Goal: Task Accomplishment & Management: Complete application form

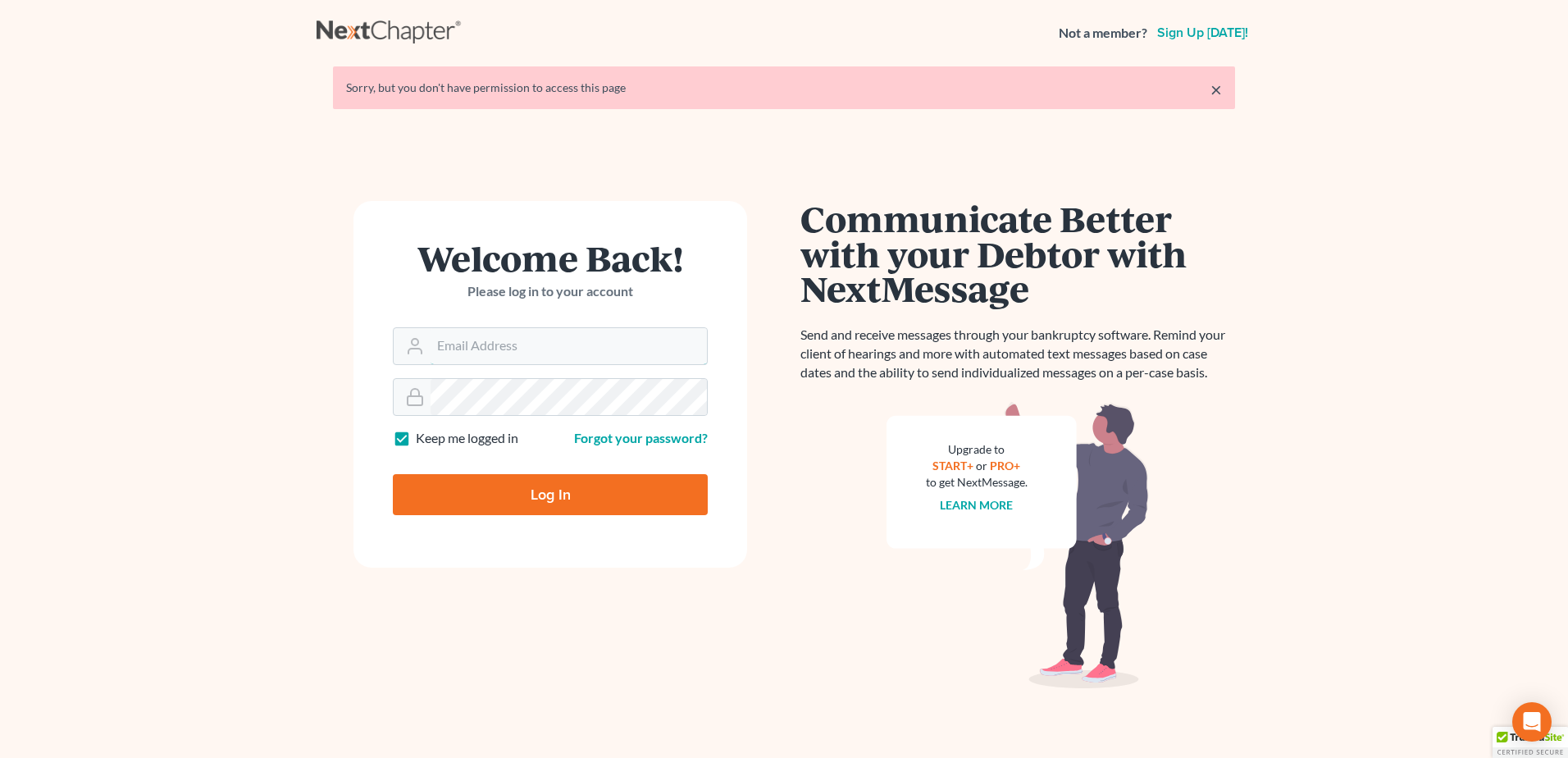
type input "lmoberg@saderlawfirm.com"
click at [575, 492] on input "Log In" at bounding box center [550, 494] width 315 height 41
type input "Thinking..."
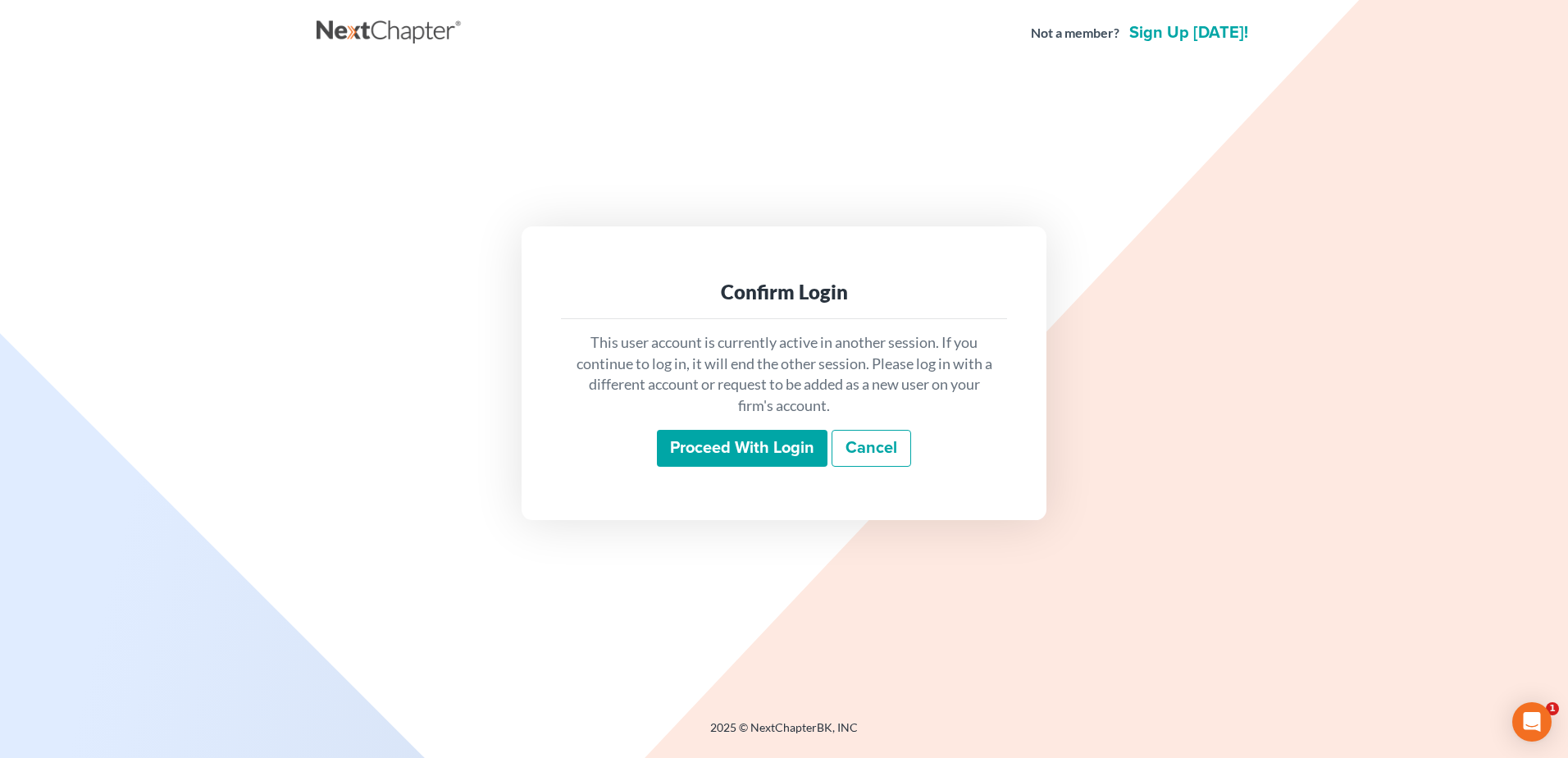
click at [746, 455] on input "Proceed with login" at bounding box center [742, 449] width 171 height 38
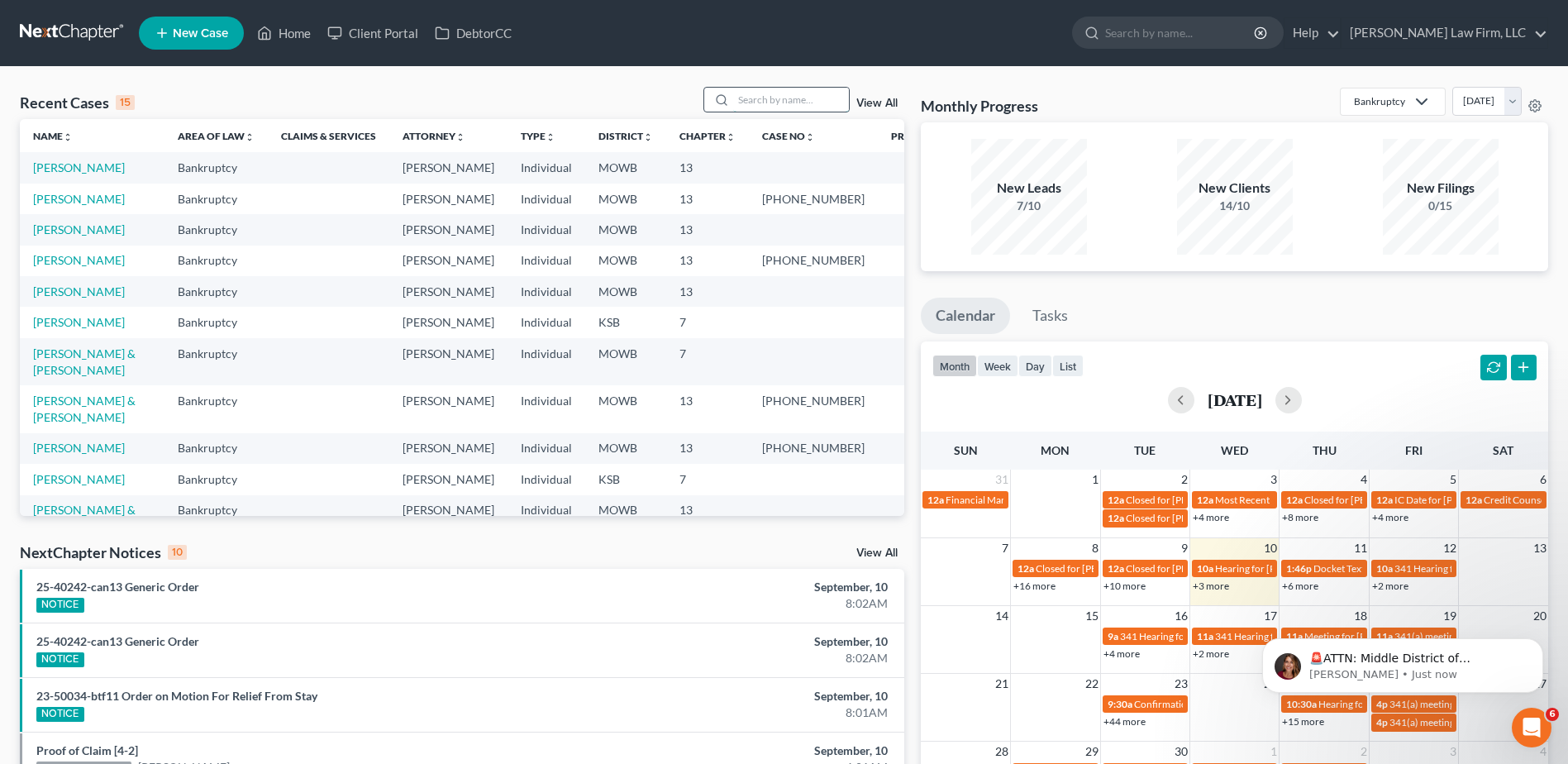
click at [758, 89] on input "search" at bounding box center [791, 99] width 116 height 24
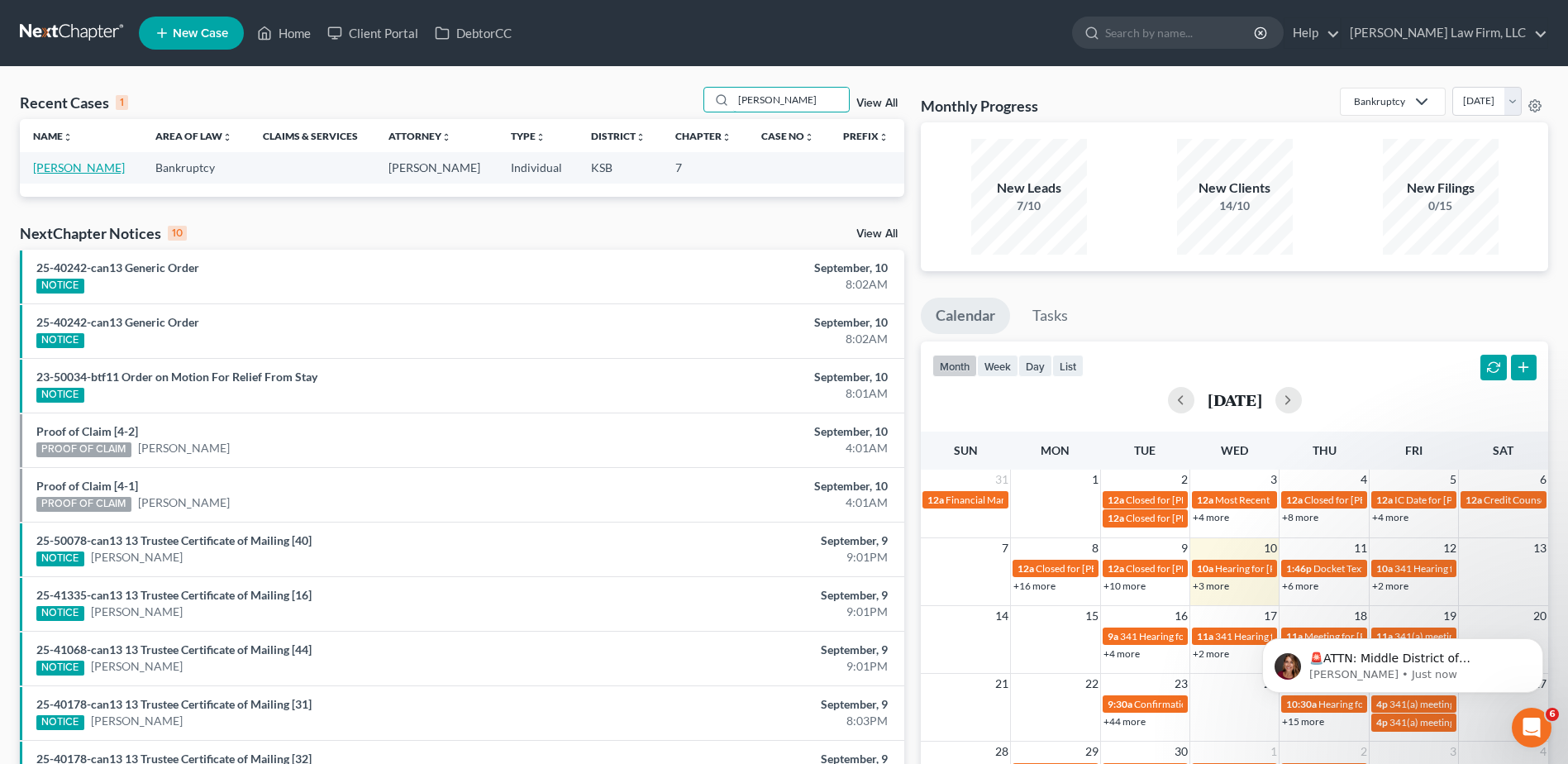
type input "Kruk"
click at [100, 172] on link "Krukowski-Nickelson, Jody" at bounding box center [78, 167] width 91 height 14
select select "1"
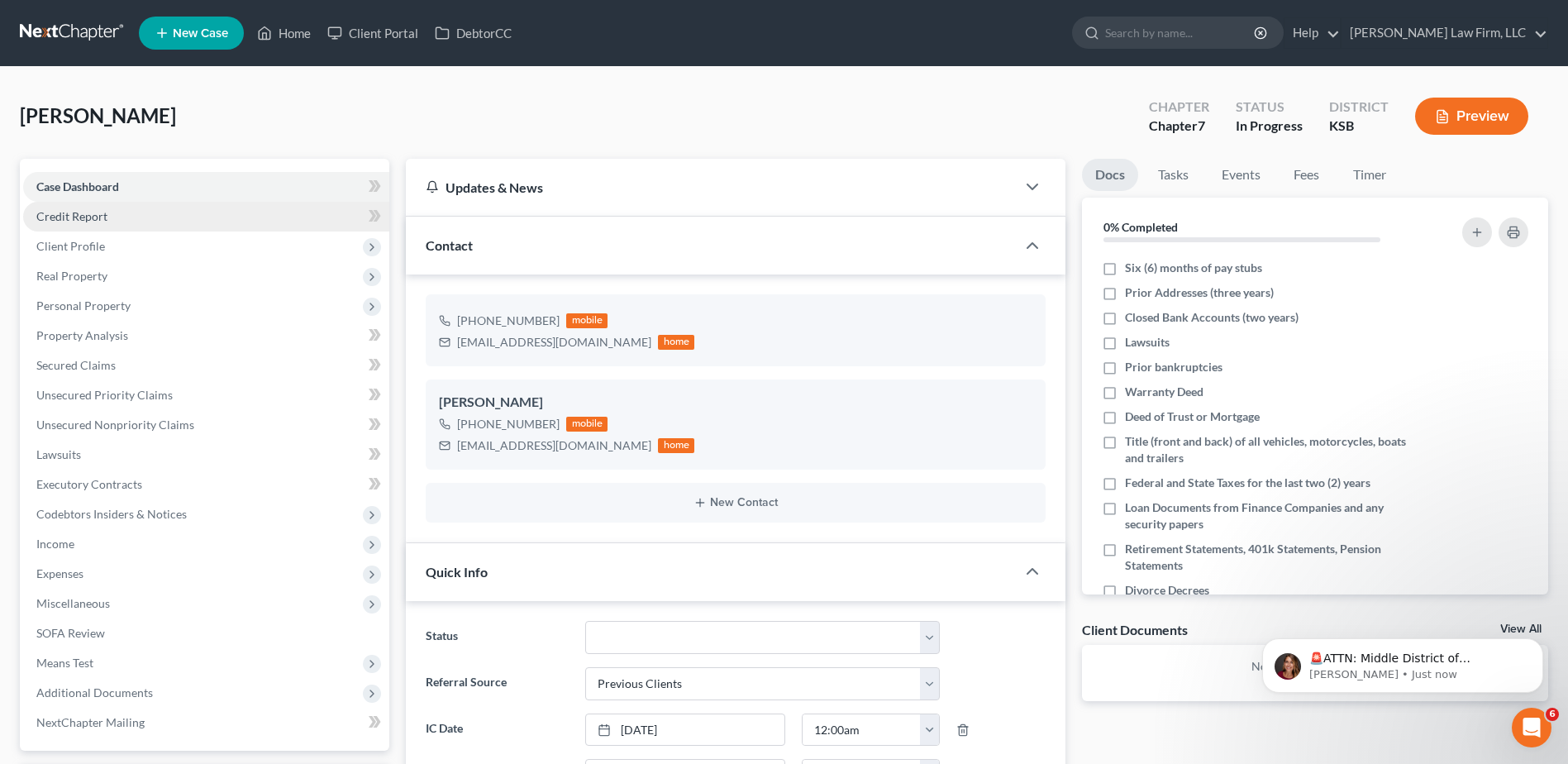
click at [51, 220] on span "Credit Report" at bounding box center [72, 216] width 71 height 14
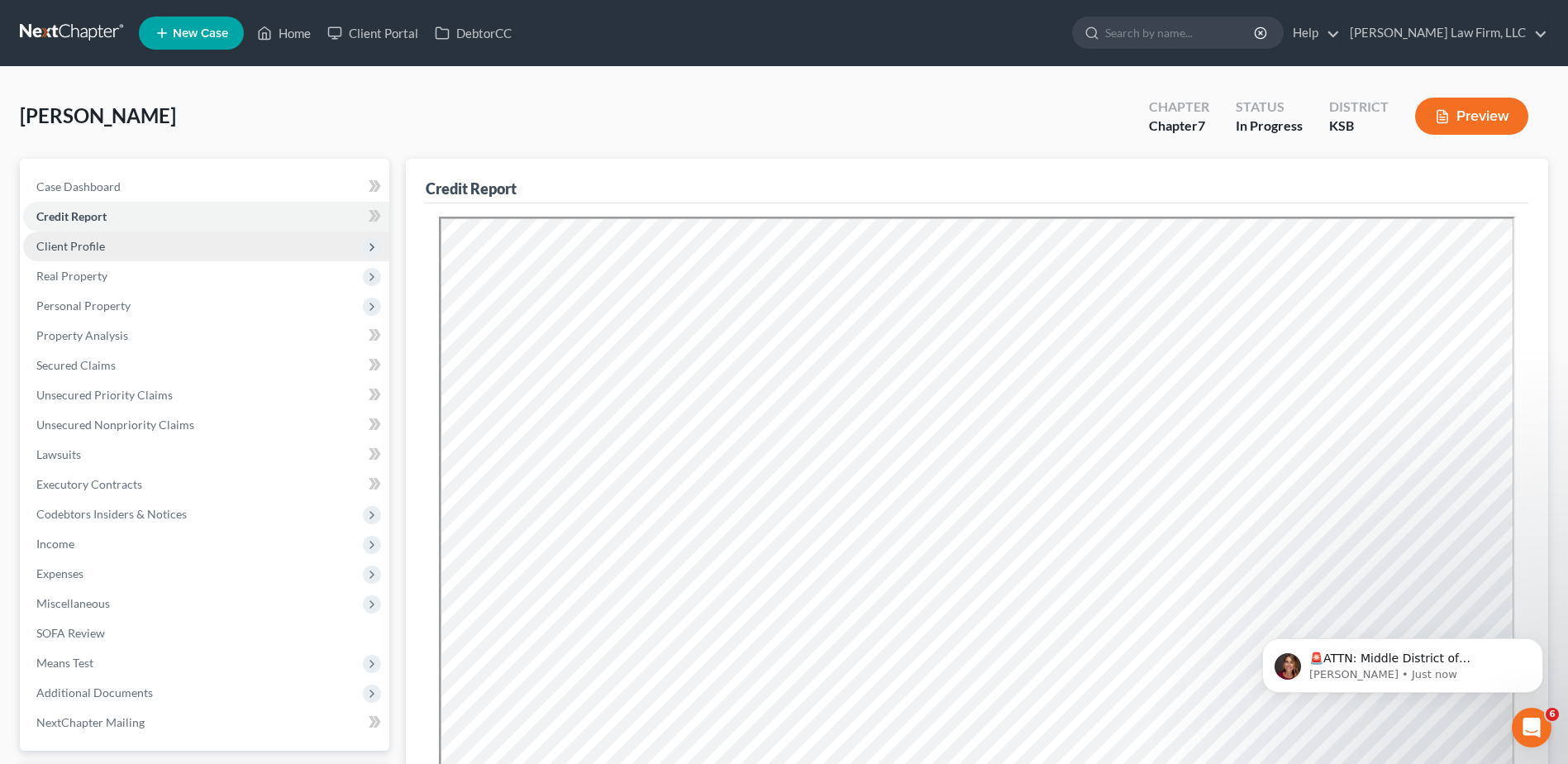
click at [52, 250] on span "Client Profile" at bounding box center [70, 245] width 68 height 14
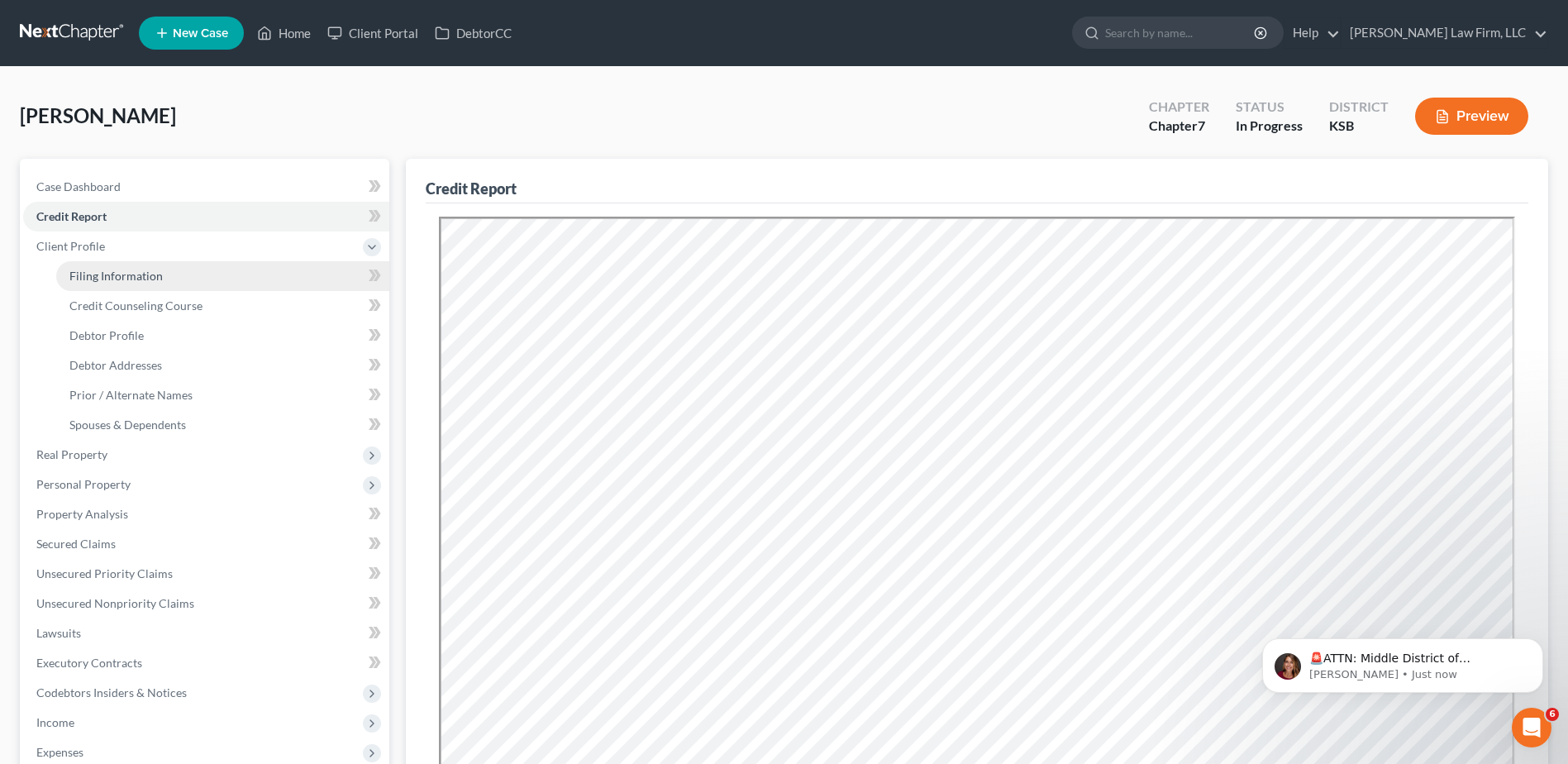
click at [83, 272] on span "Filing Information" at bounding box center [116, 275] width 93 height 14
select select "1"
select select "0"
select select "17"
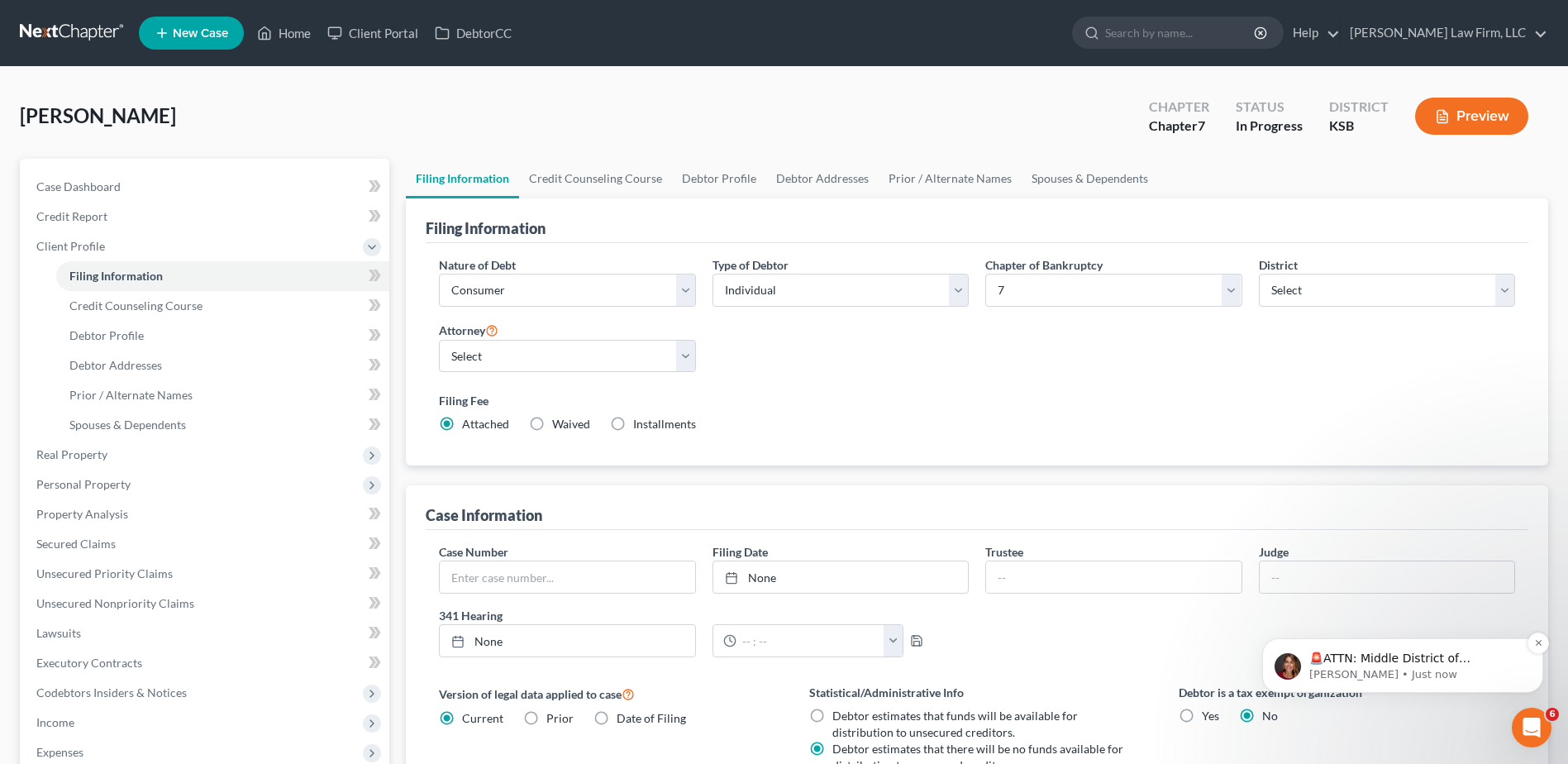
click at [1449, 668] on p "Katie • Just now" at bounding box center [1416, 674] width 214 height 14
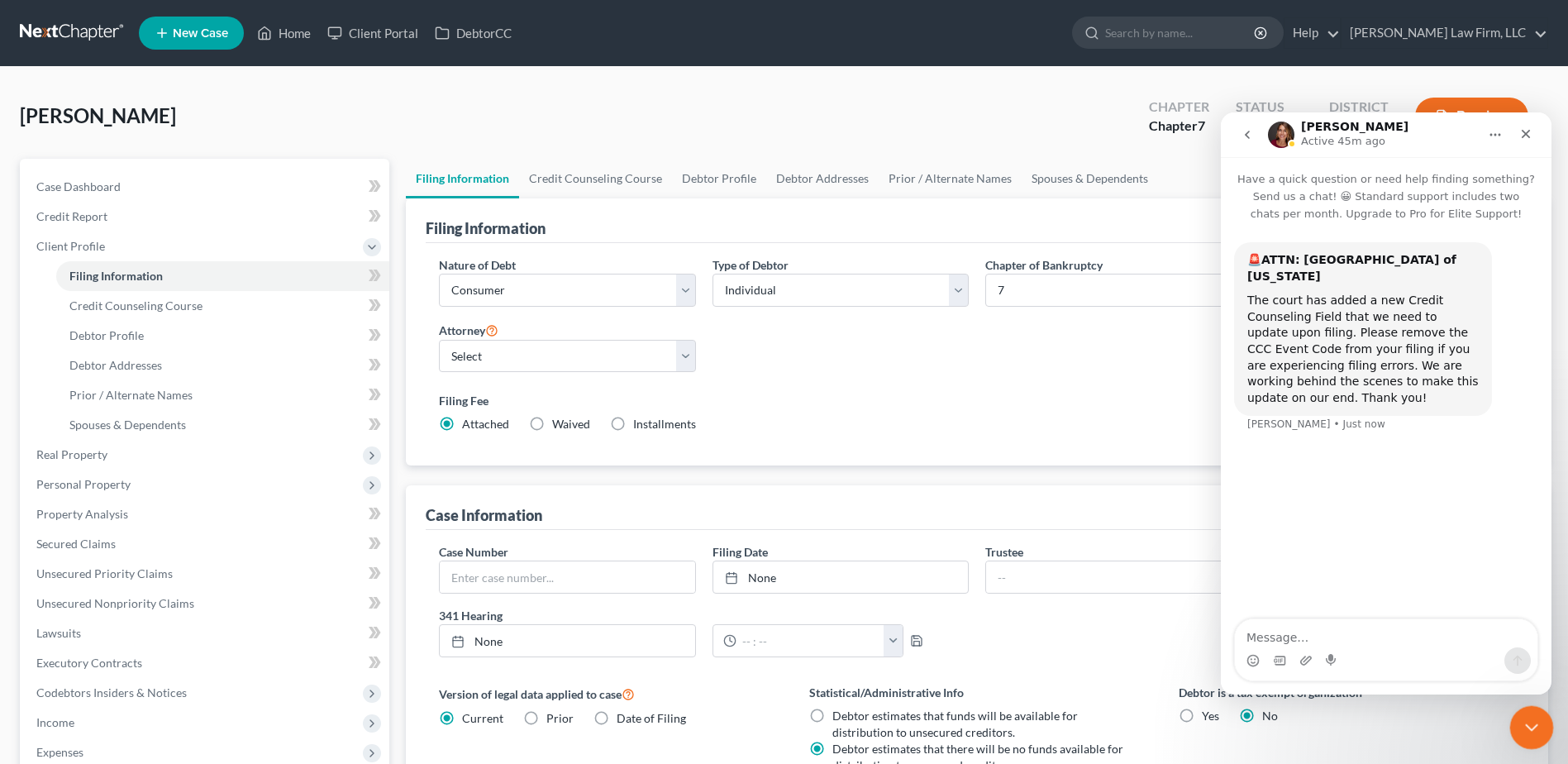
click at [1538, 728] on icon "Close Intercom Messenger" at bounding box center [1529, 725] width 20 height 20
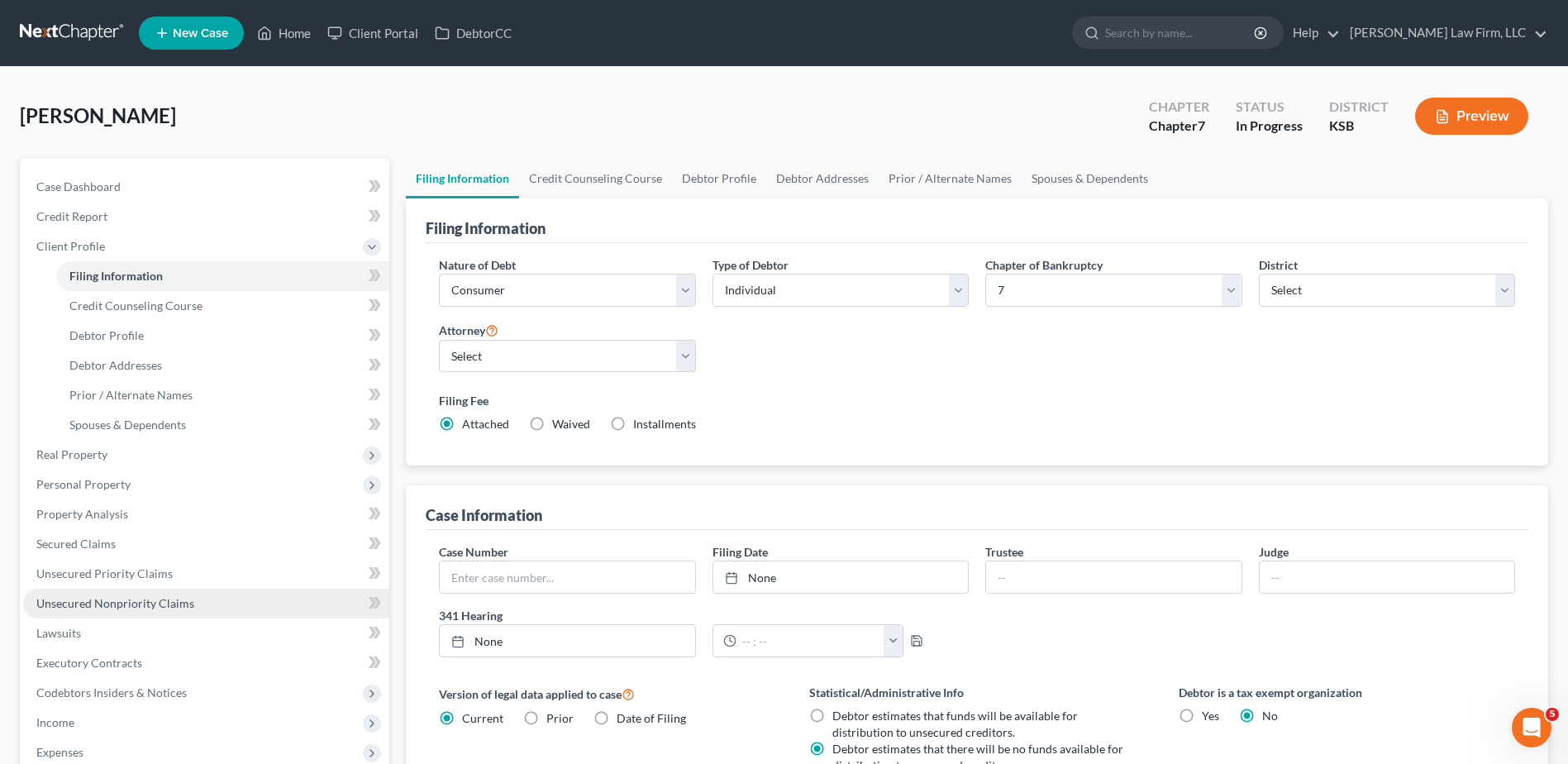
click at [93, 613] on link "Unsecured Nonpriority Claims" at bounding box center [206, 602] width 366 height 30
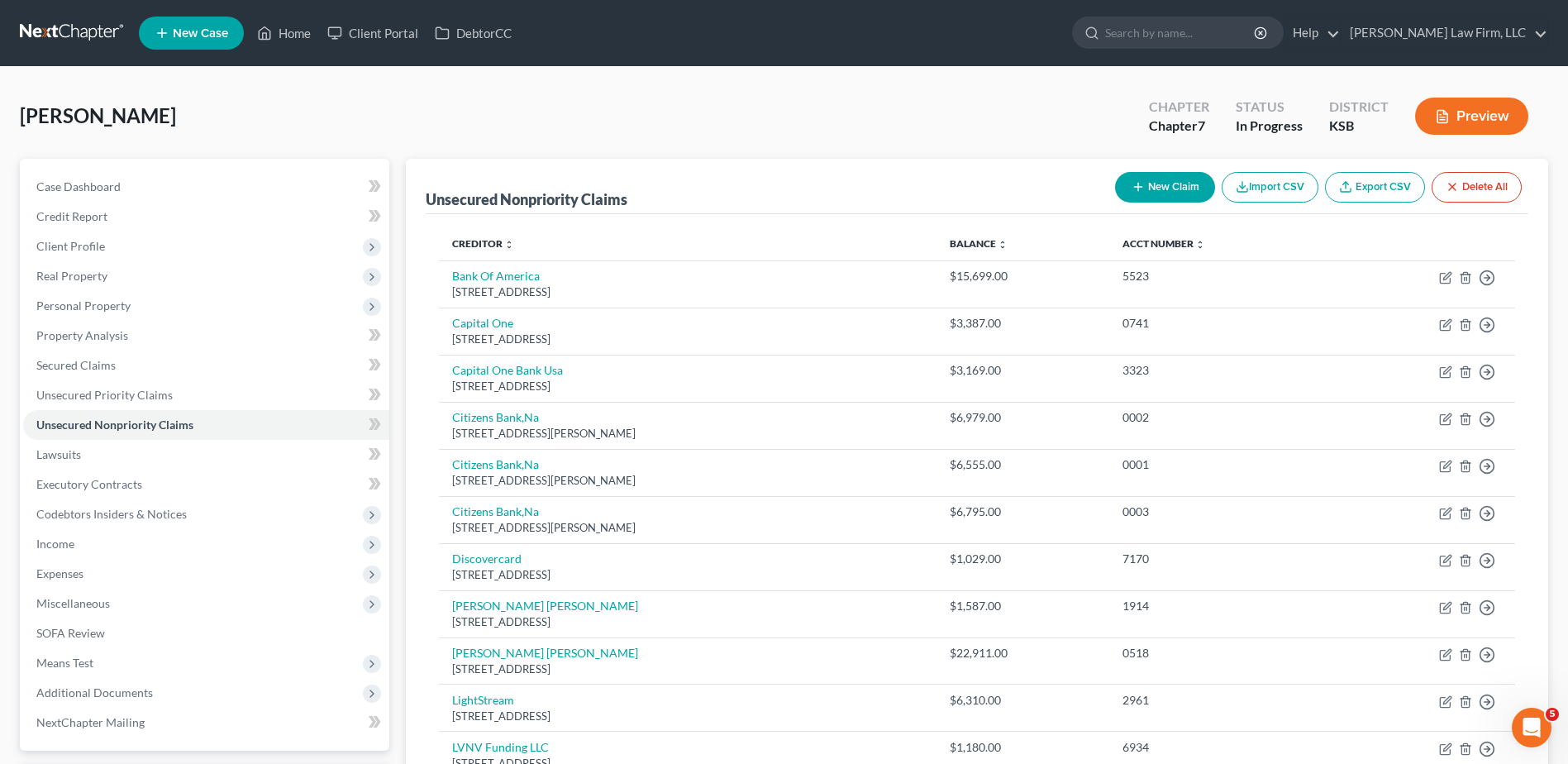
click at [1173, 191] on button "New Claim" at bounding box center [1166, 188] width 100 height 31
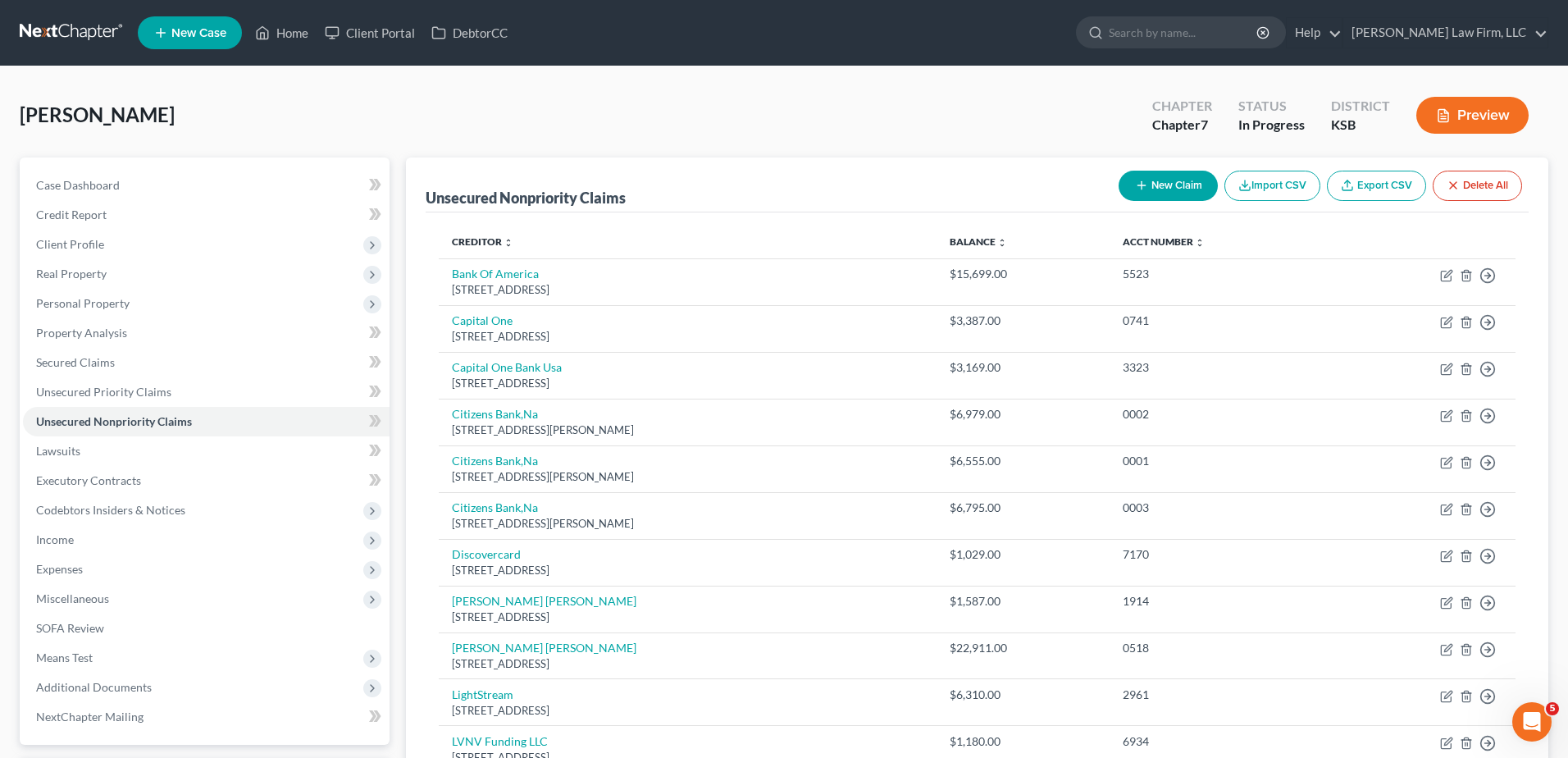
select select "0"
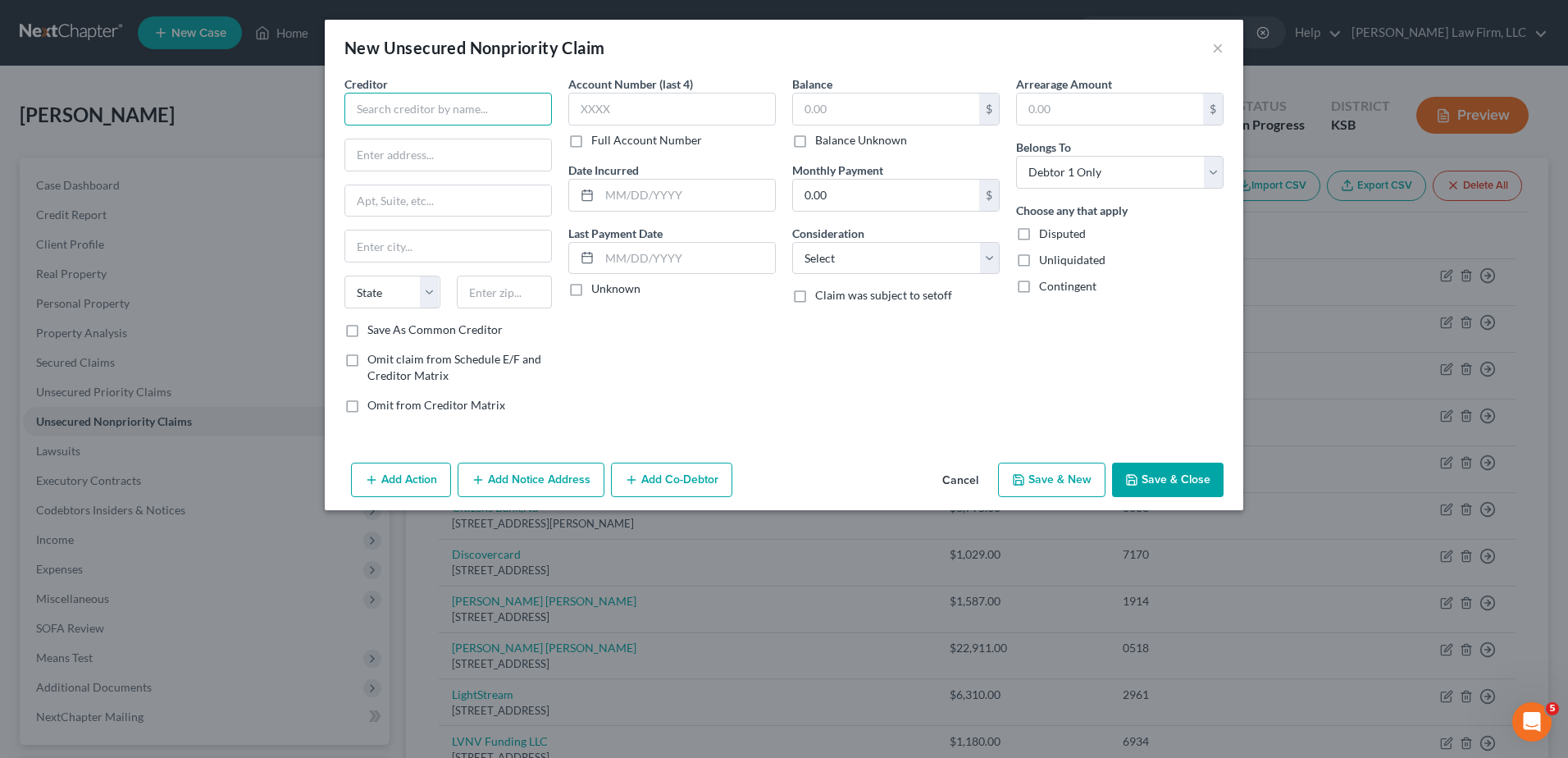
click at [465, 96] on input "text" at bounding box center [448, 109] width 207 height 32
type input "Small Business Administration"
click at [448, 165] on input "text" at bounding box center [449, 155] width 206 height 32
type input "14925 Kingsport Road"
click at [522, 293] on input "text" at bounding box center [504, 292] width 95 height 32
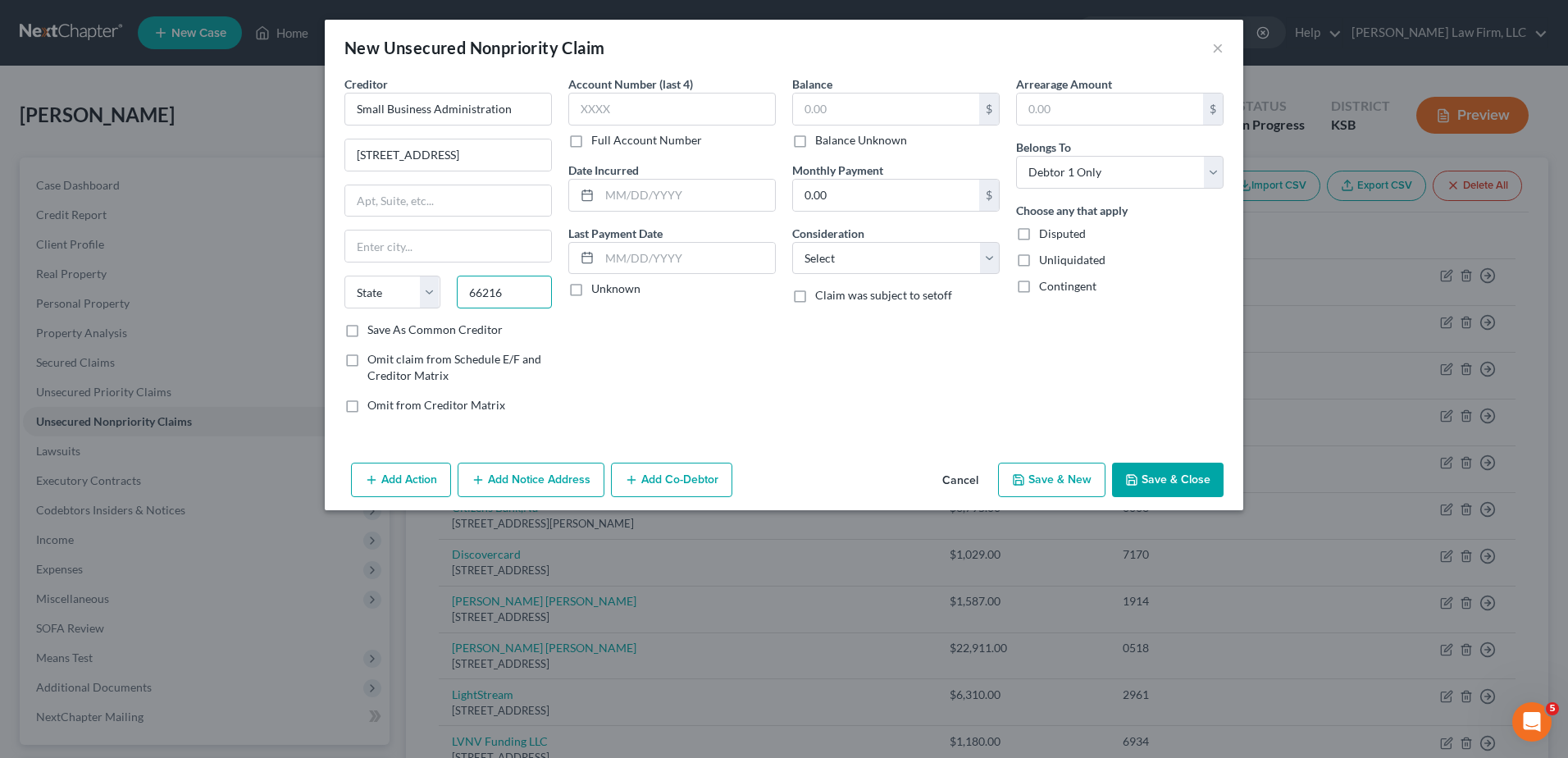
type input "66216"
type input "Shawnee Mission"
select select "17"
click at [878, 106] on input "text" at bounding box center [885, 109] width 186 height 32
click at [885, 93] on div "$" at bounding box center [896, 109] width 207 height 32
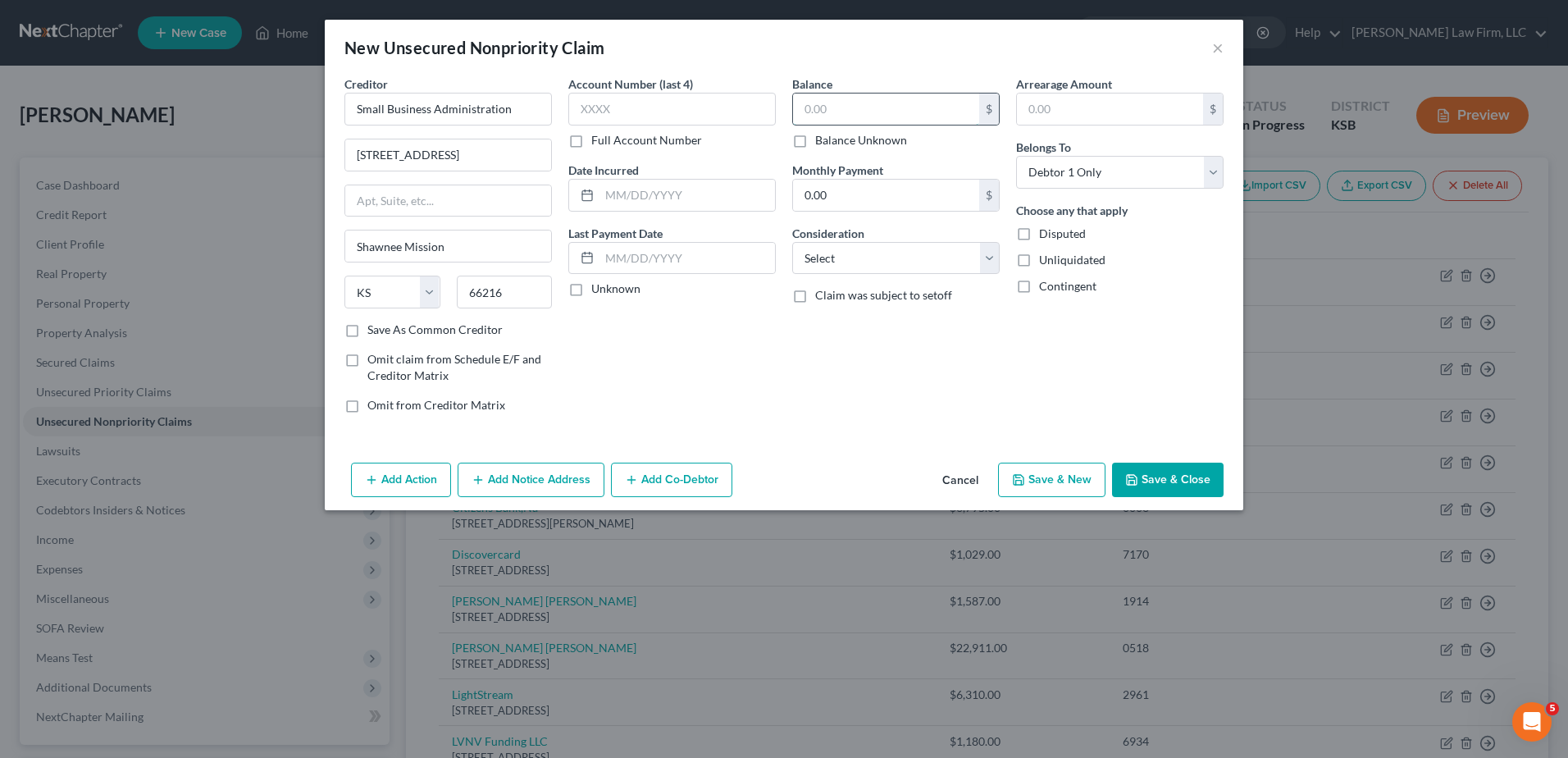
click at [876, 95] on input "text" at bounding box center [885, 109] width 186 height 32
type input "300,000"
click at [889, 428] on div "Creditor * Small Business Administration 14925 Kingsport Road Shawnee Mission S…" at bounding box center [784, 265] width 919 height 380
click at [880, 257] on select "Select Cable / Satellite Services Collection Agency Credit Card Debt Debt Couns…" at bounding box center [896, 258] width 207 height 32
select select "10"
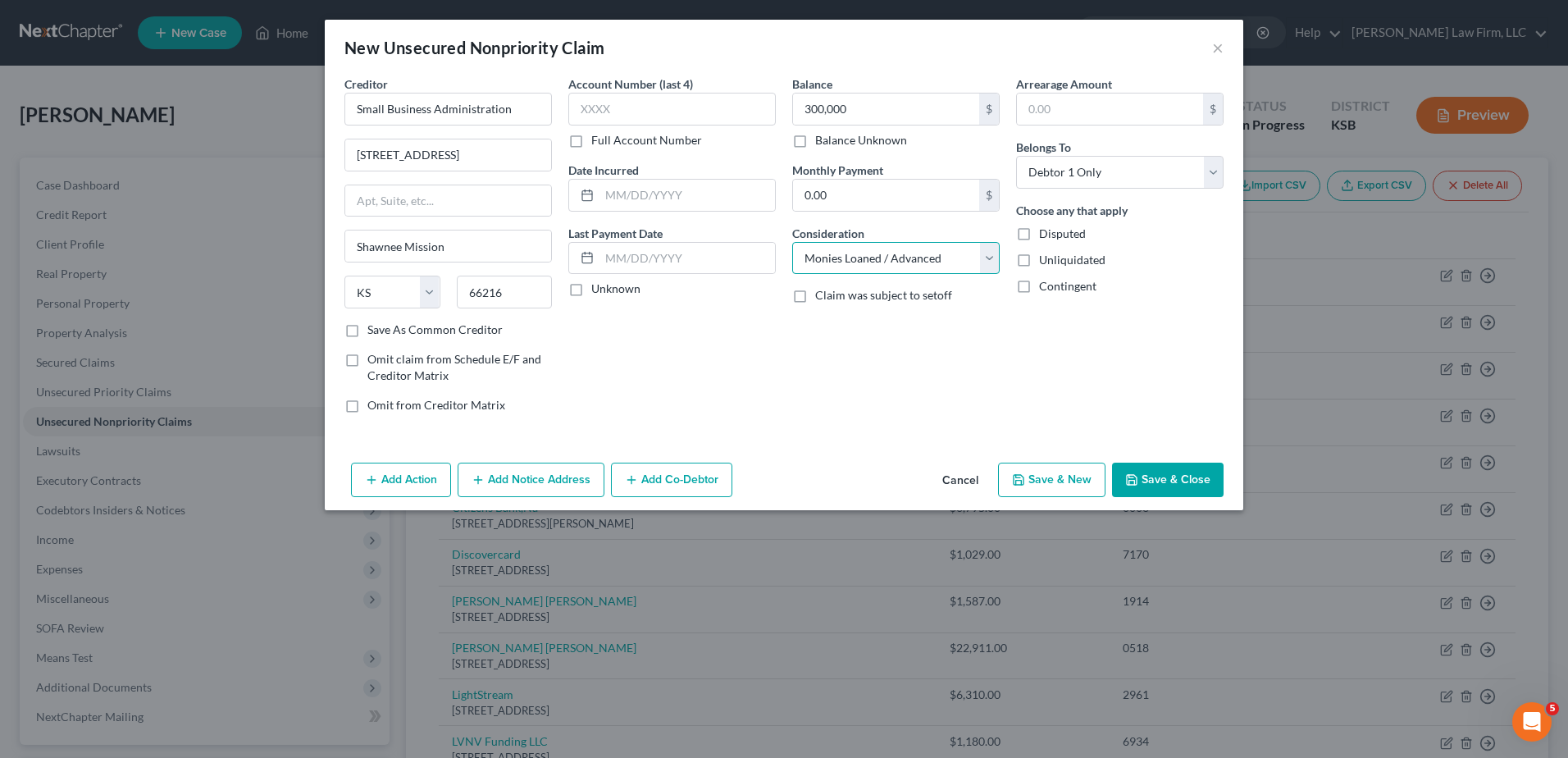
click at [793, 242] on select "Select Cable / Satellite Services Collection Agency Credit Card Debt Debt Couns…" at bounding box center [896, 258] width 207 height 32
click at [612, 114] on input "text" at bounding box center [671, 109] width 207 height 32
type input "8003"
click at [685, 188] on input "text" at bounding box center [688, 195] width 176 height 32
type input "07-29-2021"
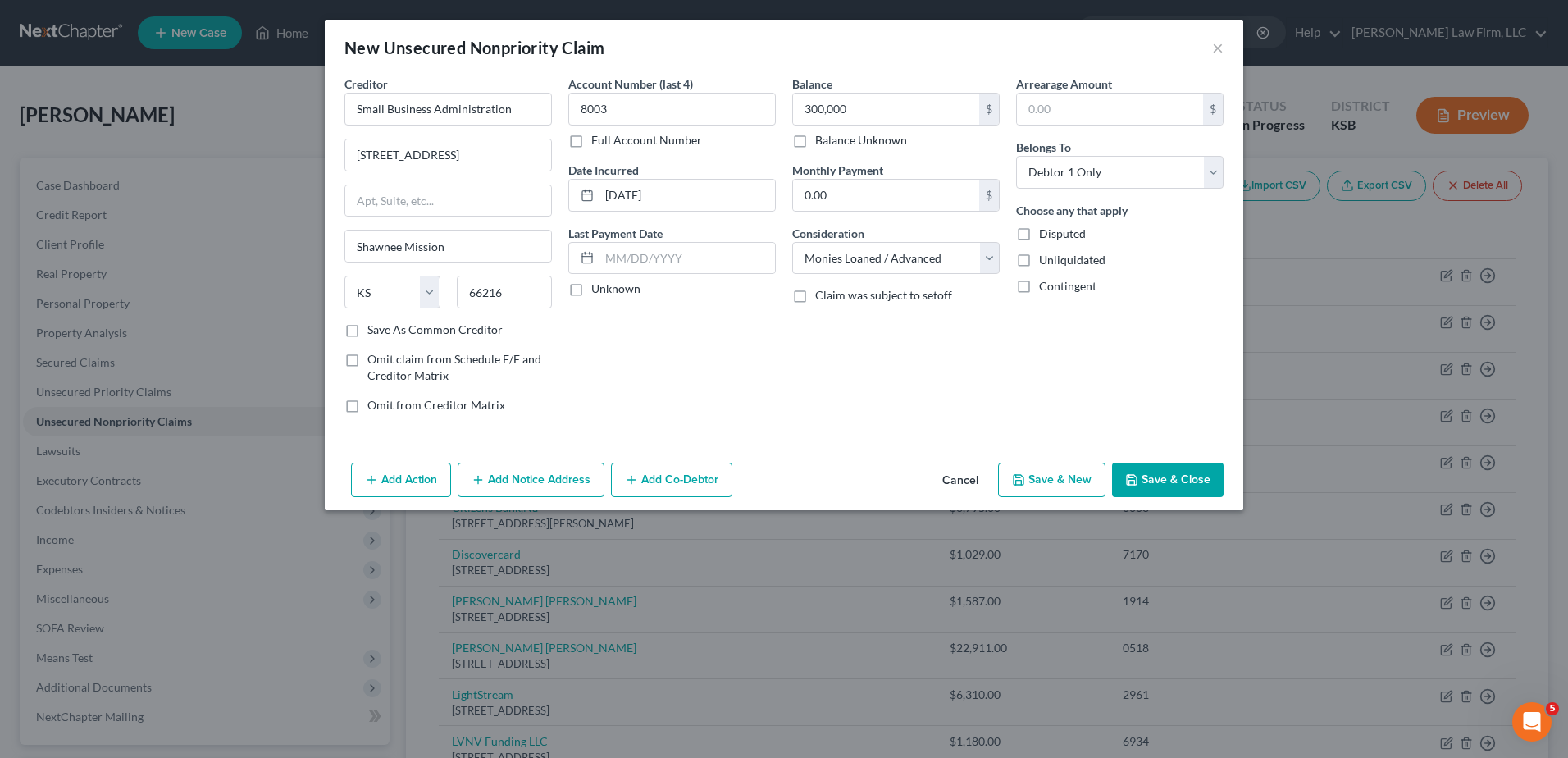
click at [1172, 481] on button "Save & Close" at bounding box center [1168, 479] width 112 height 34
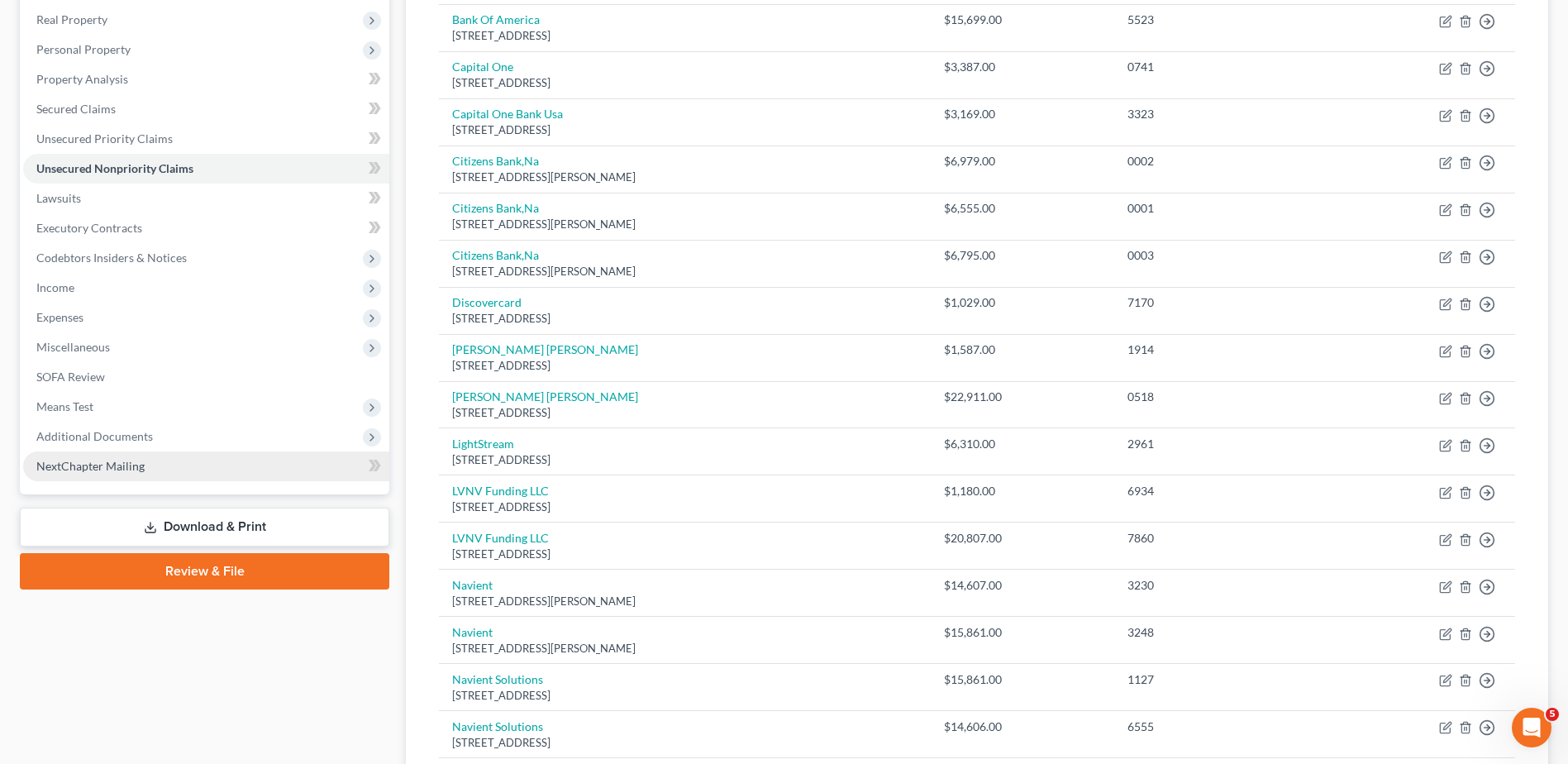
scroll to position [255, 0]
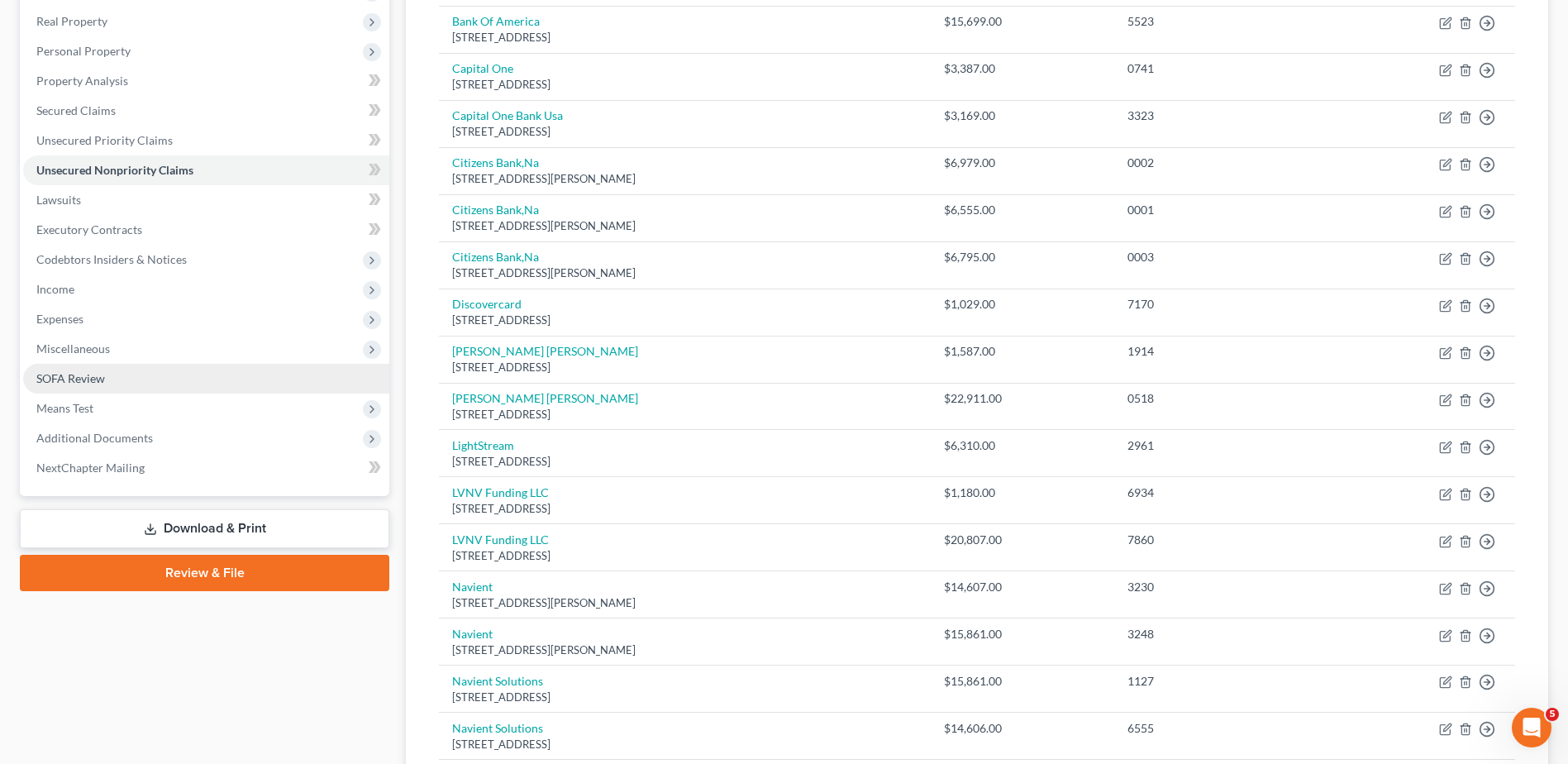
click at [73, 382] on span "SOFA Review" at bounding box center [70, 378] width 68 height 14
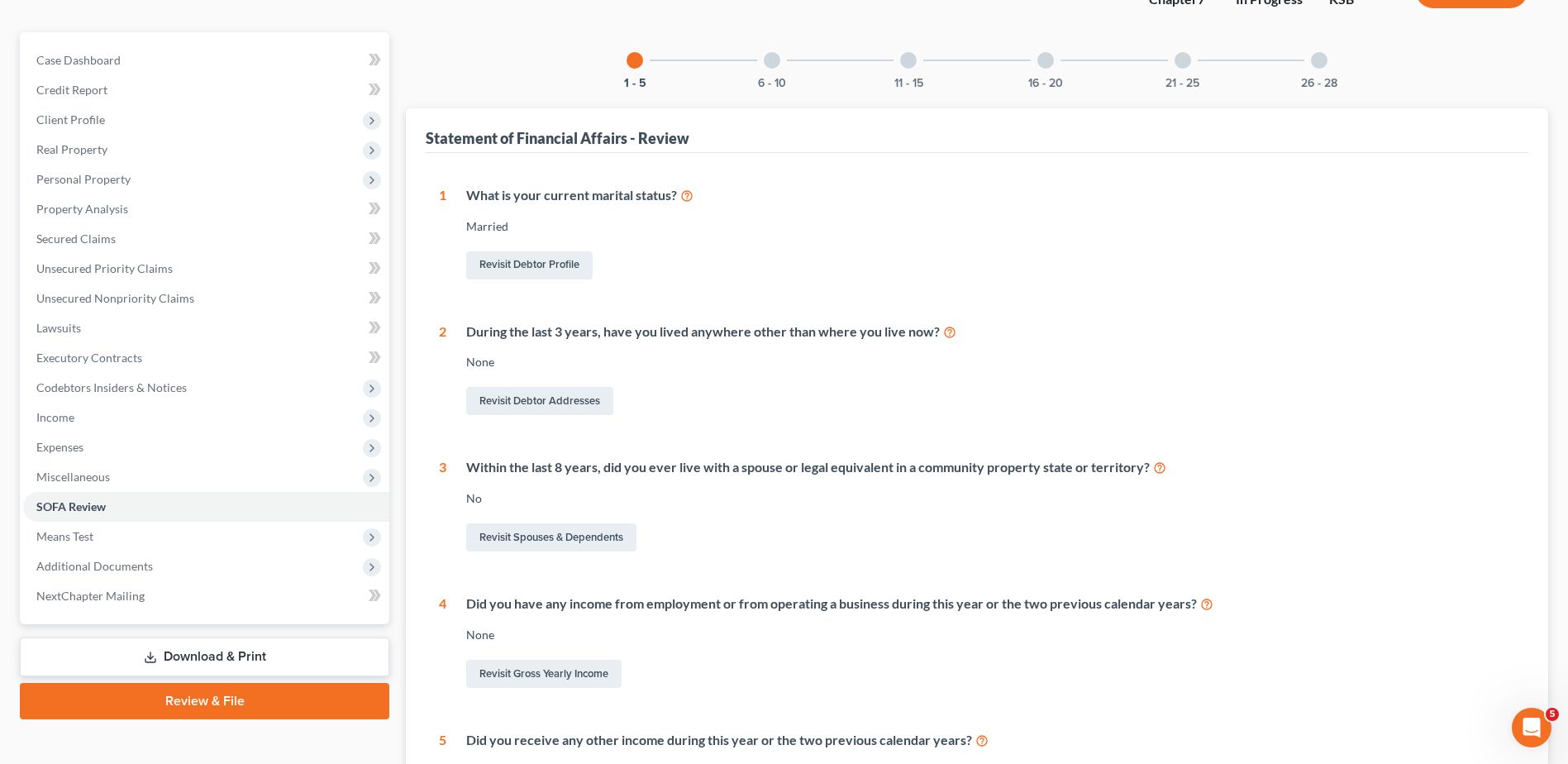
scroll to position [268, 0]
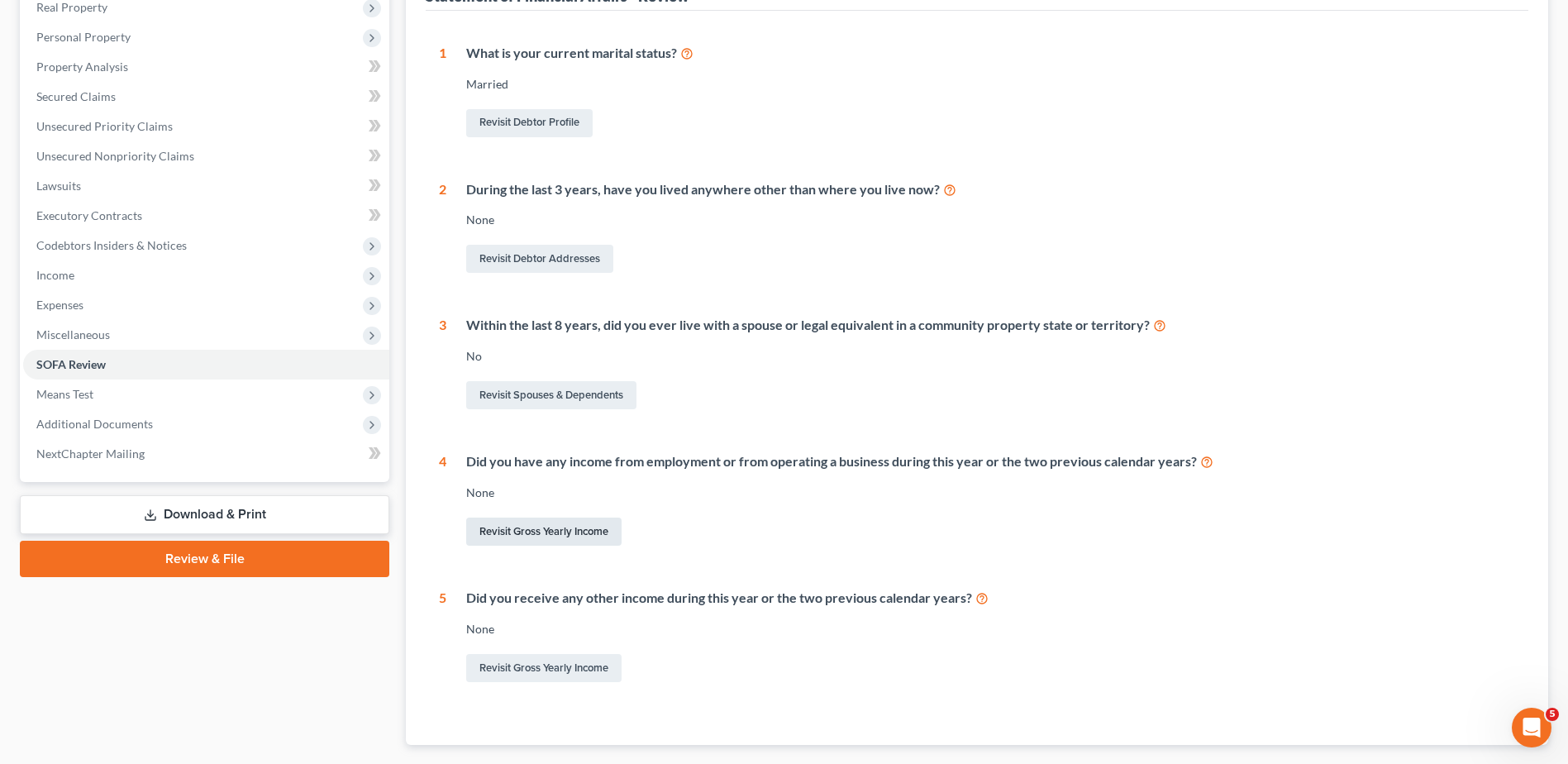
click at [542, 534] on link "Revisit Gross Yearly Income" at bounding box center [543, 531] width 155 height 28
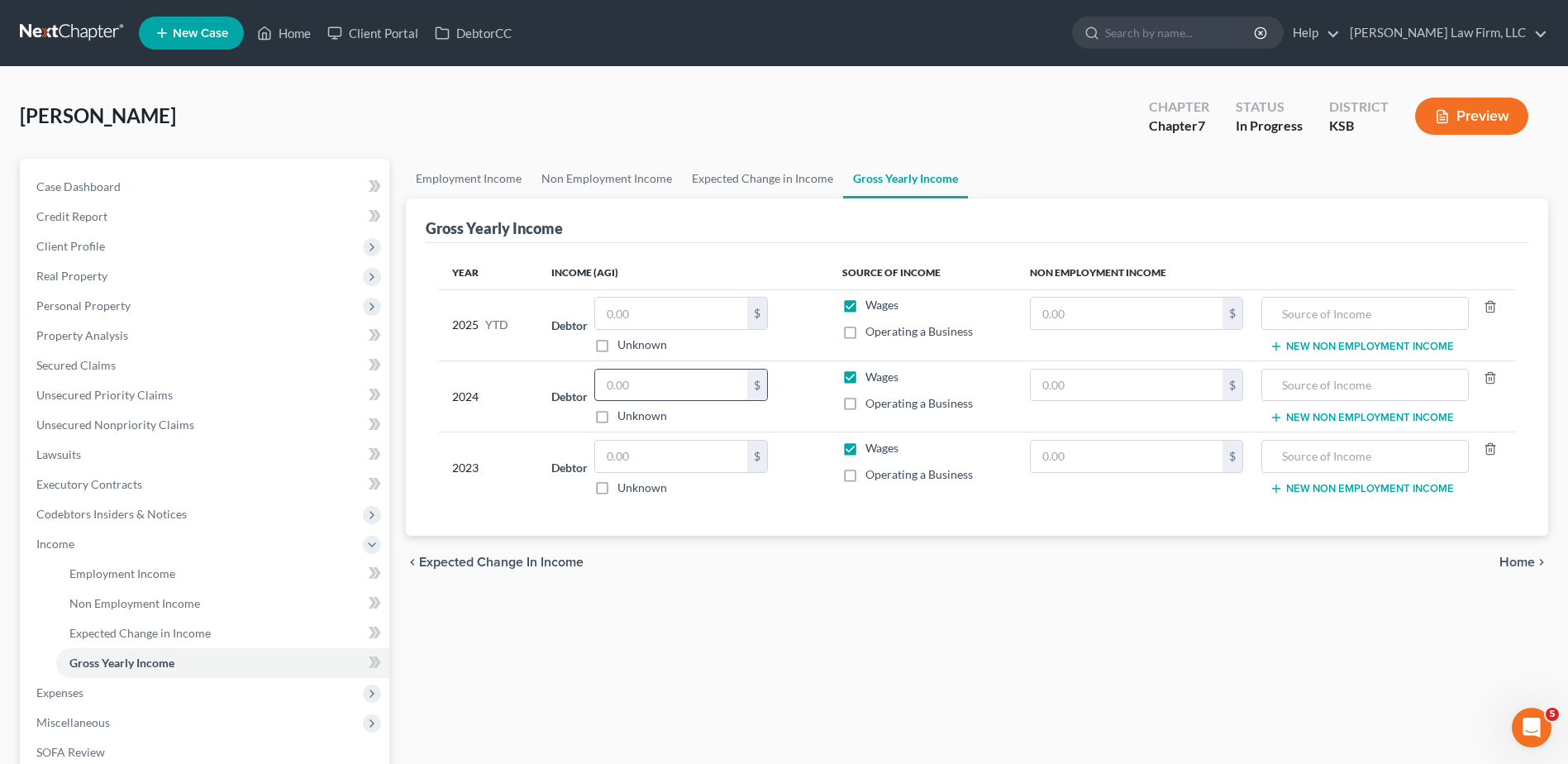
click at [645, 377] on input "text" at bounding box center [671, 385] width 152 height 32
click at [865, 404] on label "Operating a Business" at bounding box center [919, 403] width 108 height 16
click at [872, 404] on input "Operating a Business" at bounding box center [877, 400] width 11 height 11
checkbox input "true"
click at [865, 375] on label "Wages" at bounding box center [882, 376] width 33 height 16
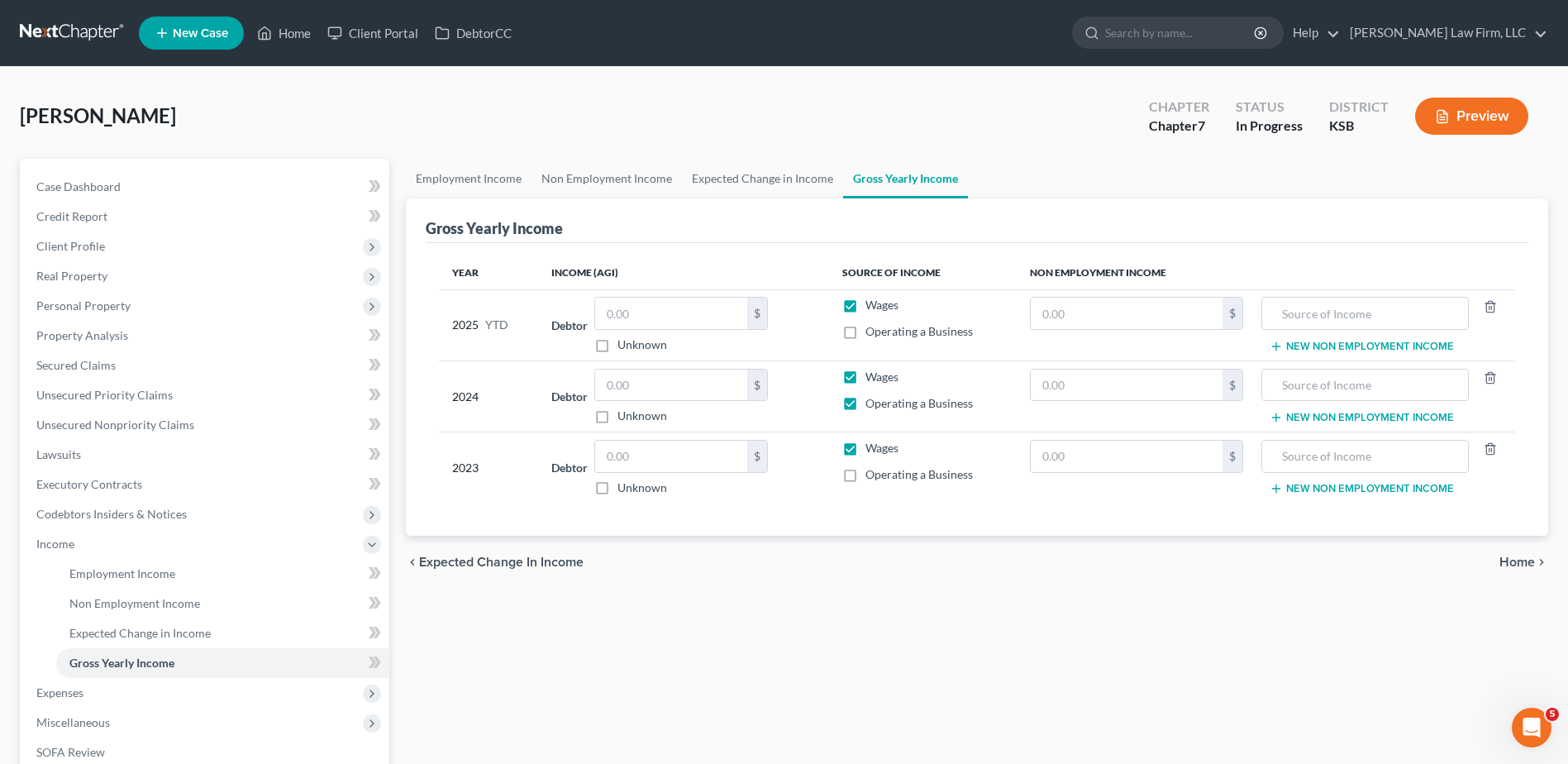
click at [872, 375] on input "Wages" at bounding box center [877, 373] width 11 height 11
checkbox input "false"
click at [657, 390] on input "text" at bounding box center [671, 385] width 152 height 32
click at [738, 552] on div "chevron_left Expected Change in Income Home chevron_right" at bounding box center [977, 562] width 1143 height 53
click at [729, 671] on div "Employment Income Non Employment Income Expected Change in Income Gross Yearly …" at bounding box center [977, 561] width 1159 height 805
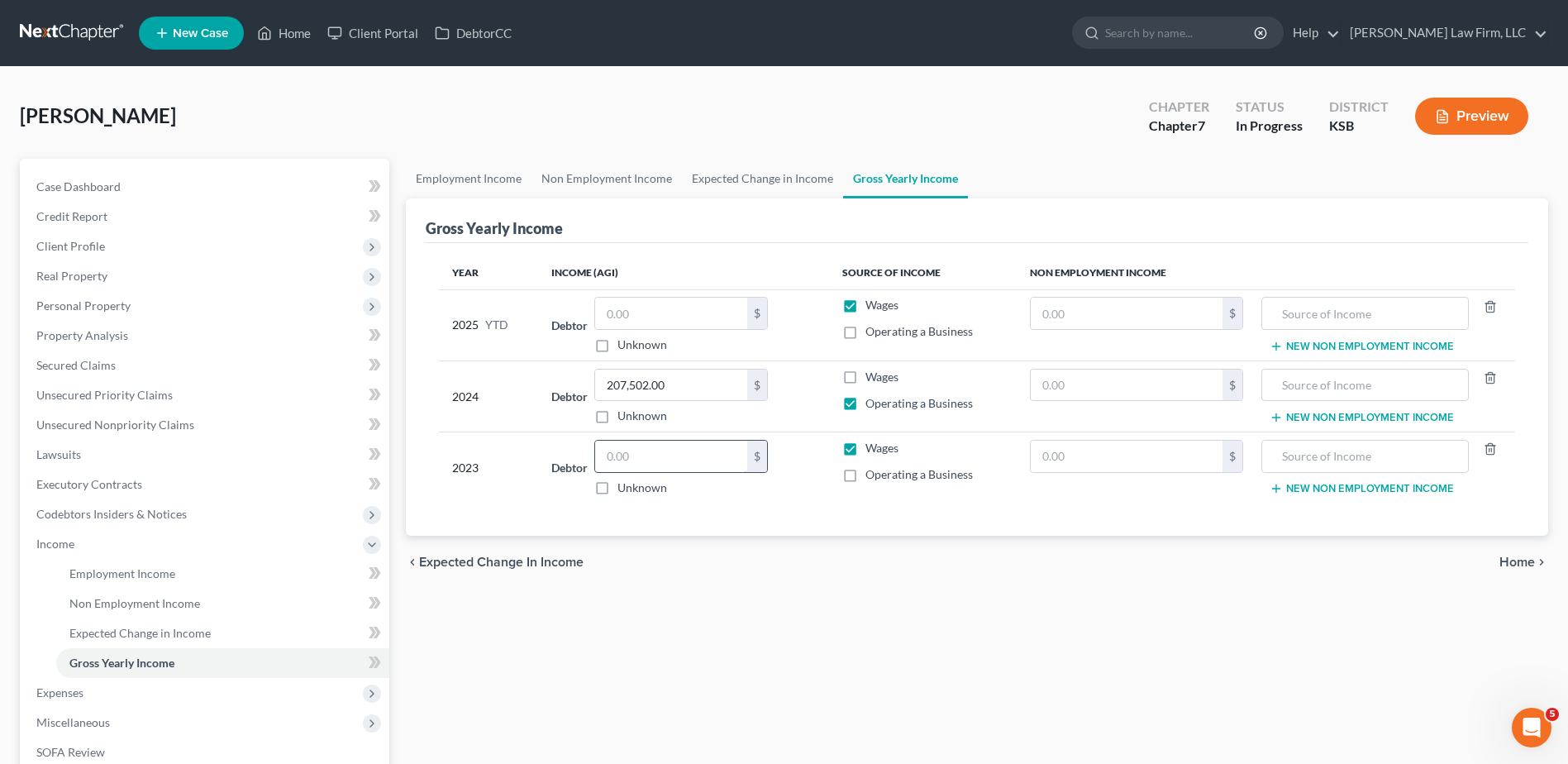
click at [663, 465] on input "text" at bounding box center [671, 456] width 152 height 32
type input "34,047"
click at [699, 595] on div "Employment Income Non Employment Income Expected Change in Income Gross Yearly …" at bounding box center [977, 561] width 1159 height 805
click at [655, 458] on input "text" at bounding box center [671, 456] width 152 height 32
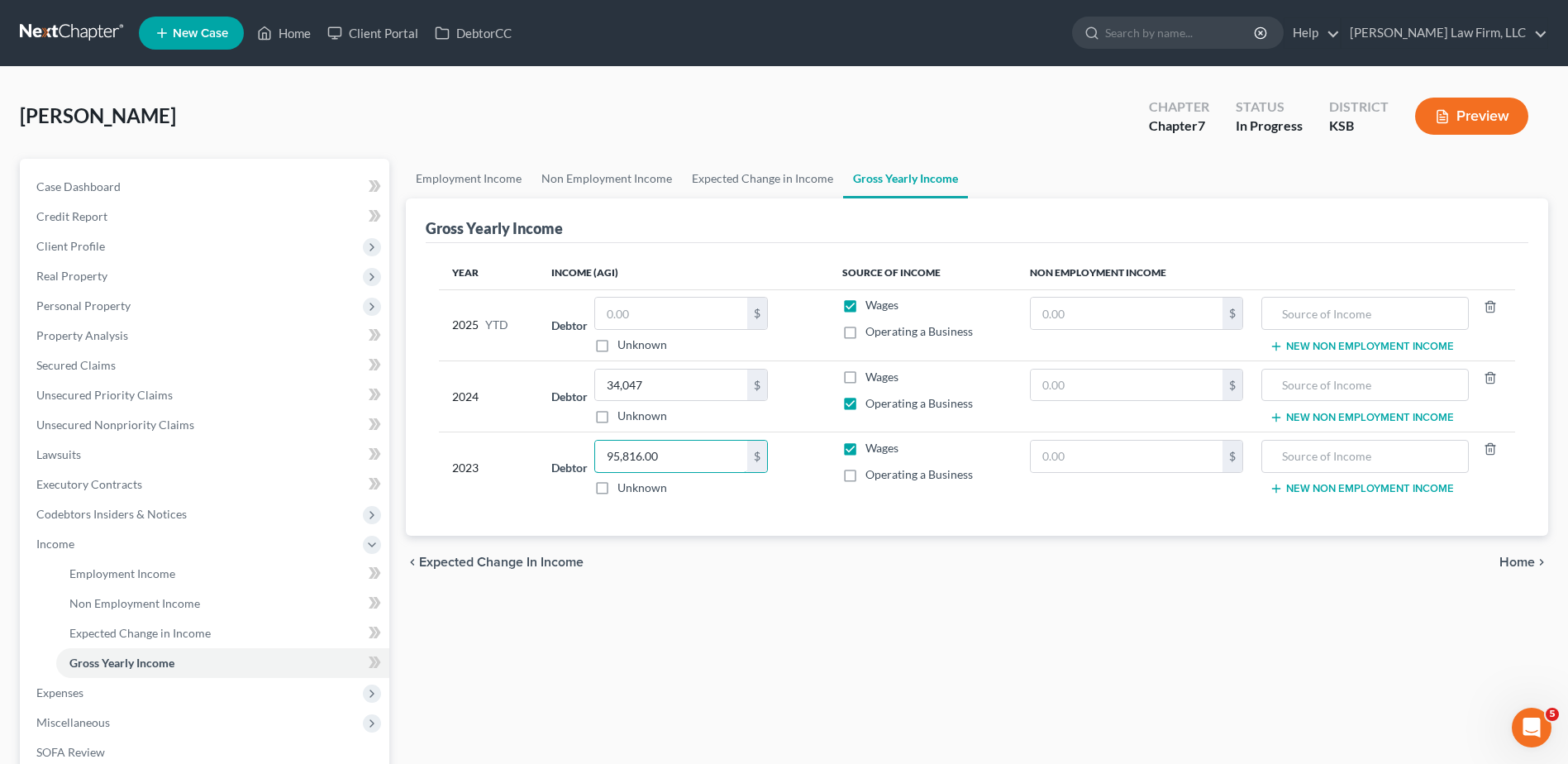
type input "95,816.00"
click at [804, 718] on div "Employment Income Non Employment Income Expected Change in Income Gross Yearly …" at bounding box center [977, 561] width 1159 height 805
click at [640, 317] on input "text" at bounding box center [671, 313] width 152 height 32
click at [690, 389] on input "34,047" at bounding box center [671, 385] width 152 height 32
type input "86,032.00"
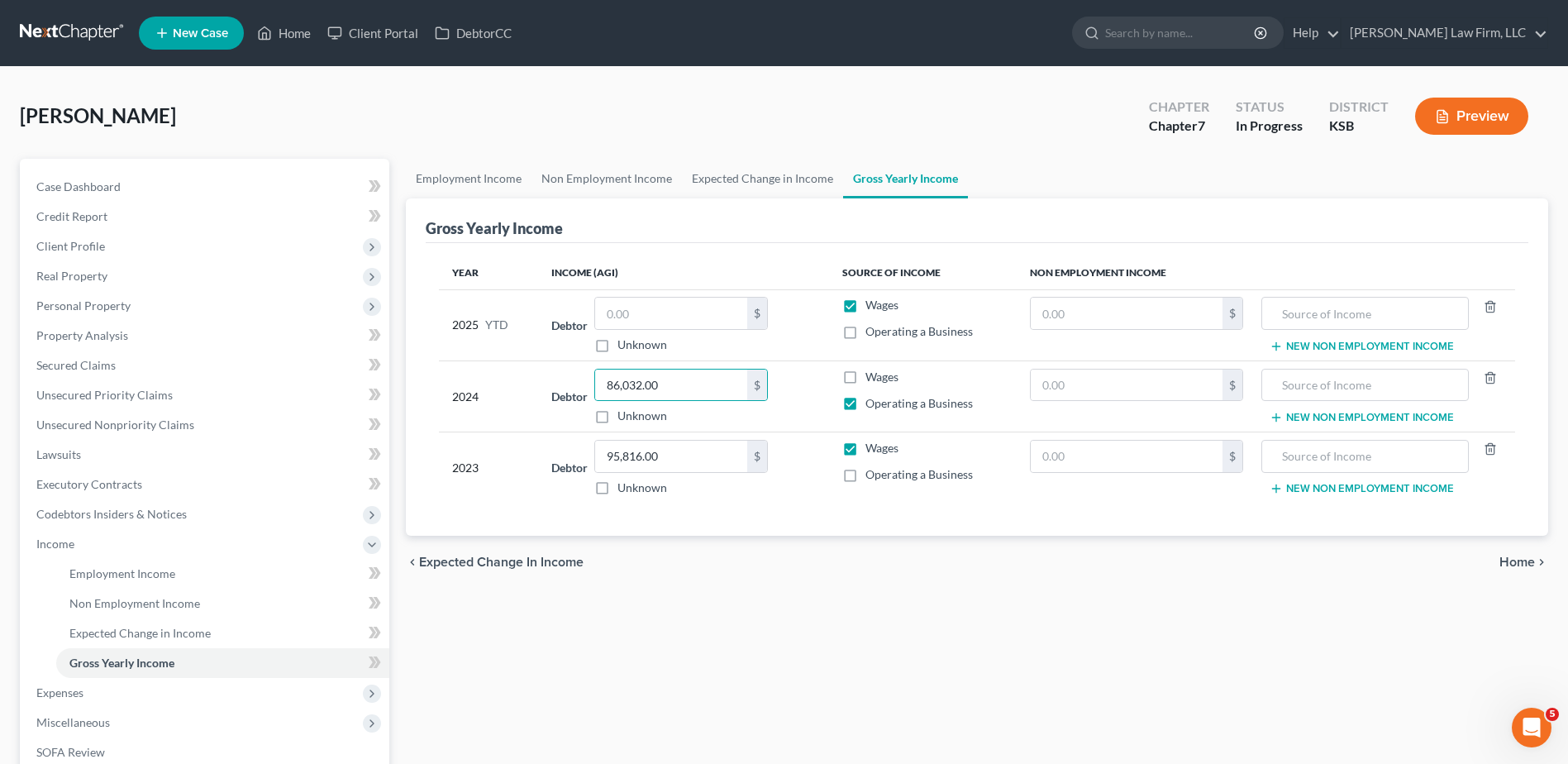
click at [721, 659] on div "Employment Income Non Employment Income Expected Change in Income Gross Yearly …" at bounding box center [977, 561] width 1159 height 805
click at [683, 297] on input "text" at bounding box center [671, 313] width 152 height 32
click at [865, 475] on label "Operating a Business" at bounding box center [919, 473] width 108 height 16
click at [872, 475] on input "Operating a Business" at bounding box center [877, 471] width 11 height 11
checkbox input "true"
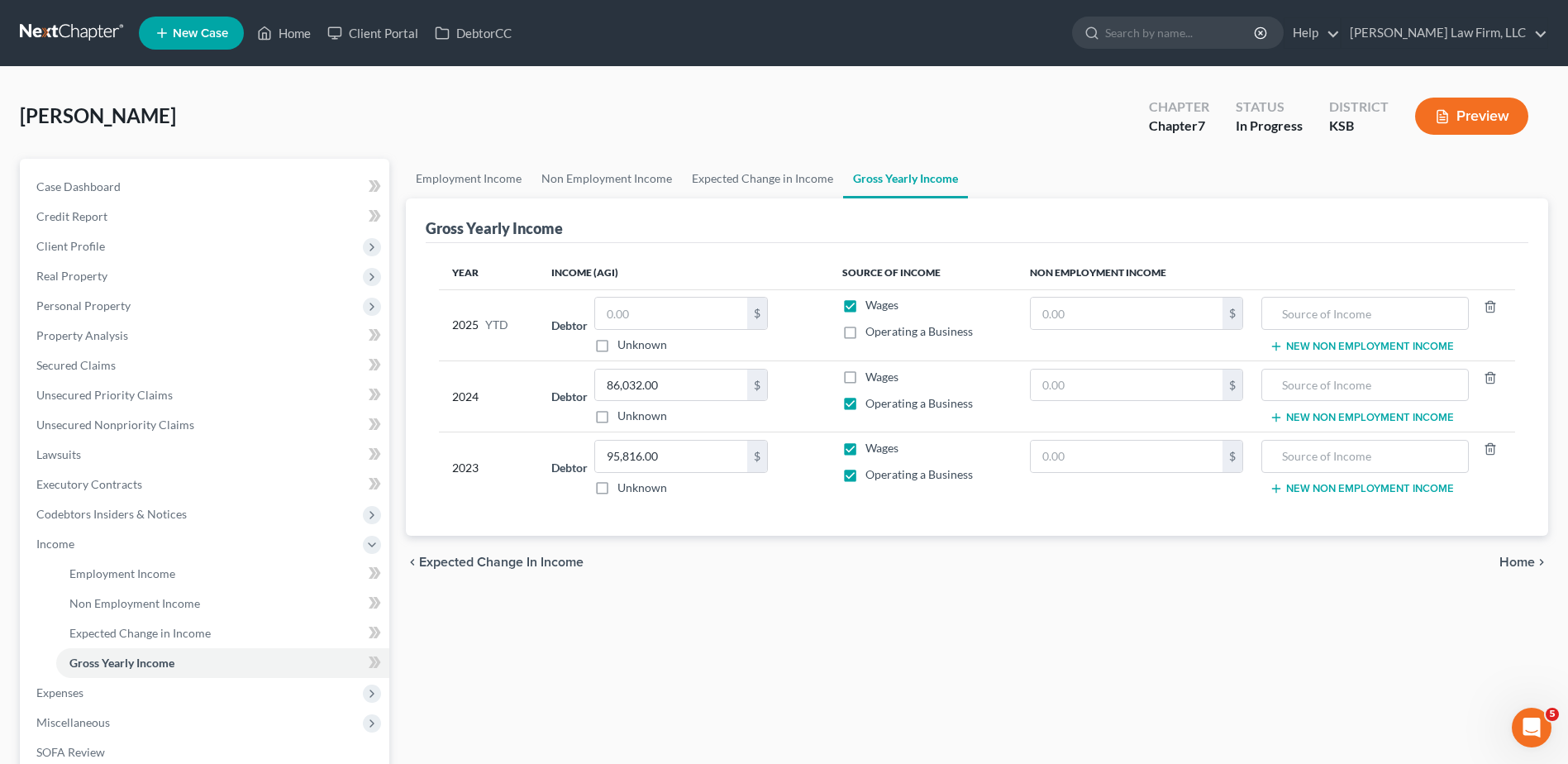
click at [865, 455] on label "Wages" at bounding box center [882, 447] width 33 height 16
click at [872, 450] on input "Wages" at bounding box center [877, 445] width 11 height 11
checkbox input "false"
click at [865, 303] on label "Wages" at bounding box center [882, 304] width 33 height 16
click at [872, 303] on input "Wages" at bounding box center [877, 301] width 11 height 11
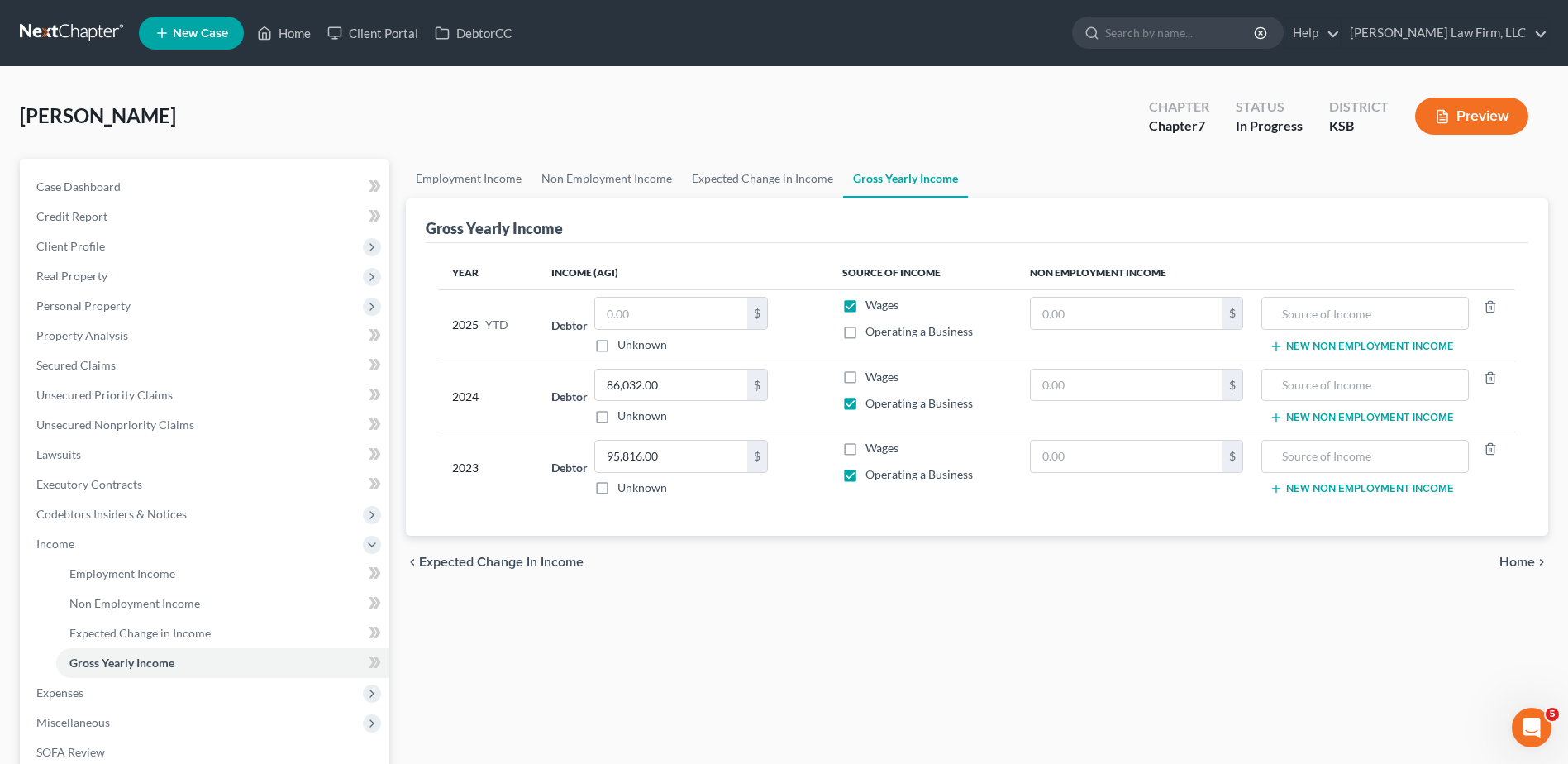
checkbox input "false"
click at [869, 661] on div "Employment Income Non Employment Income Expected Change in Income Gross Yearly …" at bounding box center [977, 561] width 1159 height 805
click at [94, 566] on span "Employment Income" at bounding box center [122, 573] width 106 height 14
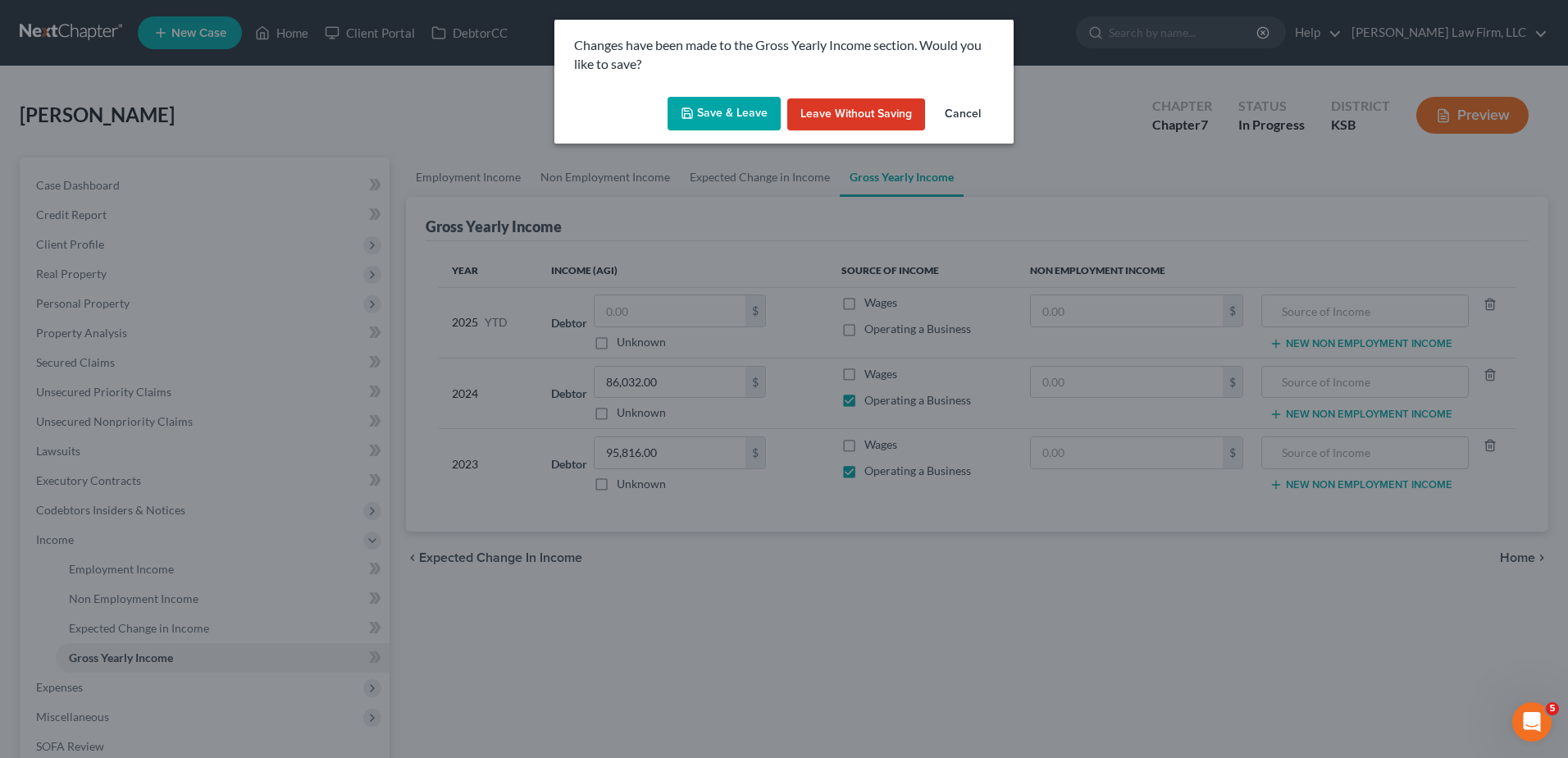
click at [730, 114] on button "Save & Leave" at bounding box center [724, 114] width 114 height 34
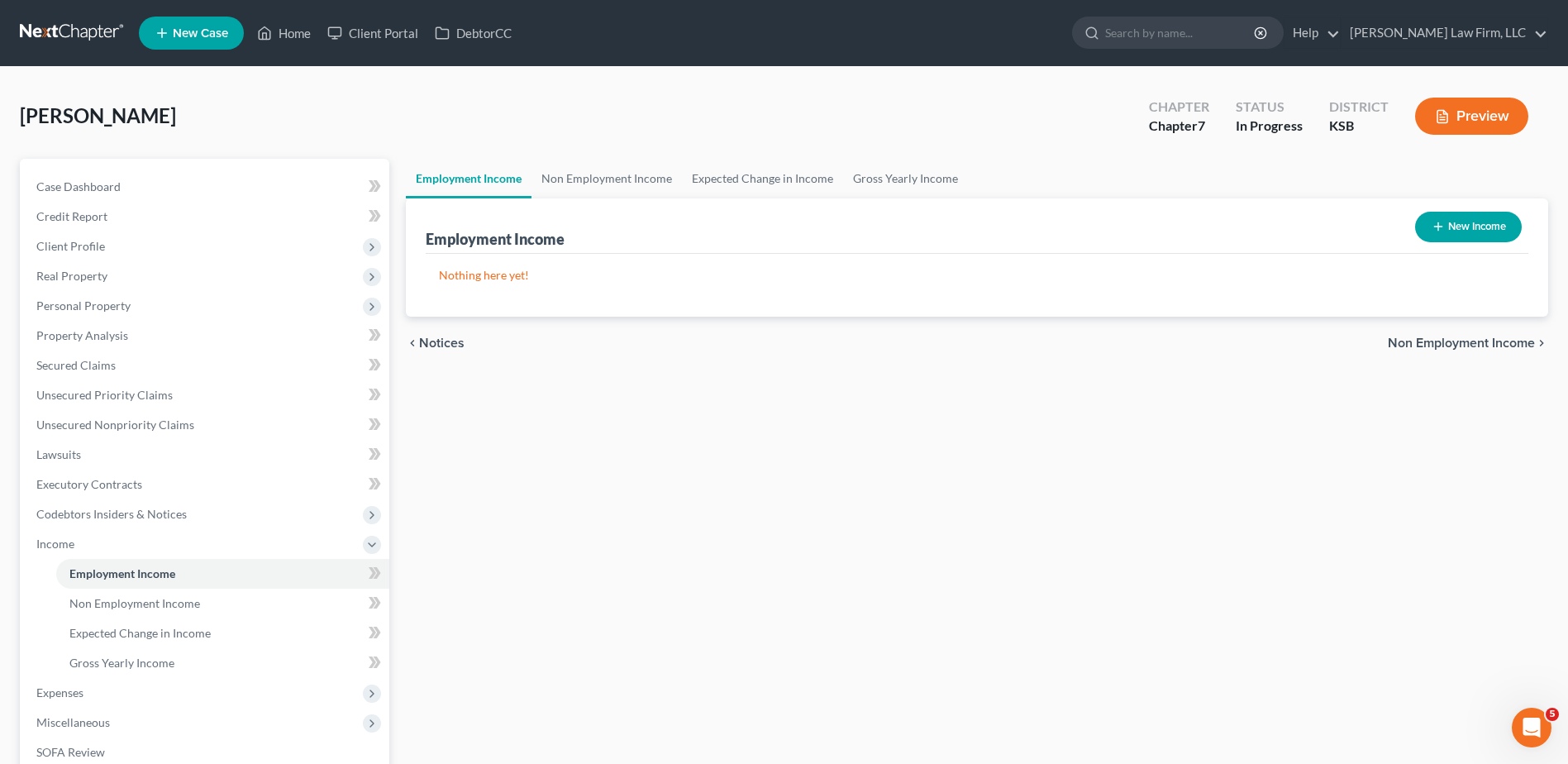
click at [1456, 234] on button "New Income" at bounding box center [1468, 227] width 107 height 31
select select "0"
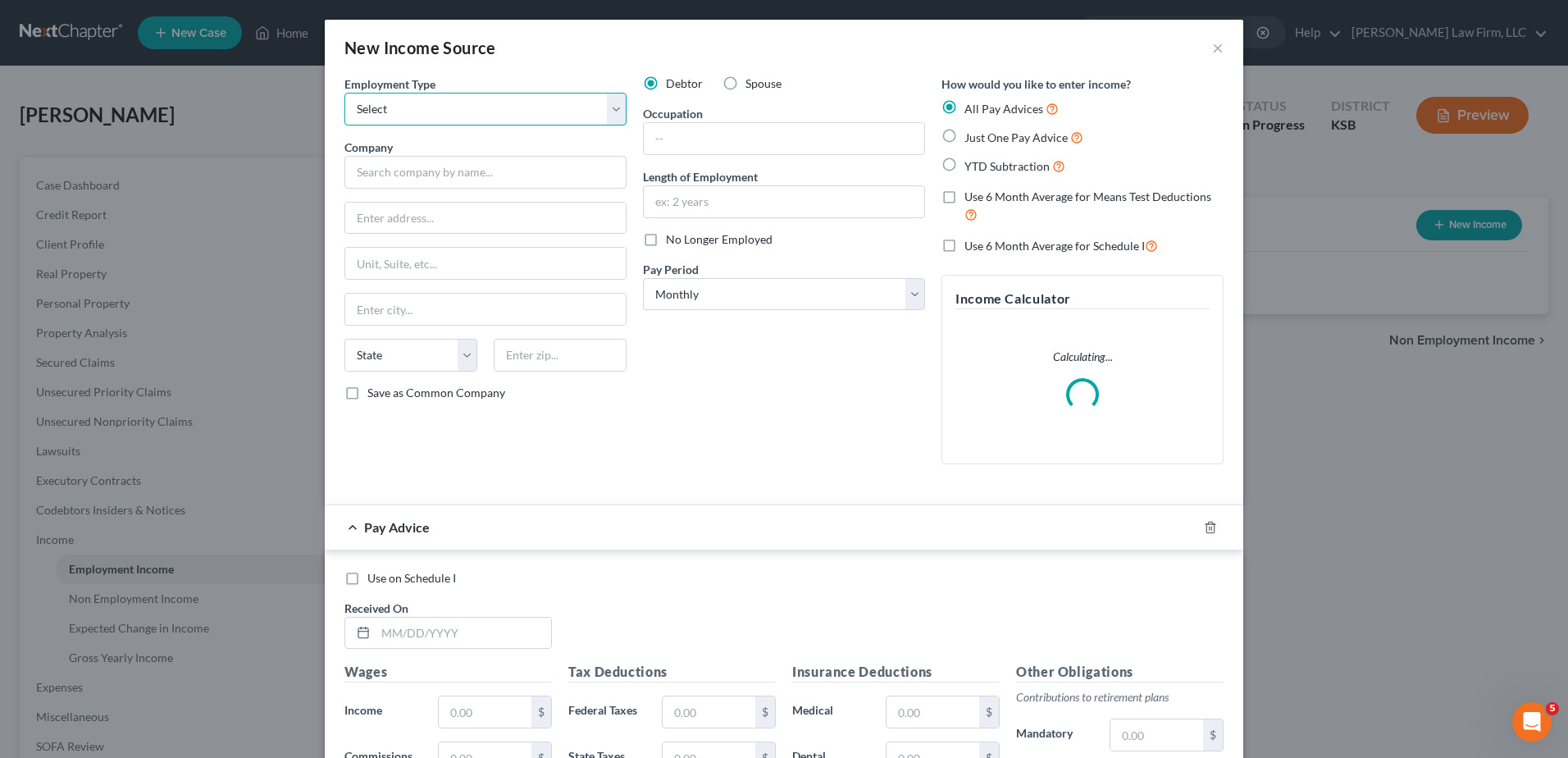
click at [404, 97] on select "Select Full or Part Time Employment Self Employment" at bounding box center [485, 109] width 282 height 32
select select "1"
click at [345, 93] on select "Select Full or Part Time Employment Self Employment" at bounding box center [485, 109] width 282 height 32
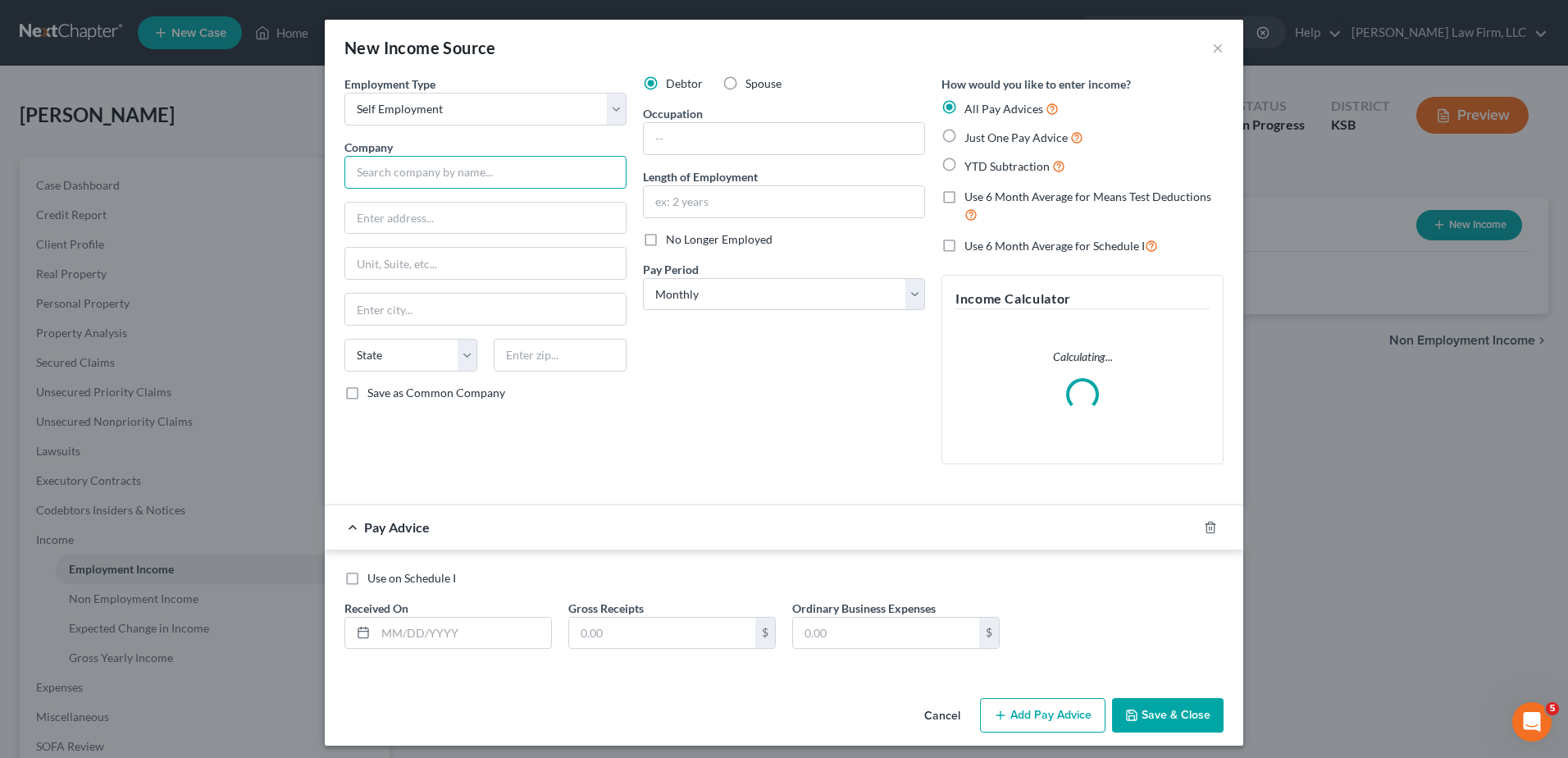
click at [444, 179] on input "text" at bounding box center [485, 172] width 282 height 32
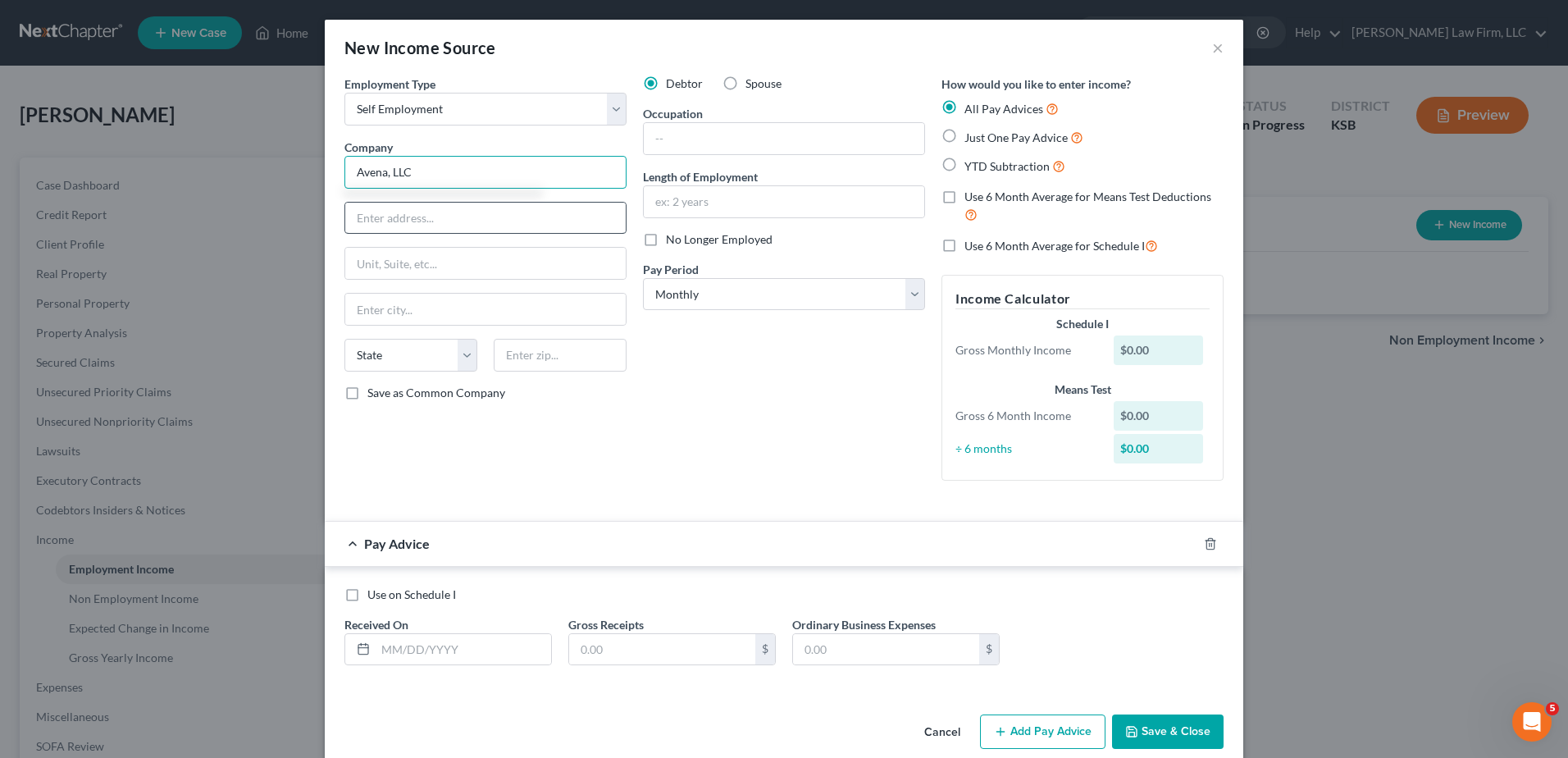
type input "Avena, LLC"
click at [456, 203] on input "text" at bounding box center [486, 218] width 281 height 32
type input "304 Delaware St."
click at [456, 303] on input "text" at bounding box center [486, 308] width 281 height 32
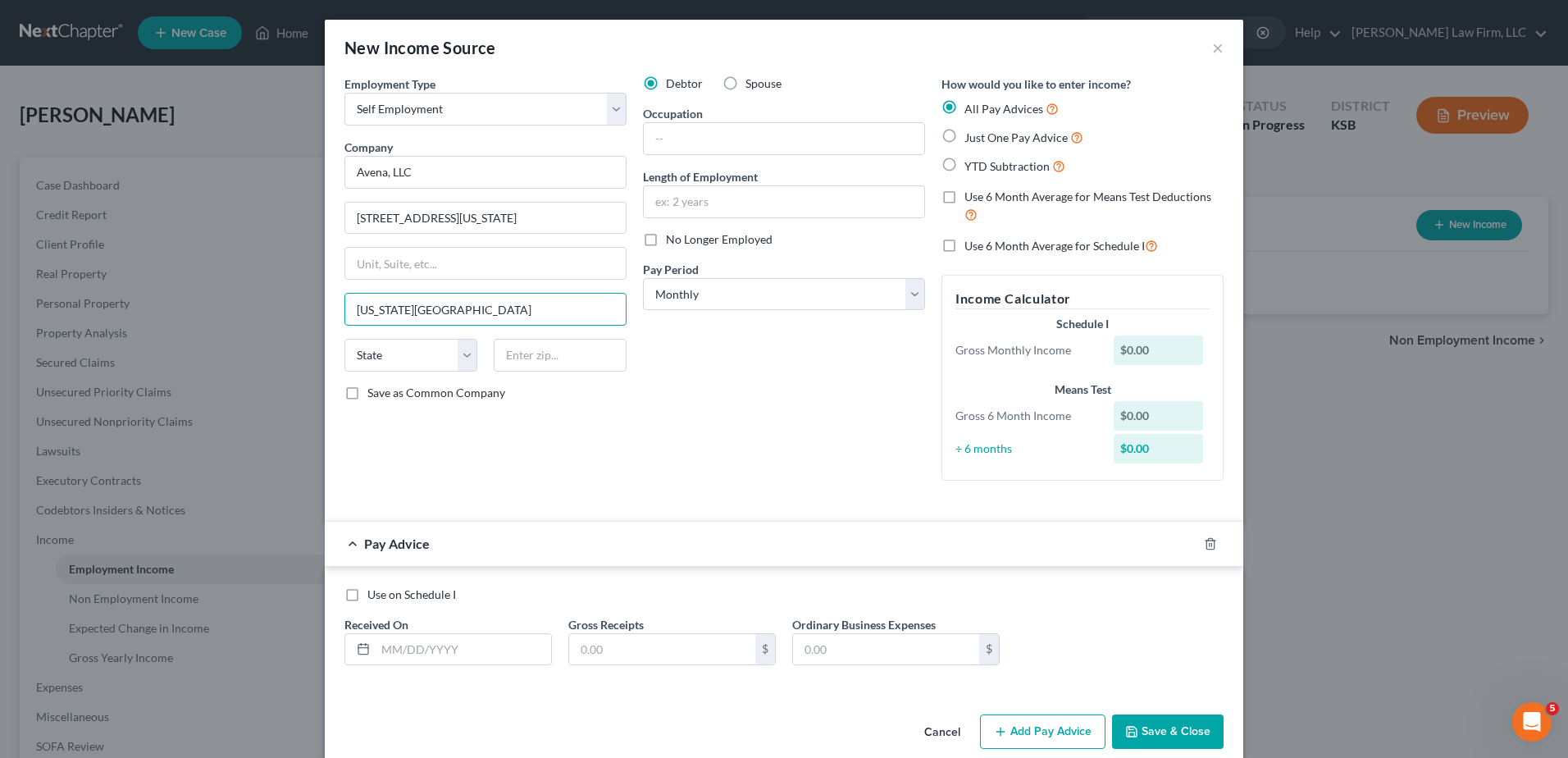
type input "Kansas City"
click at [788, 430] on div "Debtor Spouse Occupation Length of Employment No Longer Employed Pay Period * S…" at bounding box center [784, 284] width 299 height 418
click at [392, 371] on div "State AL AK AR AZ CA CO CT DE DC FL GA GU HI ID IL IN IA KS KY LA ME MD MA MI M…" at bounding box center [485, 362] width 299 height 46
click at [396, 357] on select "State AL AK AR AZ CA CO CT DE DC FL GA GU HI ID IL IN IA KS KY LA ME MD MA MI M…" at bounding box center [411, 355] width 133 height 32
select select "26"
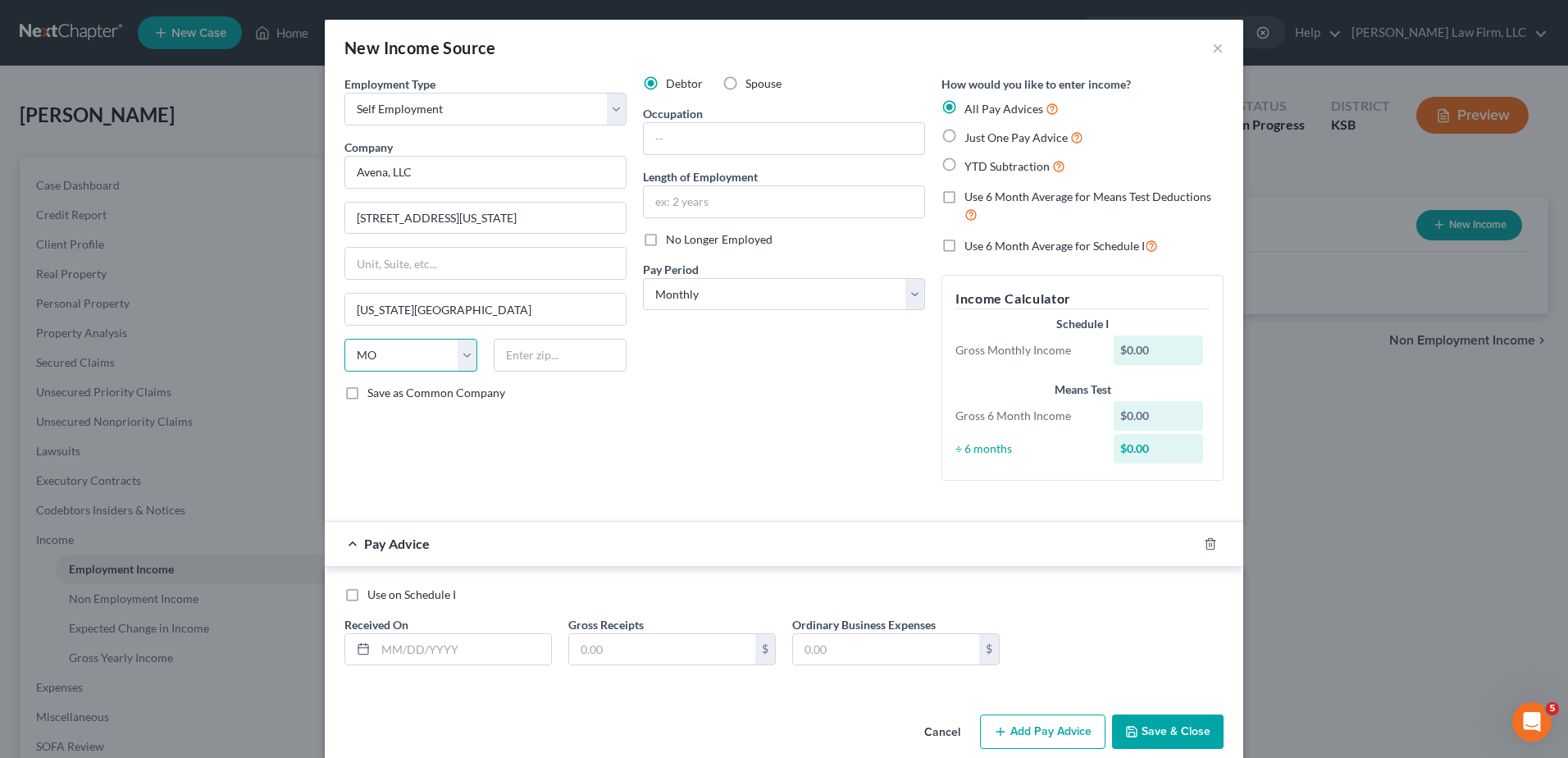
click at [345, 339] on select "State AL AK AR AZ CA CO CT DE DC FL GA GU HI ID IL IN IA KS KY LA ME MD MA MI M…" at bounding box center [411, 355] width 133 height 32
click at [566, 369] on input "text" at bounding box center [560, 355] width 133 height 32
type input "64105"
click at [758, 432] on div "Debtor Spouse Occupation Length of Employment No Longer Employed Pay Period * S…" at bounding box center [784, 284] width 299 height 418
click at [1211, 543] on line "button" at bounding box center [1211, 544] width 0 height 3
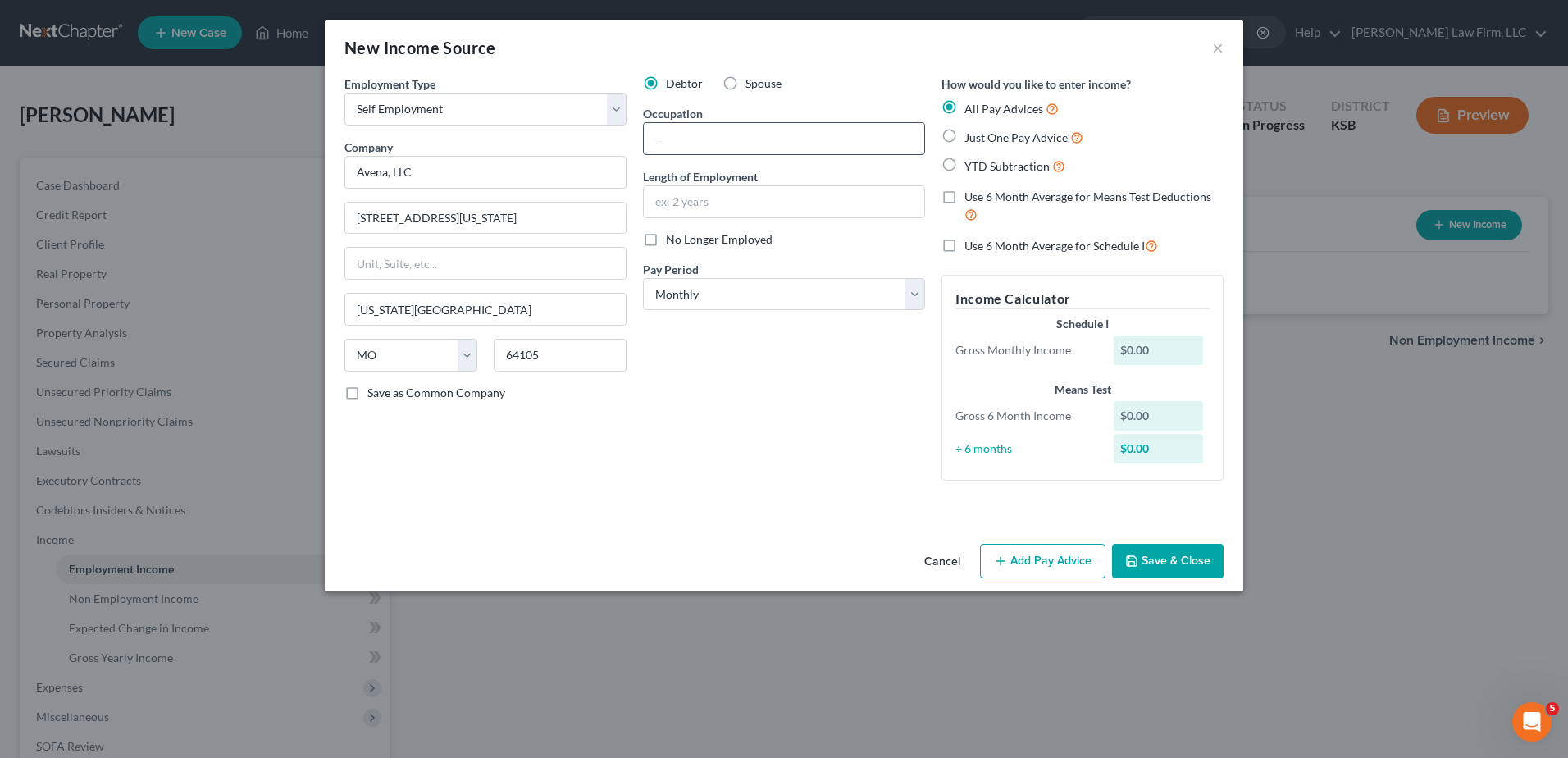
click at [719, 144] on input "text" at bounding box center [784, 138] width 281 height 32
click at [660, 202] on input "text" at bounding box center [784, 201] width 281 height 32
type input "15 Years"
click at [737, 294] on select "Select Monthly Twice Monthly Every Other Week Weekly" at bounding box center [783, 294] width 282 height 32
select select "2"
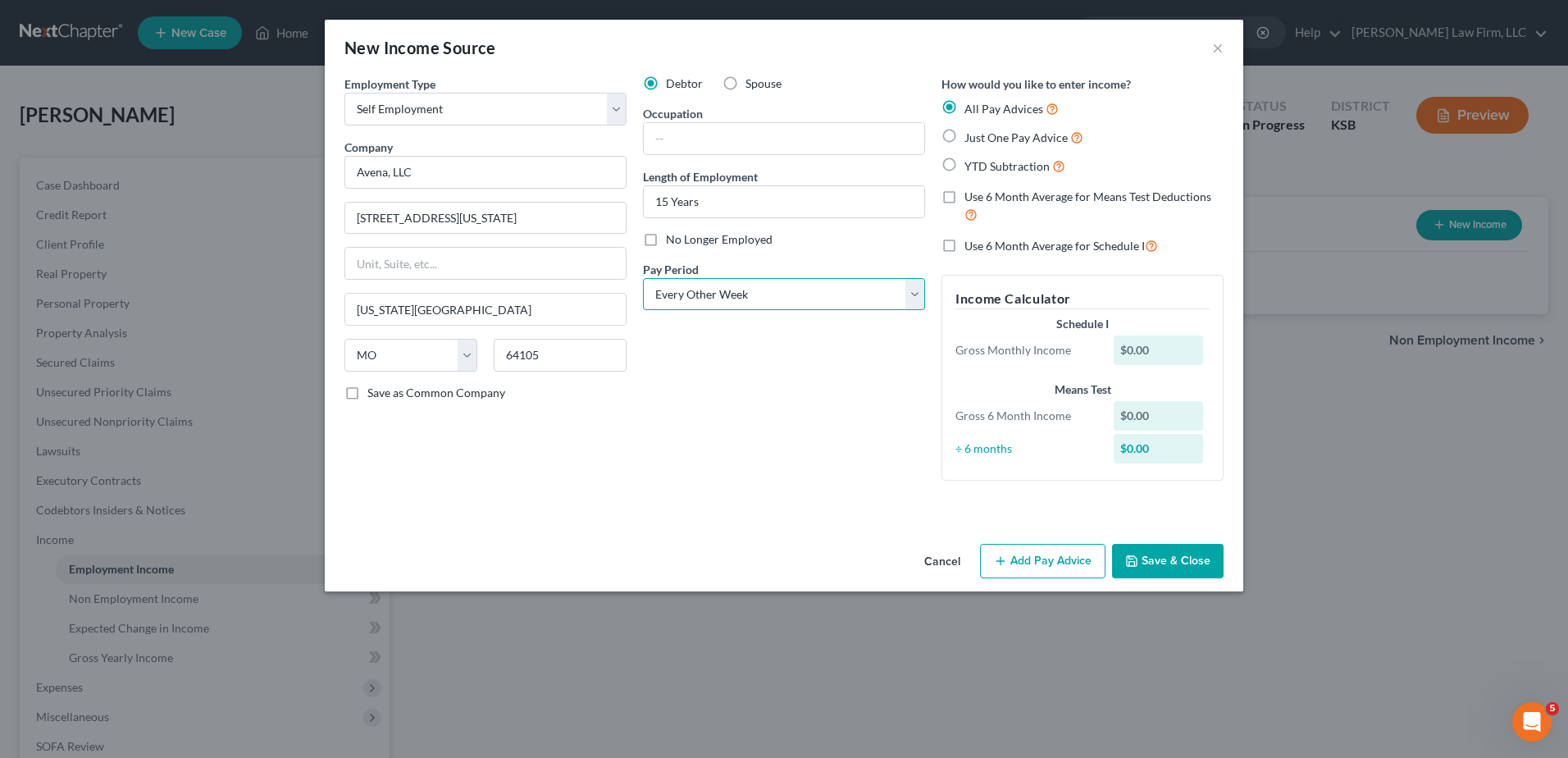
click at [643, 278] on select "Select Monthly Twice Monthly Every Other Week Weekly" at bounding box center [783, 294] width 282 height 32
click at [437, 170] on input "Avena, LLC" at bounding box center [485, 172] width 282 height 32
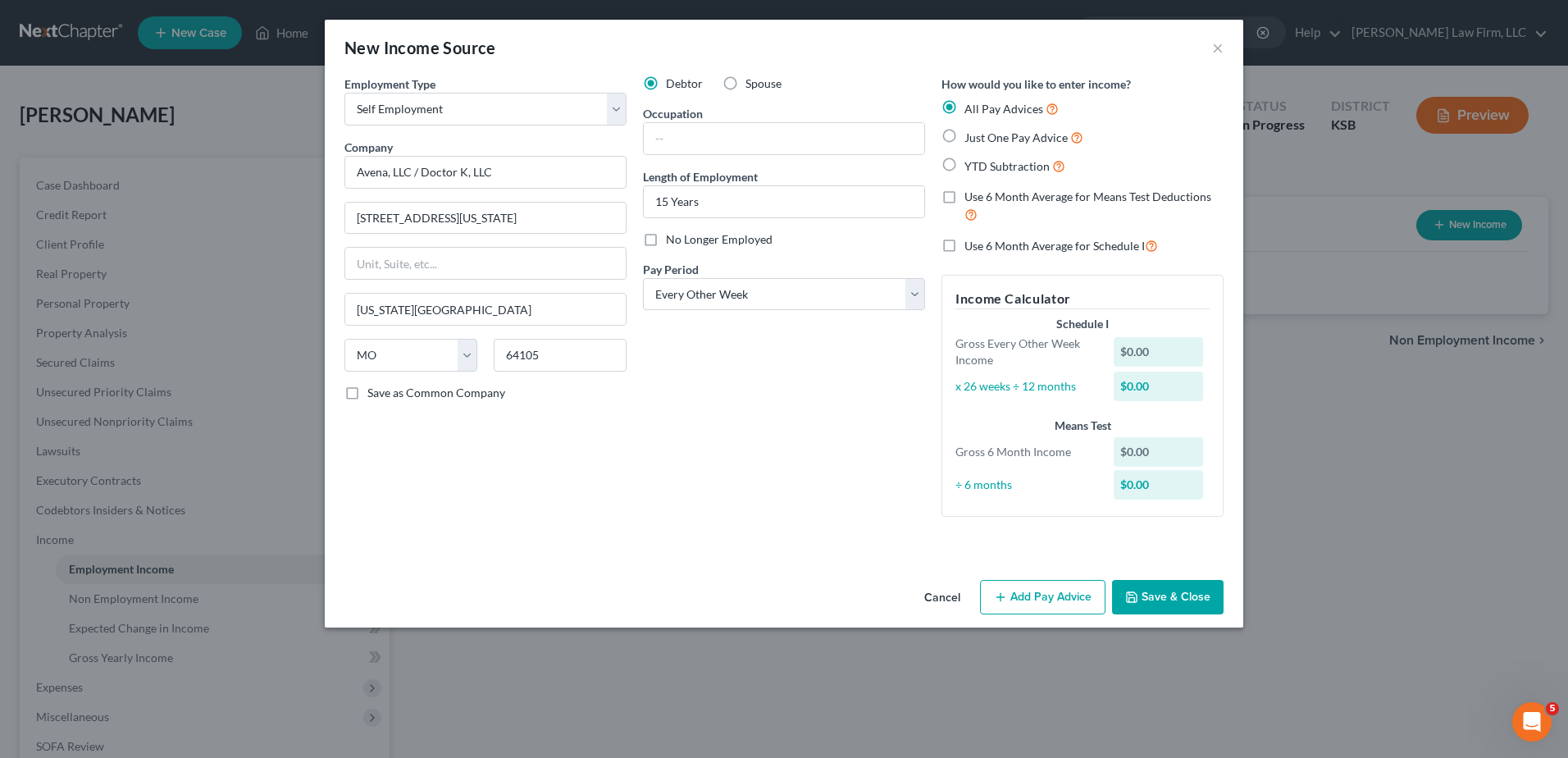
click at [795, 542] on div "Employment Type * Select Full or Part Time Employment Self Employment Company *…" at bounding box center [784, 309] width 896 height 468
type input "Avena, LLC / Doctor K, LLC"
click at [1175, 592] on button "Save & Close" at bounding box center [1168, 597] width 112 height 34
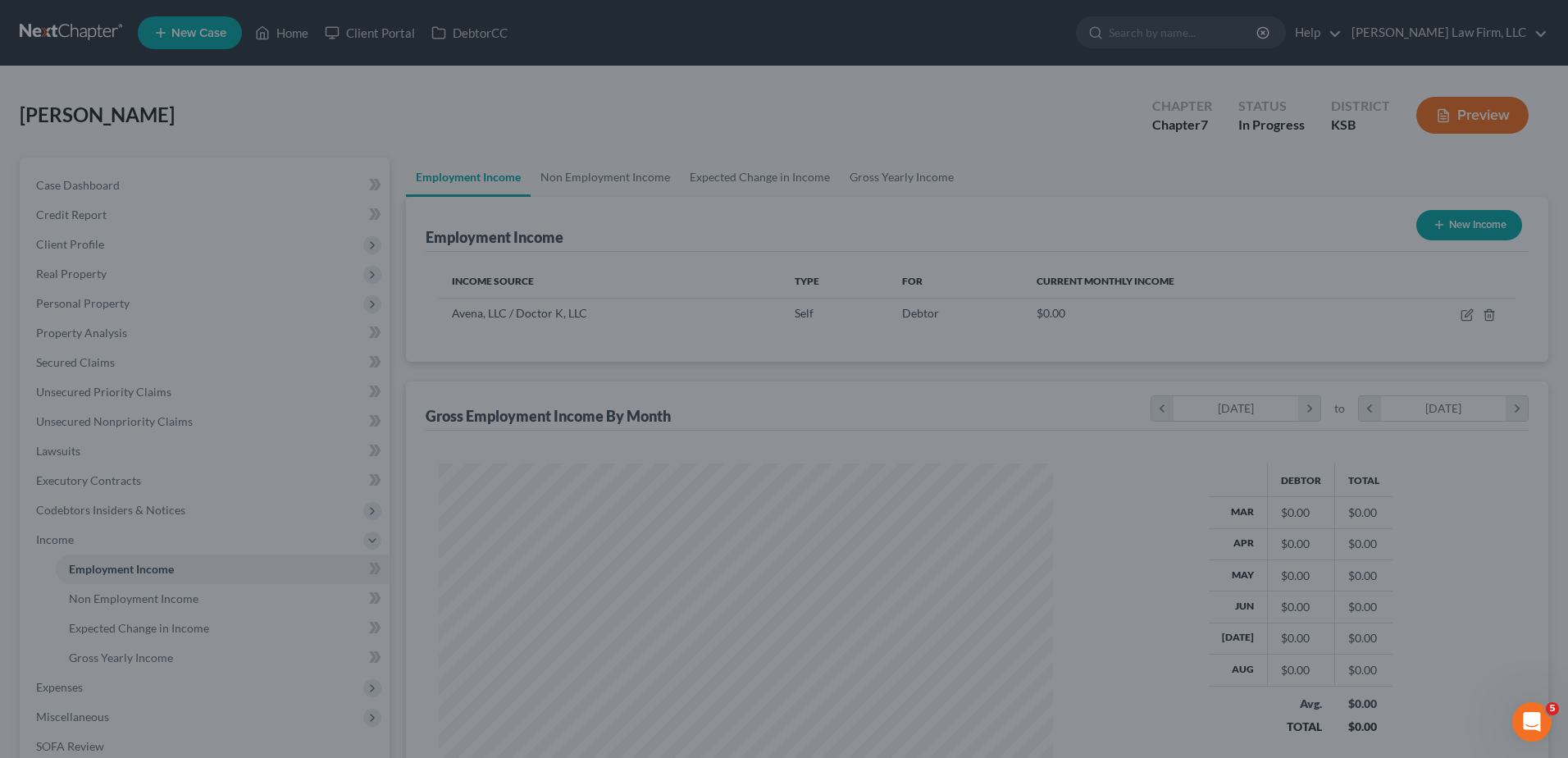
scroll to position [305, 642]
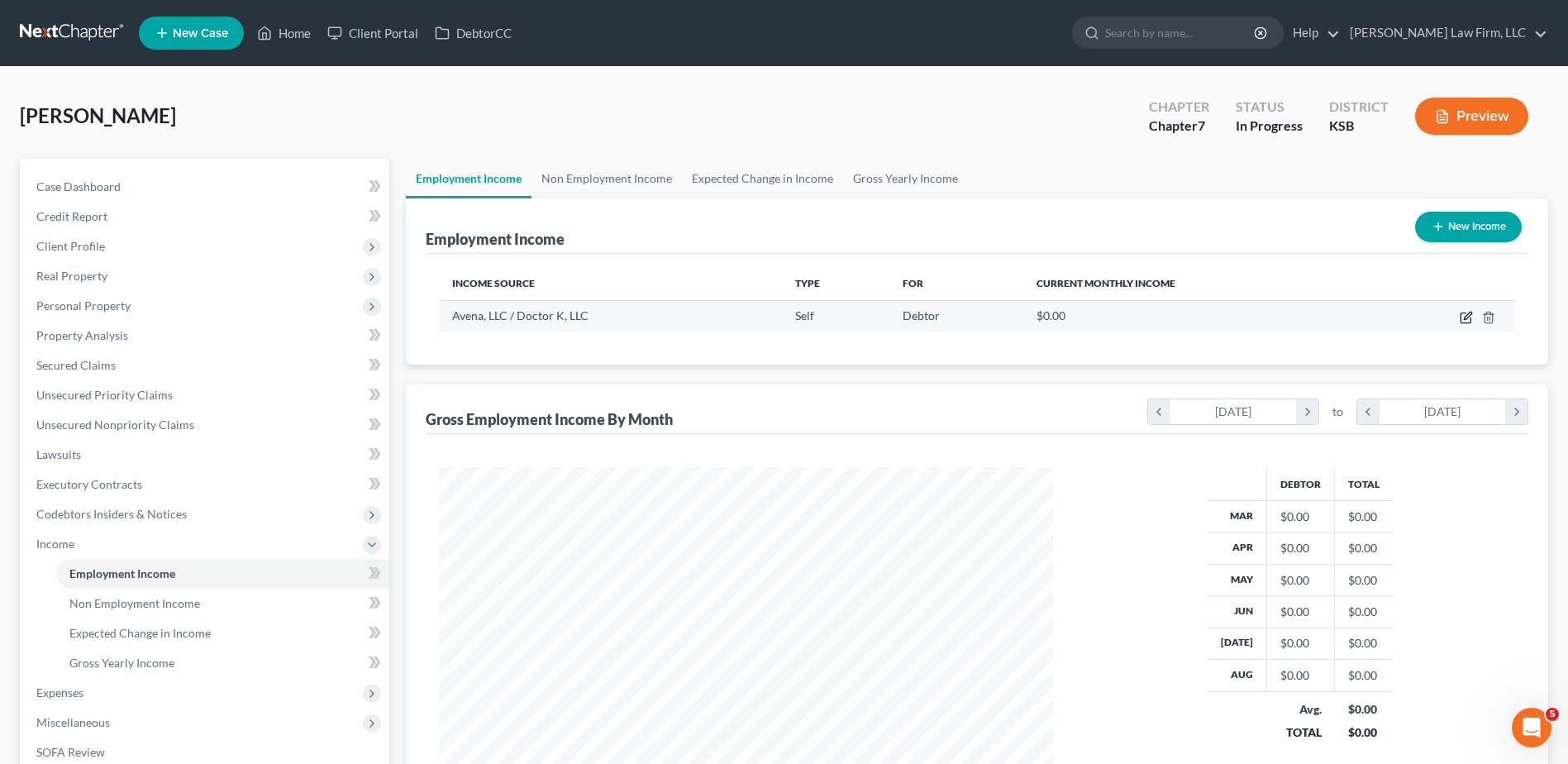
click at [1465, 312] on icon "button" at bounding box center [1467, 318] width 13 height 13
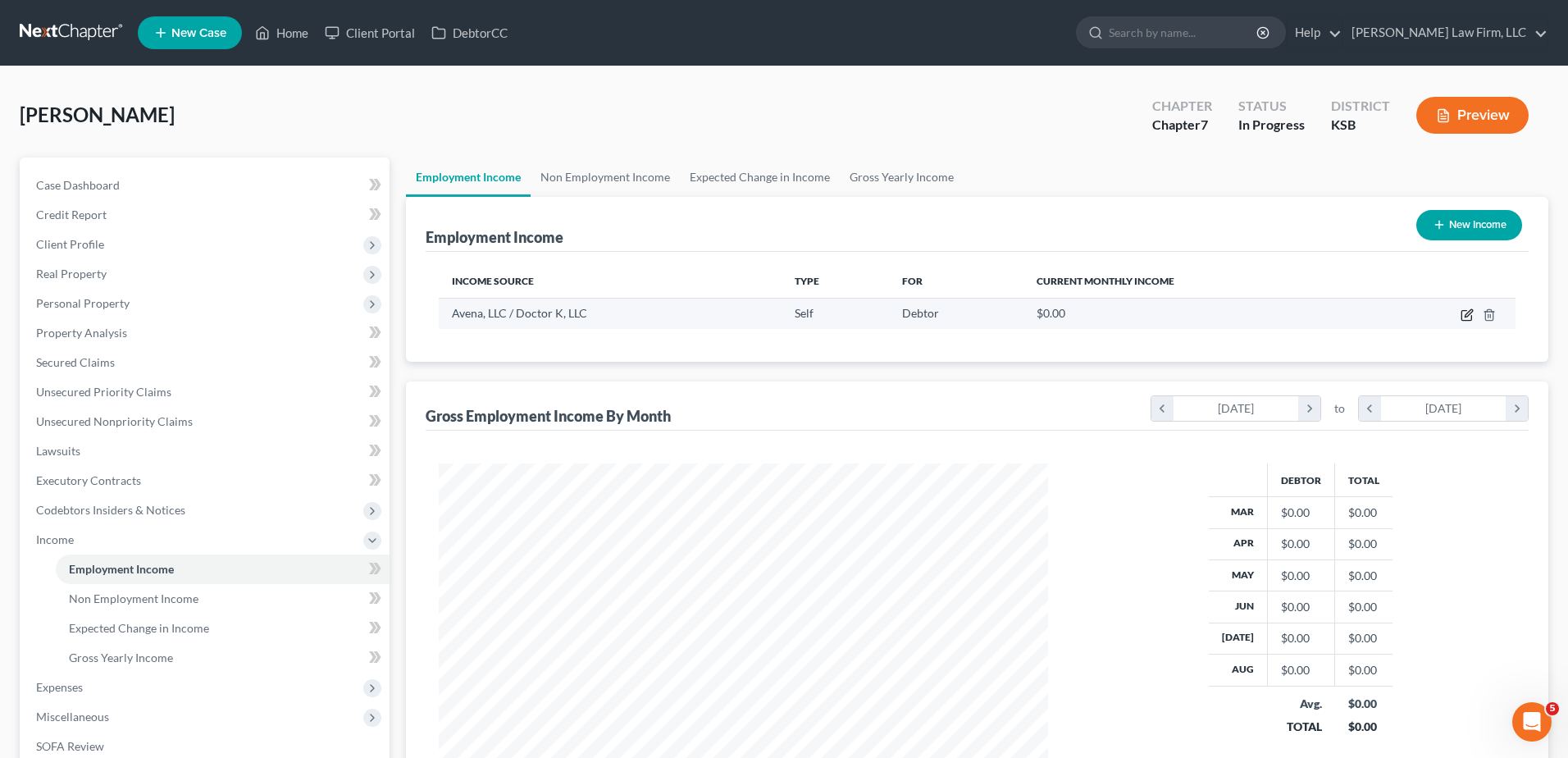
select select "1"
select select "26"
select select "2"
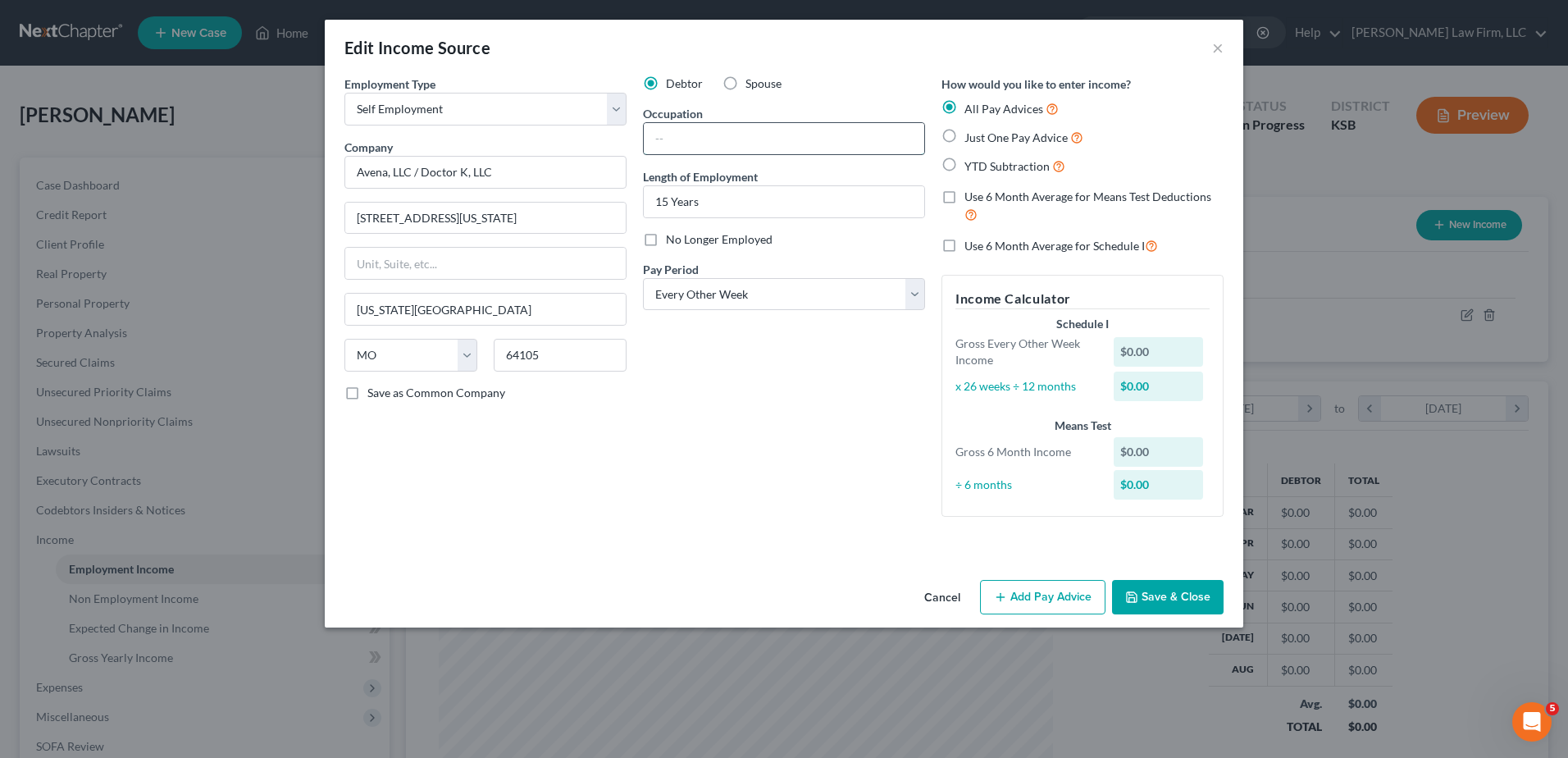
click at [689, 139] on input "text" at bounding box center [784, 138] width 281 height 32
type input "Physician"
click at [741, 547] on div "Employment Type * Select Full or Part Time Employment Self Employment Company *…" at bounding box center [784, 324] width 919 height 497
click at [1201, 598] on button "Save & Close" at bounding box center [1168, 597] width 112 height 34
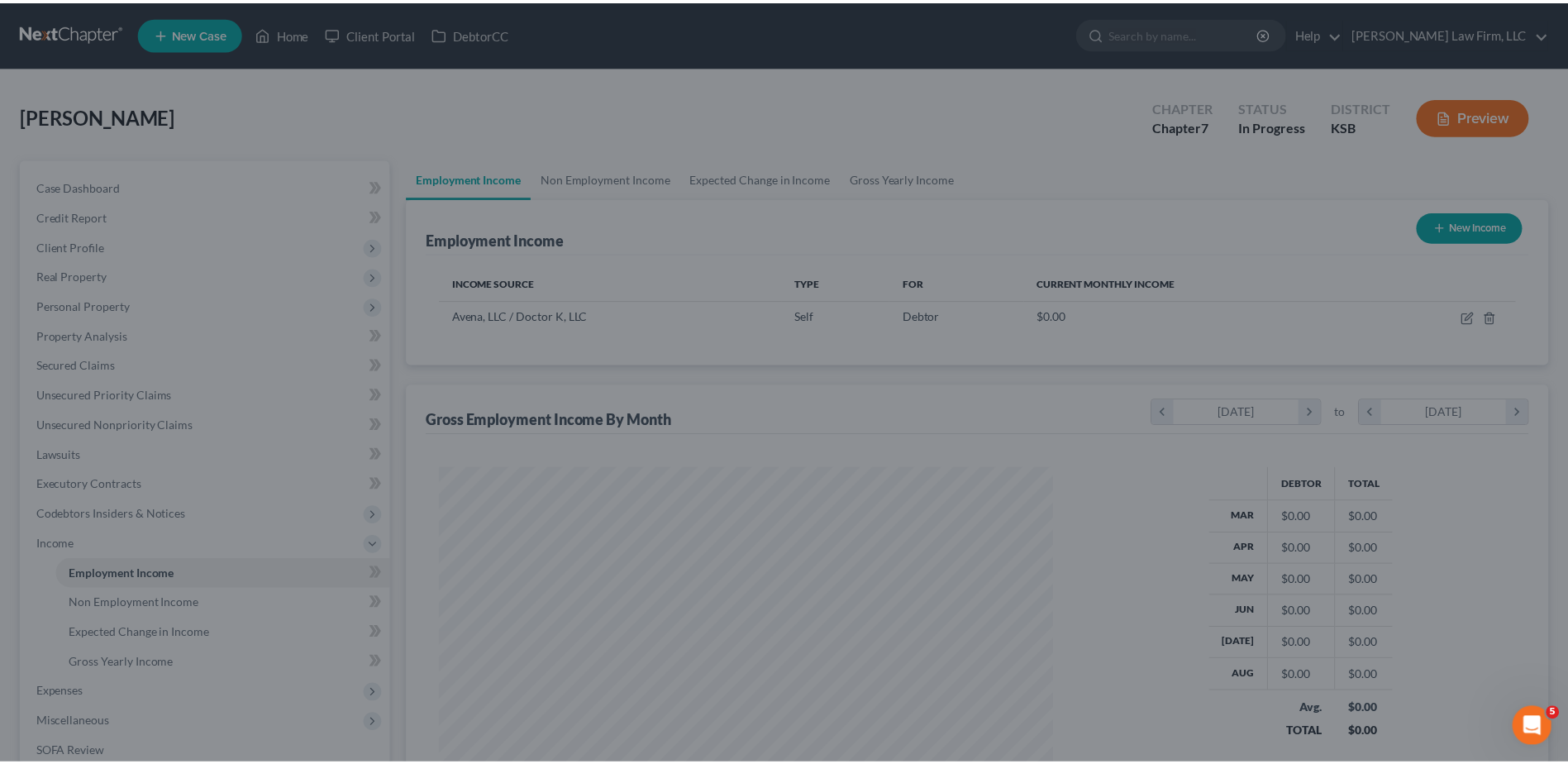
scroll to position [826070, 826018]
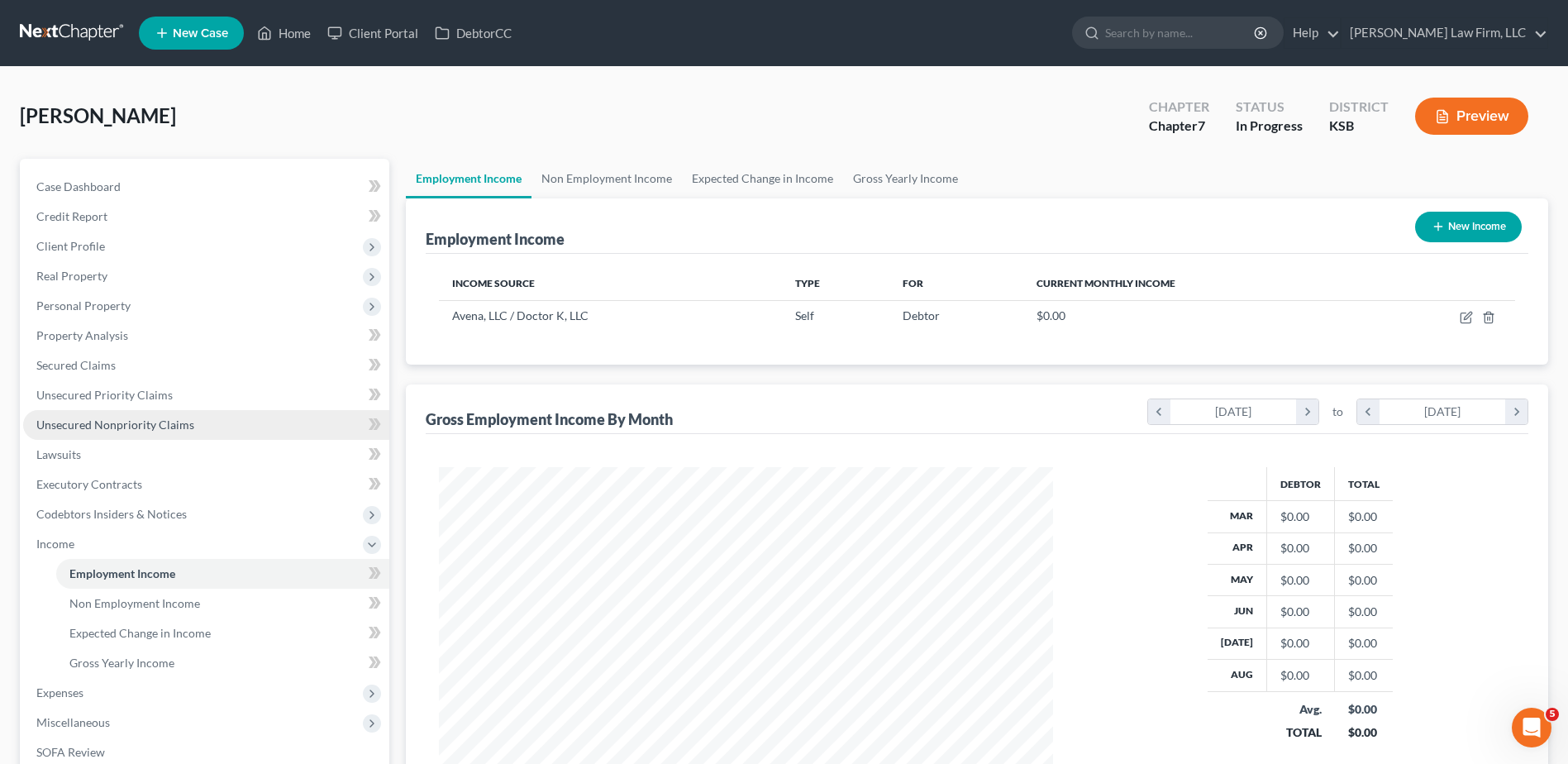
click at [136, 420] on span "Unsecured Nonpriority Claims" at bounding box center [116, 424] width 158 height 14
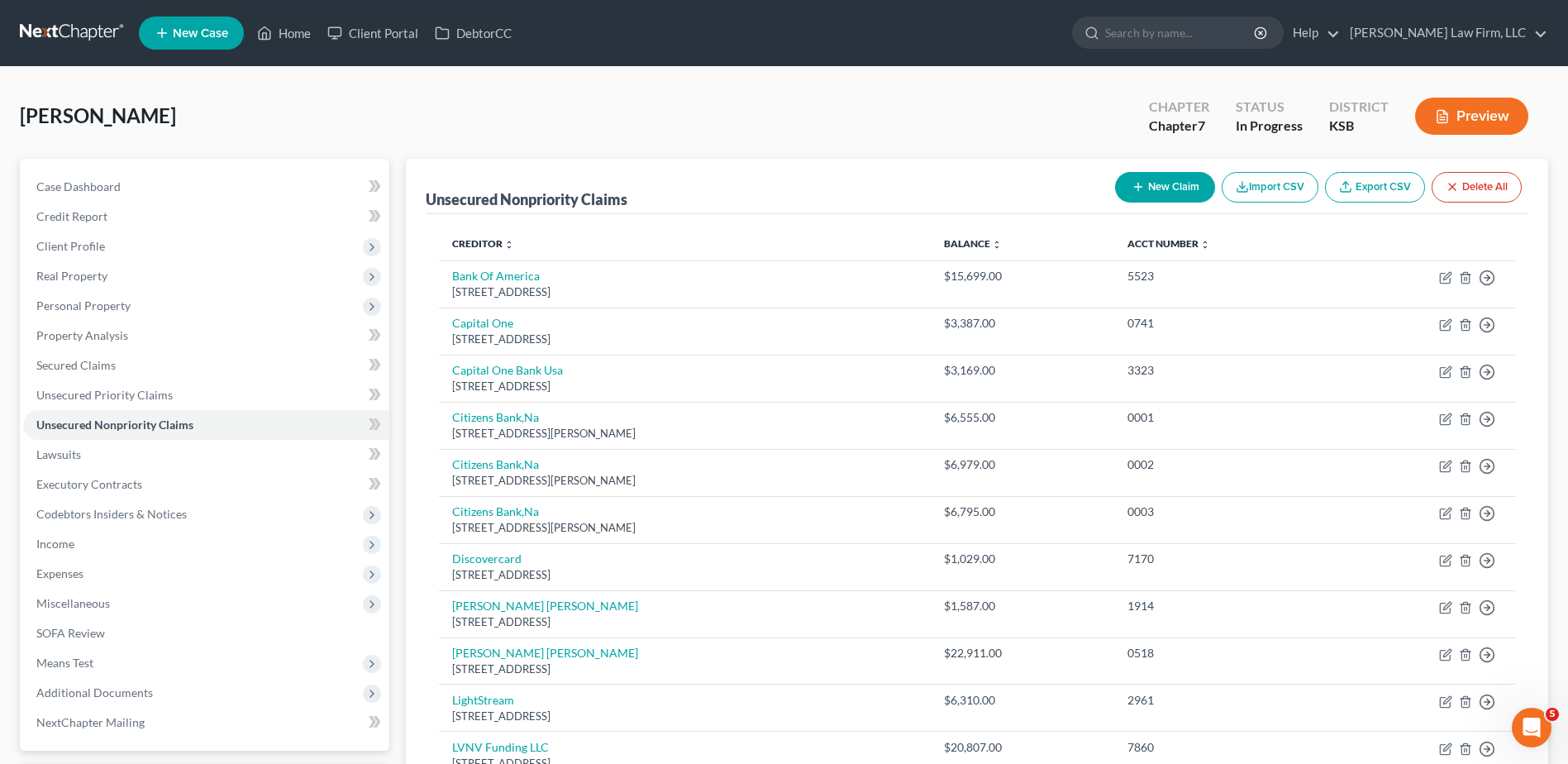
click at [1176, 191] on button "New Claim" at bounding box center [1166, 188] width 100 height 31
select select "0"
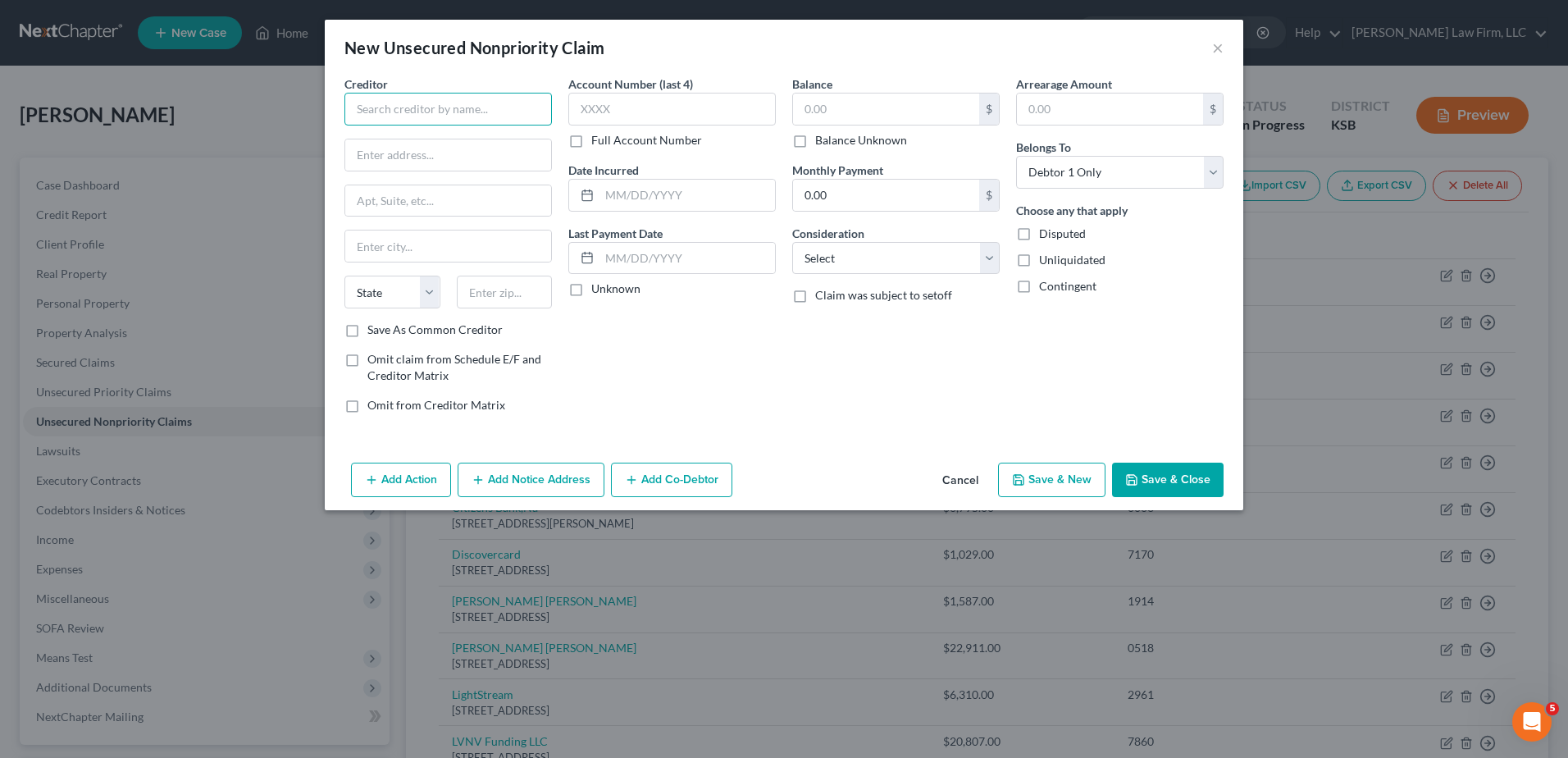
click at [427, 109] on input "text" at bounding box center [448, 109] width 207 height 32
click at [462, 144] on div "United Imaging Consultants, LLC" at bounding box center [442, 137] width 171 height 16
type input "United Imaging Consultants, LLC"
type input "P.O. Box 807001"
type input "Kansas City"
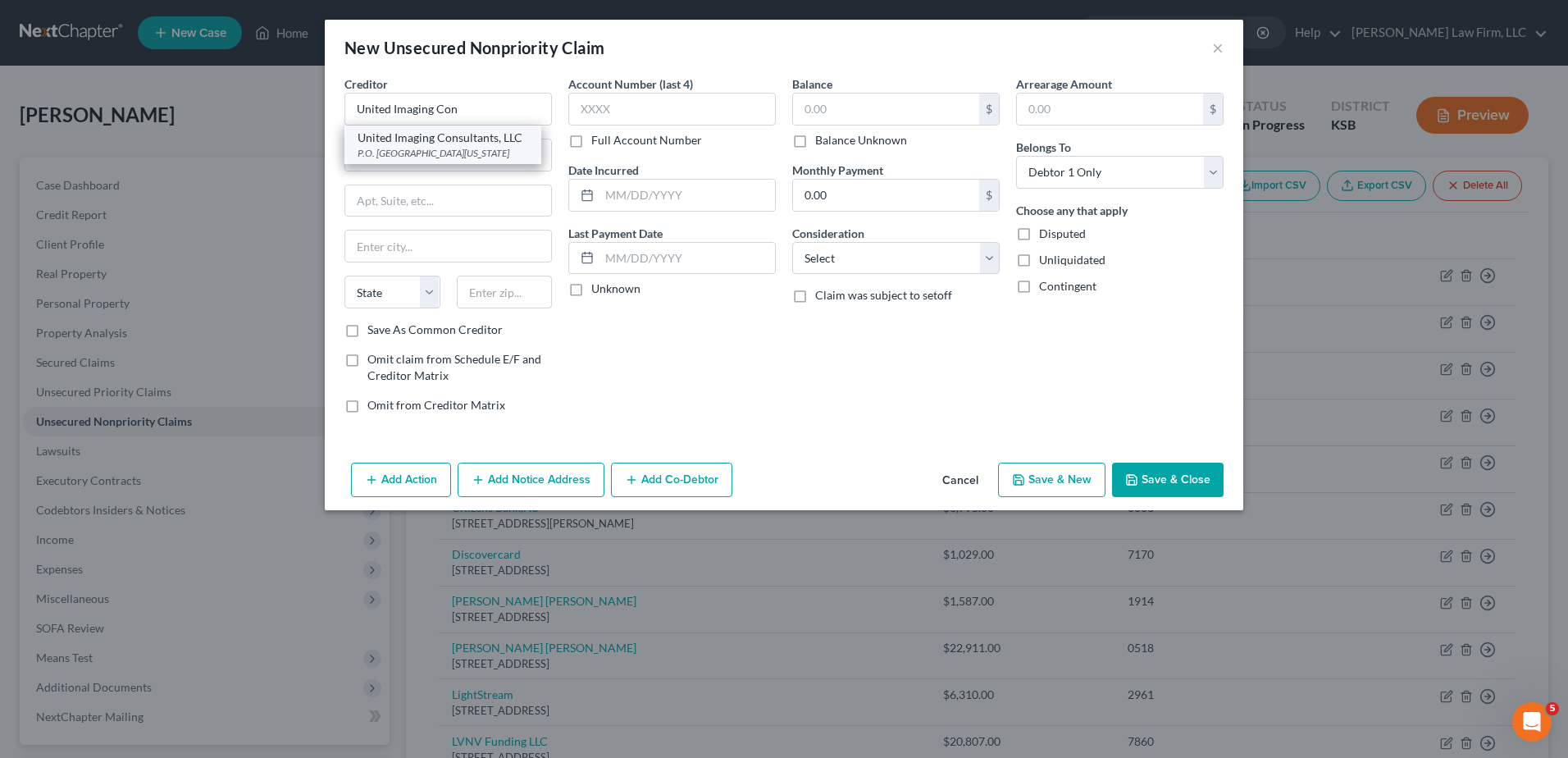
select select "26"
type input "64180"
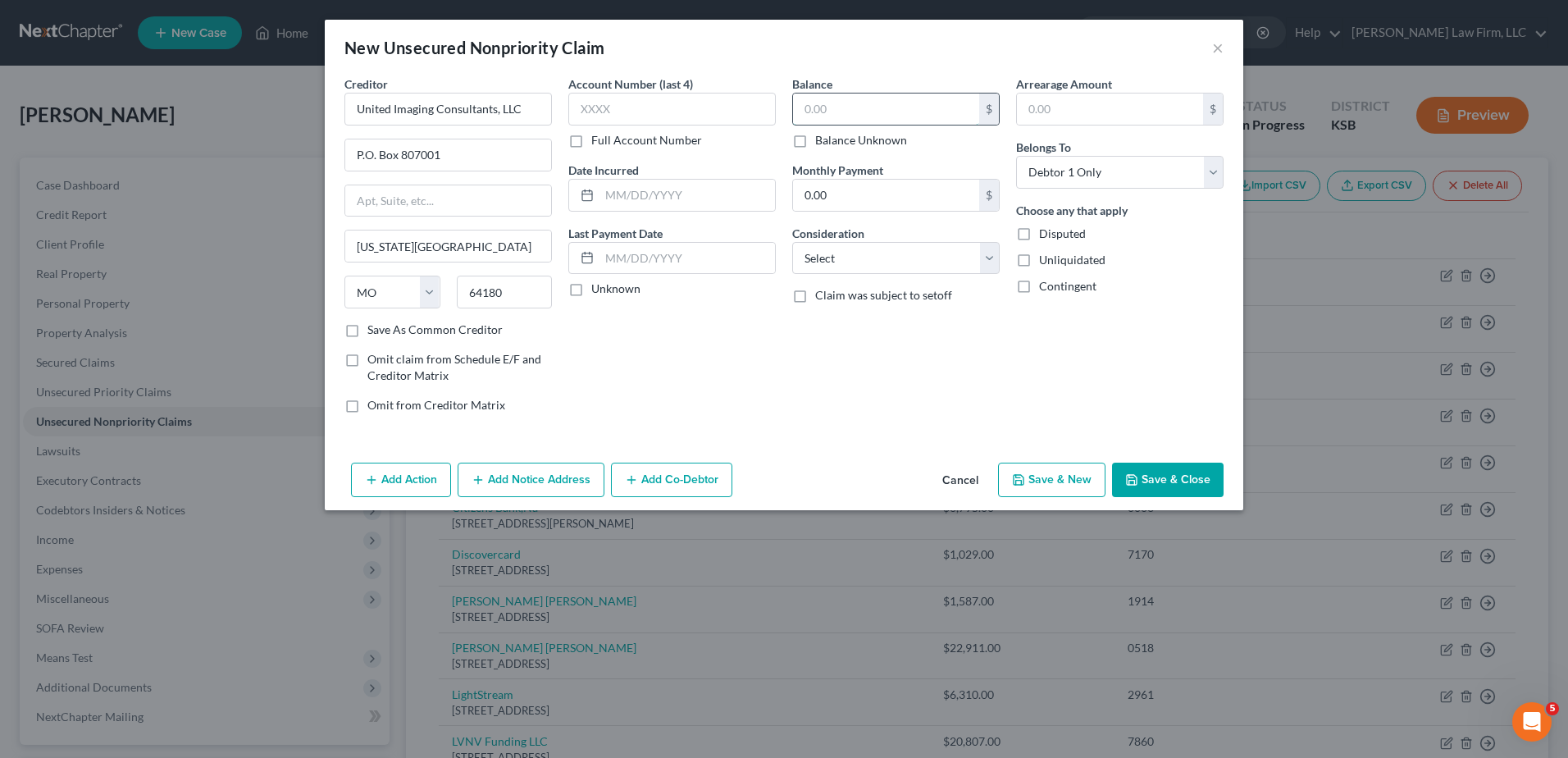
click at [902, 98] on input "text" at bounding box center [885, 109] width 186 height 32
type input "86.47"
click at [376, 153] on input "P.O. Box 807001" at bounding box center [449, 155] width 206 height 32
type input "PO Box 807001"
click at [880, 261] on select "Select Cable / Satellite Services Collection Agency Credit Card Debt Debt Couns…" at bounding box center [896, 258] width 207 height 32
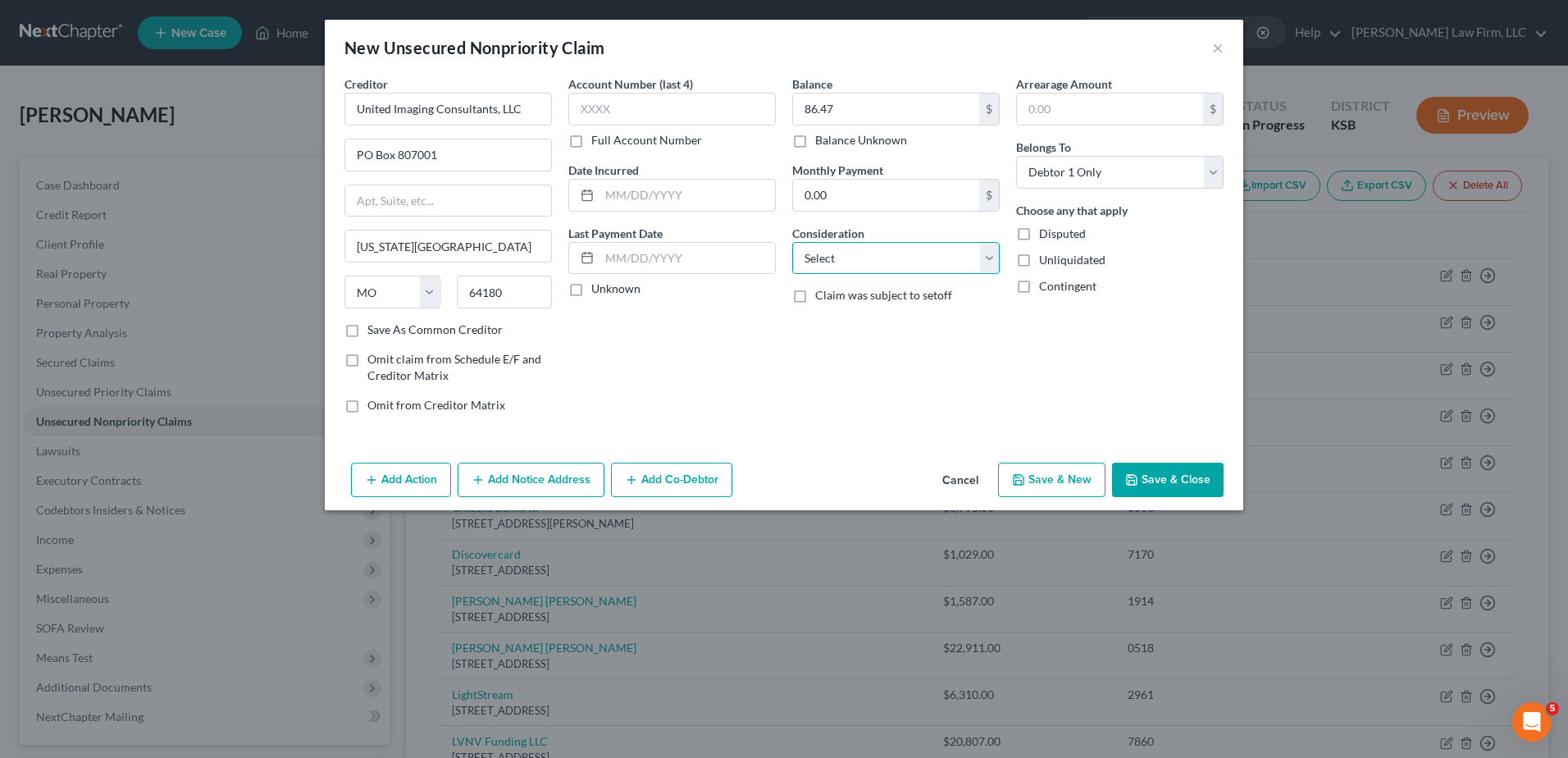
select select "9"
click at [793, 242] on select "Select Cable / Satellite Services Collection Agency Credit Card Debt Debt Couns…" at bounding box center [896, 258] width 207 height 32
click at [1162, 491] on button "Save & Close" at bounding box center [1168, 479] width 112 height 34
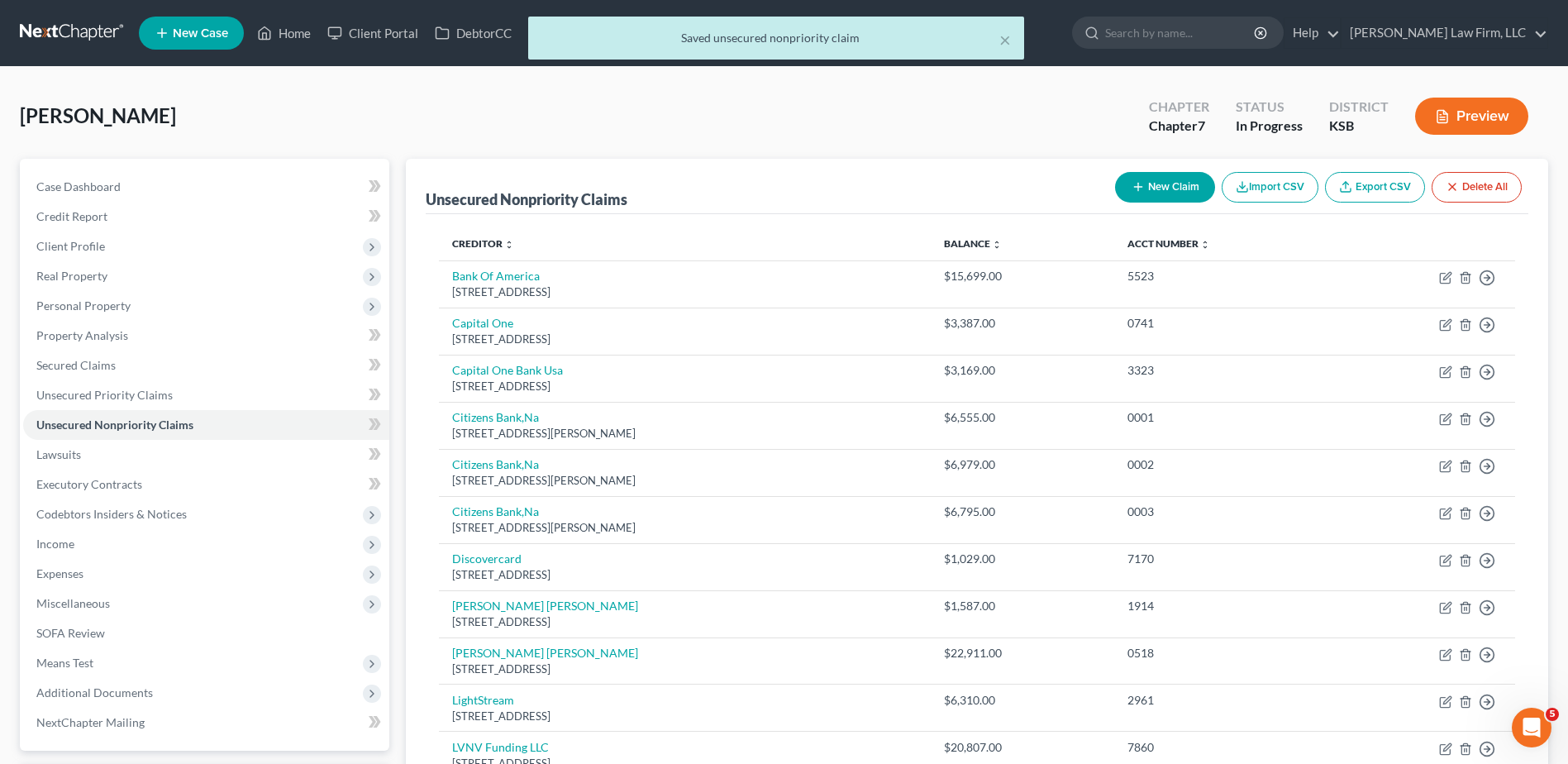
click at [1156, 185] on button "New Claim" at bounding box center [1166, 188] width 100 height 31
select select "0"
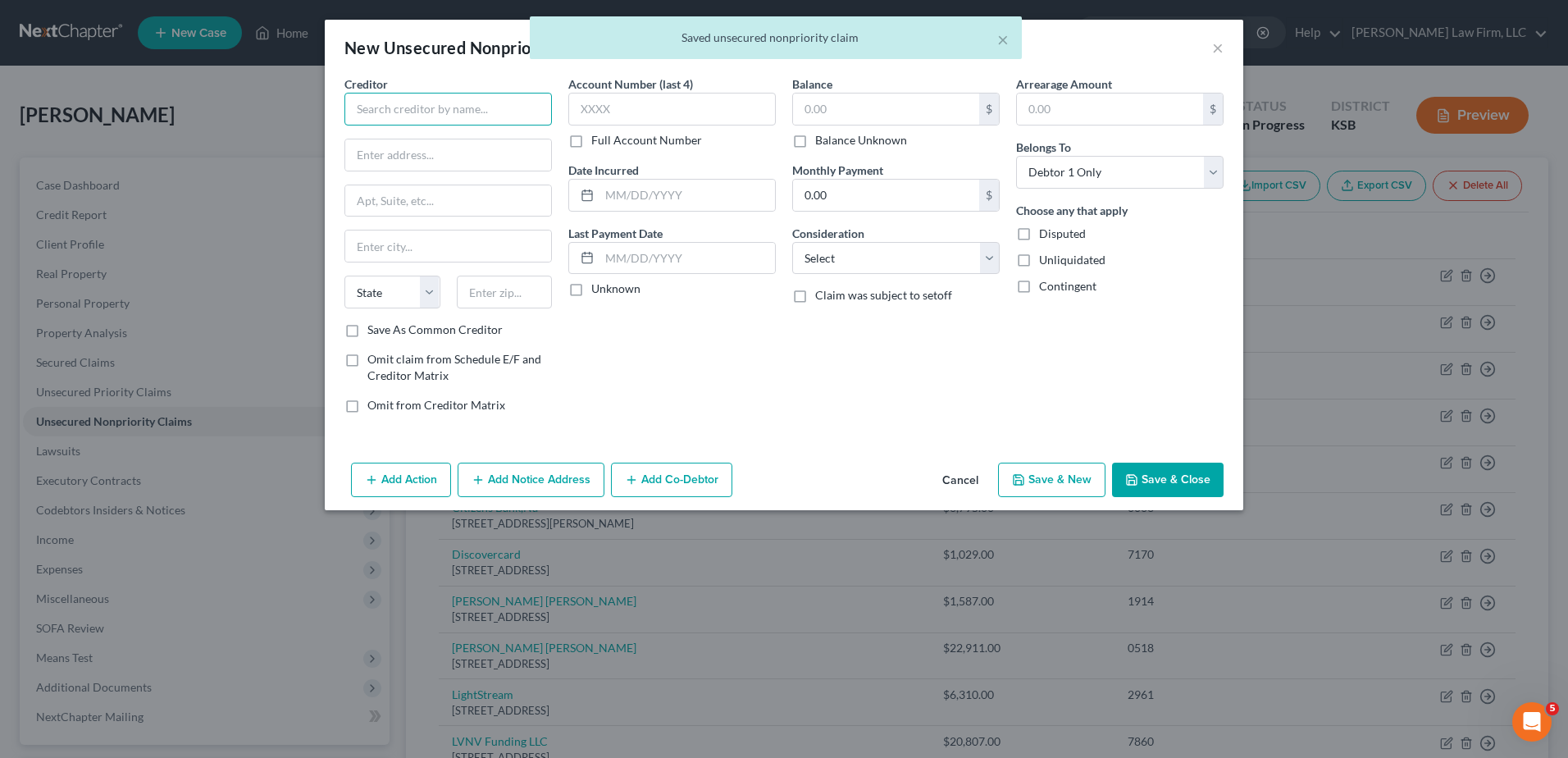
click at [443, 105] on input "text" at bounding box center [448, 109] width 207 height 32
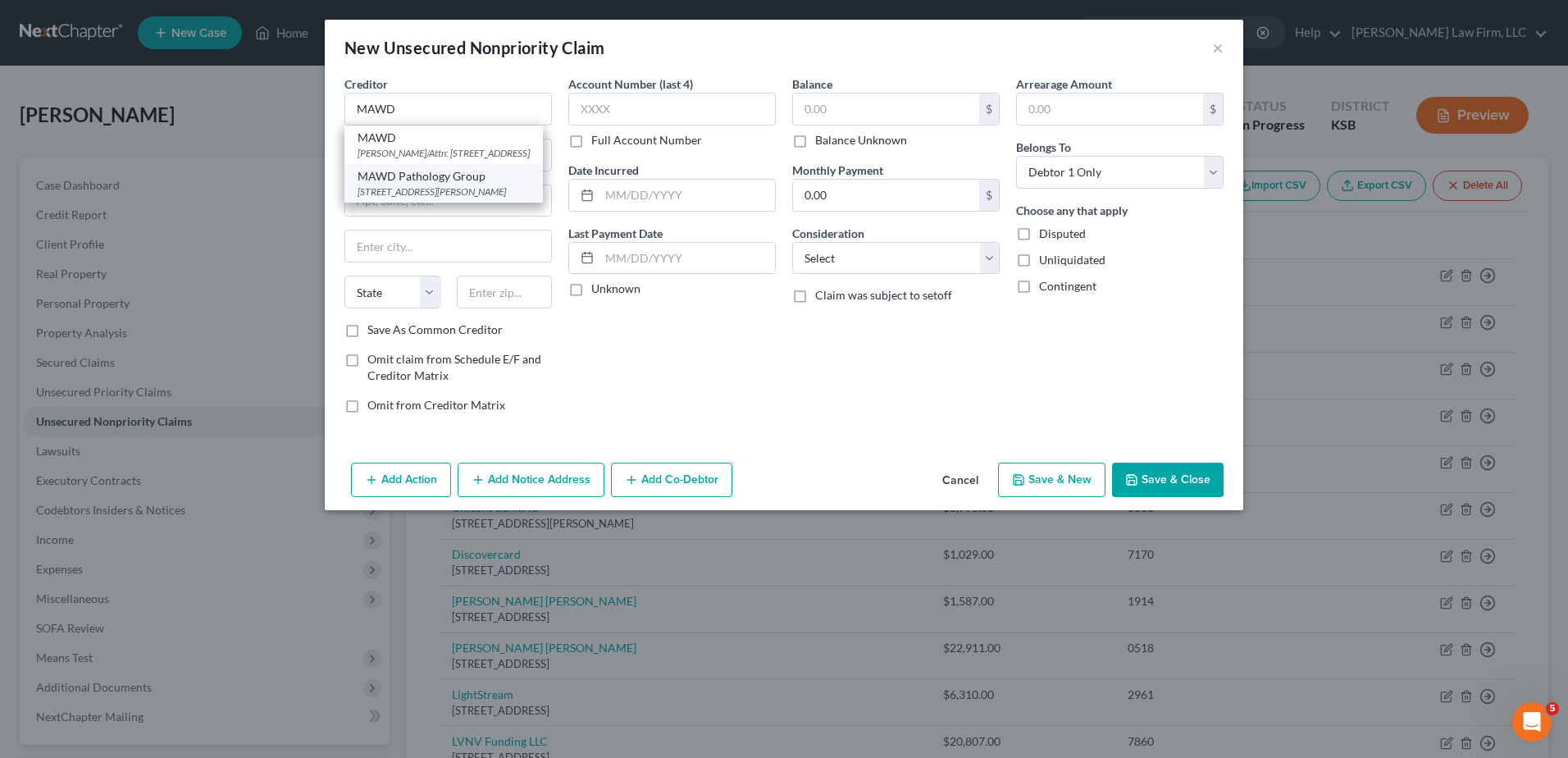
click at [446, 184] on div "MAWD Pathology Group" at bounding box center [443, 176] width 172 height 16
type input "MAWD Pathology Group"
type input "PO Box 414650"
type input "Lathrop"
select select "26"
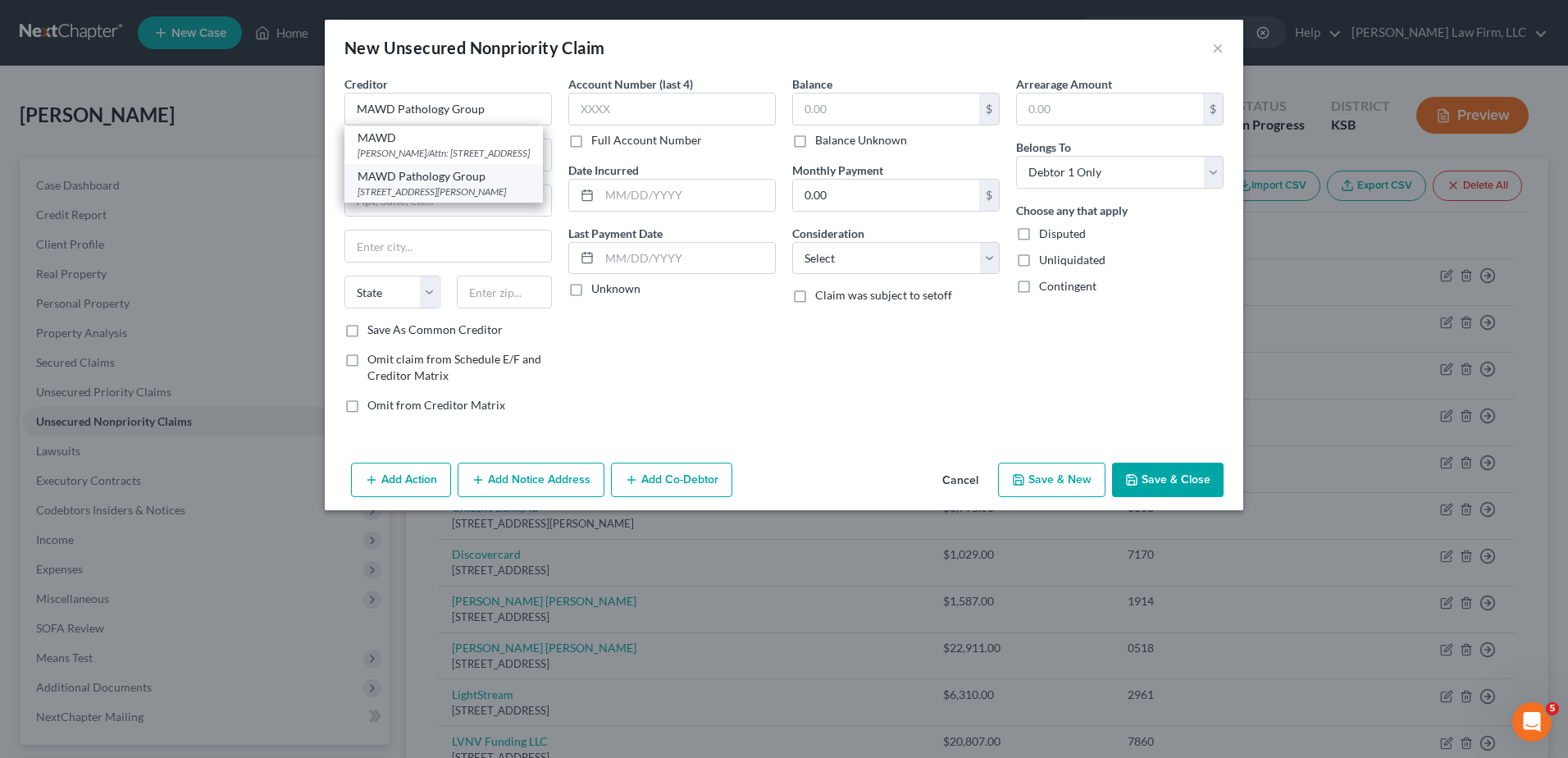
type input "64465"
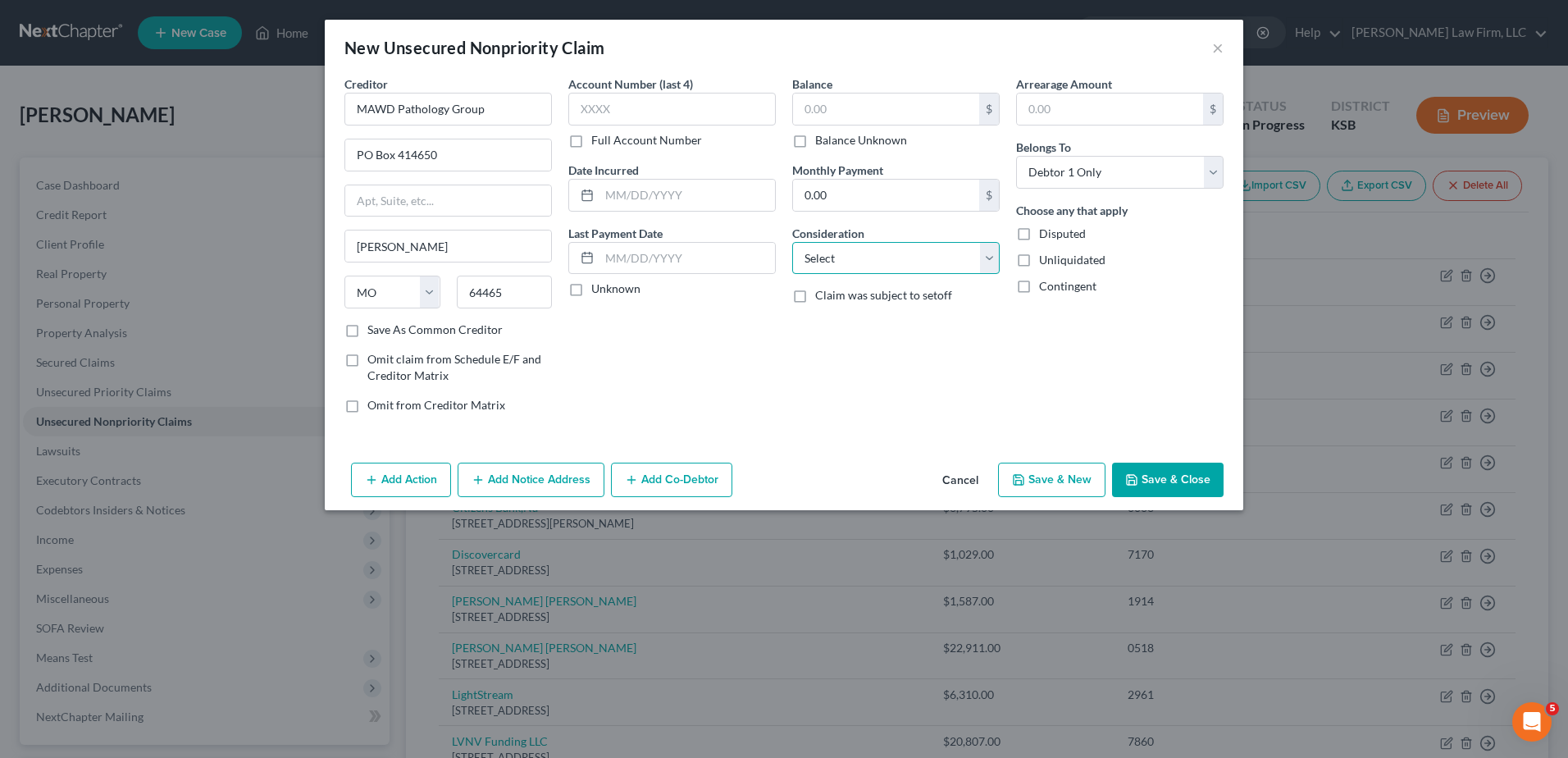
click at [868, 254] on select "Select Cable / Satellite Services Collection Agency Credit Card Debt Debt Couns…" at bounding box center [896, 258] width 207 height 32
select select "9"
click at [793, 242] on select "Select Cable / Satellite Services Collection Agency Credit Card Debt Debt Couns…" at bounding box center [896, 258] width 207 height 32
click at [619, 120] on input "text" at bounding box center [671, 109] width 207 height 32
click at [954, 111] on input "text" at bounding box center [885, 109] width 186 height 32
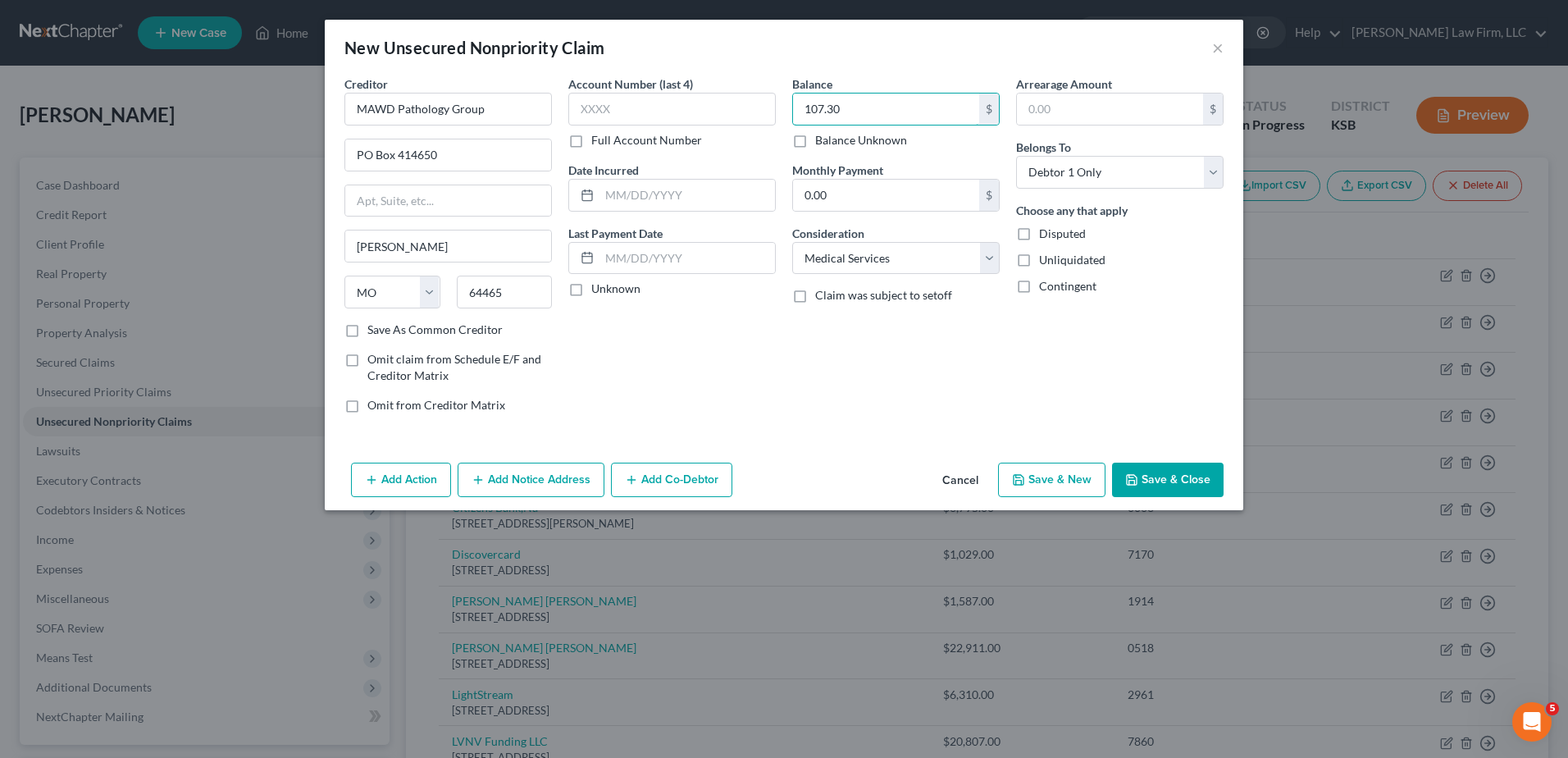
type input "107.30"
click at [502, 472] on button "Add Notice Address" at bounding box center [531, 479] width 147 height 34
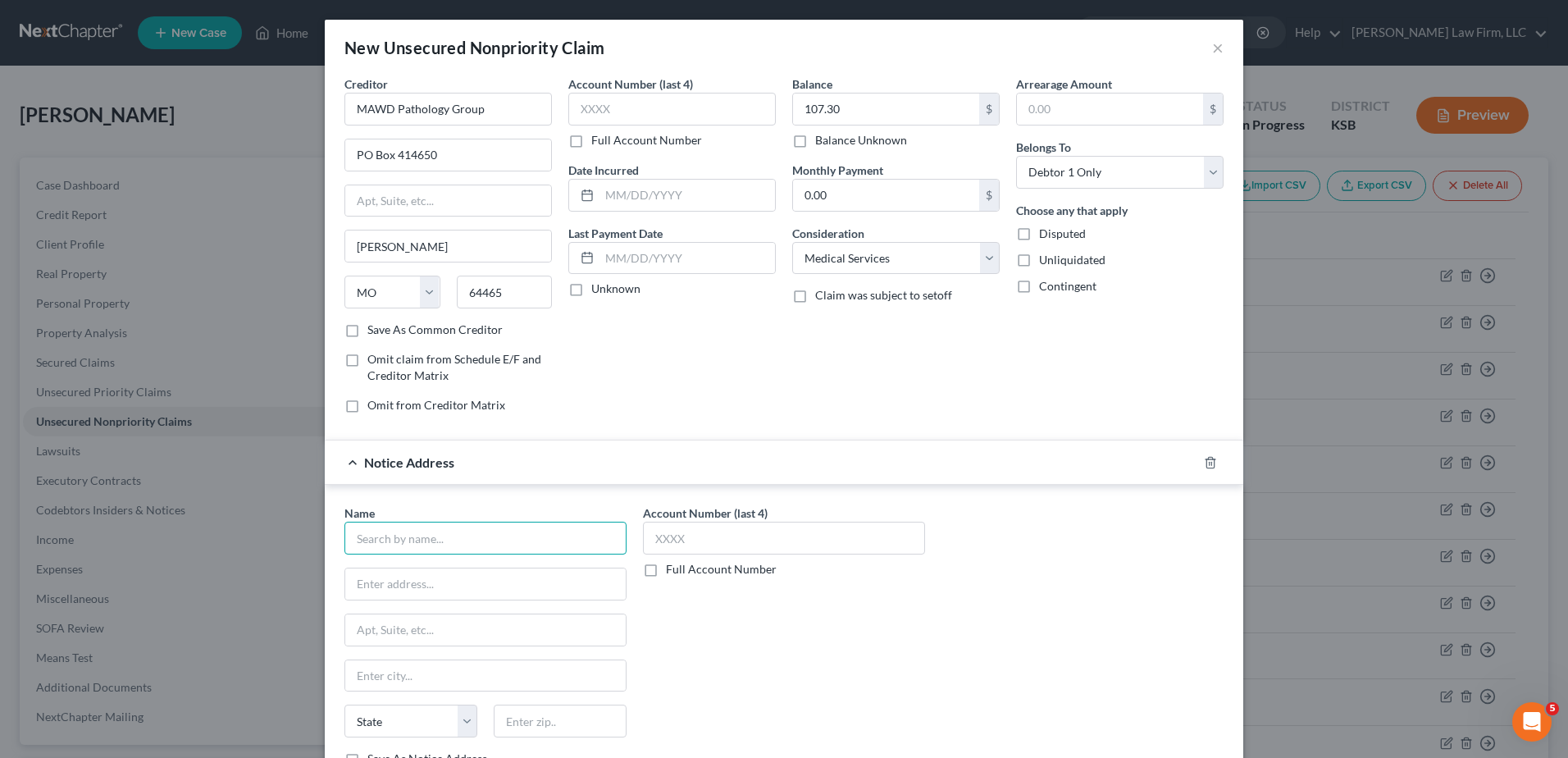
click at [460, 544] on input "text" at bounding box center [485, 537] width 282 height 32
type input "Affiliated Management"
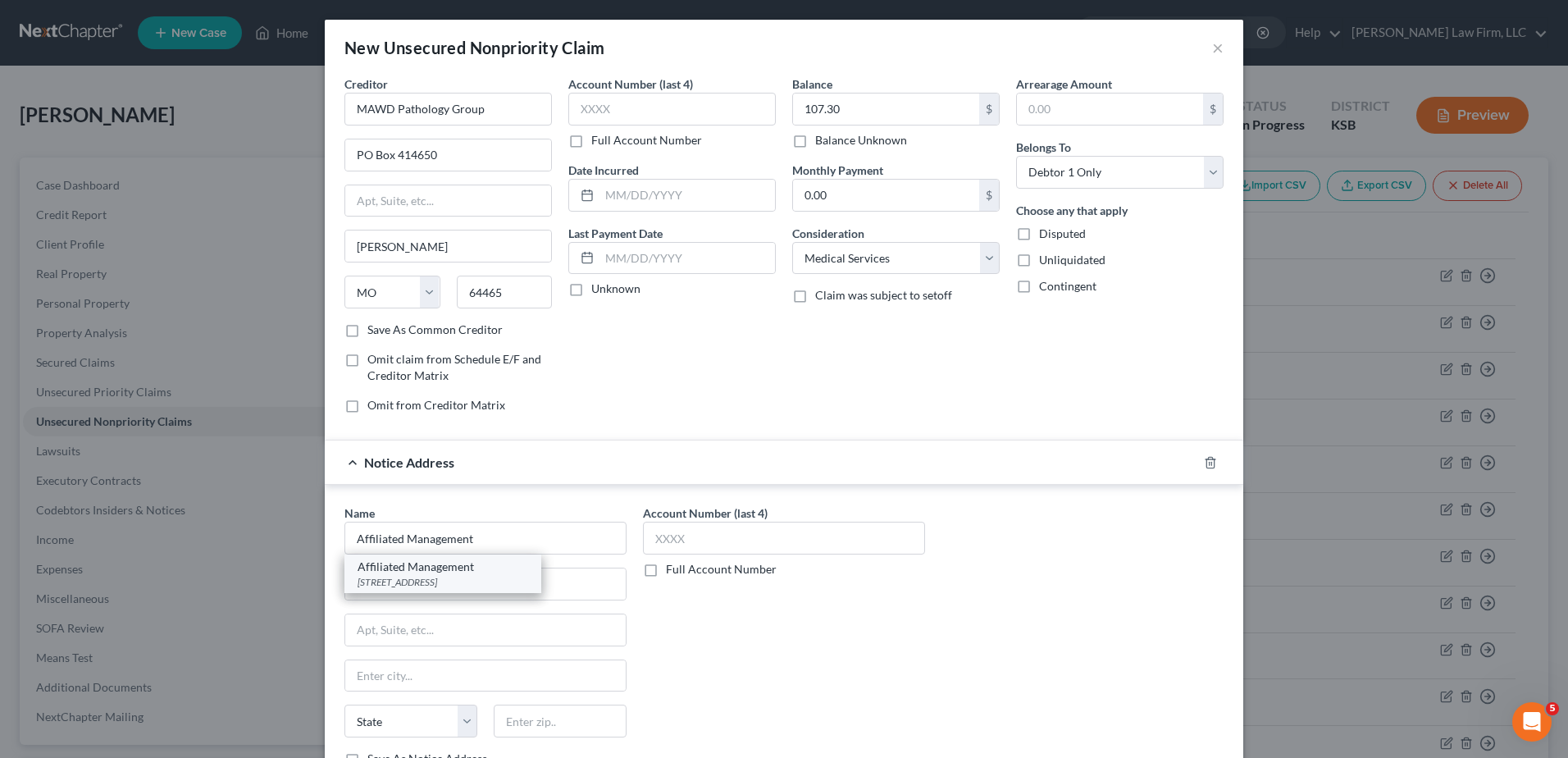
click at [438, 573] on div "Affiliated Management" at bounding box center [442, 566] width 171 height 16
type input "5651 Broadmoor St."
type input "Mission"
select select "17"
type input "66202"
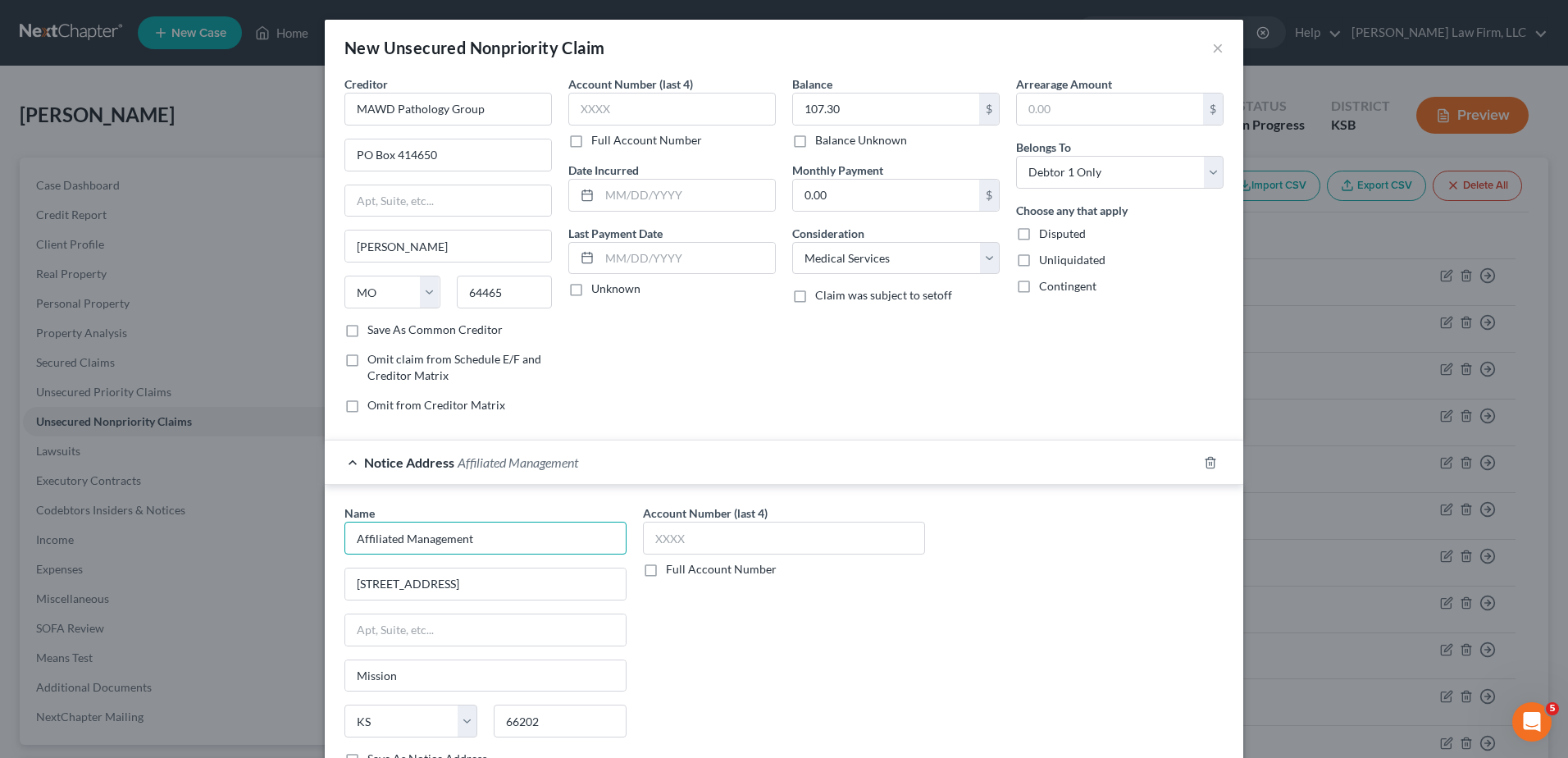
click at [492, 537] on input "Affiliated Management" at bounding box center [485, 537] width 282 height 32
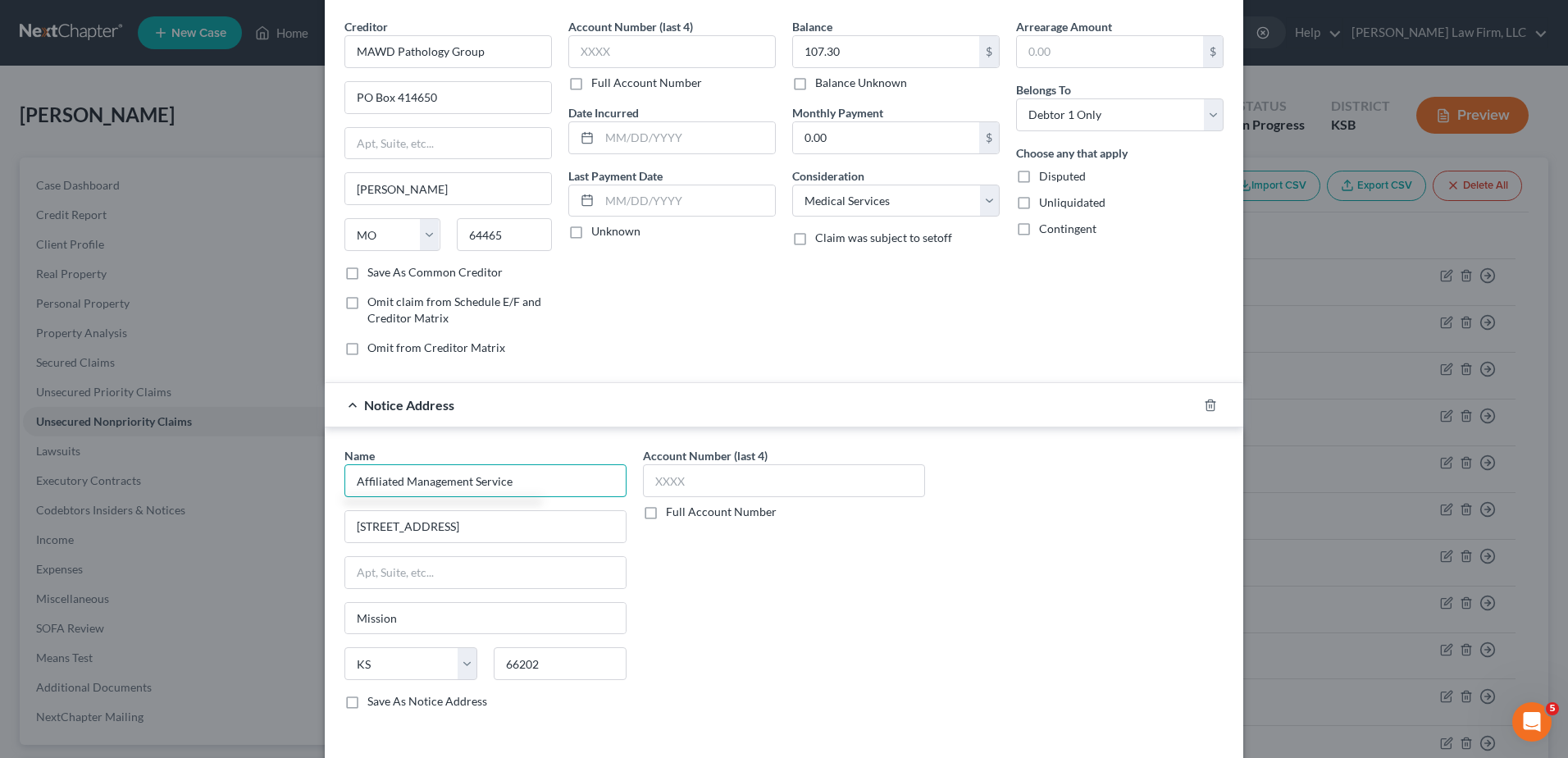
scroll to position [125, 0]
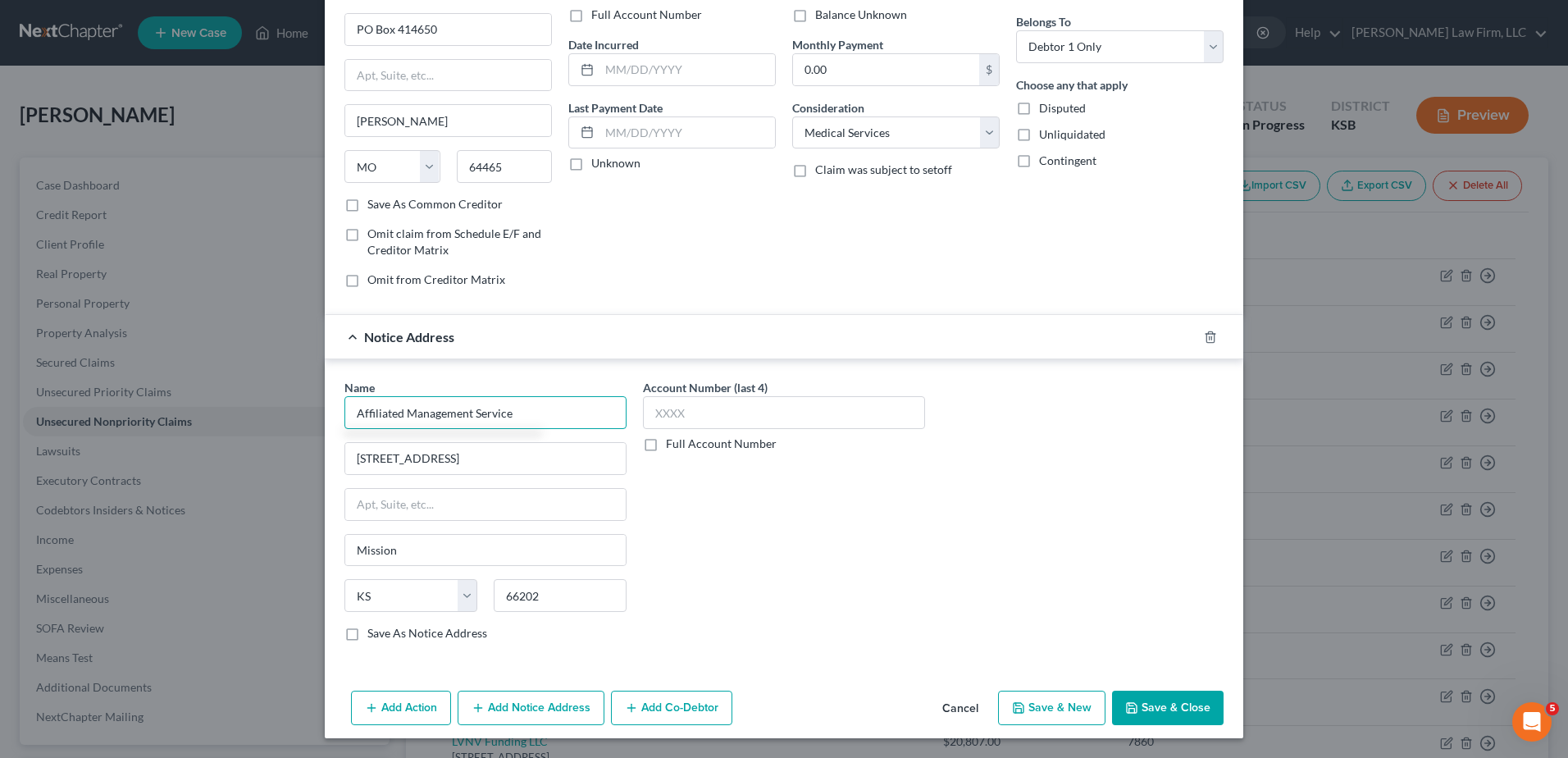
type input "Affiliated Management Service"
click at [1159, 708] on button "Save & Close" at bounding box center [1168, 707] width 112 height 34
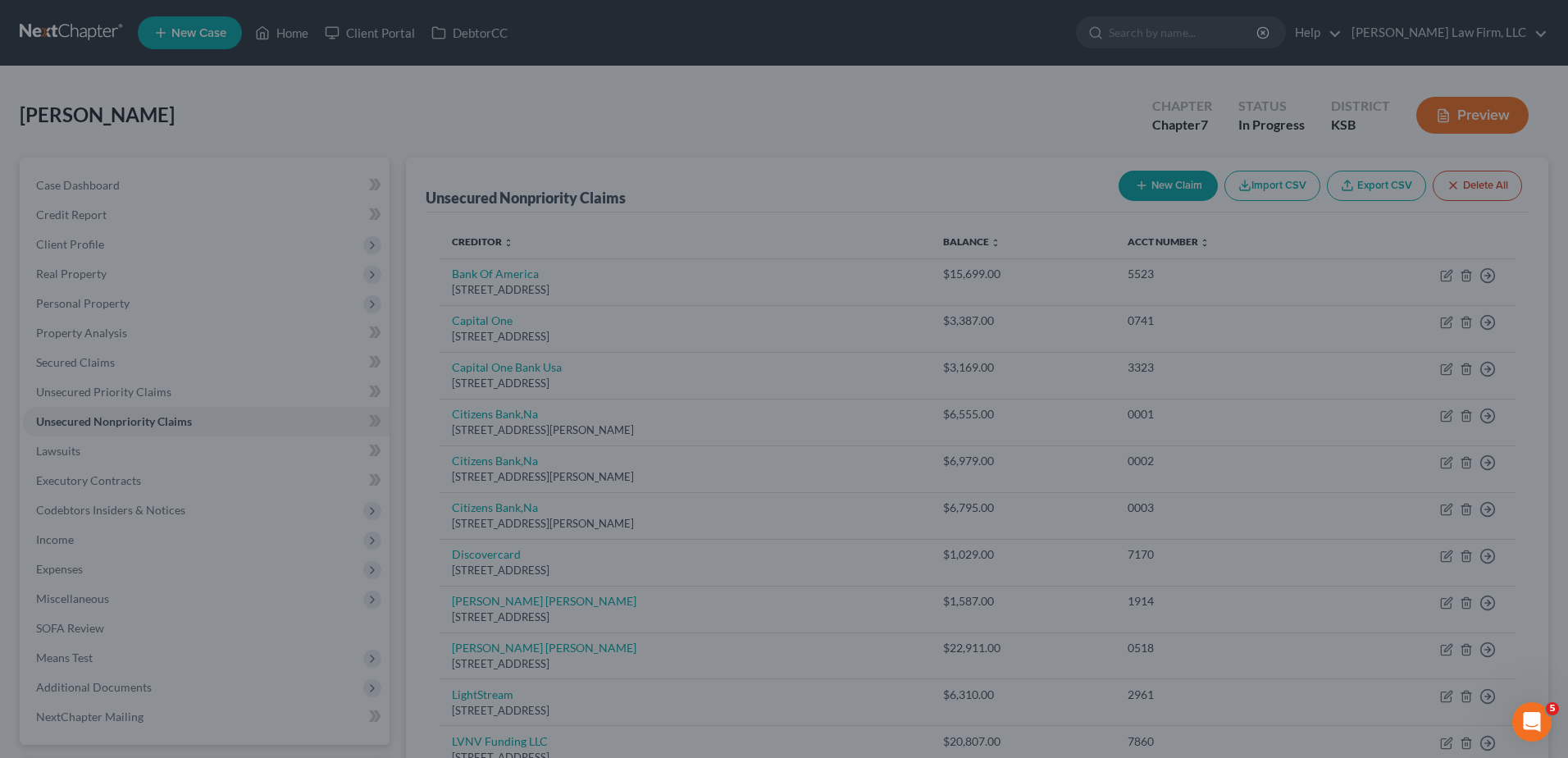
scroll to position [0, 0]
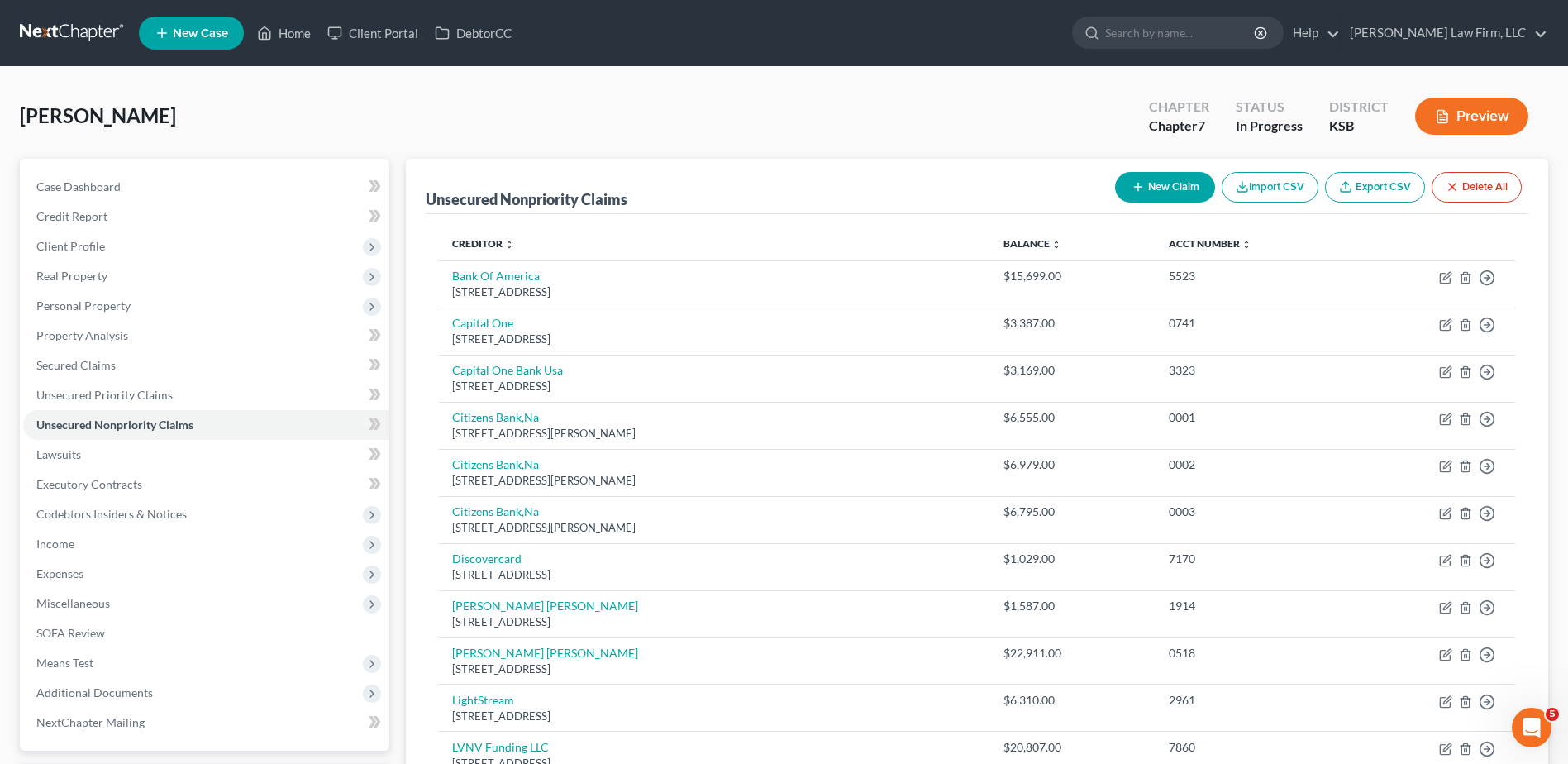
click at [1149, 201] on button "New Claim" at bounding box center [1166, 188] width 100 height 31
select select "0"
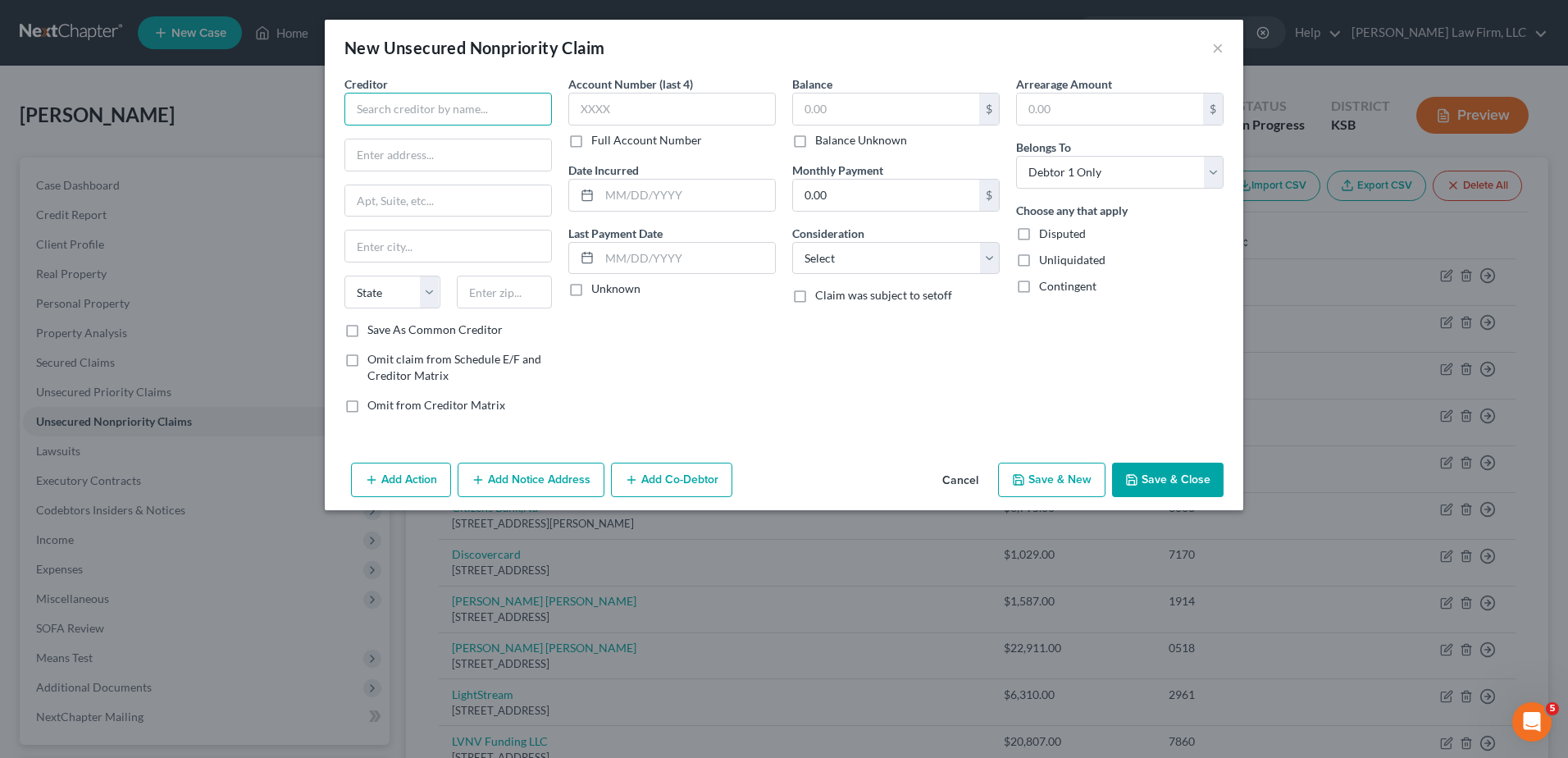
click at [419, 105] on input "text" at bounding box center [448, 109] width 207 height 32
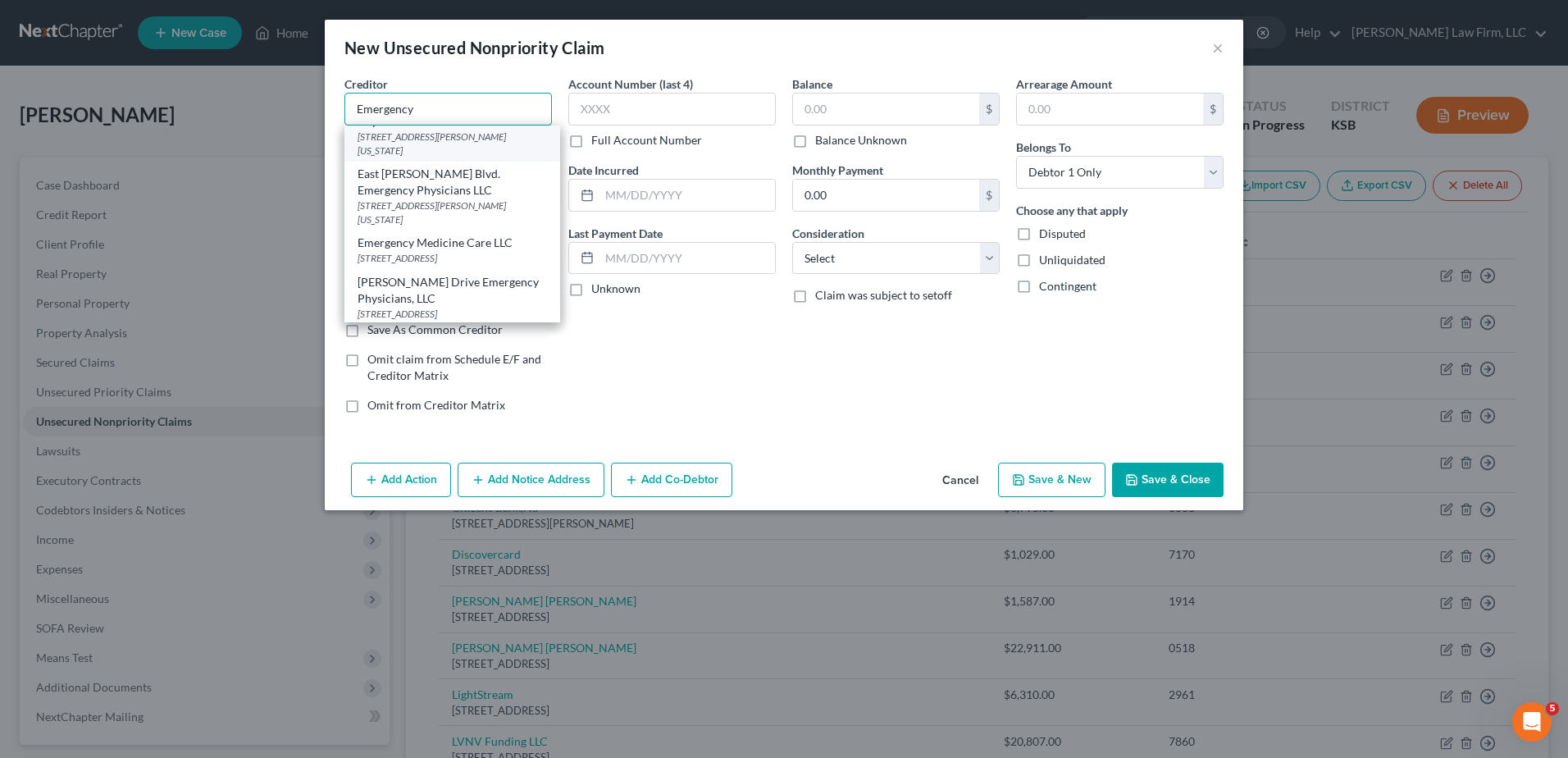
scroll to position [123, 0]
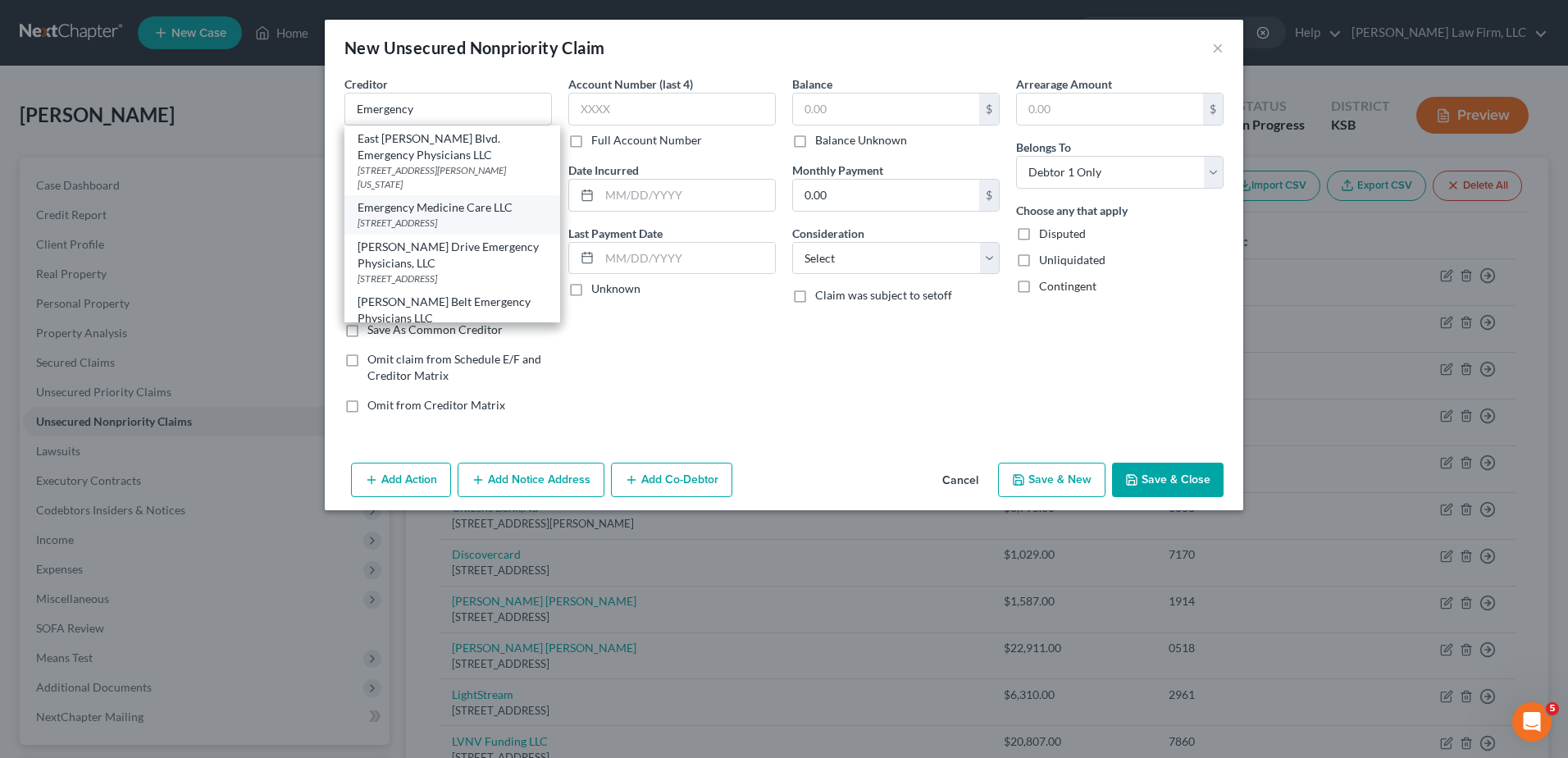
click at [451, 216] on div "Emergency Medicine Care LLC" at bounding box center [452, 207] width 189 height 16
type input "Emergency Medicine Care LLC"
type input "20333 W. 151st Street"
type input "Olathe"
select select "17"
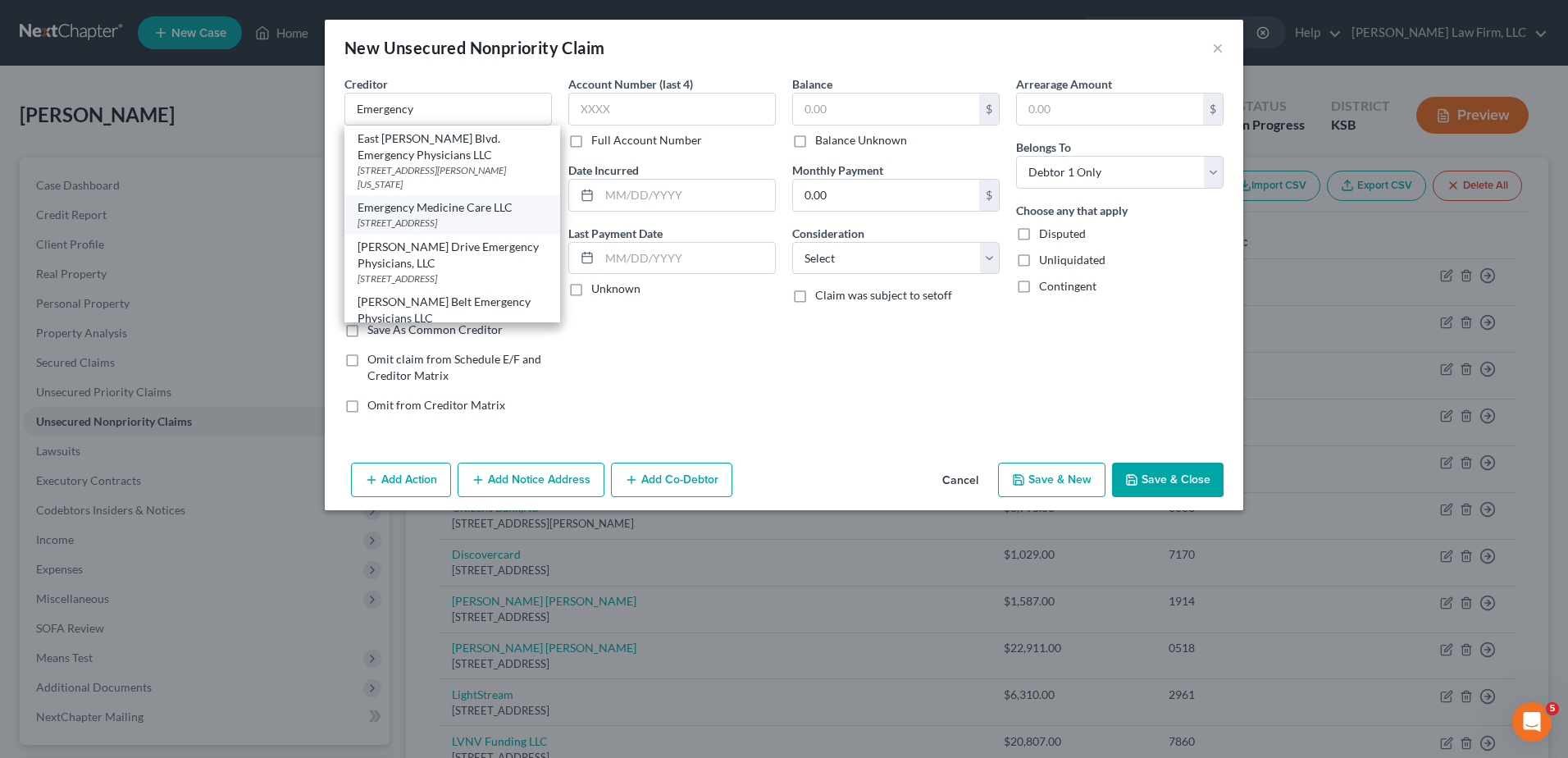
type input "66061"
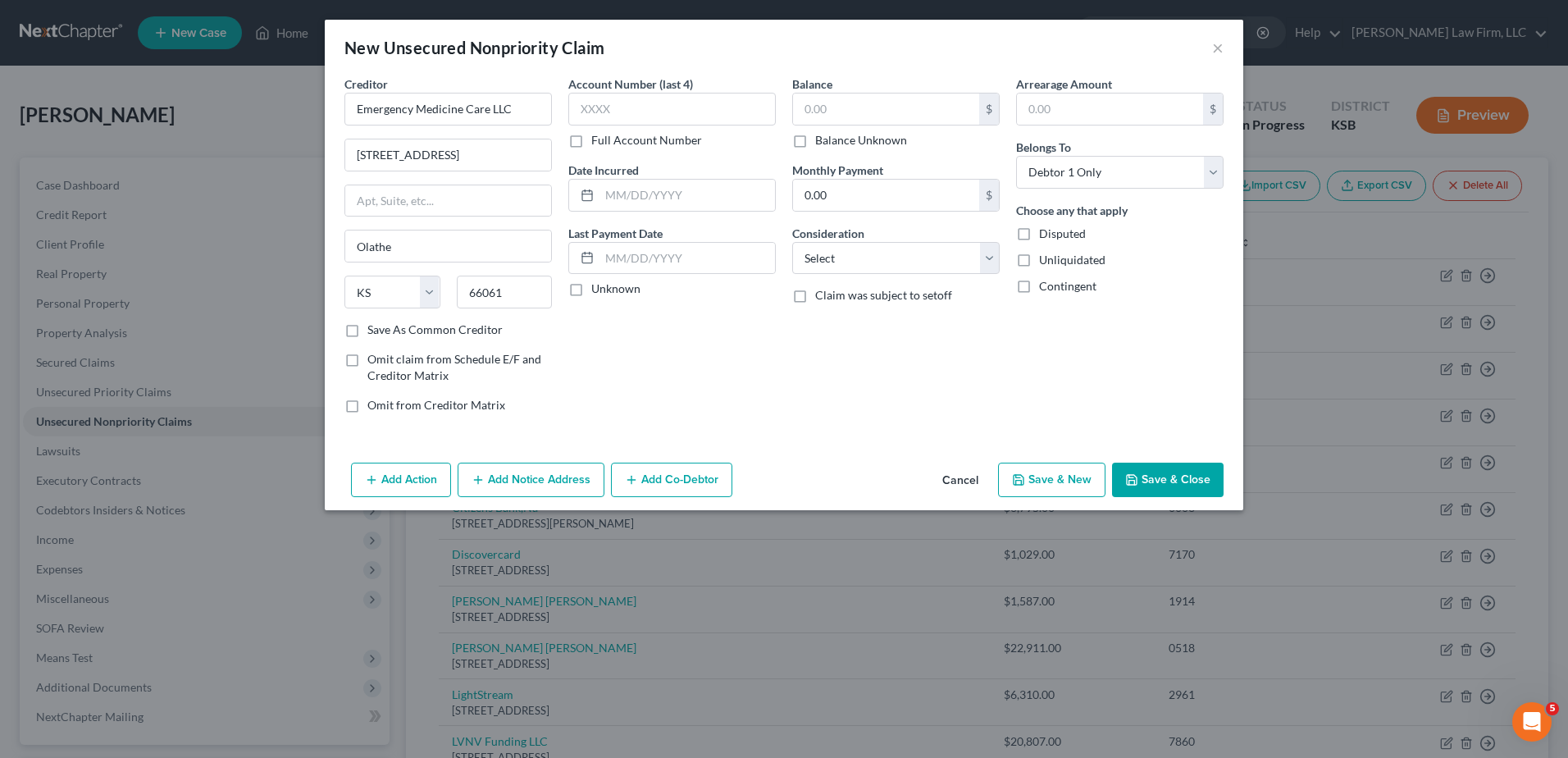
scroll to position [0, 0]
click at [525, 95] on input "Emergency Medicine Care LLC" at bounding box center [448, 109] width 207 height 32
type input "Emergency Medicine Service"
click at [848, 263] on select "Select Cable / Satellite Services Collection Agency Credit Card Debt Debt Couns…" at bounding box center [896, 258] width 207 height 32
select select "9"
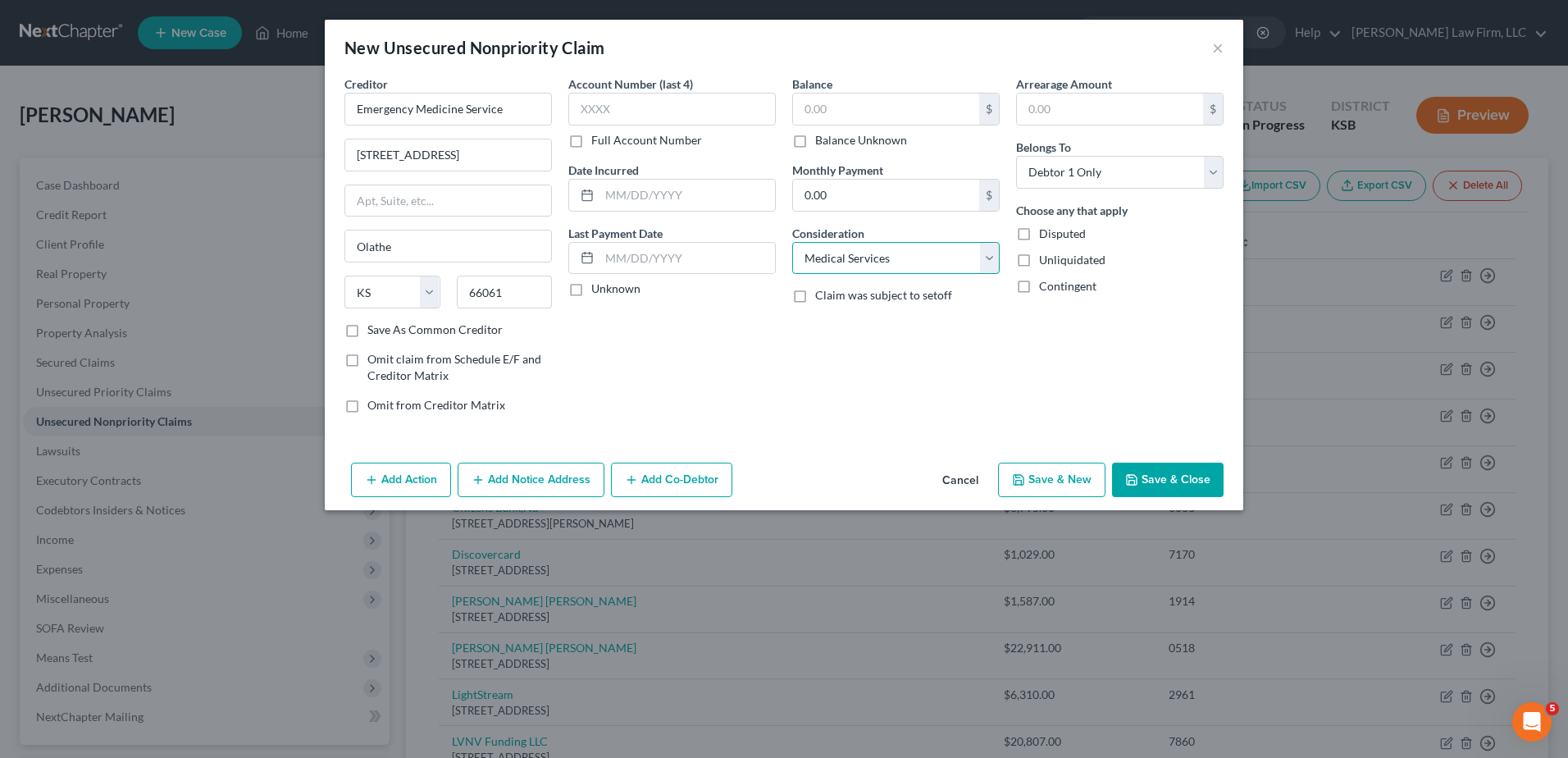
click at [793, 242] on select "Select Cable / Satellite Services Collection Agency Credit Card Debt Debt Couns…" at bounding box center [896, 258] width 207 height 32
click at [839, 119] on input "text" at bounding box center [885, 109] width 186 height 32
type input "140.64"
click at [519, 480] on button "Add Notice Address" at bounding box center [531, 479] width 147 height 34
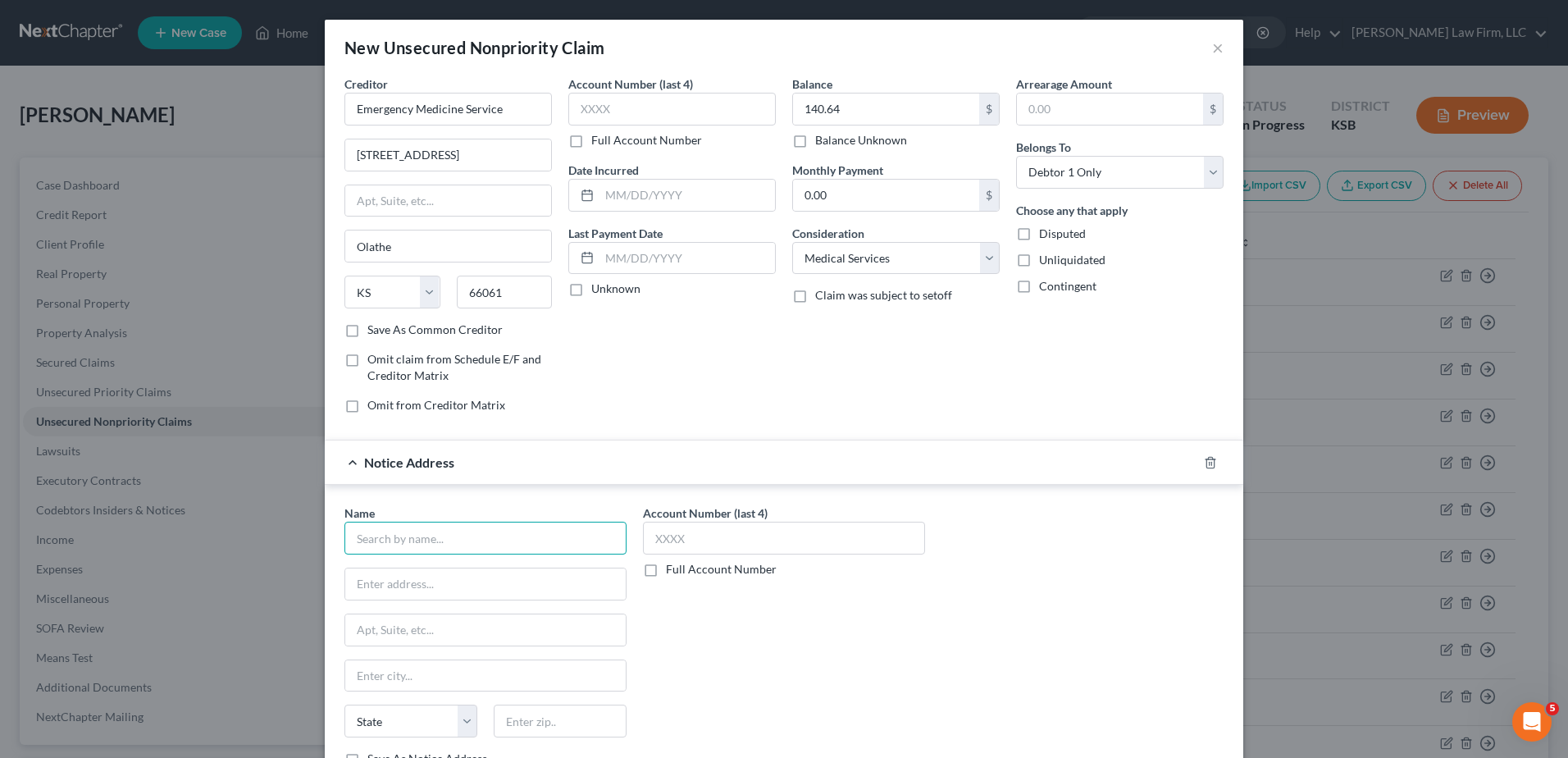
click at [410, 535] on input "text" at bounding box center [485, 537] width 282 height 32
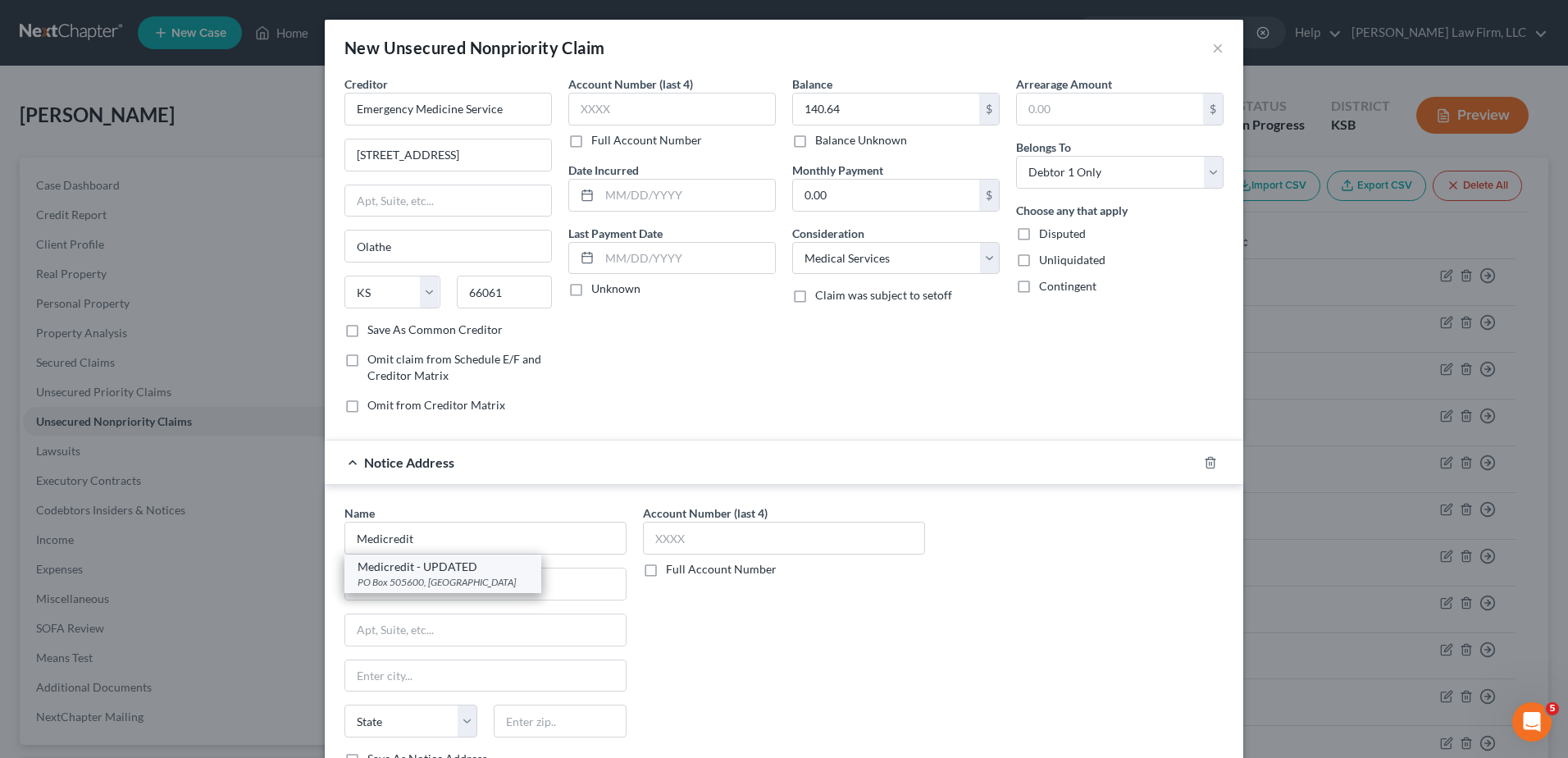
click at [412, 576] on div "PO Box 505600, Saint Louis, MO 63150" at bounding box center [442, 581] width 171 height 14
type input "Medicredit - UPDATED"
type input "PO Box 505600"
type input "Saint Louis"
select select "26"
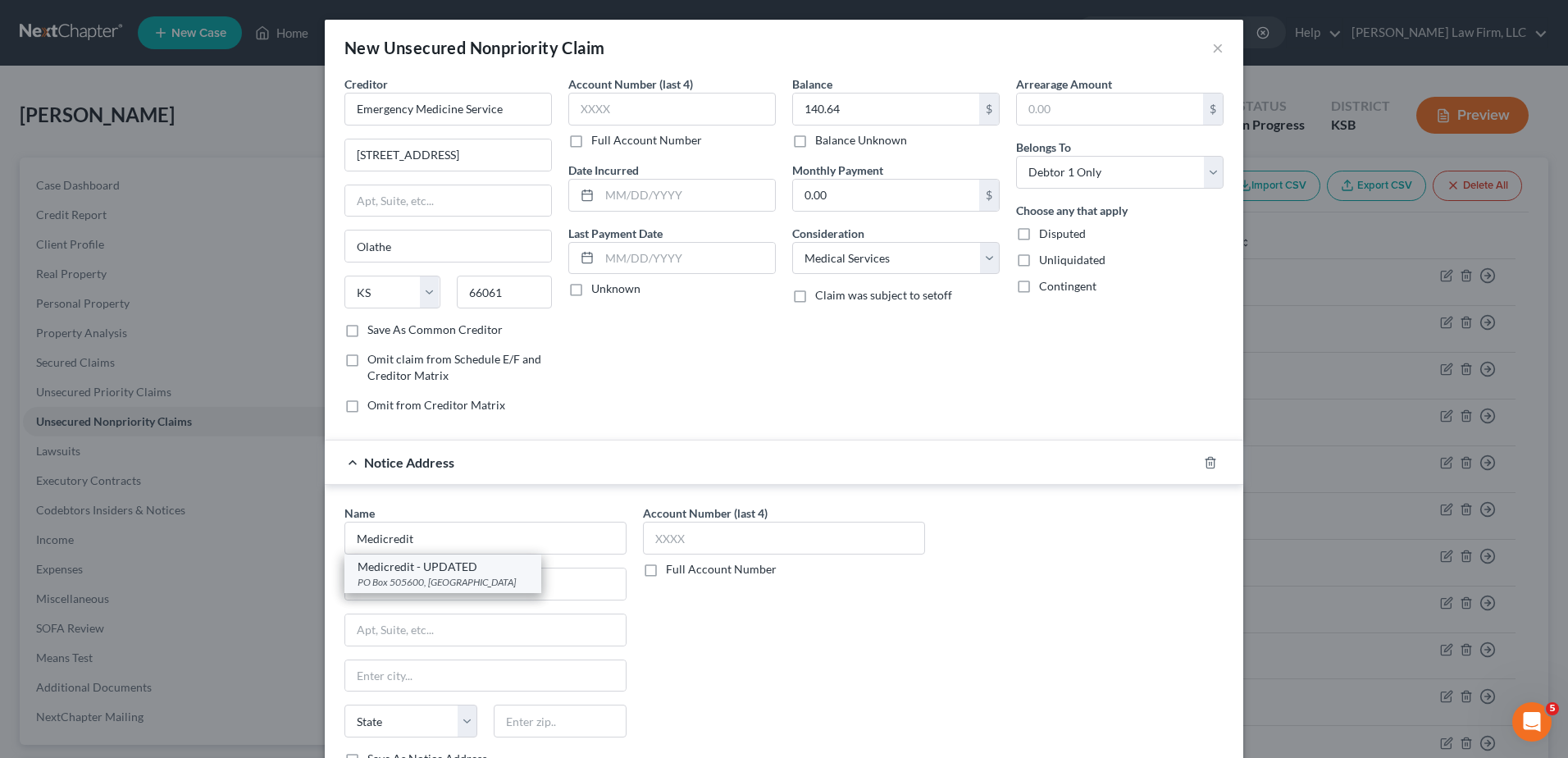
type input "63150"
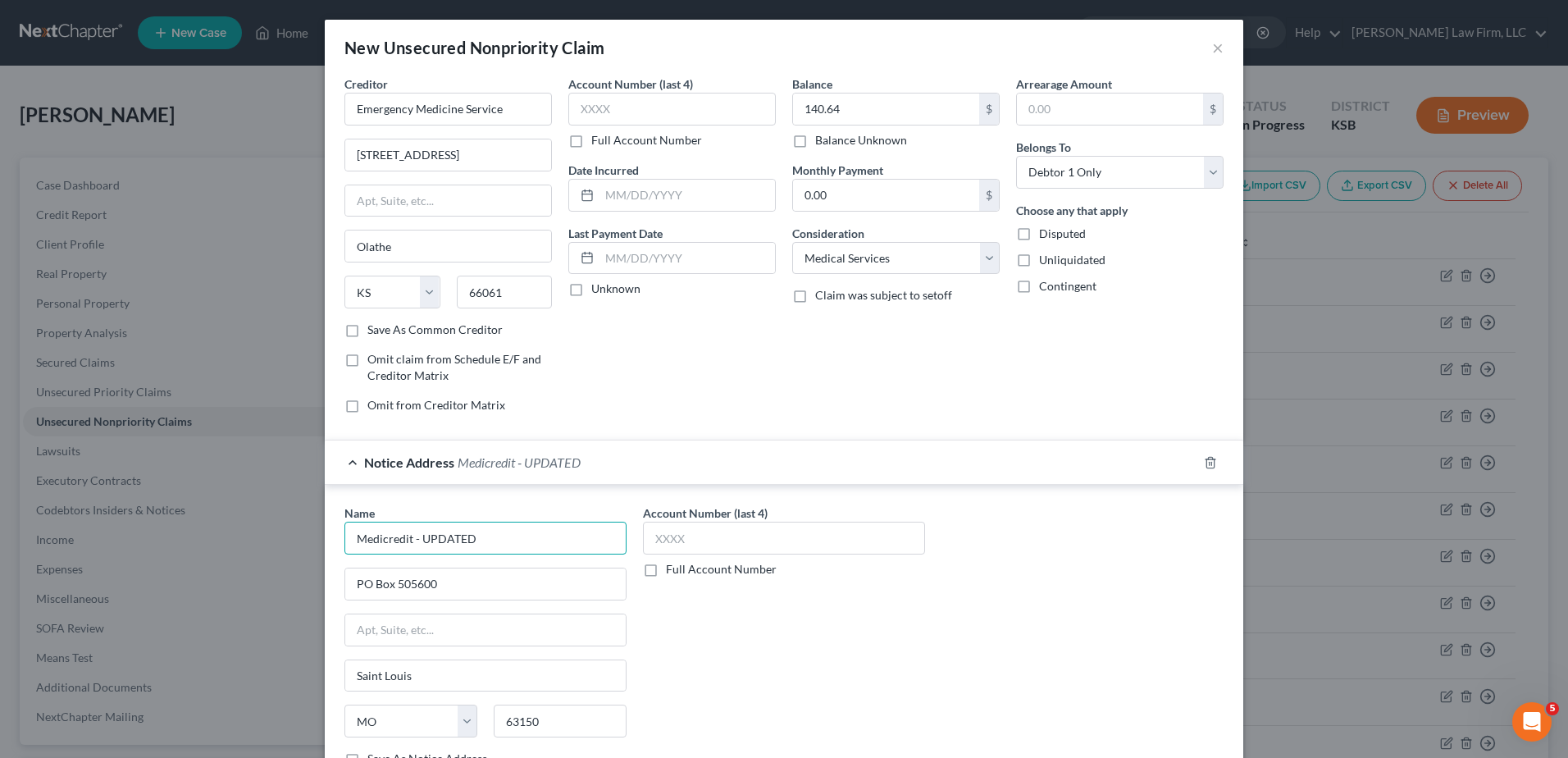
click at [499, 542] on input "Medicredit - UPDATED" at bounding box center [485, 537] width 282 height 32
click at [1067, 564] on div "Name * Medicredit PO Box 505600 Saint Louis State AL AK AR AZ CA CO CT DE DC FL…" at bounding box center [784, 642] width 896 height 276
type input "Medicredit"
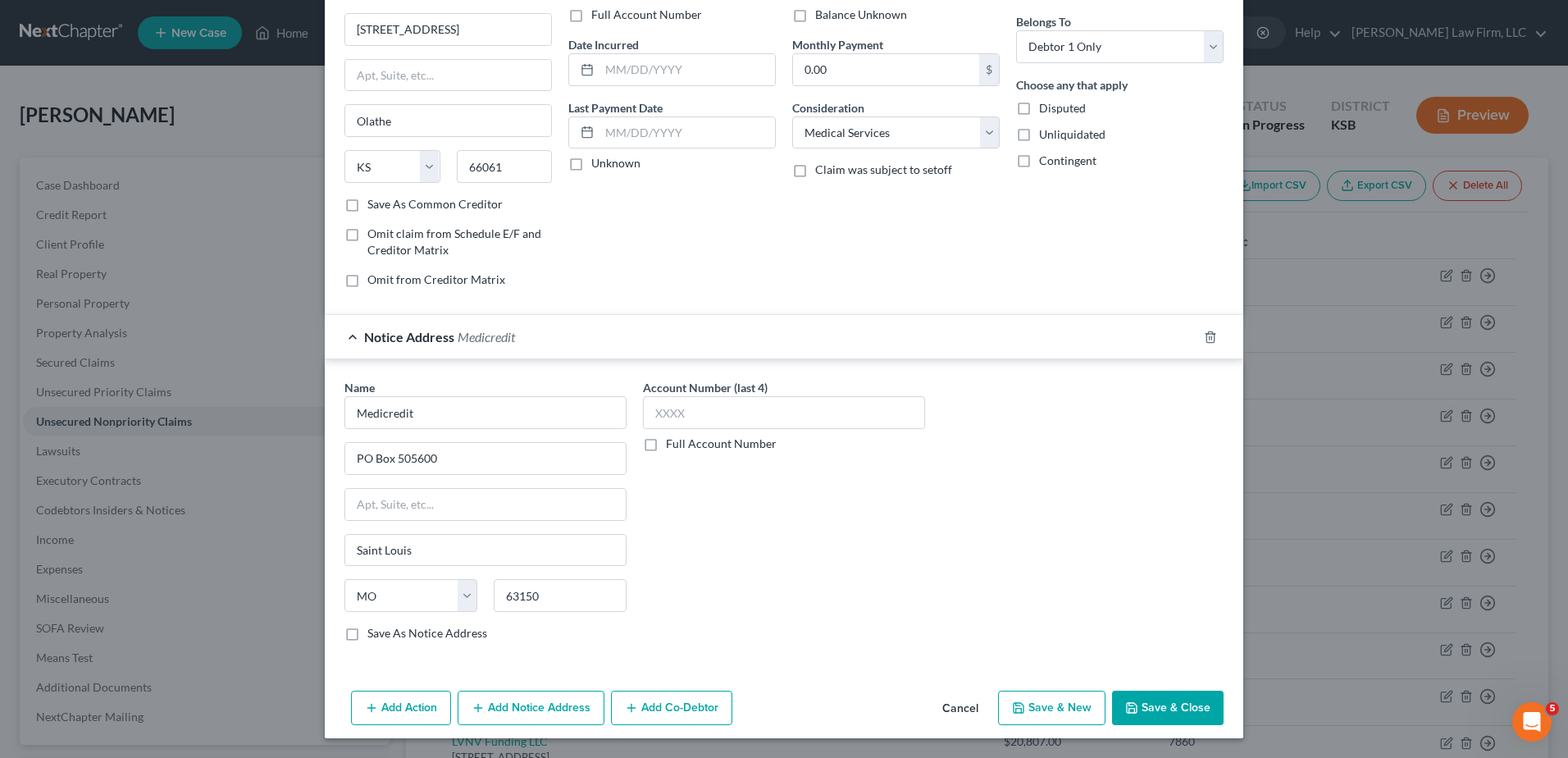
click at [1171, 711] on button "Save & Close" at bounding box center [1168, 707] width 112 height 34
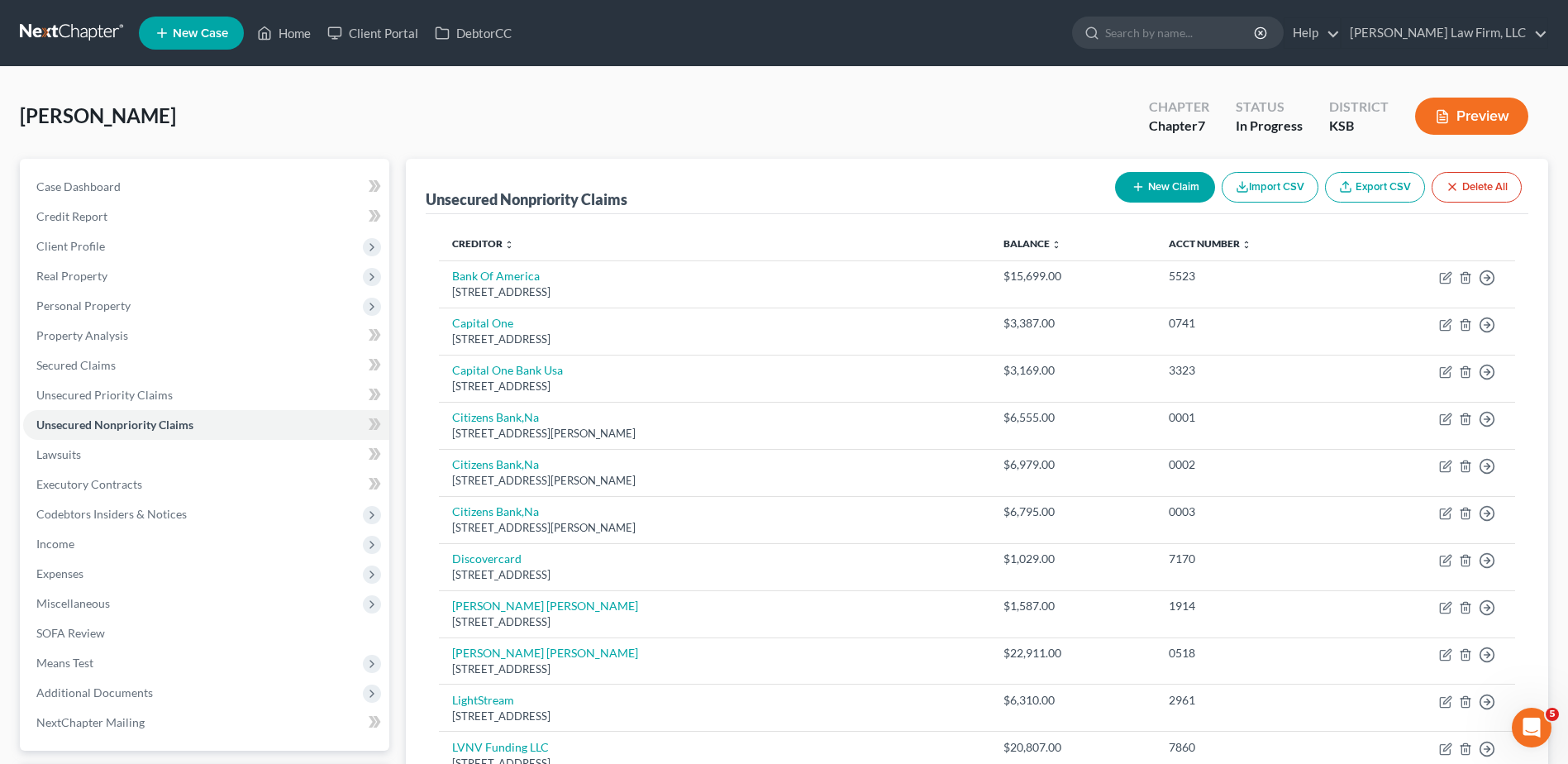
click at [1157, 190] on button "New Claim" at bounding box center [1166, 188] width 100 height 31
select select "0"
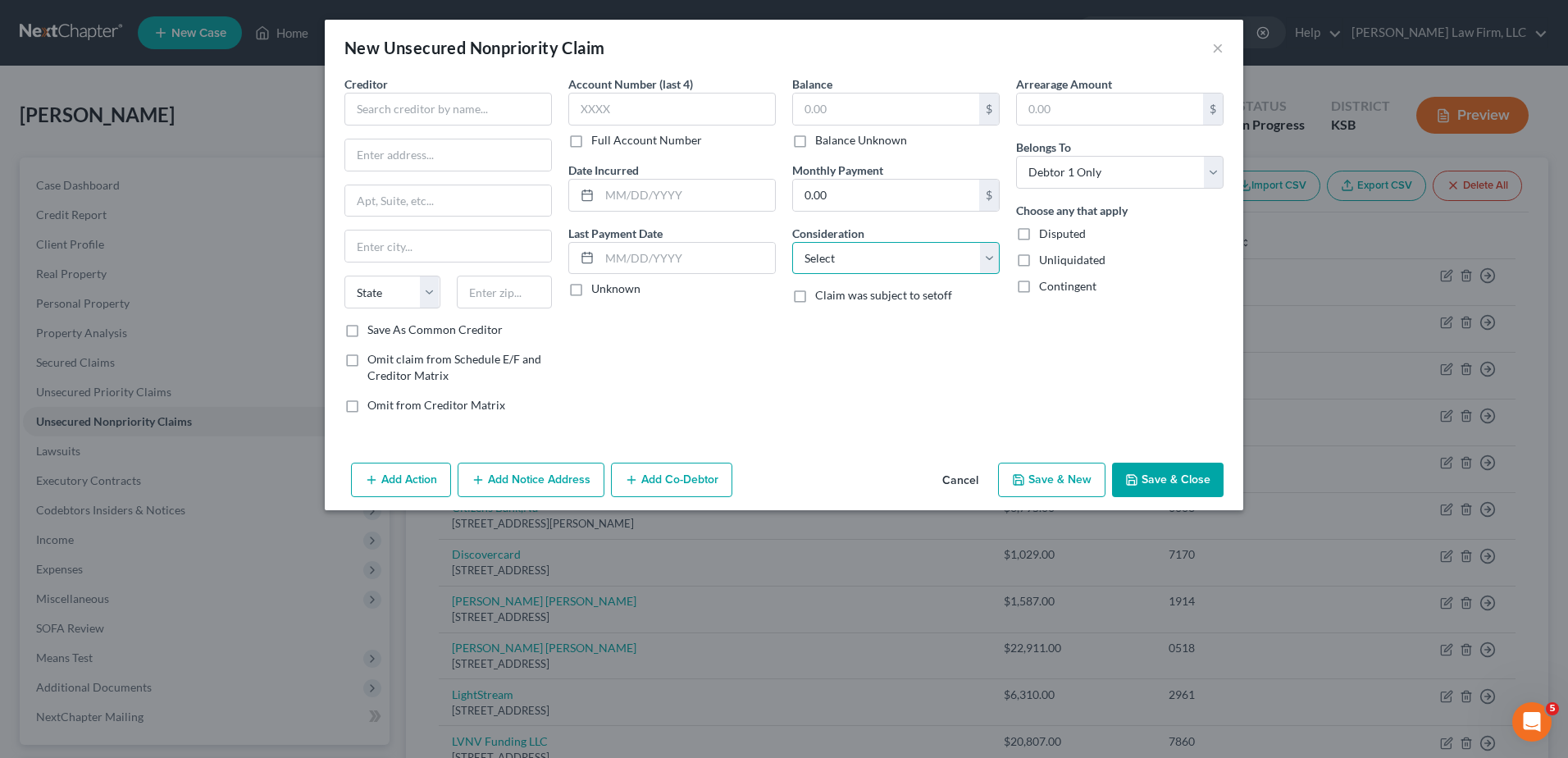
click at [892, 270] on select "Select Cable / Satellite Services Collection Agency Credit Card Debt Debt Couns…" at bounding box center [896, 258] width 207 height 32
select select "14"
click at [793, 242] on select "Select Cable / Satellite Services Collection Agency Credit Card Debt Debt Couns…" at bounding box center [896, 258] width 207 height 32
click at [843, 326] on input "text" at bounding box center [896, 320] width 206 height 32
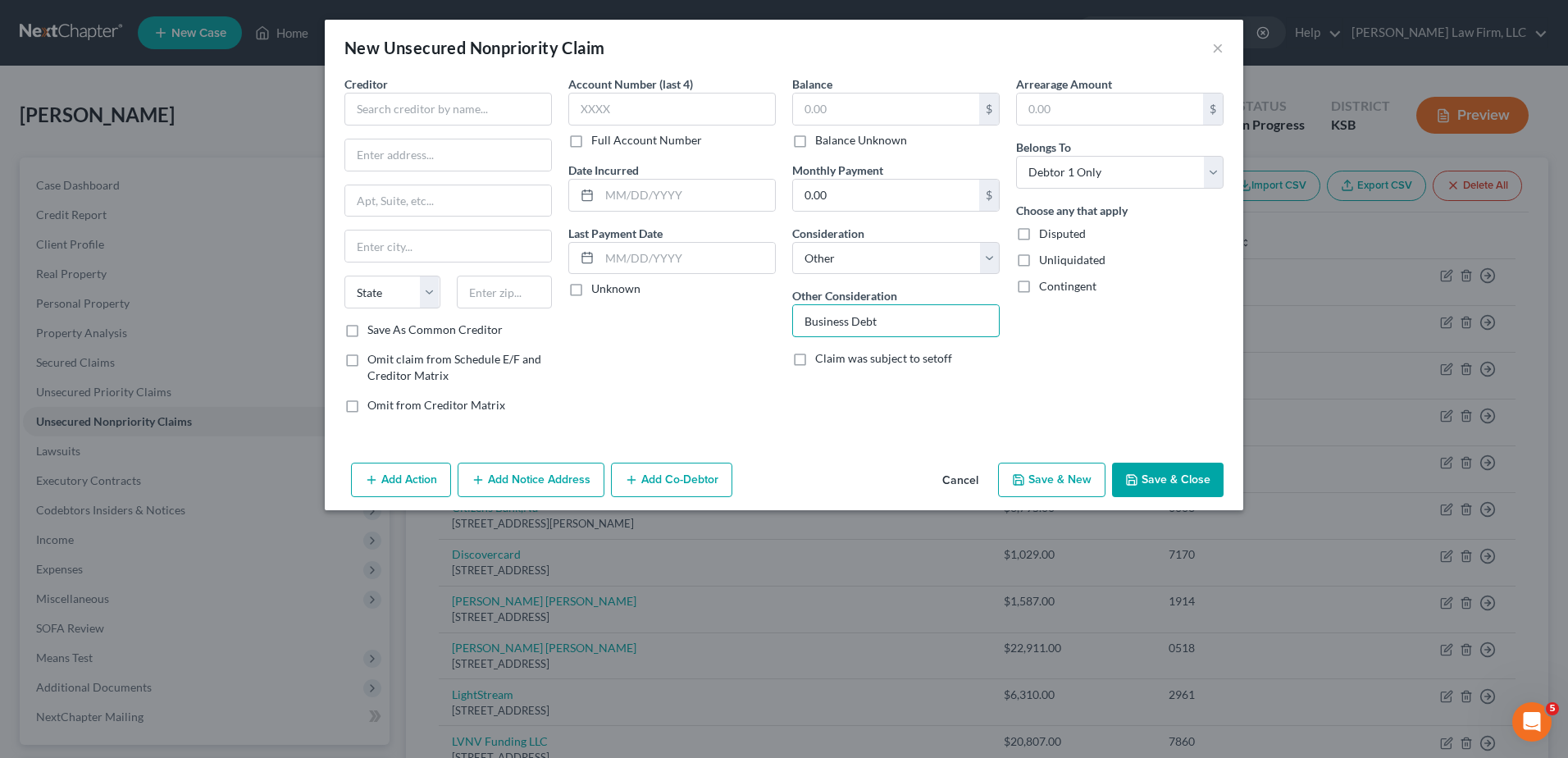
type input "Business Debt"
click at [700, 368] on div "Account Number (last 4) Full Account Number Date Incurred Last Payment Date Unk…" at bounding box center [672, 251] width 223 height 351
click at [413, 111] on input "text" at bounding box center [448, 109] width 207 height 32
type input "Farmers Insurance"
click at [415, 163] on input "text" at bounding box center [449, 155] width 206 height 32
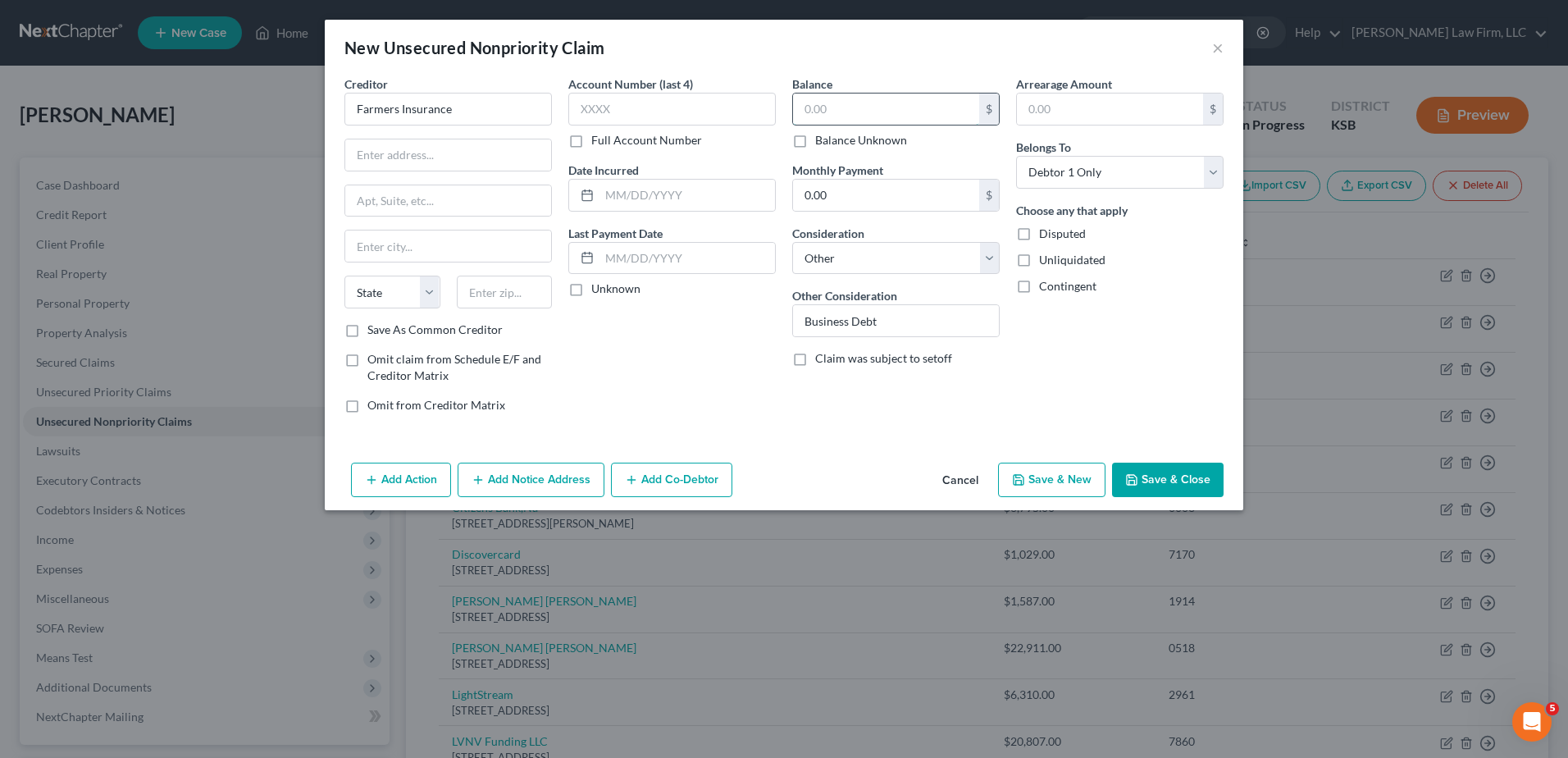
click at [873, 105] on input "text" at bounding box center [885, 109] width 186 height 32
drag, startPoint x: 882, startPoint y: 101, endPoint x: 781, endPoint y: 101, distance: 101.0
click at [781, 101] on div "Creditor * Farmers Insurance State AL AK AR AZ CA CO CT DE DC FL GA GU HI ID IL…" at bounding box center [784, 251] width 896 height 351
type input "489.64"
click at [404, 154] on input "text" at bounding box center [449, 155] width 206 height 32
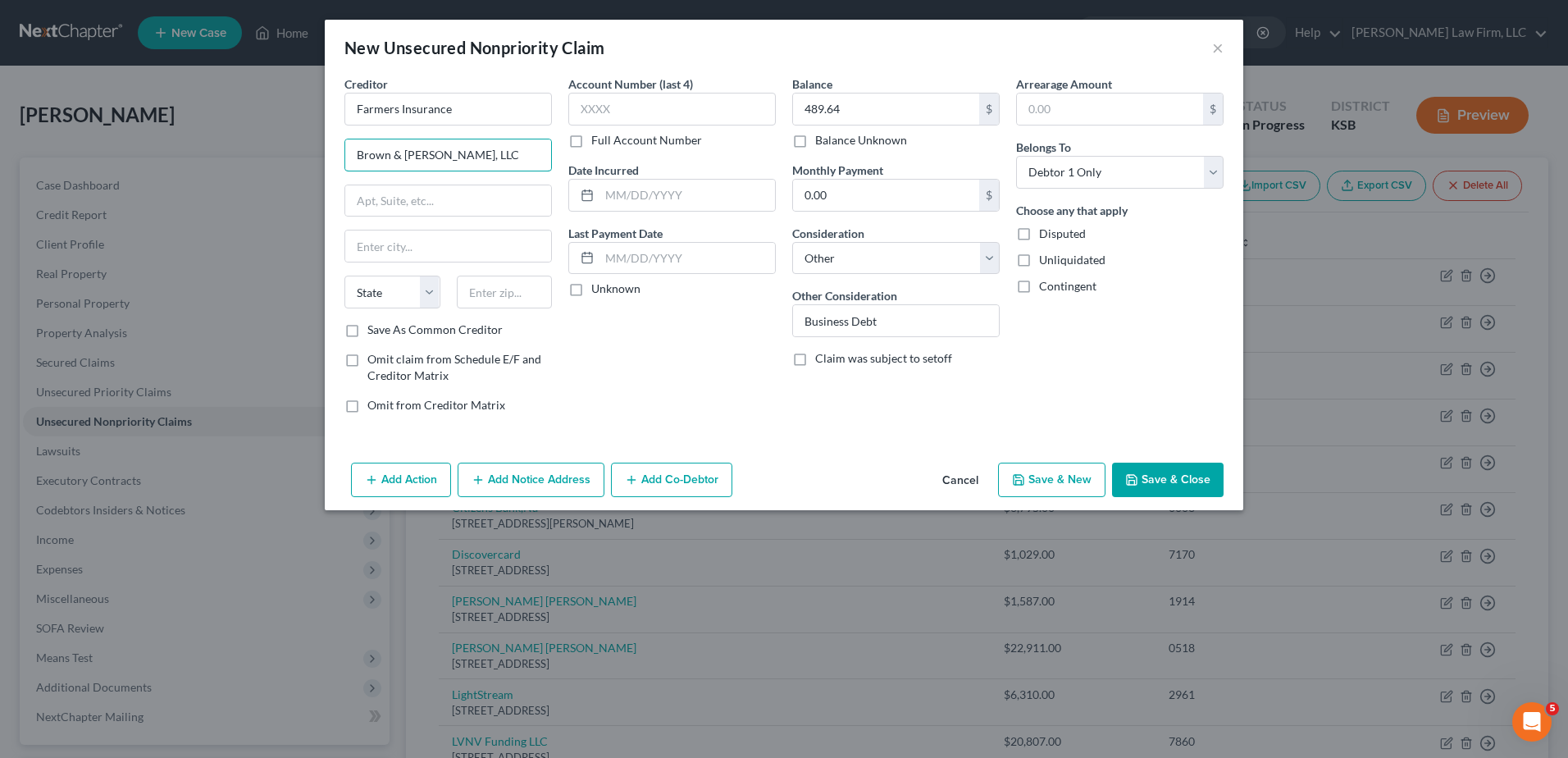
type input "Brown & Joseph, LLC"
click at [1160, 479] on button "Save & Close" at bounding box center [1168, 479] width 112 height 34
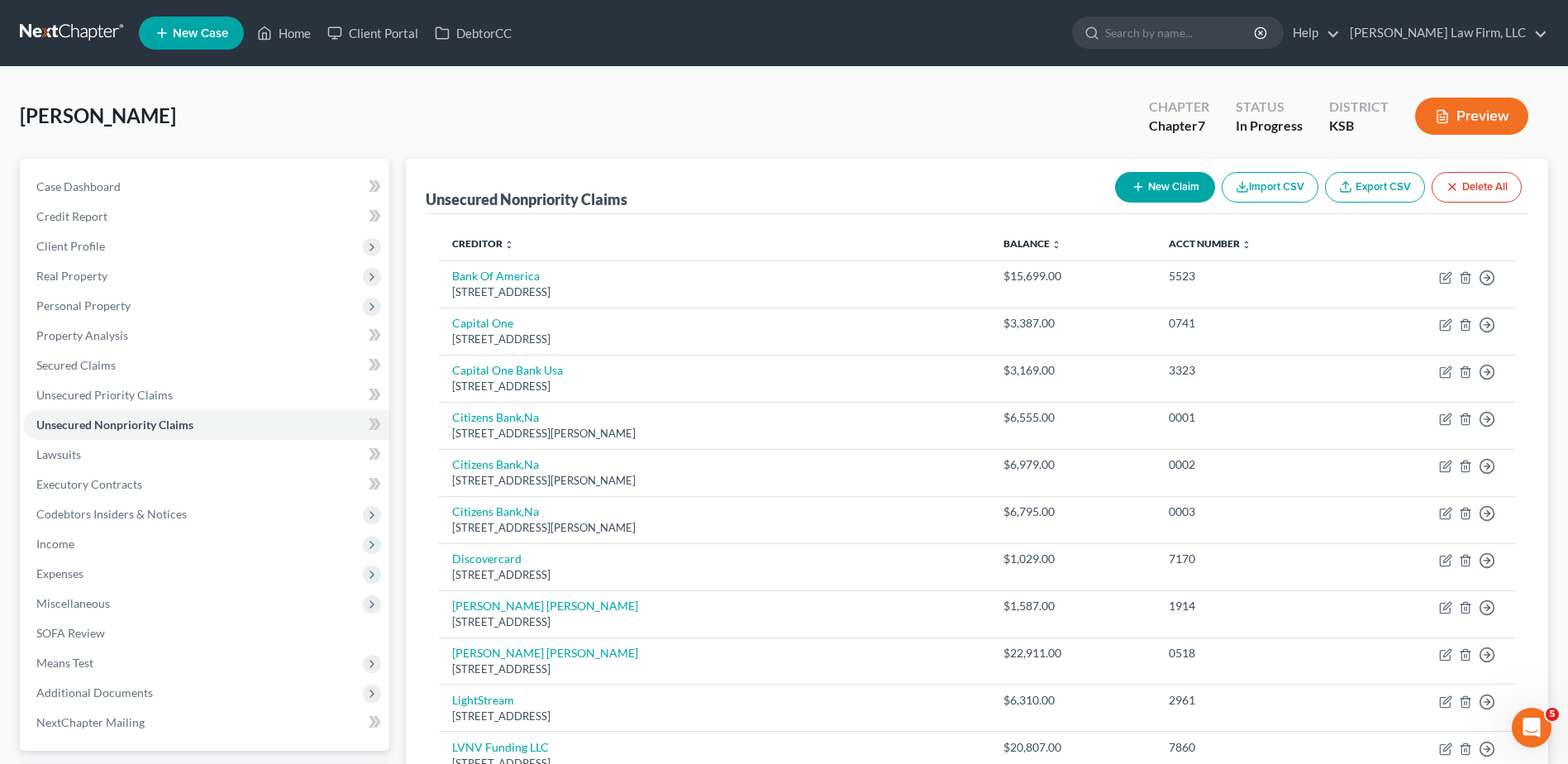
click at [1171, 179] on button "New Claim" at bounding box center [1166, 188] width 100 height 31
select select "0"
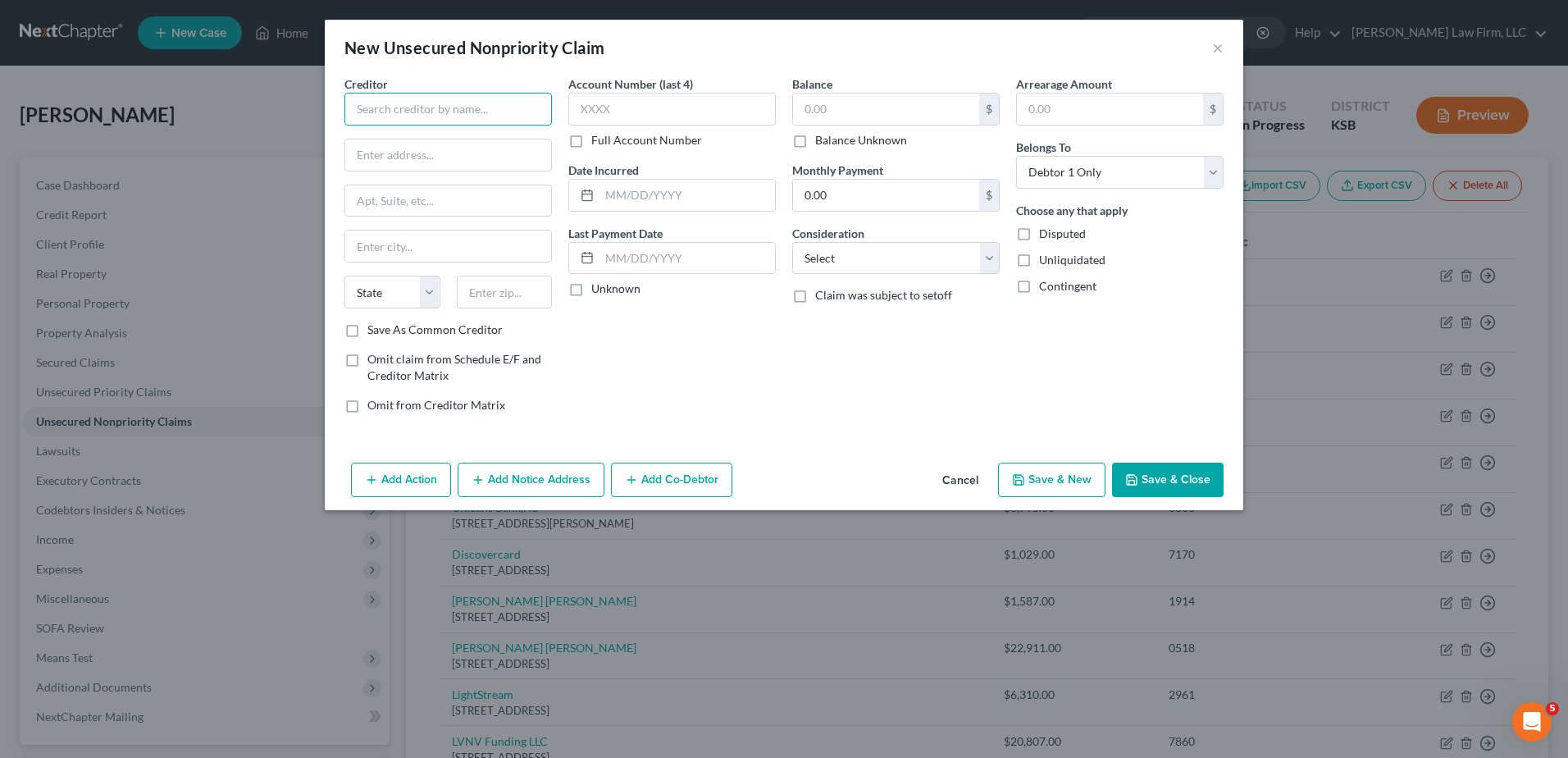
click at [450, 116] on input "text" at bounding box center [448, 109] width 207 height 32
type input "Great American Financial Services"
click at [842, 259] on select "Select Cable / Satellite Services Collection Agency Credit Card Debt Debt Couns…" at bounding box center [896, 258] width 207 height 32
select select "14"
click at [793, 242] on select "Select Cable / Satellite Services Collection Agency Credit Card Debt Debt Couns…" at bounding box center [896, 258] width 207 height 32
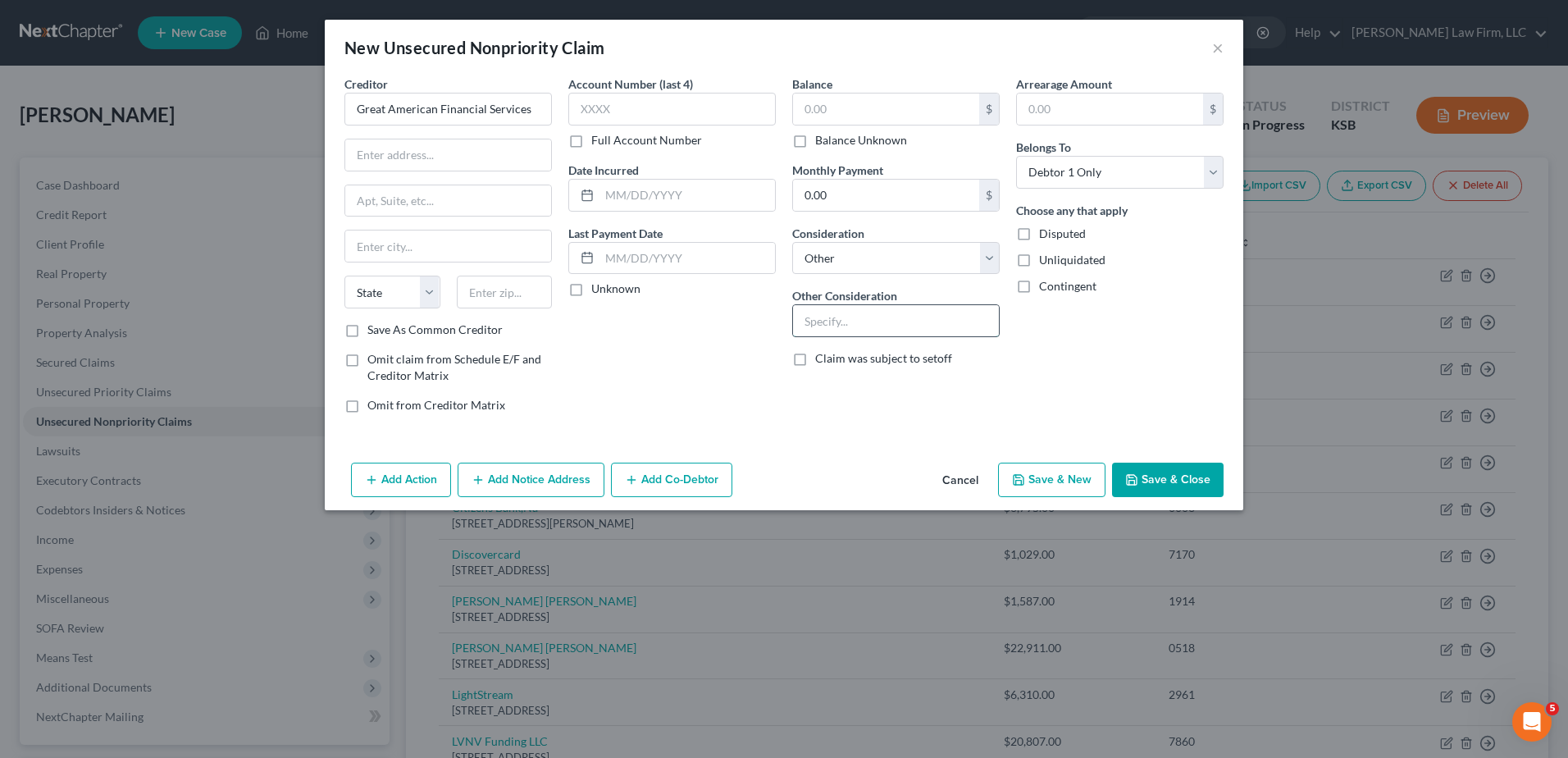
click at [859, 320] on input "text" at bounding box center [896, 320] width 206 height 32
type input "Business Debt"
click at [994, 387] on div "Balance $ Balance Unknown Balance Undetermined $ Balance Unknown Monthly Paymen…" at bounding box center [896, 251] width 223 height 351
click at [838, 96] on input "text" at bounding box center [885, 109] width 186 height 32
type input "3,348.58"
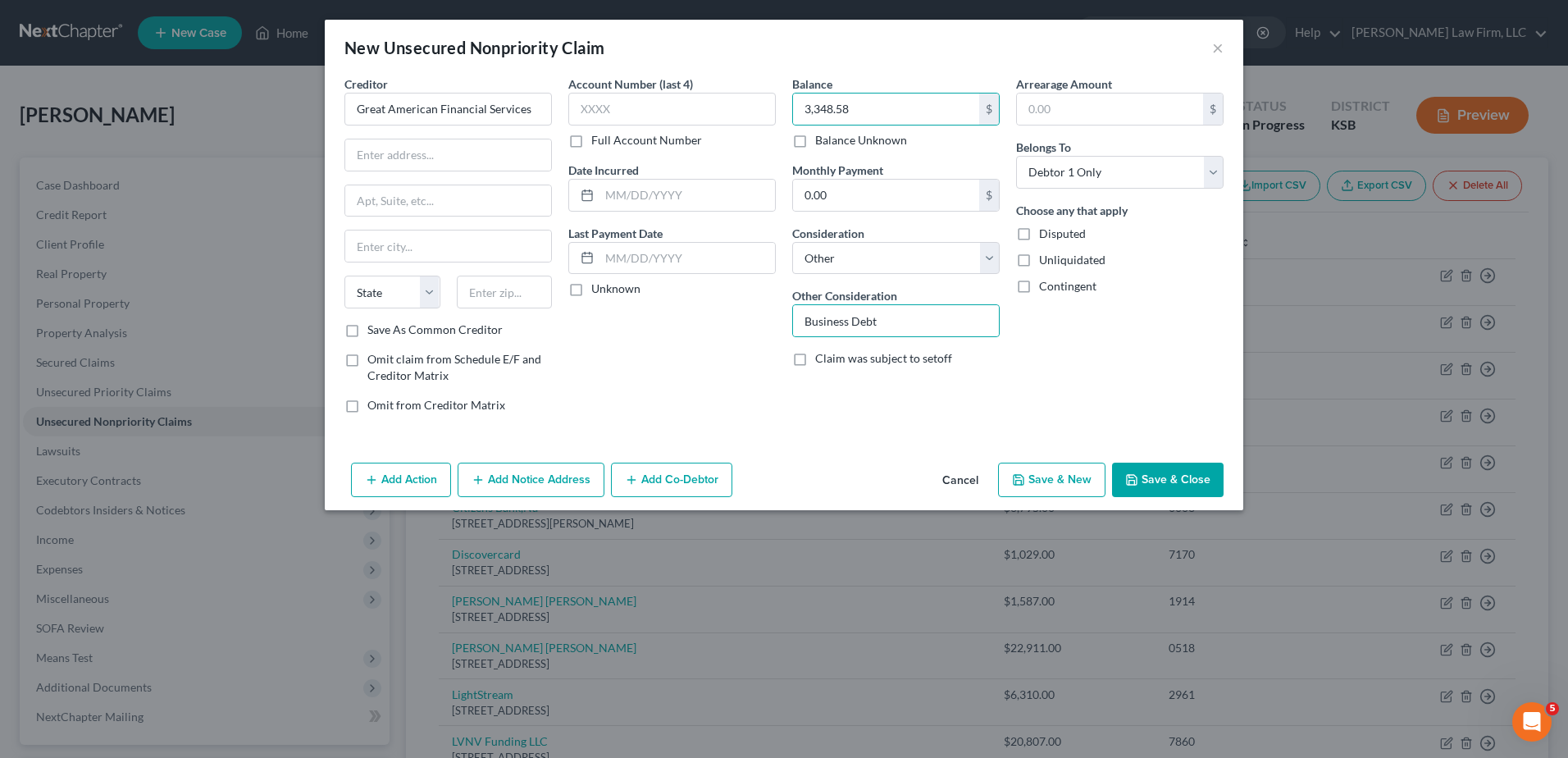
click at [545, 488] on button "Add Notice Address" at bounding box center [531, 479] width 147 height 34
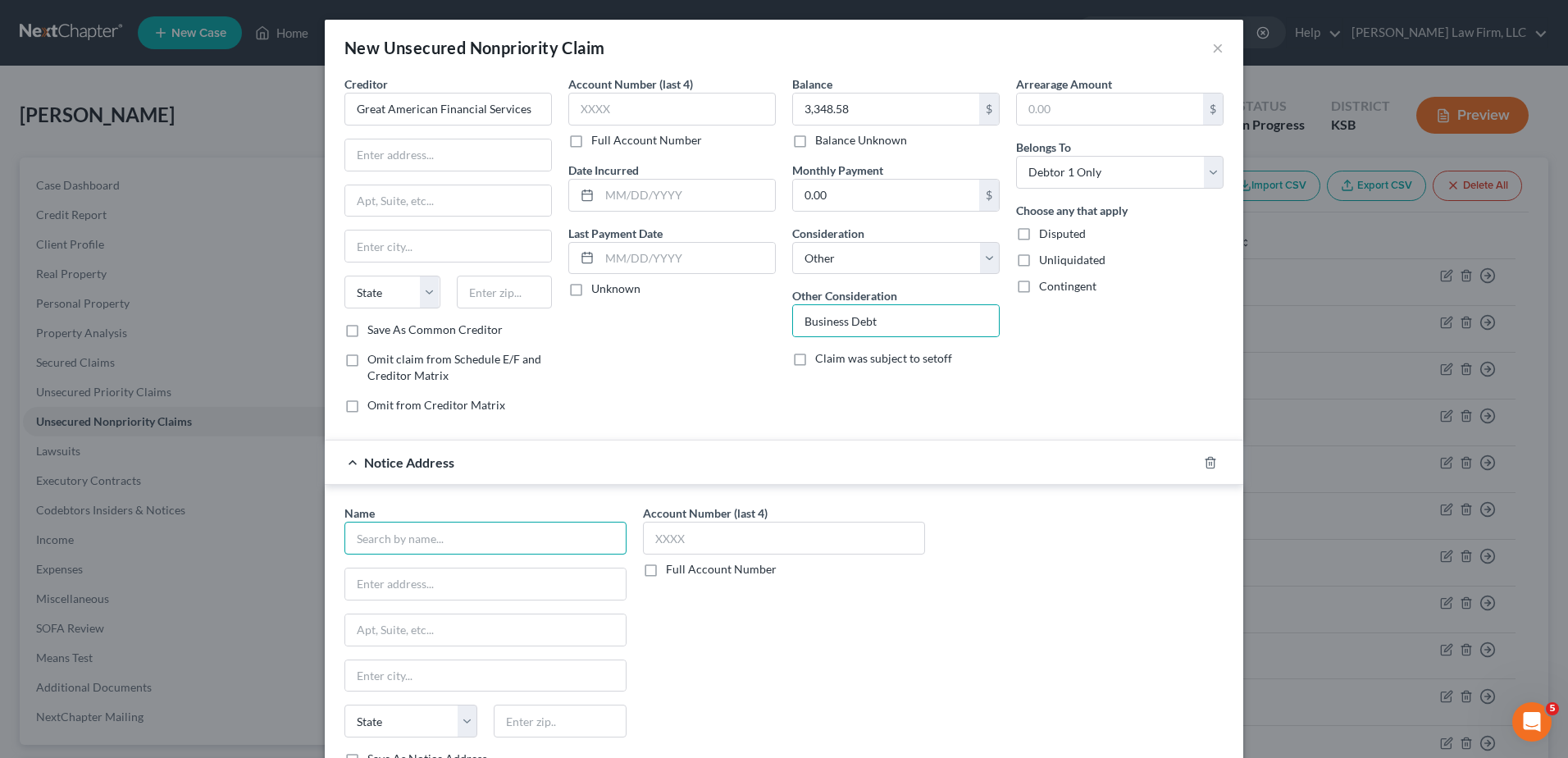
click at [455, 546] on input "text" at bounding box center [485, 537] width 282 height 32
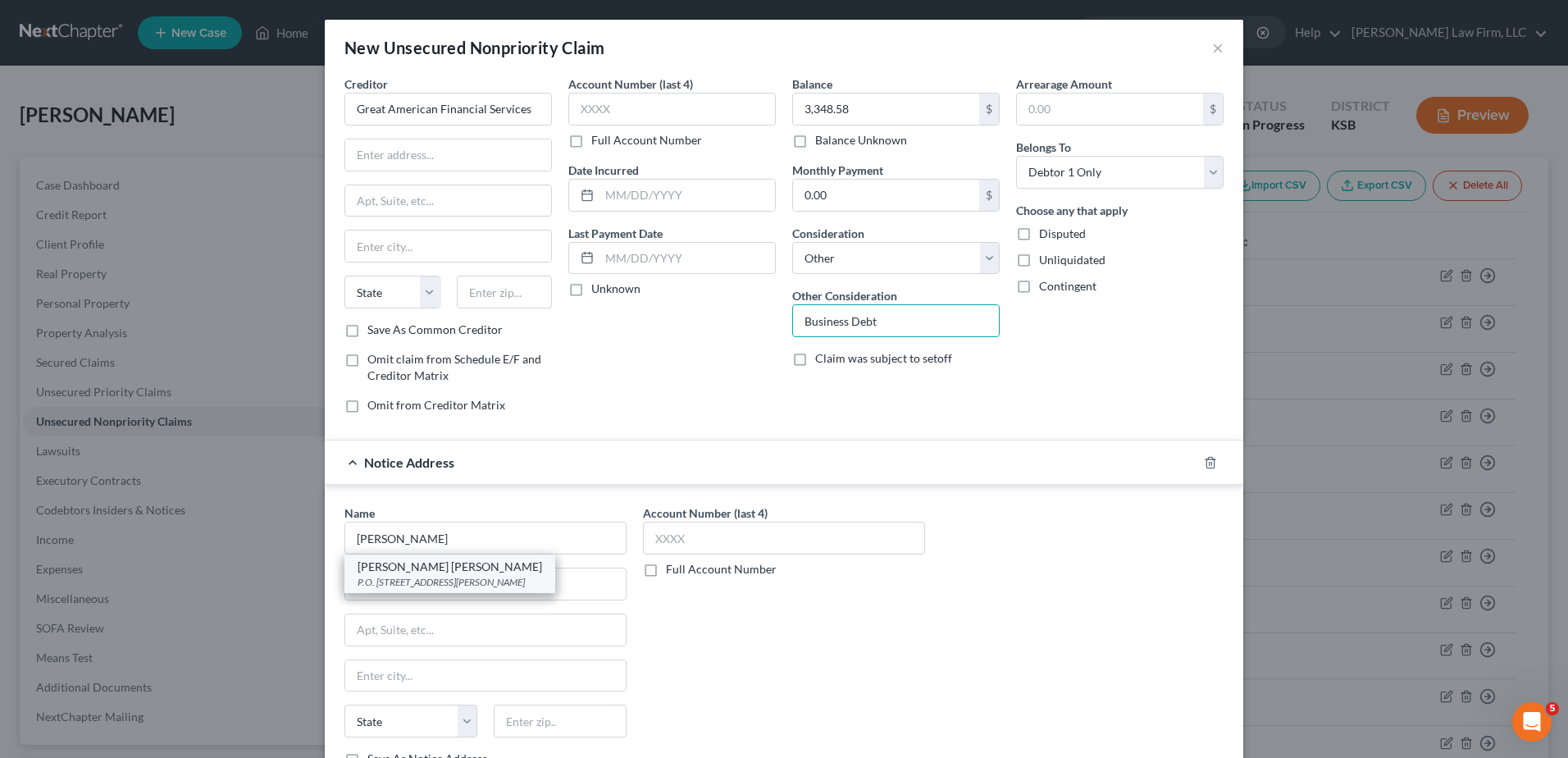
click at [454, 578] on div "P.O. Box 55848, Sherman Oaks, CA 91413" at bounding box center [449, 581] width 184 height 14
type input "Caine Weiner"
type input "P.O. Box 55848"
type input "Sherman Oaks"
select select "4"
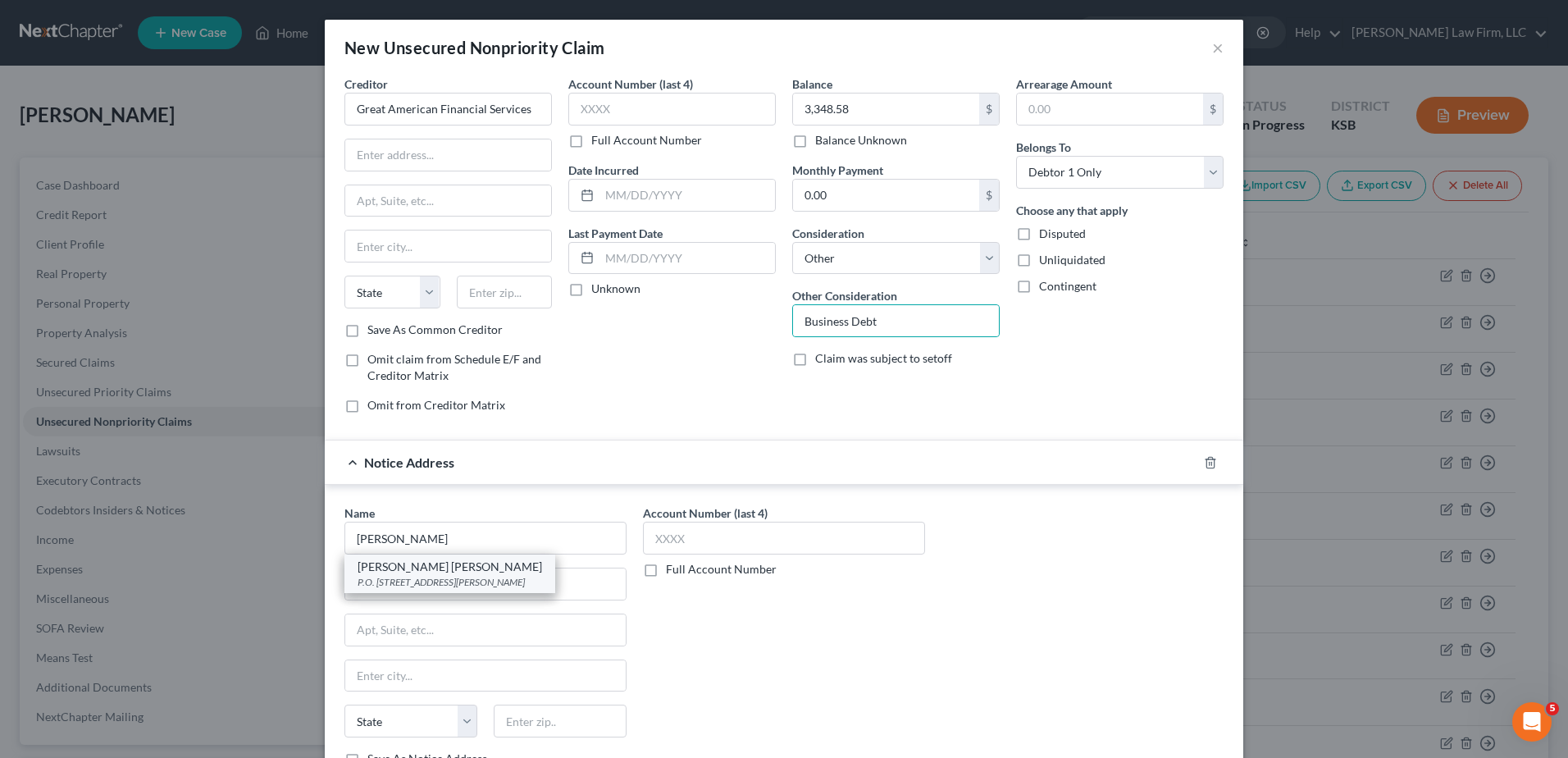
type input "91413"
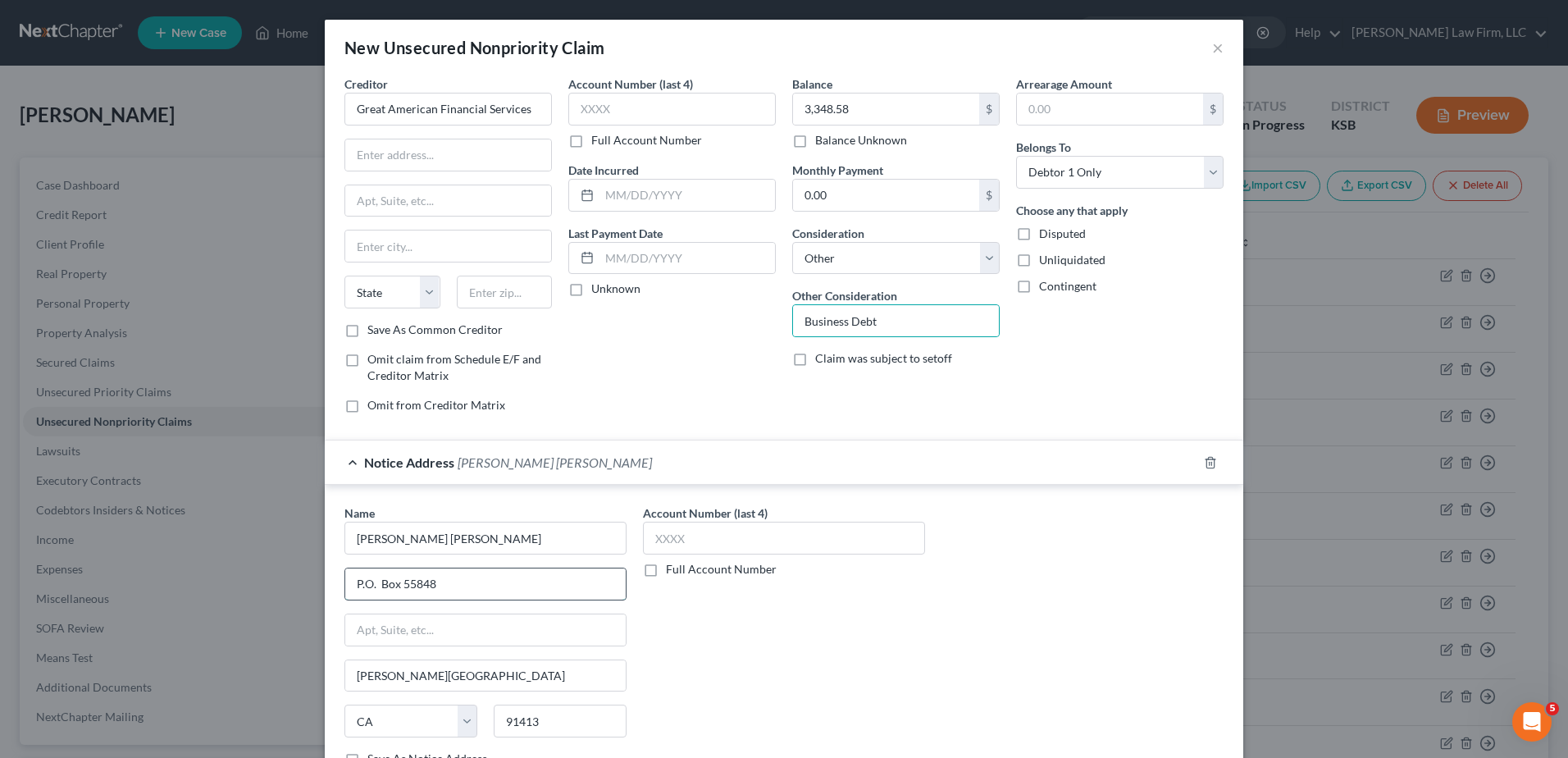
click at [369, 583] on input "P.O. Box 55848" at bounding box center [486, 583] width 281 height 32
click at [382, 533] on input "Caine Weiner" at bounding box center [485, 537] width 282 height 32
click at [371, 585] on input "PO Box 55848" at bounding box center [486, 583] width 281 height 32
type input "PO Box 55848"
click at [377, 536] on input "Caine Weiner" at bounding box center [485, 537] width 282 height 32
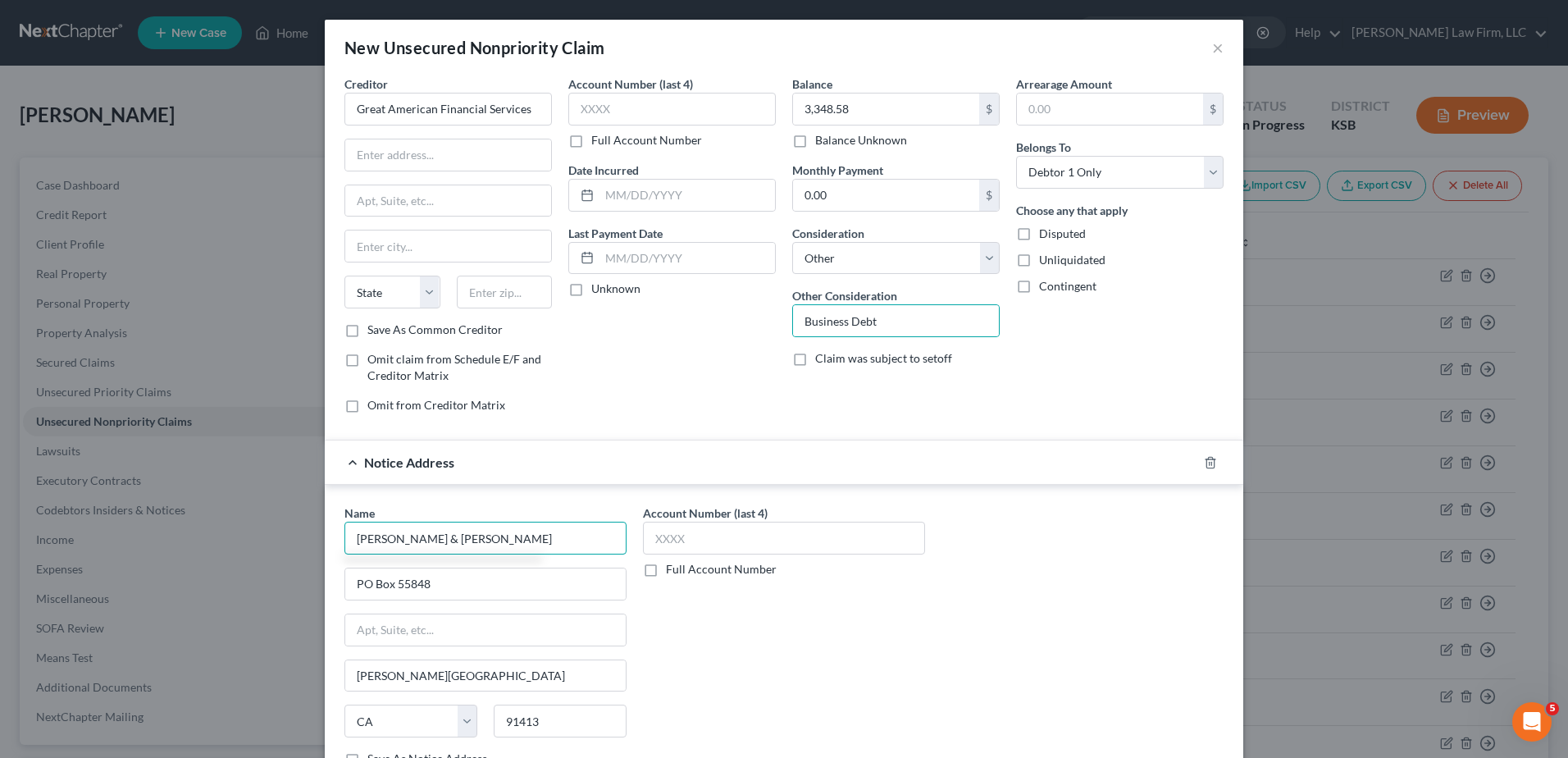
type input "Caine & Weiner"
click at [762, 623] on div "Account Number (last 4) Full Account Number" at bounding box center [784, 642] width 299 height 276
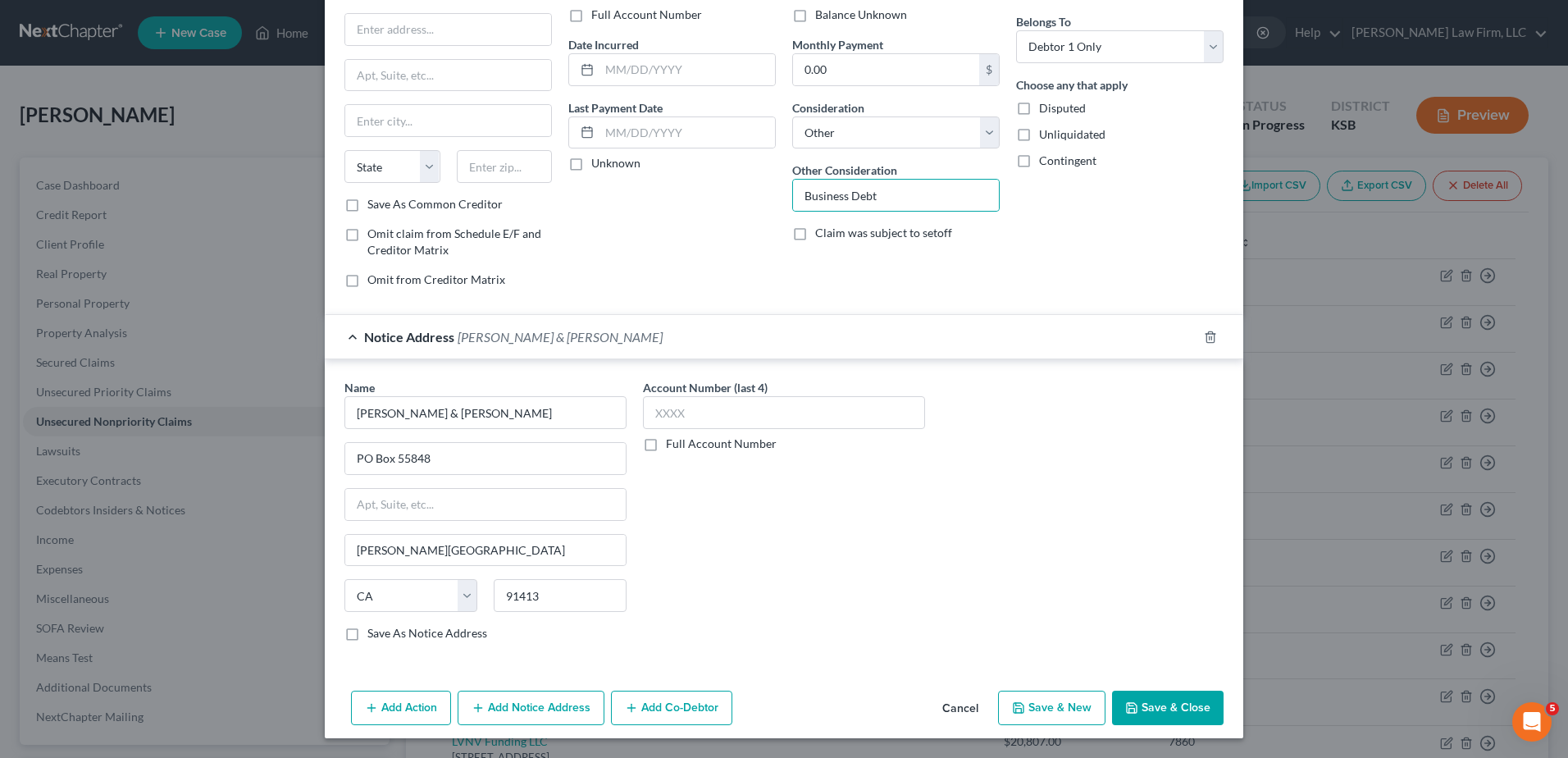
click at [1154, 712] on button "Save & Close" at bounding box center [1168, 707] width 112 height 34
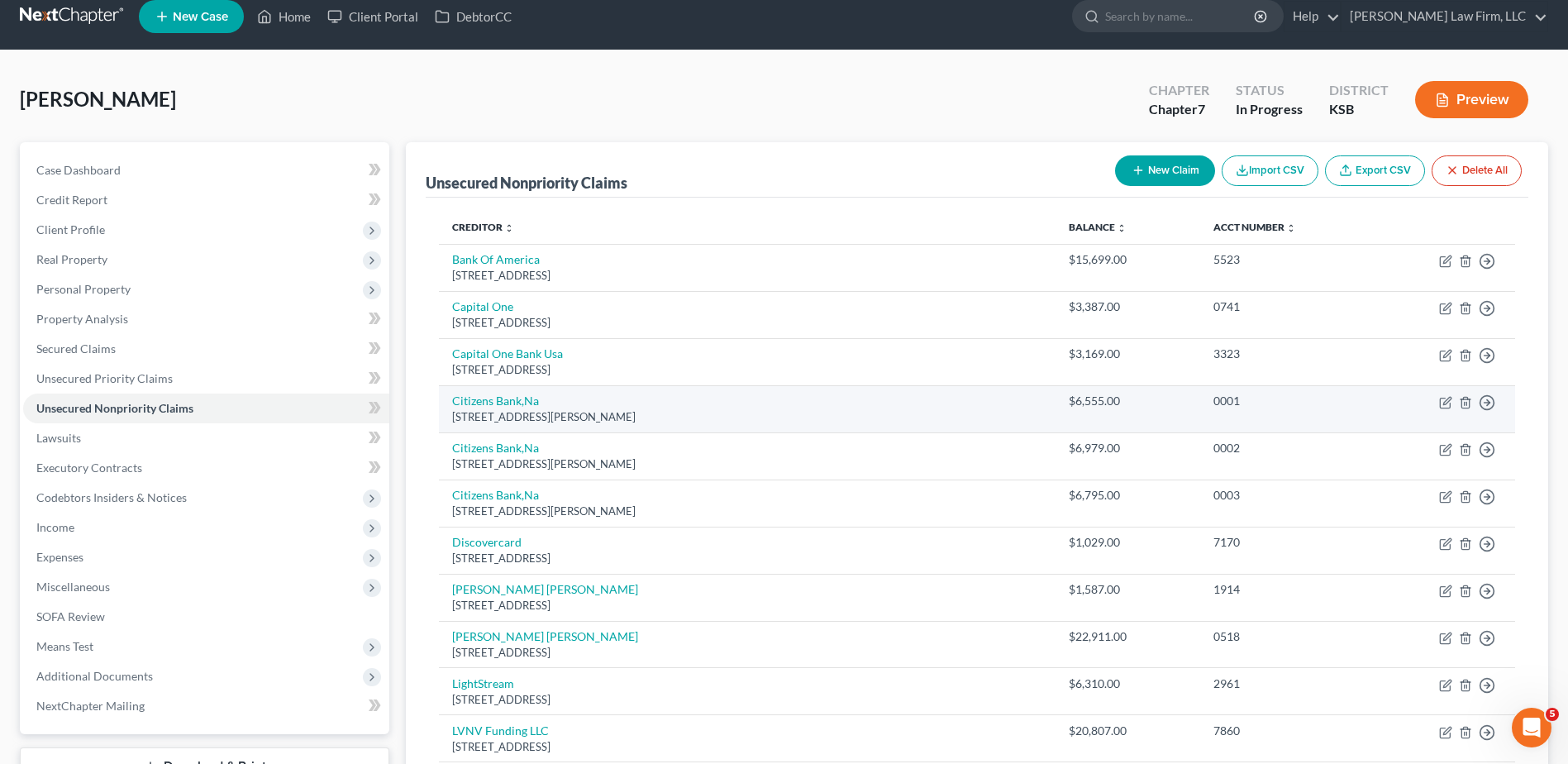
scroll to position [0, 0]
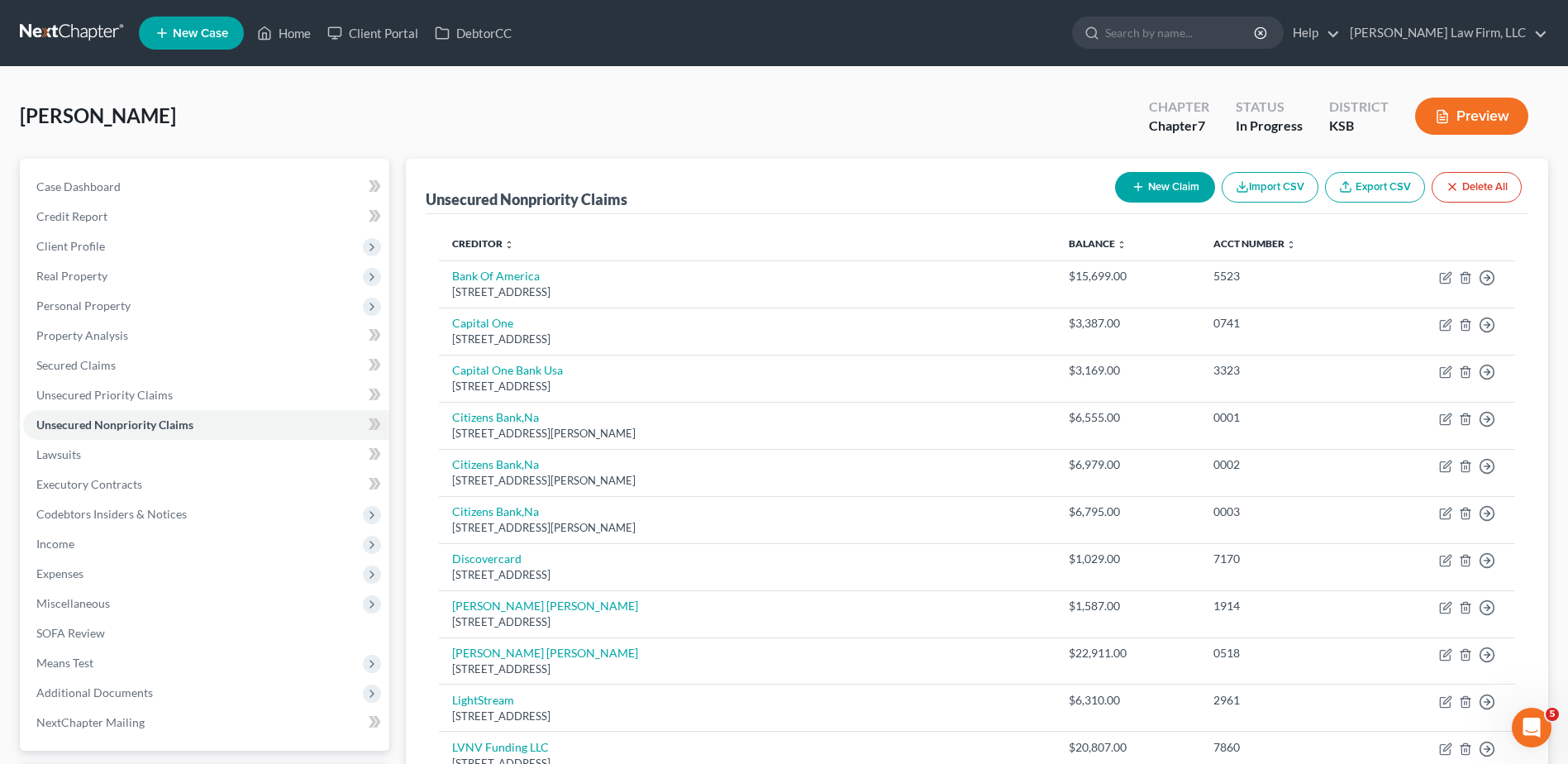
click at [1162, 184] on button "New Claim" at bounding box center [1166, 188] width 100 height 31
select select "0"
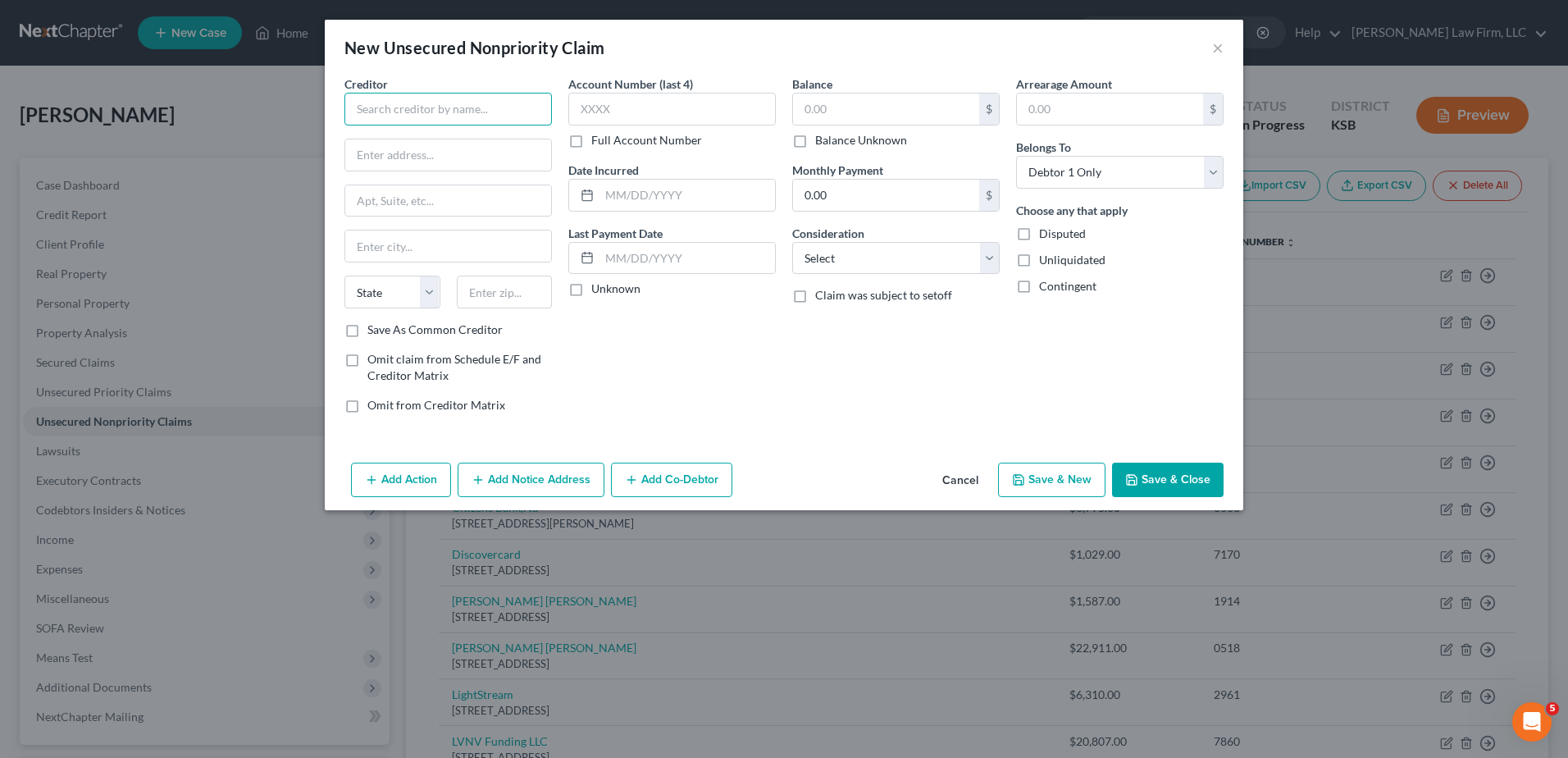
click at [444, 114] on input "text" at bounding box center [448, 109] width 207 height 32
click at [886, 275] on div "Balance $ Balance Unknown Balance Undetermined $ Balance Unknown Monthly Paymen…" at bounding box center [896, 251] width 223 height 351
type input "Abbuie Les, LLC"
click at [874, 263] on select "Select Cable / Satellite Services Collection Agency Credit Card Debt Debt Couns…" at bounding box center [896, 258] width 207 height 32
select select "14"
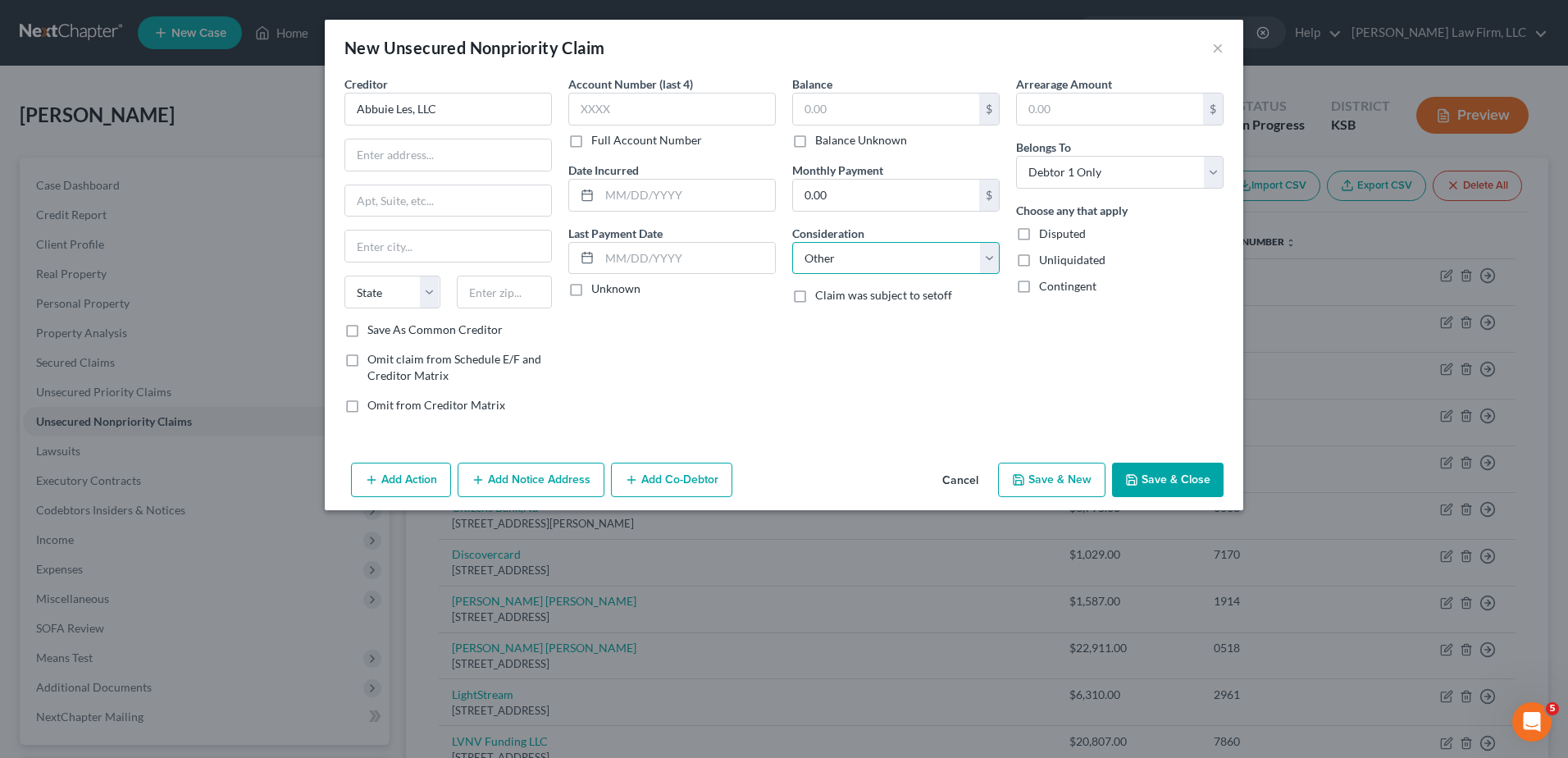
click at [793, 242] on select "Select Cable / Satellite Services Collection Agency Credit Card Debt Debt Couns…" at bounding box center [896, 258] width 207 height 32
click at [814, 327] on input "text" at bounding box center [896, 320] width 206 height 32
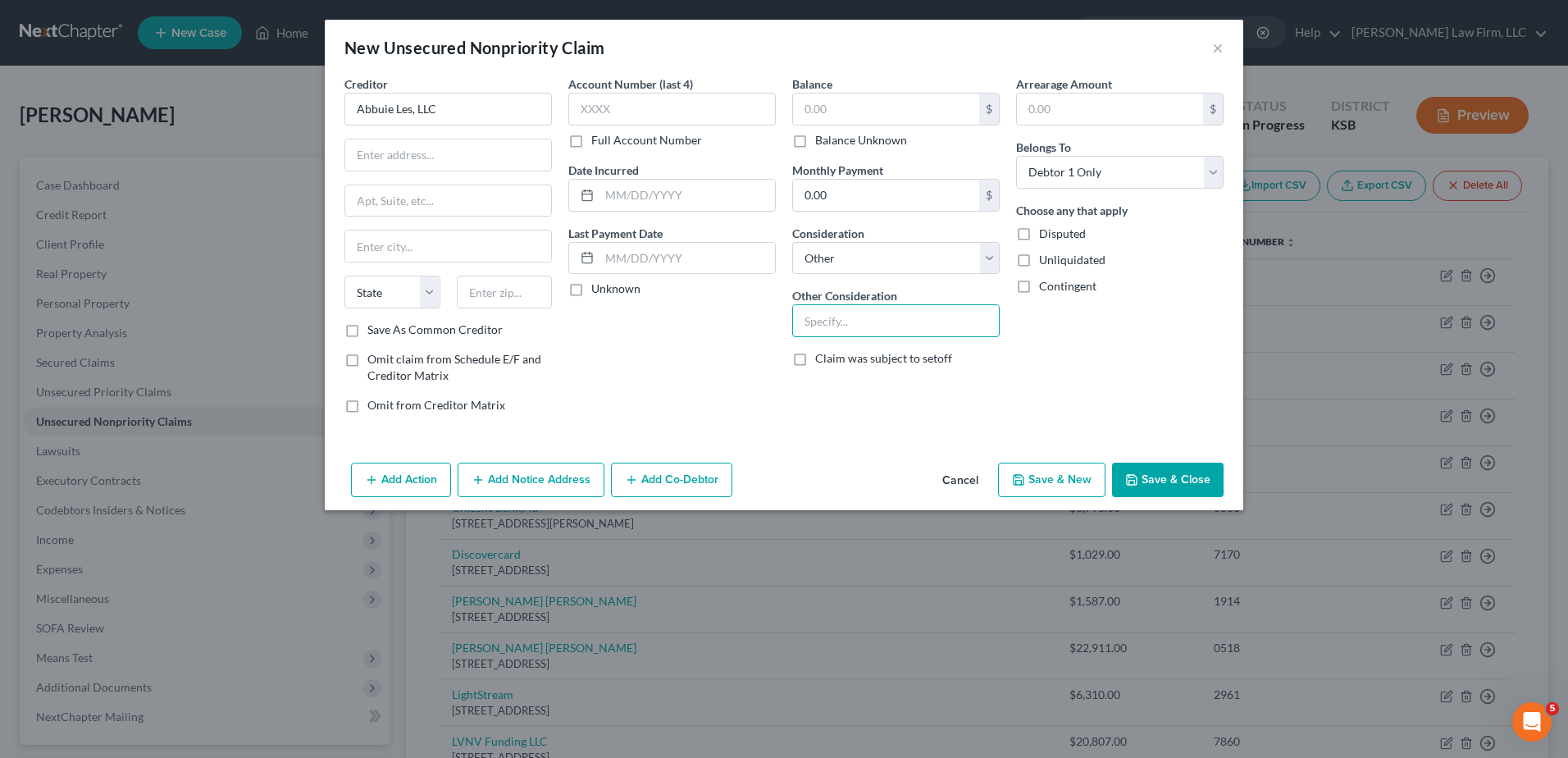
type input "Business Debt"
click at [661, 106] on input "text" at bounding box center [671, 109] width 207 height 32
click at [876, 108] on input "text" at bounding box center [885, 109] width 186 height 32
type input "13,148.03"
click at [1136, 484] on icon "button" at bounding box center [1132, 479] width 10 height 10
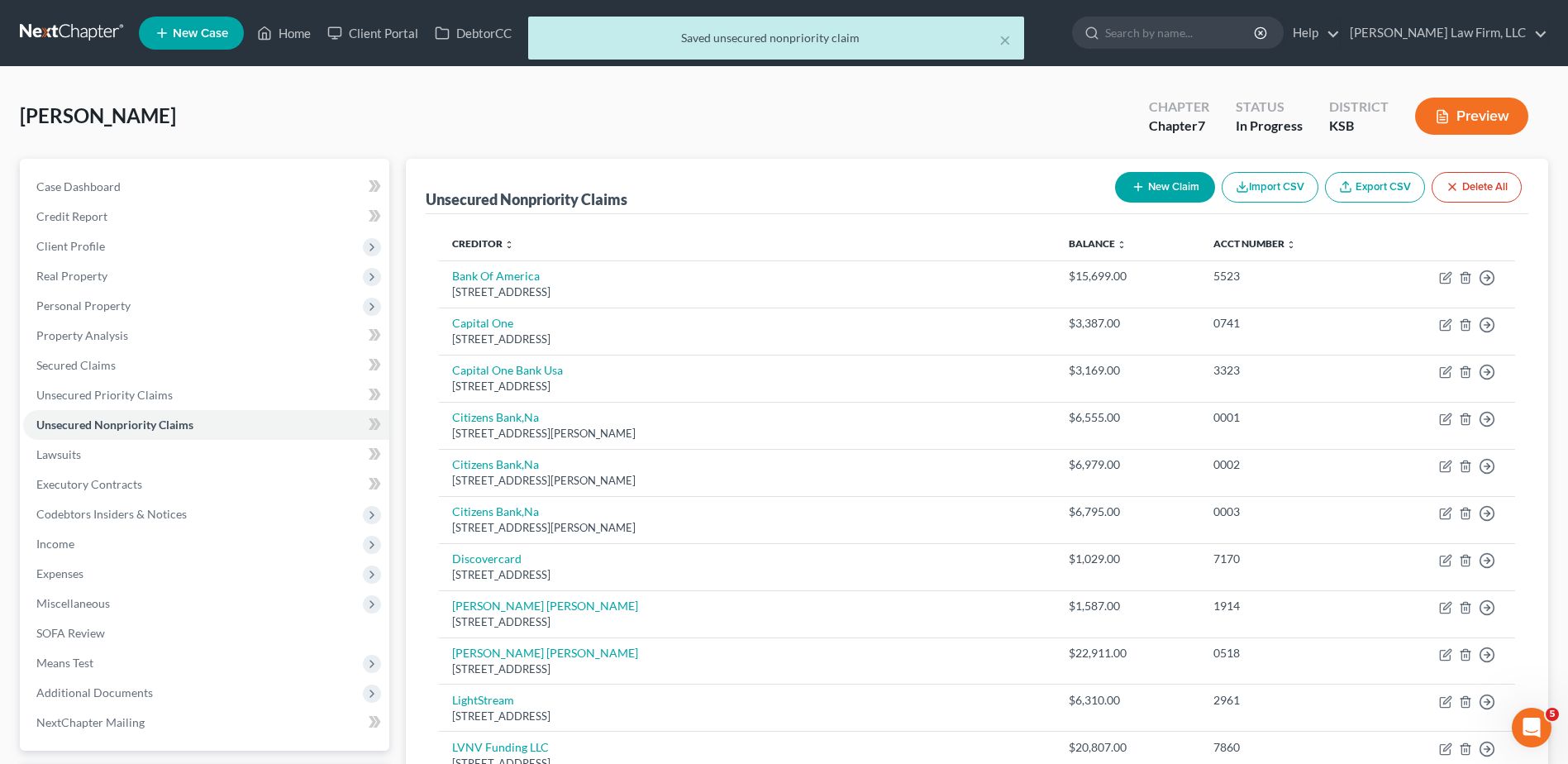
click at [1166, 188] on button "New Claim" at bounding box center [1166, 188] width 100 height 31
select select "0"
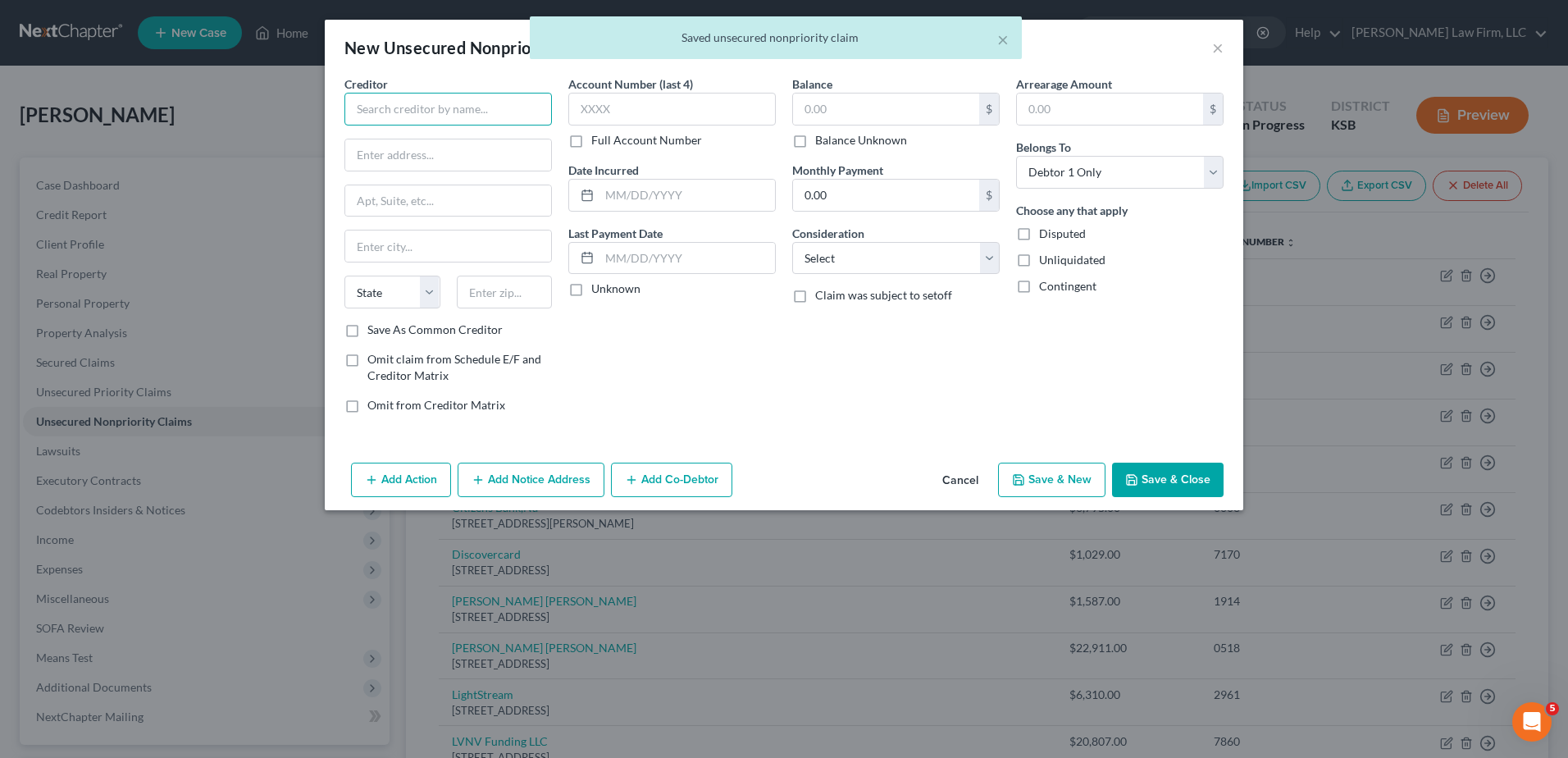
click at [426, 102] on input "text" at bounding box center [448, 109] width 207 height 32
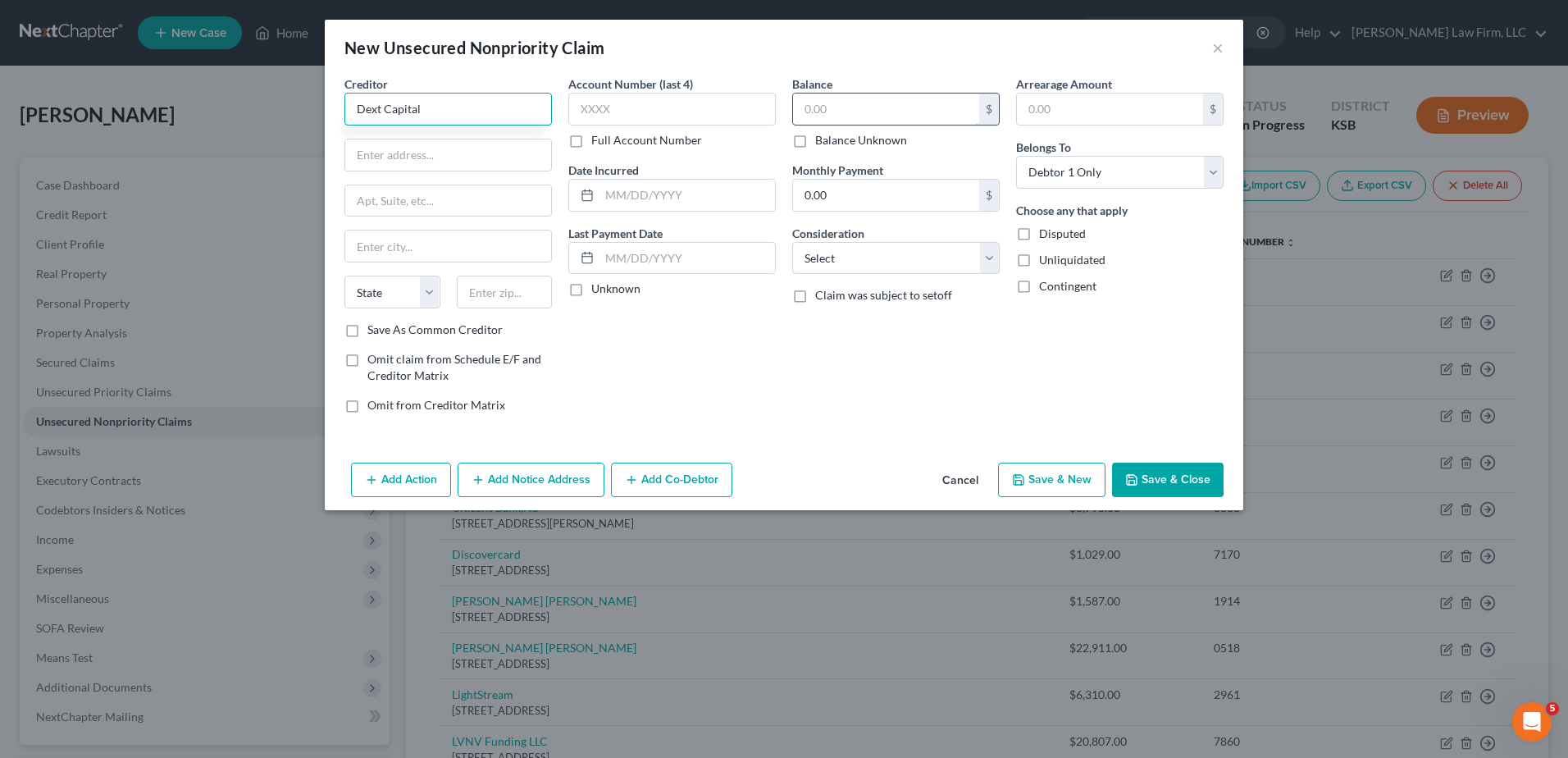
type input "Dext Capital"
click at [841, 105] on input "text" at bounding box center [885, 109] width 186 height 32
type input "126,842.11"
click at [875, 268] on select "Select Cable / Satellite Services Collection Agency Credit Card Debt Debt Couns…" at bounding box center [896, 258] width 207 height 32
select select "14"
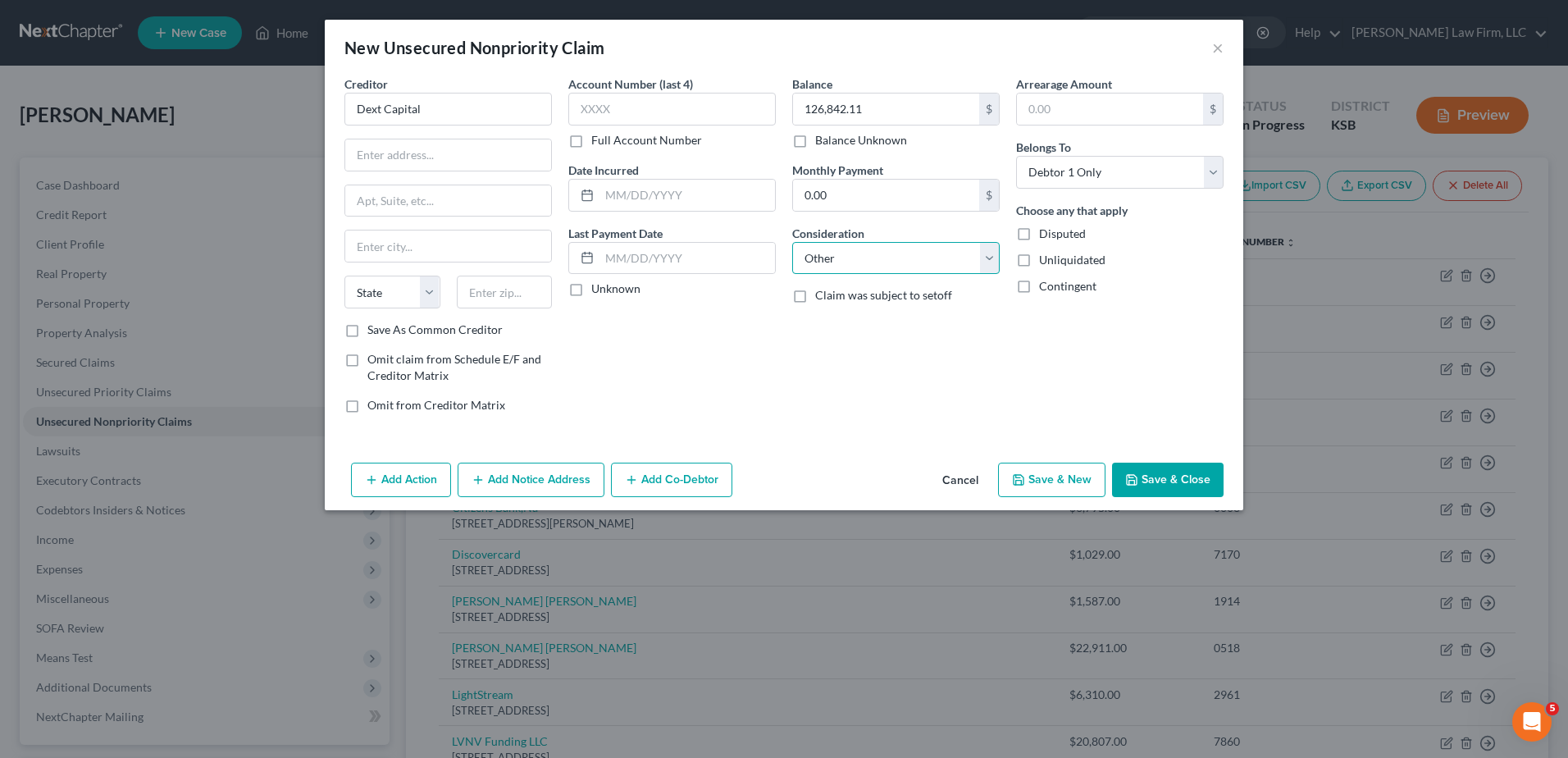
click at [793, 242] on select "Select Cable / Satellite Services Collection Agency Credit Card Debt Debt Couns…" at bounding box center [896, 258] width 207 height 32
click at [857, 321] on input "text" at bounding box center [896, 320] width 206 height 32
type input "Business Debt"
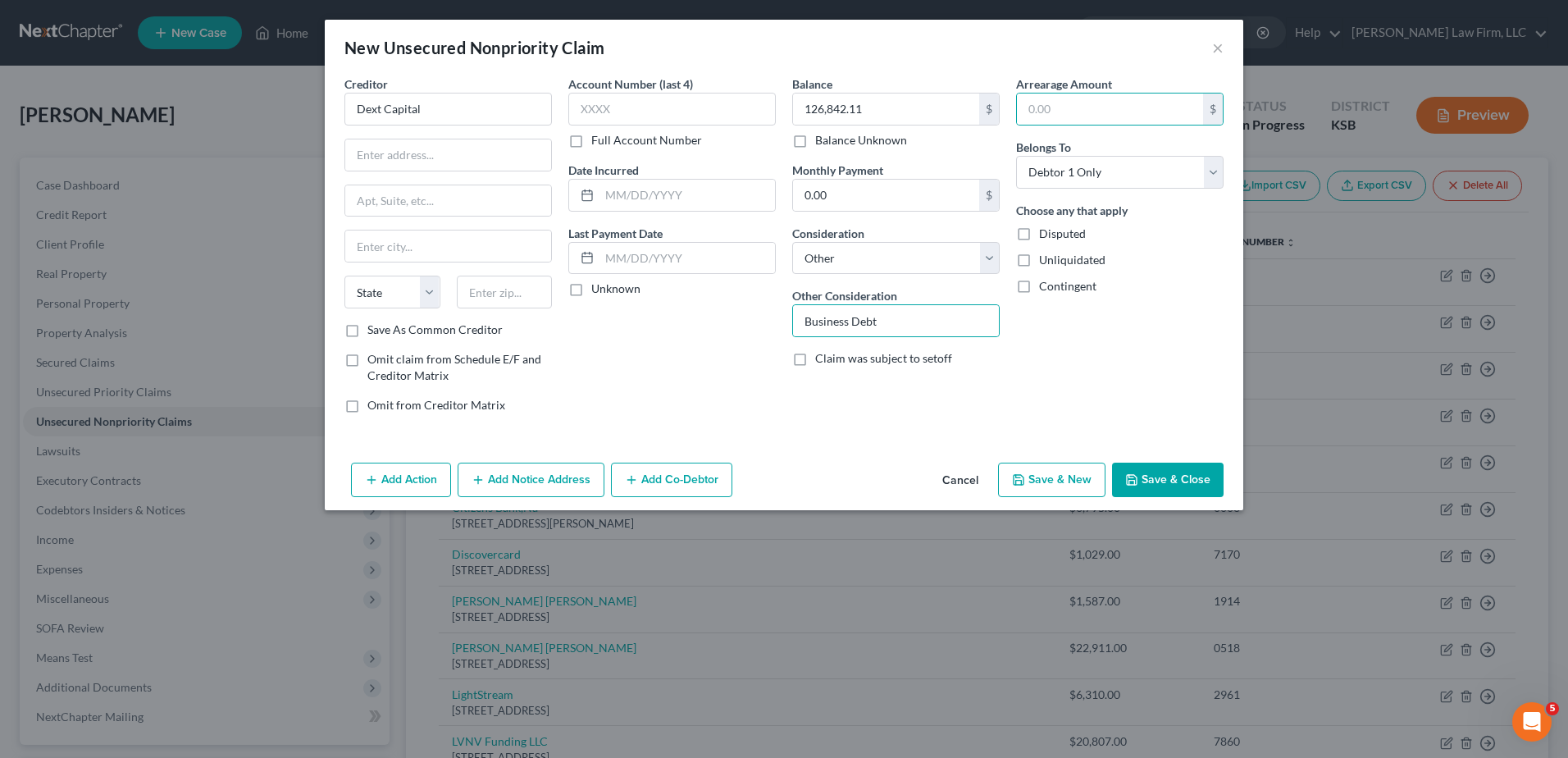
click at [1170, 494] on button "Save & Close" at bounding box center [1168, 479] width 112 height 34
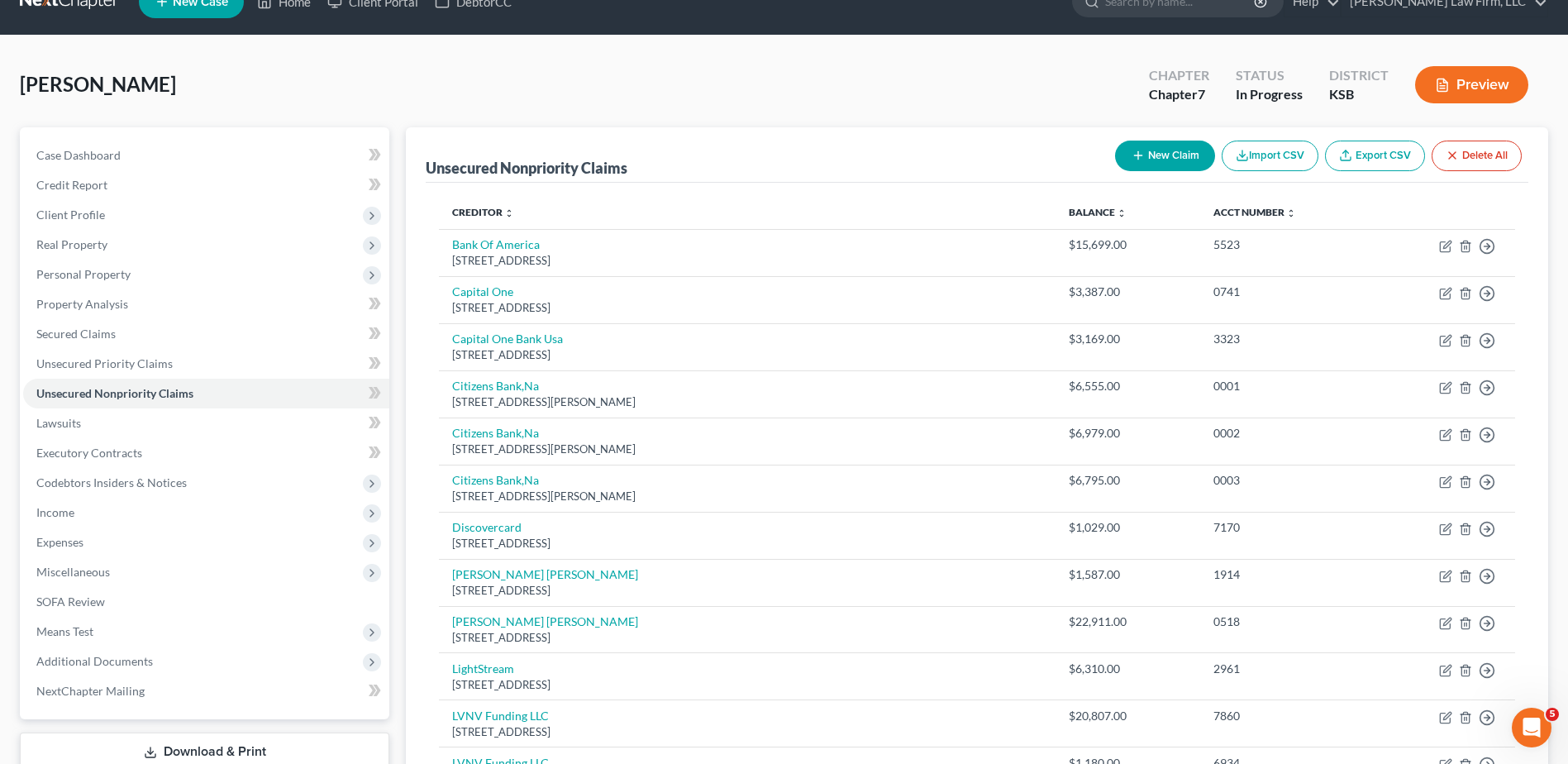
scroll to position [20, 0]
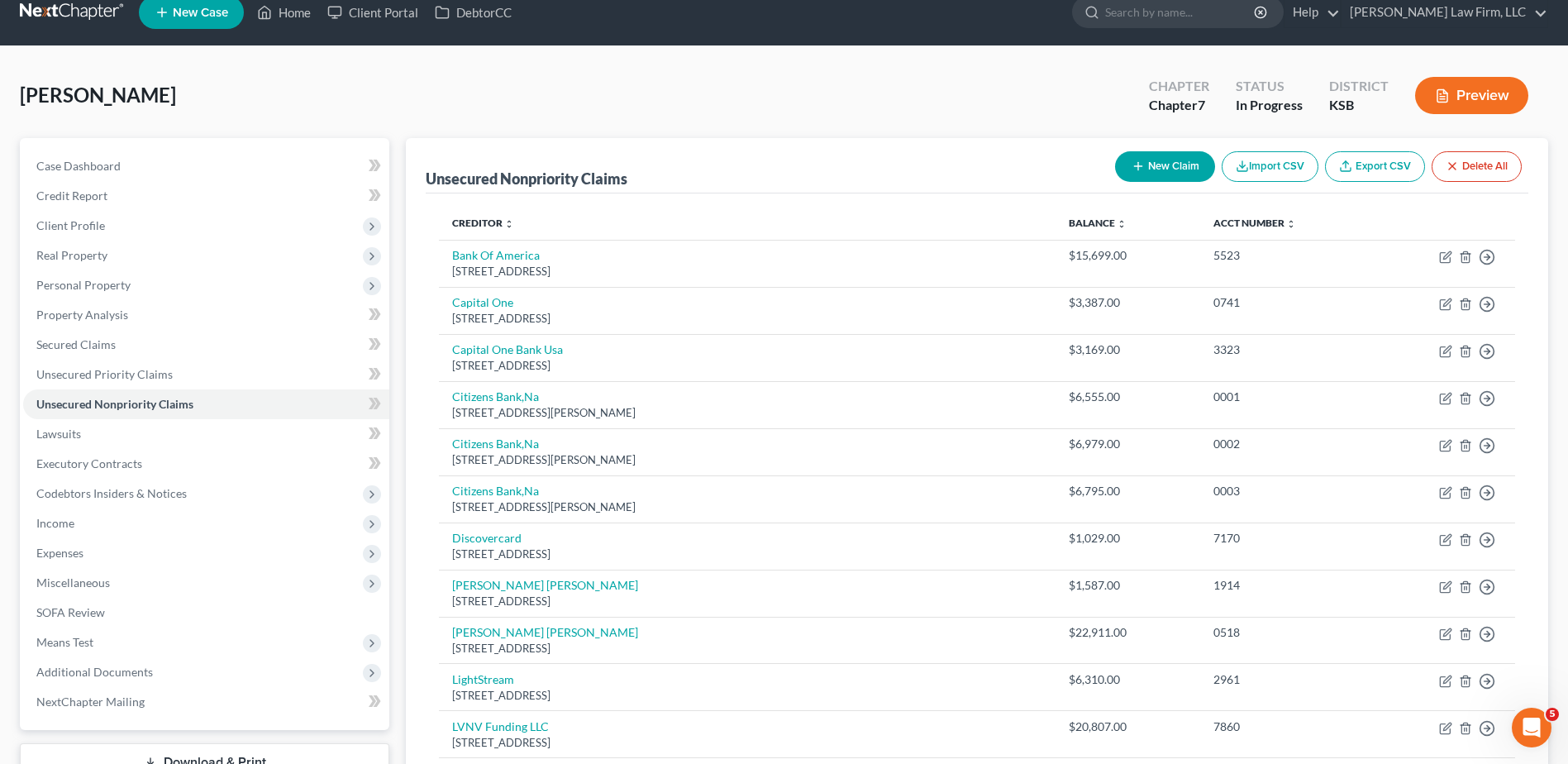
click at [1161, 157] on button "New Claim" at bounding box center [1166, 166] width 100 height 31
select select "0"
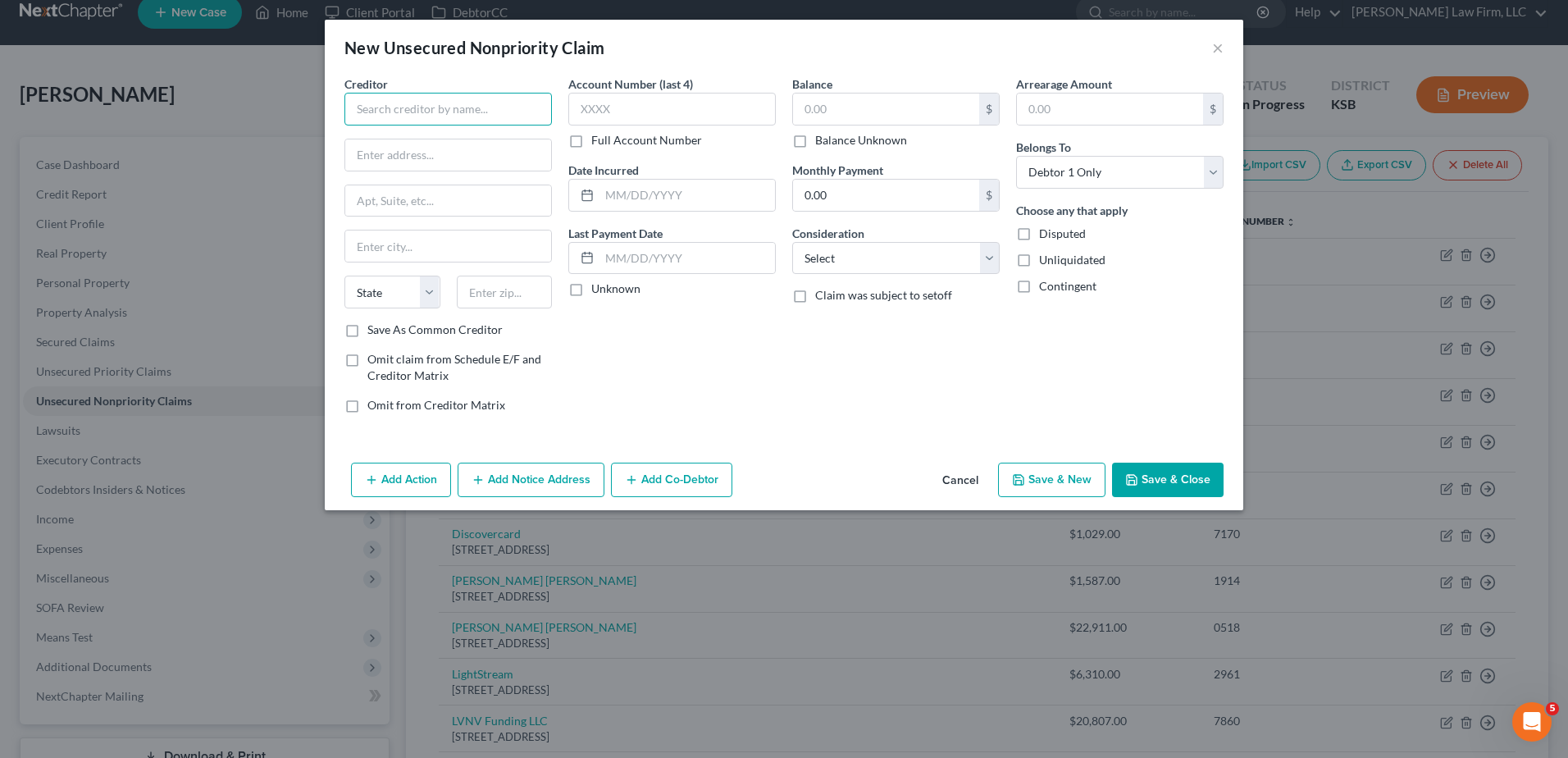
click at [395, 108] on input "text" at bounding box center [448, 109] width 207 height 32
type input "Blue Bridge Financial"
click at [853, 116] on input "text" at bounding box center [885, 109] width 186 height 32
type input "111,194.66"
click at [918, 258] on select "Select Cable / Satellite Services Collection Agency Credit Card Debt Debt Couns…" at bounding box center [896, 258] width 207 height 32
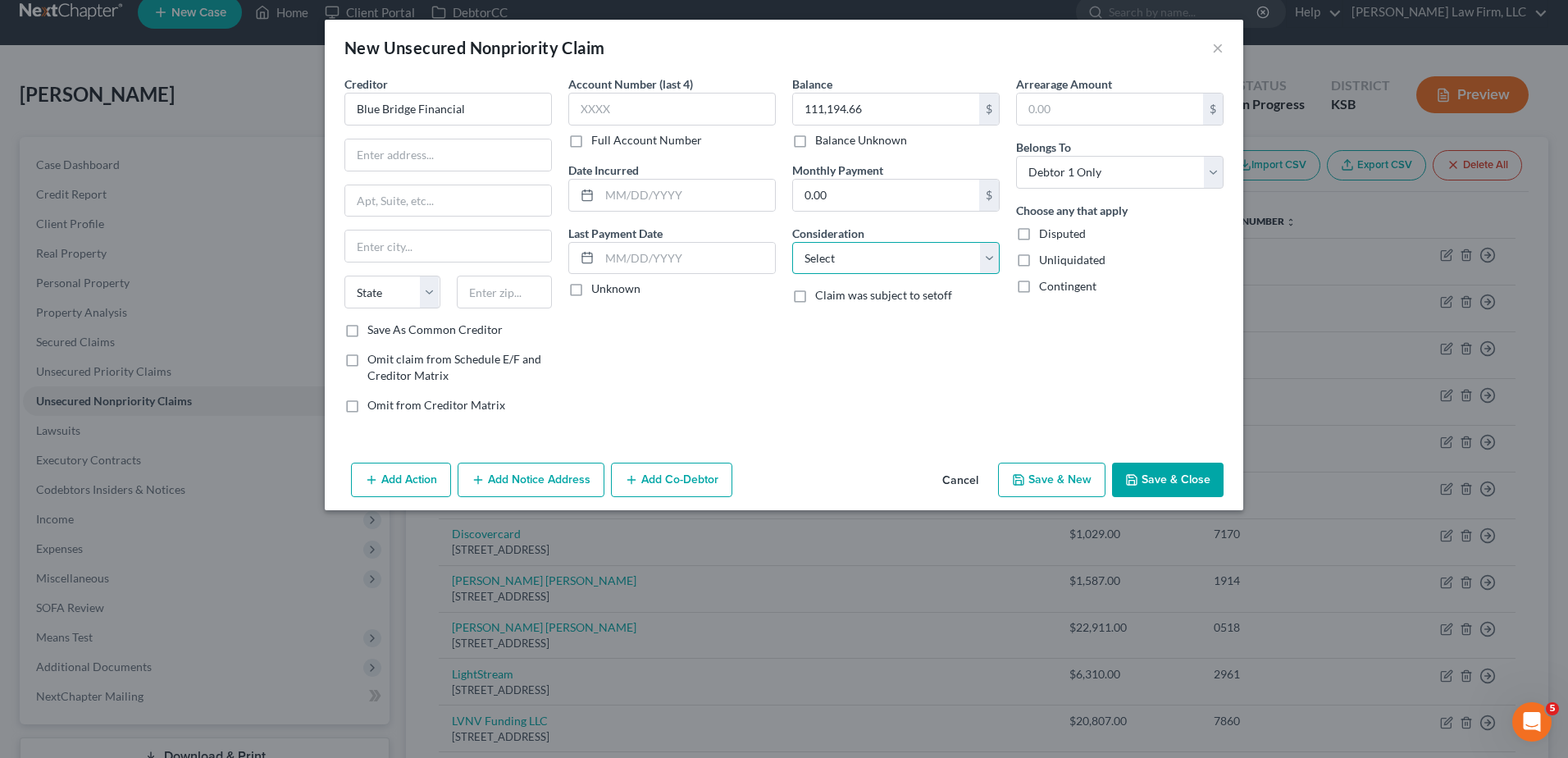
select select "14"
click at [793, 242] on select "Select Cable / Satellite Services Collection Agency Credit Card Debt Debt Couns…" at bounding box center [896, 258] width 207 height 32
click at [845, 319] on input "text" at bounding box center [896, 320] width 206 height 32
type input "Business Debt"
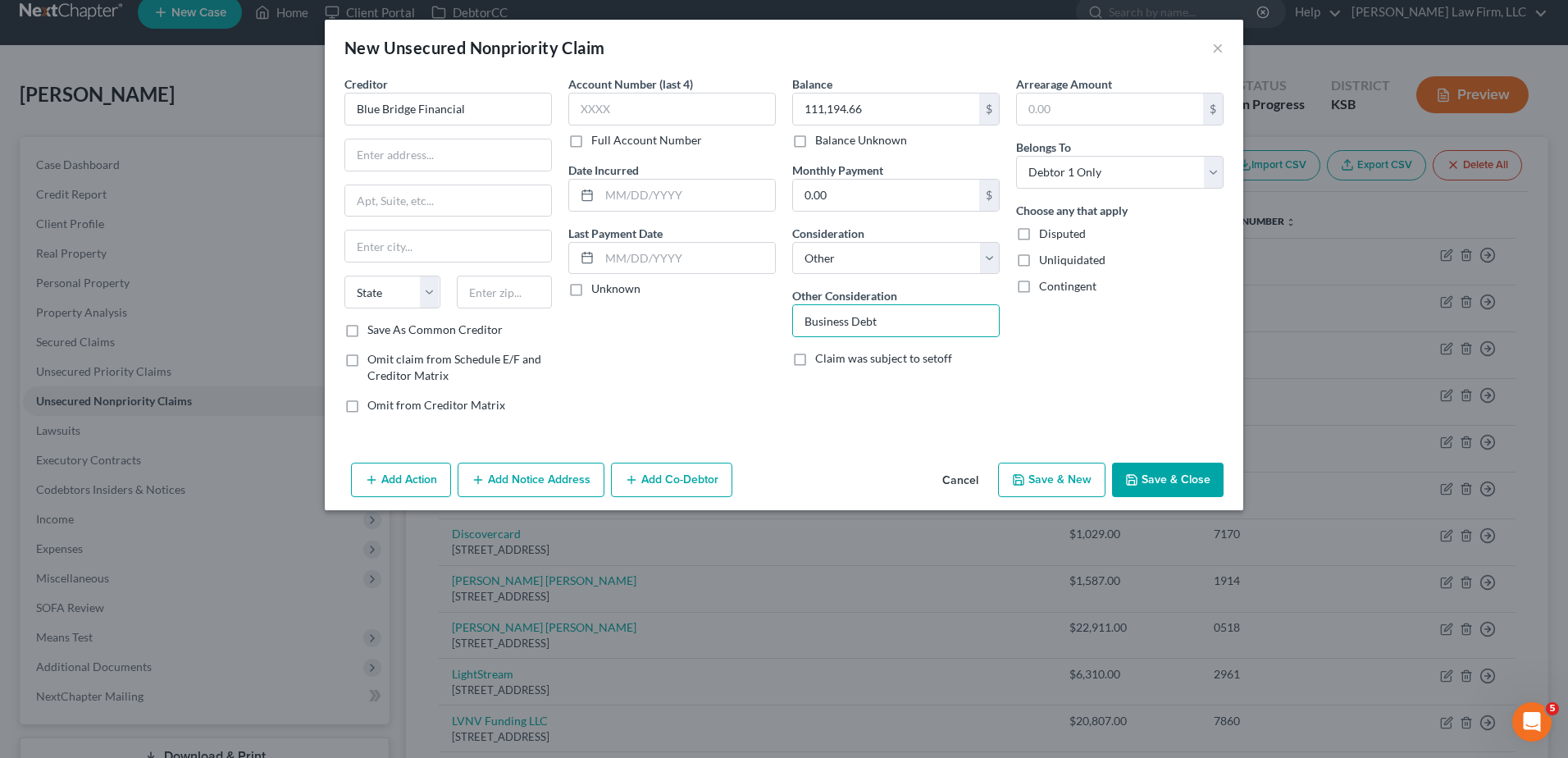
click at [1152, 479] on button "Save & Close" at bounding box center [1168, 479] width 112 height 34
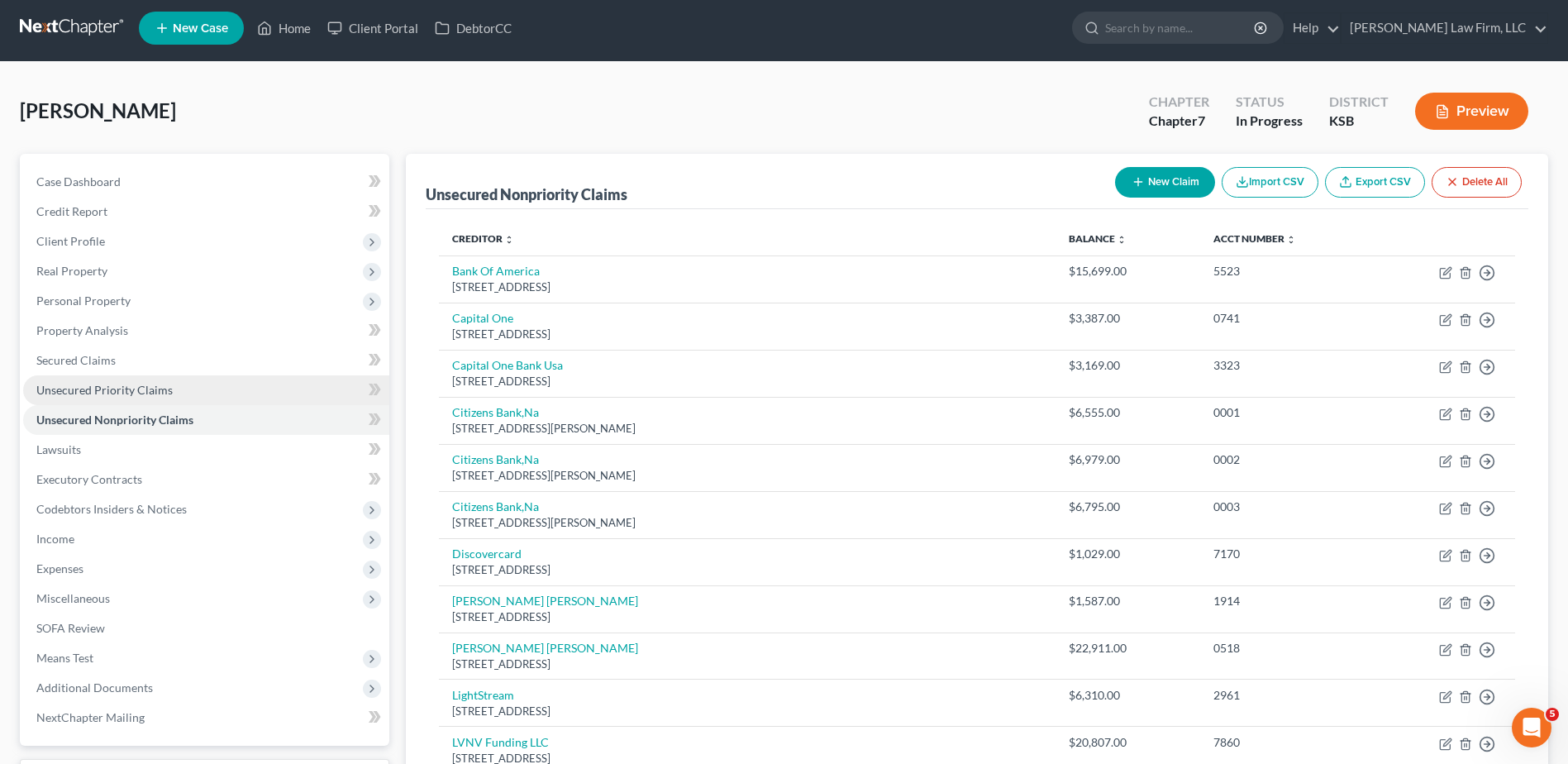
scroll to position [0, 0]
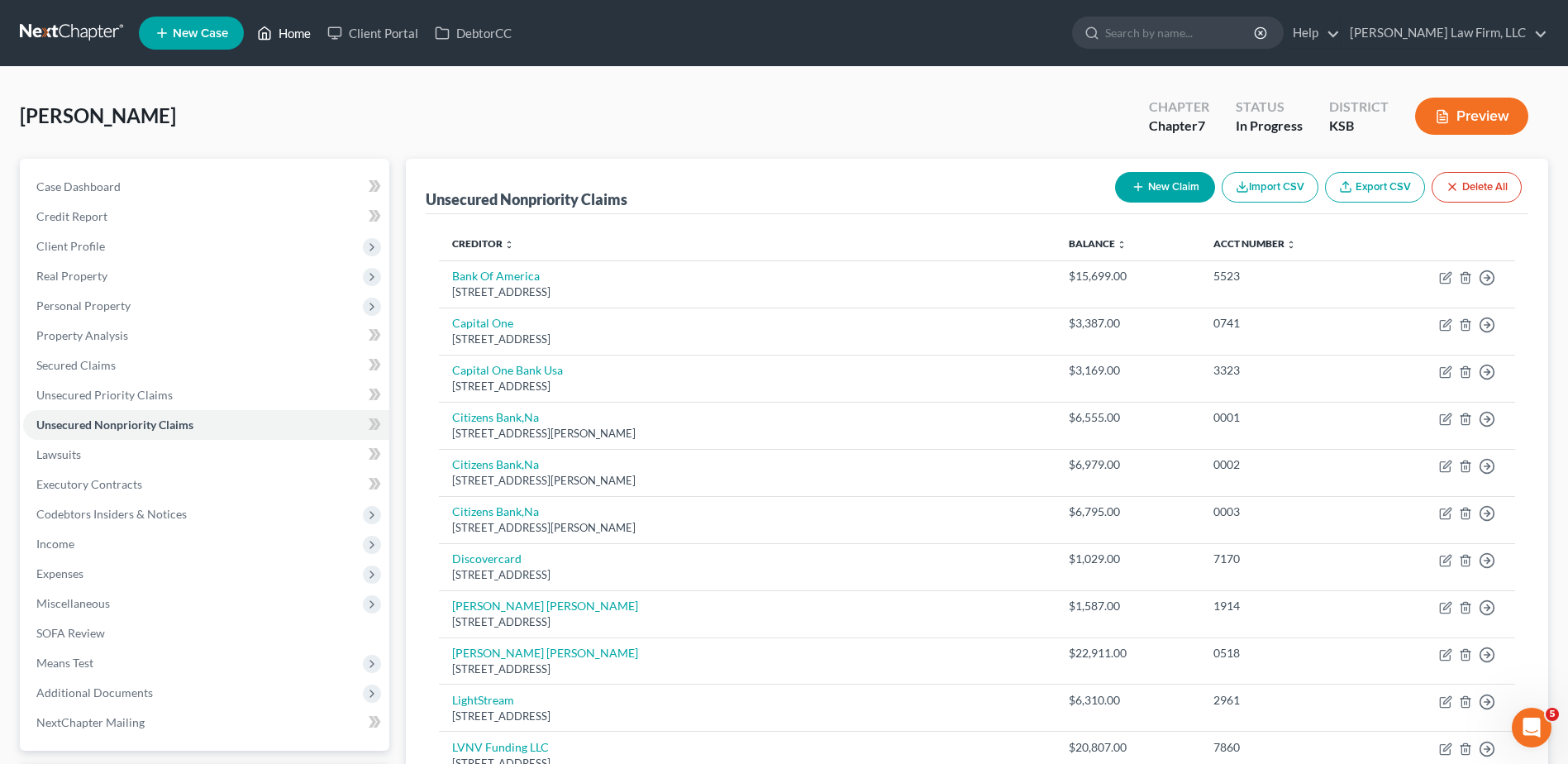
click at [301, 35] on link "Home" at bounding box center [284, 33] width 70 height 30
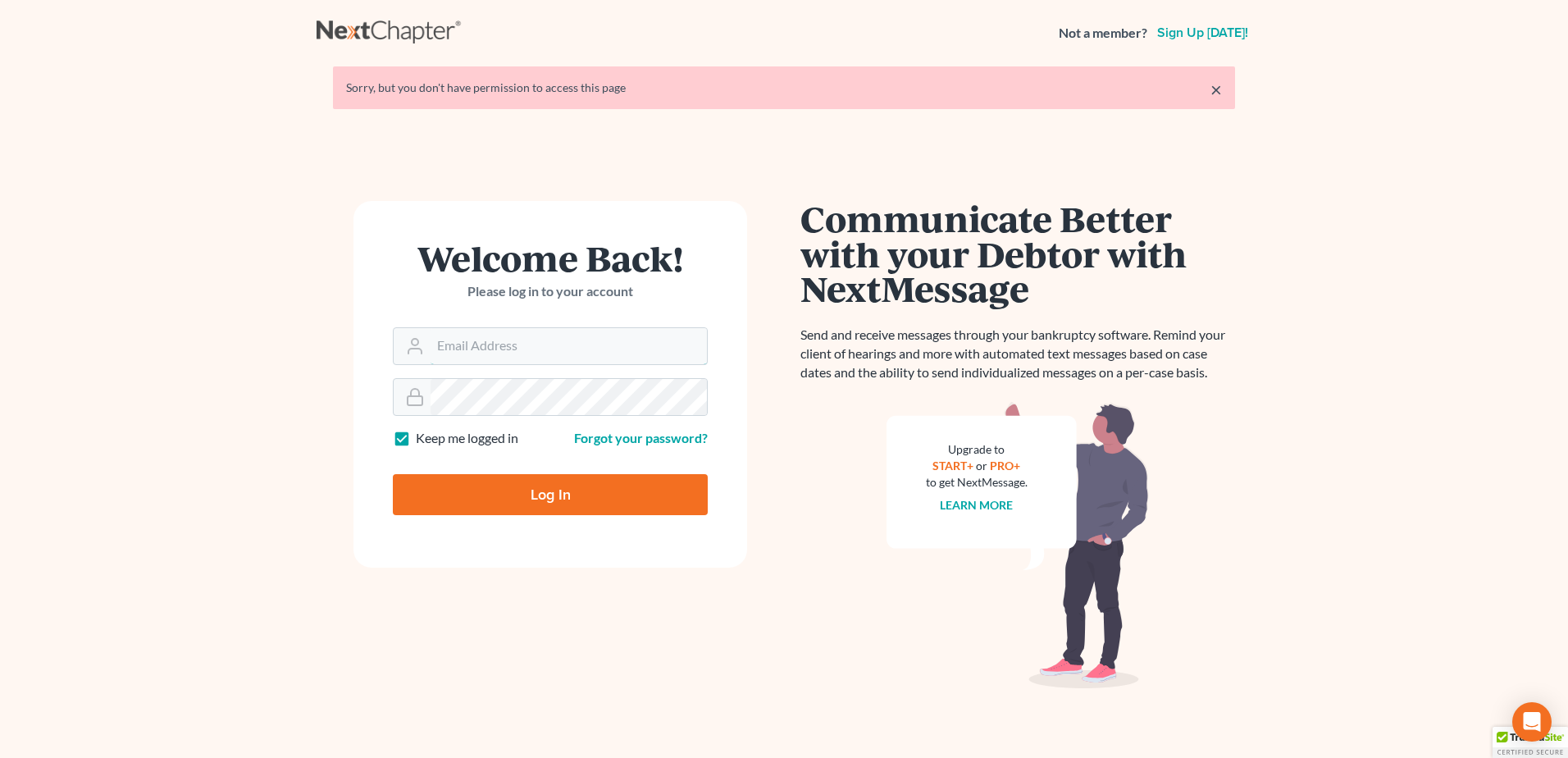
type input "lmoberg@saderlawfirm.com"
click at [614, 509] on input "Log In" at bounding box center [550, 494] width 315 height 41
type input "Thinking..."
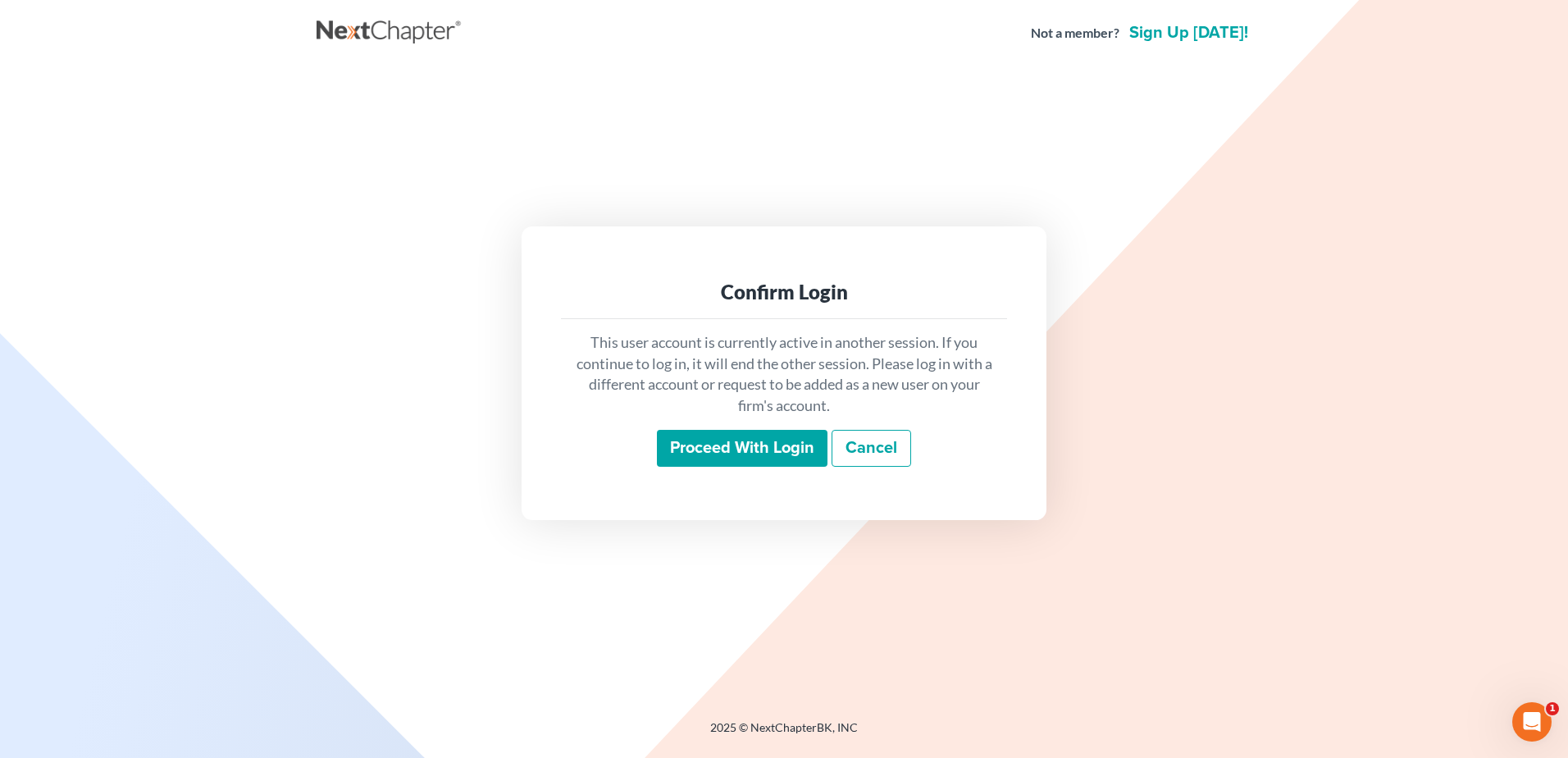
click at [671, 455] on input "Proceed with login" at bounding box center [742, 449] width 171 height 38
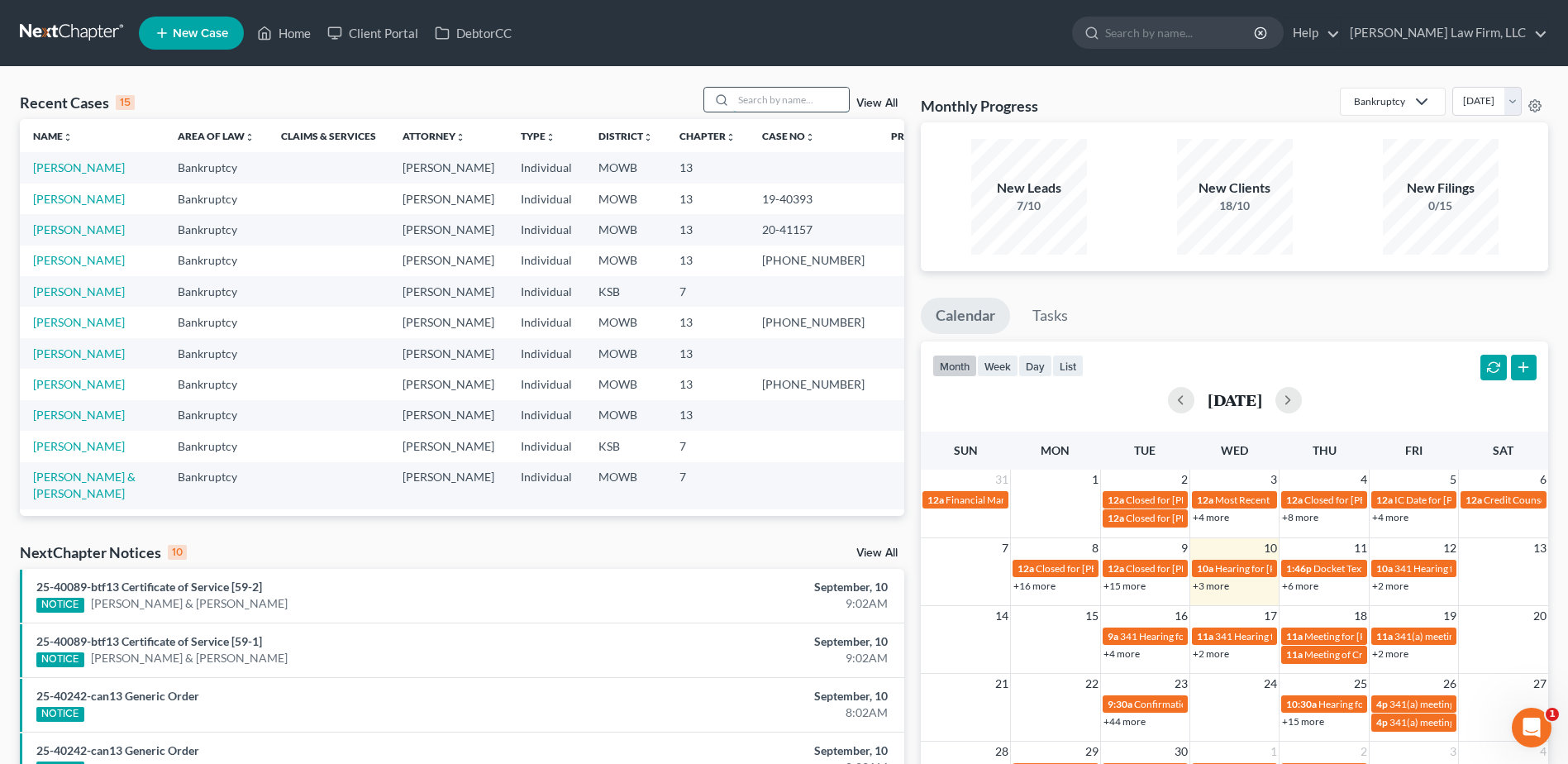
click at [773, 104] on input "search" at bounding box center [791, 99] width 116 height 24
type input "Erikson"
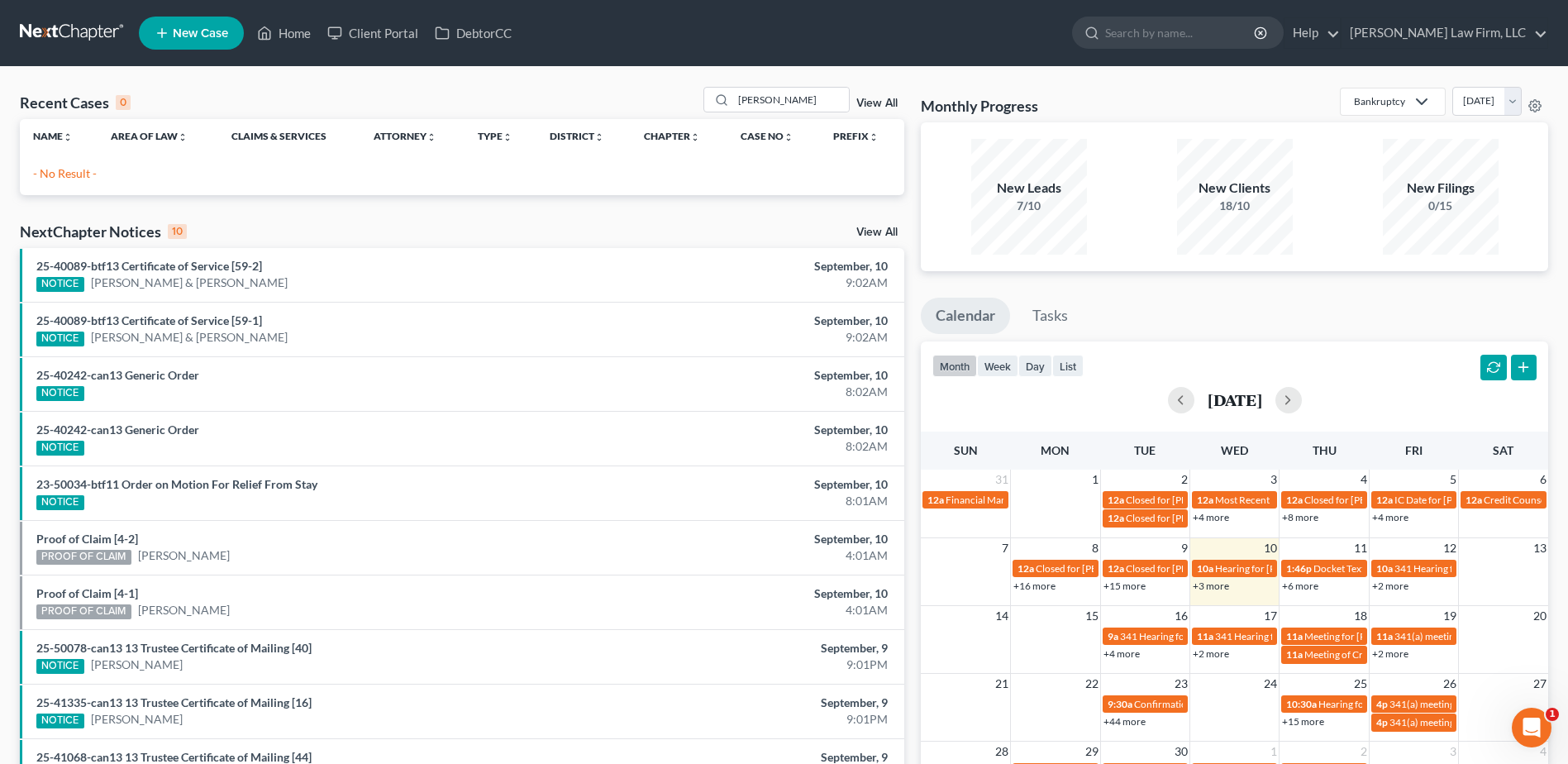
click at [885, 106] on link "View All" at bounding box center [877, 103] width 41 height 12
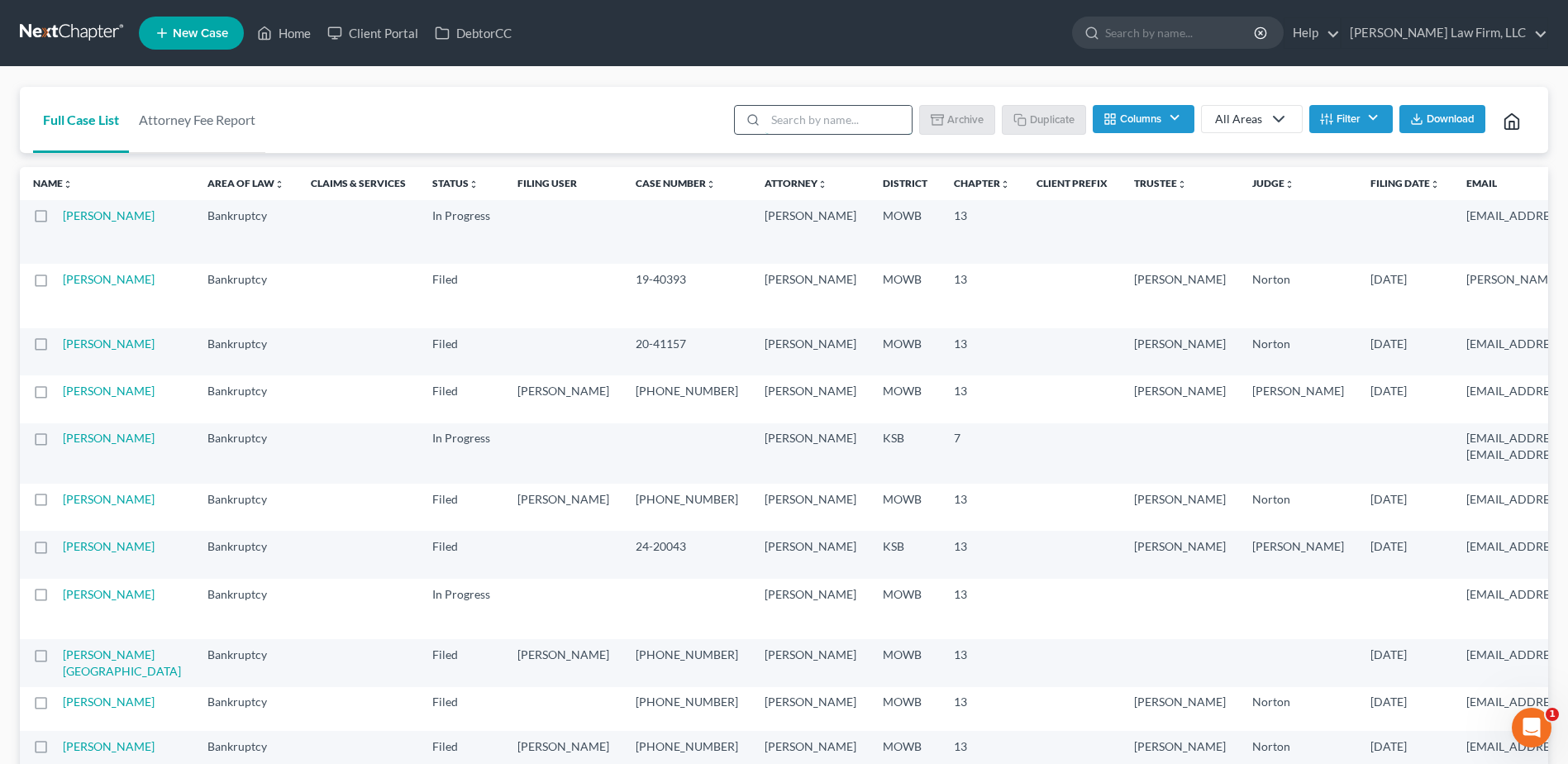
click at [817, 109] on input "search" at bounding box center [838, 119] width 146 height 28
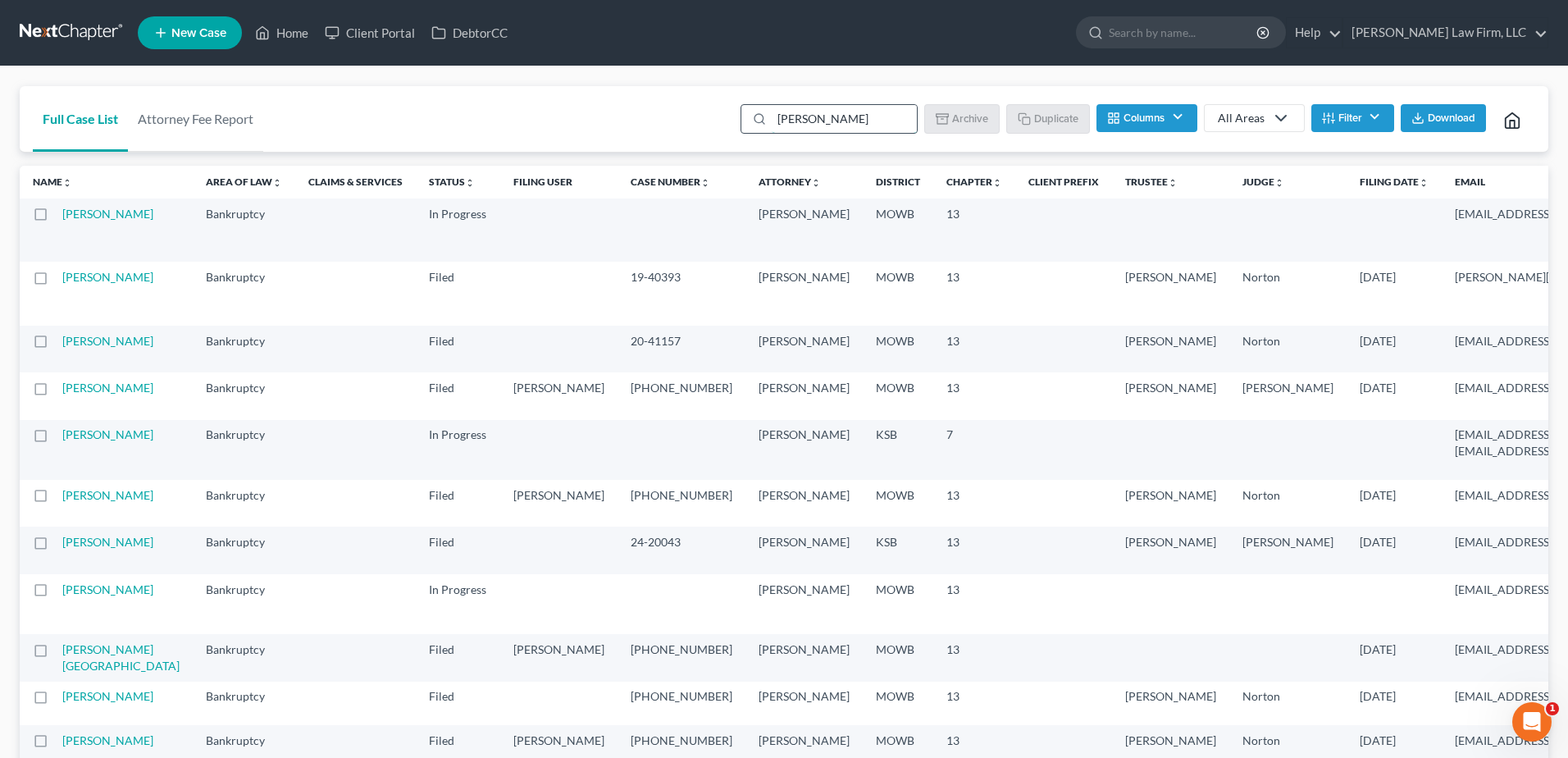
type input "Erickson"
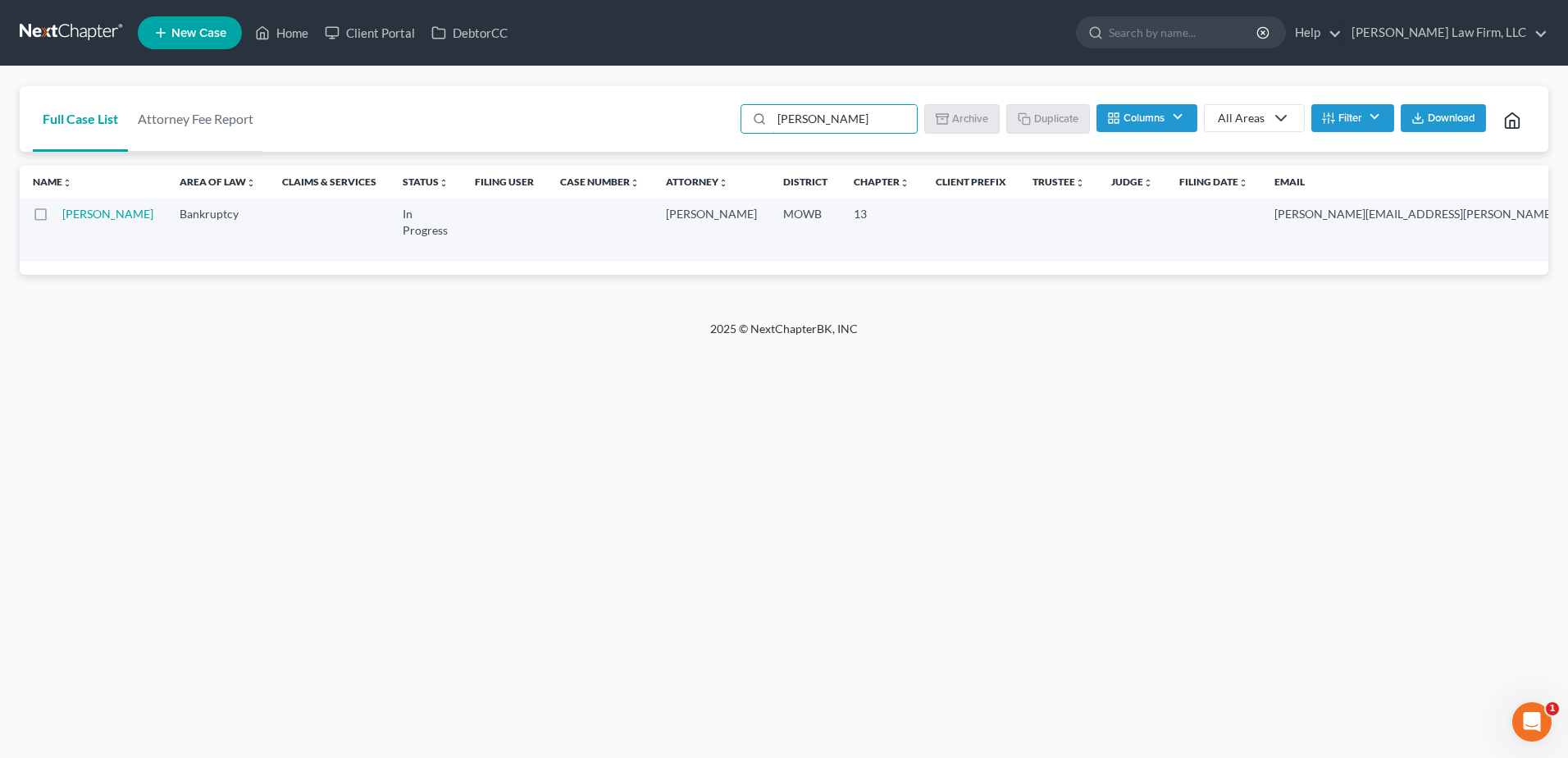
click at [92, 221] on td "[PERSON_NAME]" at bounding box center [114, 230] width 104 height 63
click at [77, 220] on link "[PERSON_NAME]" at bounding box center [107, 213] width 91 height 14
select select "0"
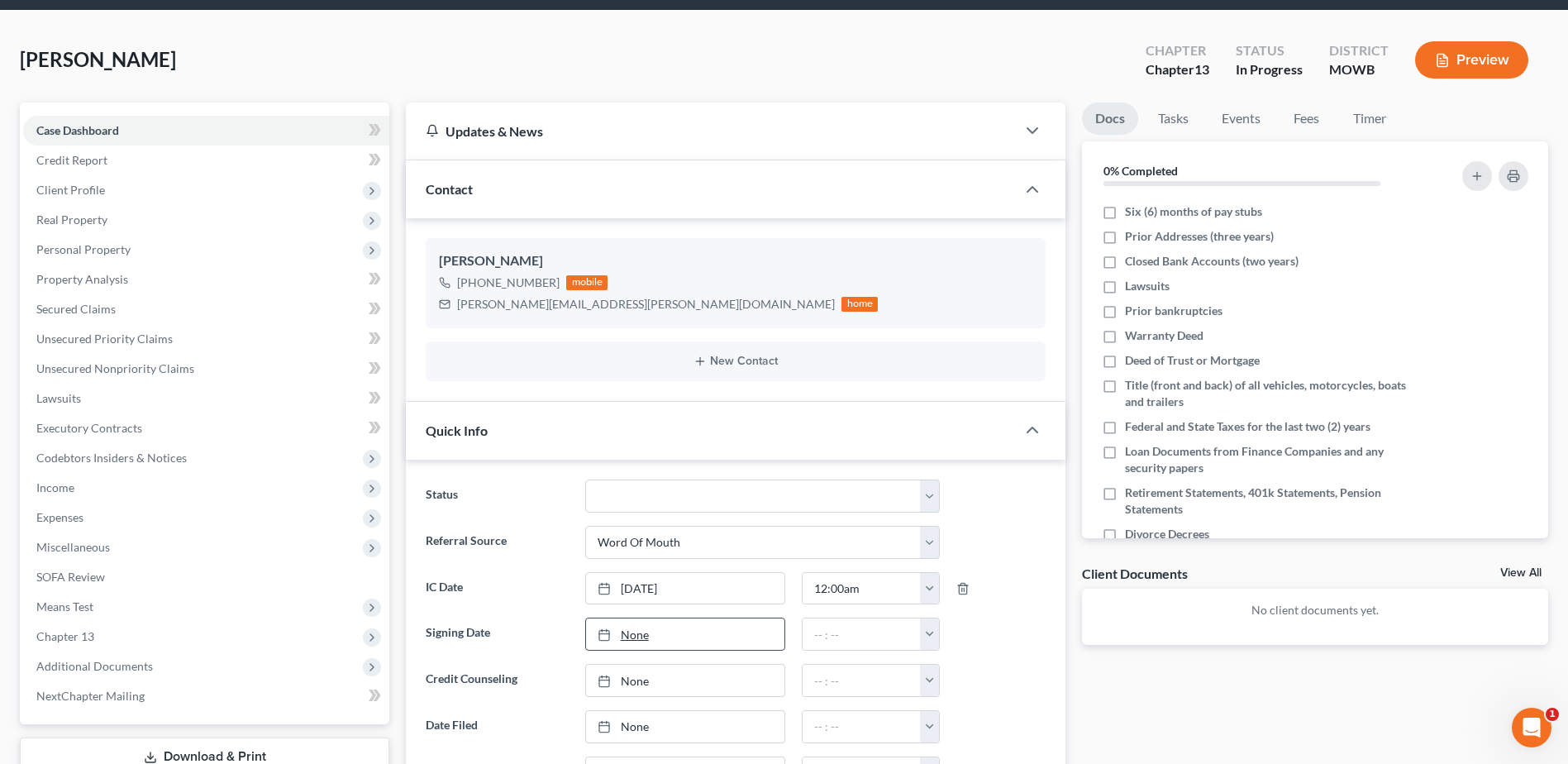
scroll to position [248, 0]
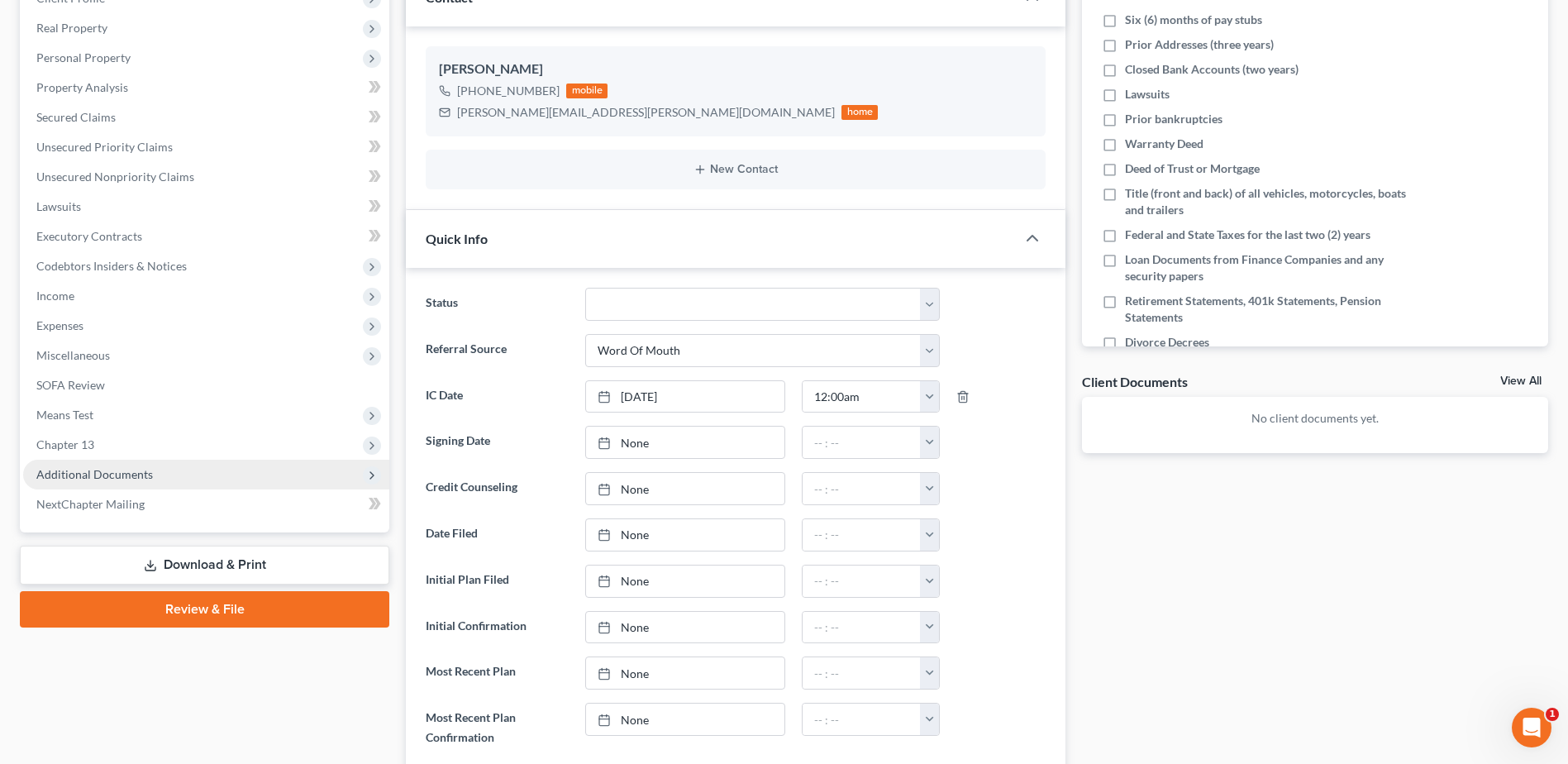
click at [96, 479] on span "Additional Documents" at bounding box center [94, 473] width 116 height 14
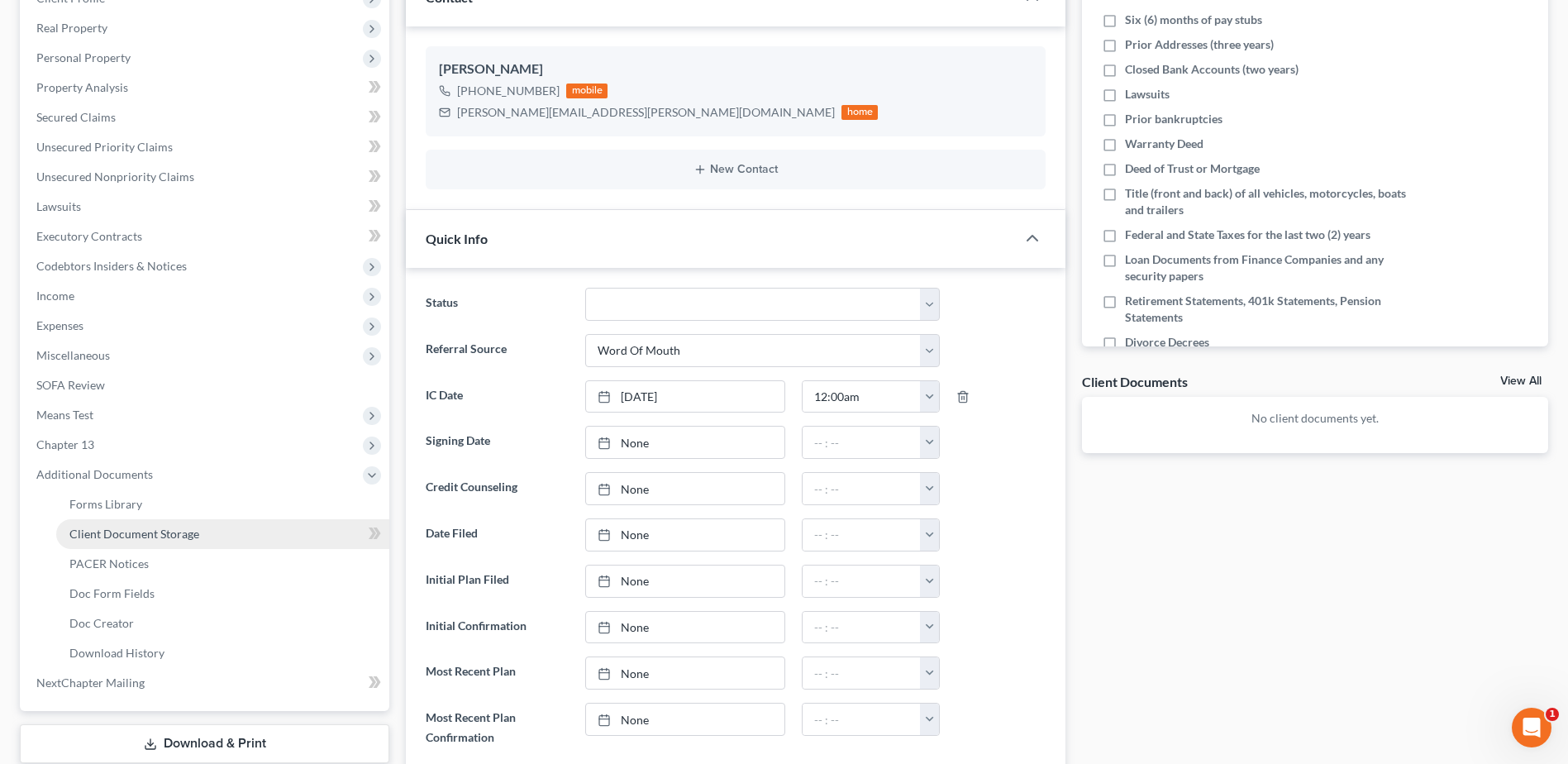
click at [135, 524] on link "Client Document Storage" at bounding box center [222, 533] width 333 height 30
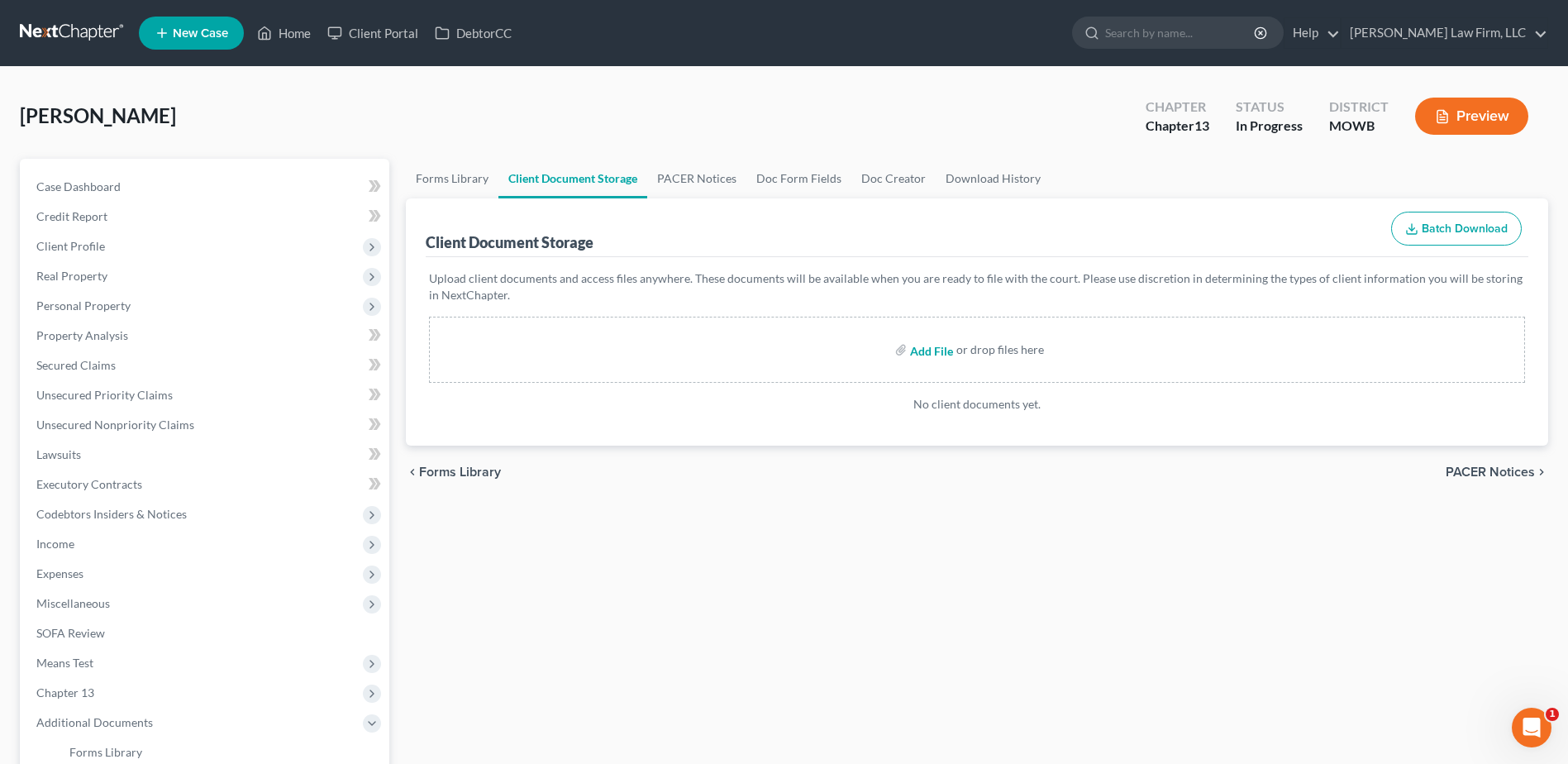
click at [928, 348] on input "file" at bounding box center [930, 349] width 39 height 30
type input "C:\fakepath\13 Plan - Signed.pdf"
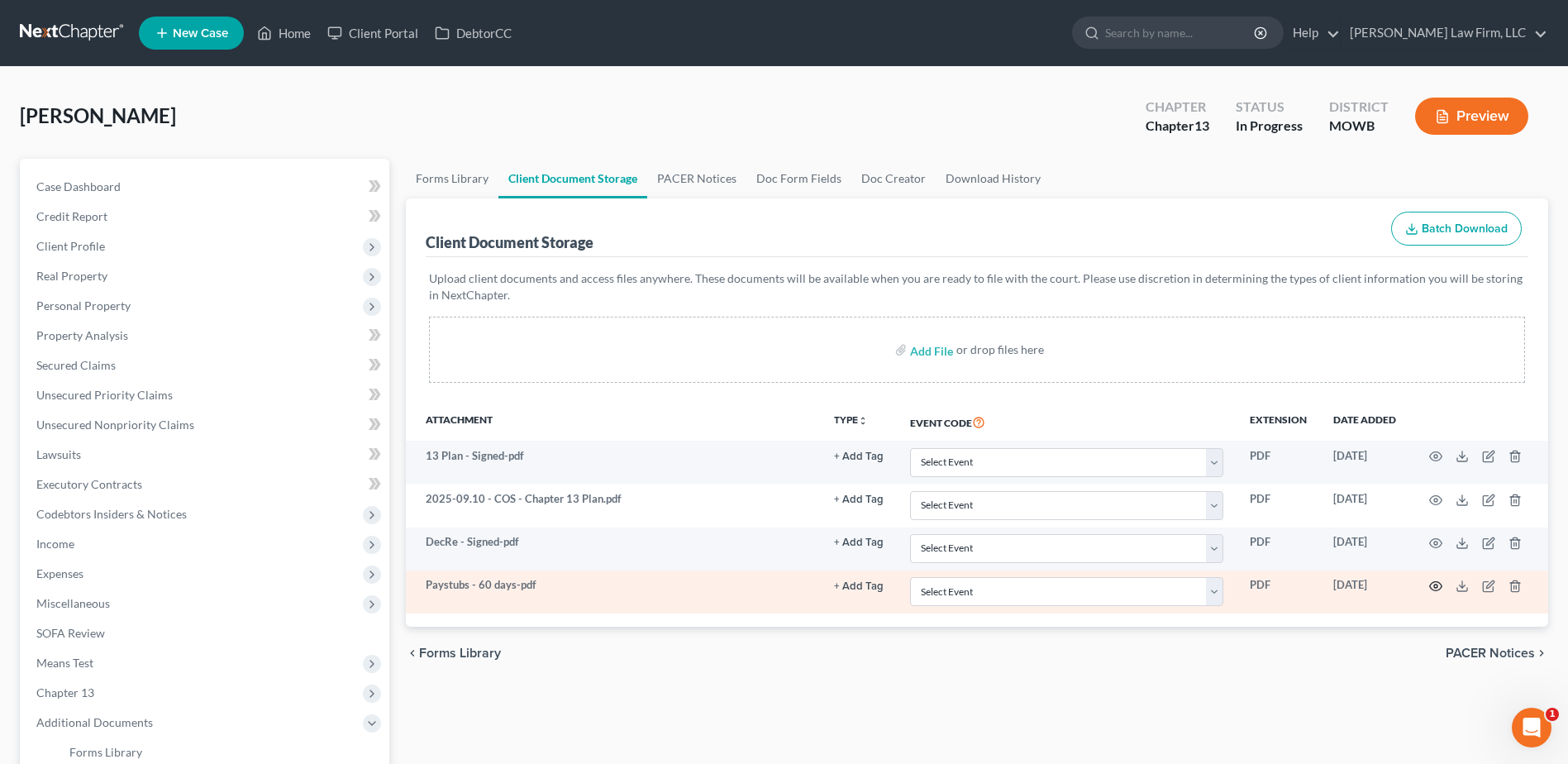
click at [1432, 582] on icon "button" at bounding box center [1436, 586] width 13 height 9
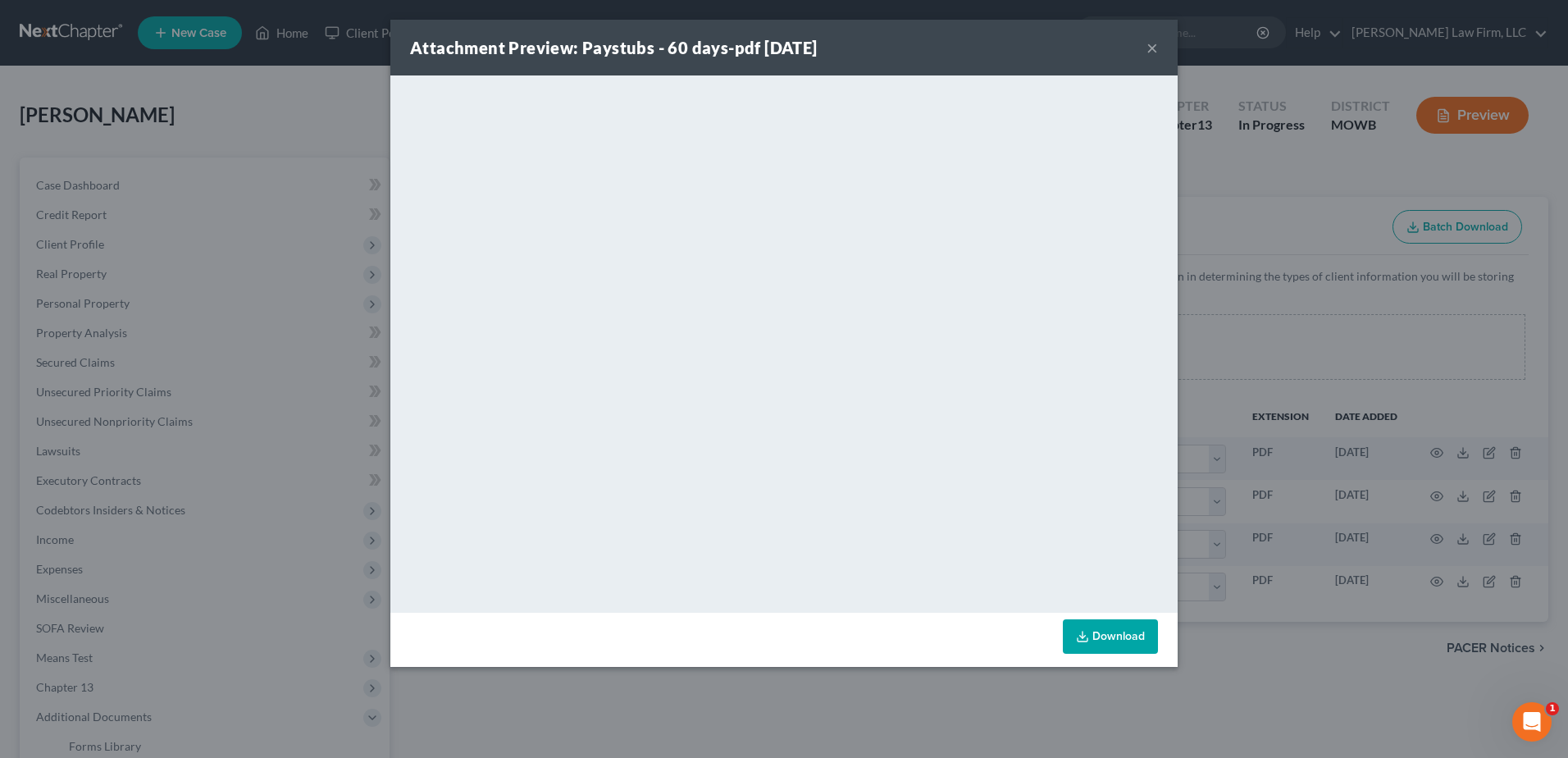
click at [1154, 50] on button "×" at bounding box center [1153, 48] width 11 height 20
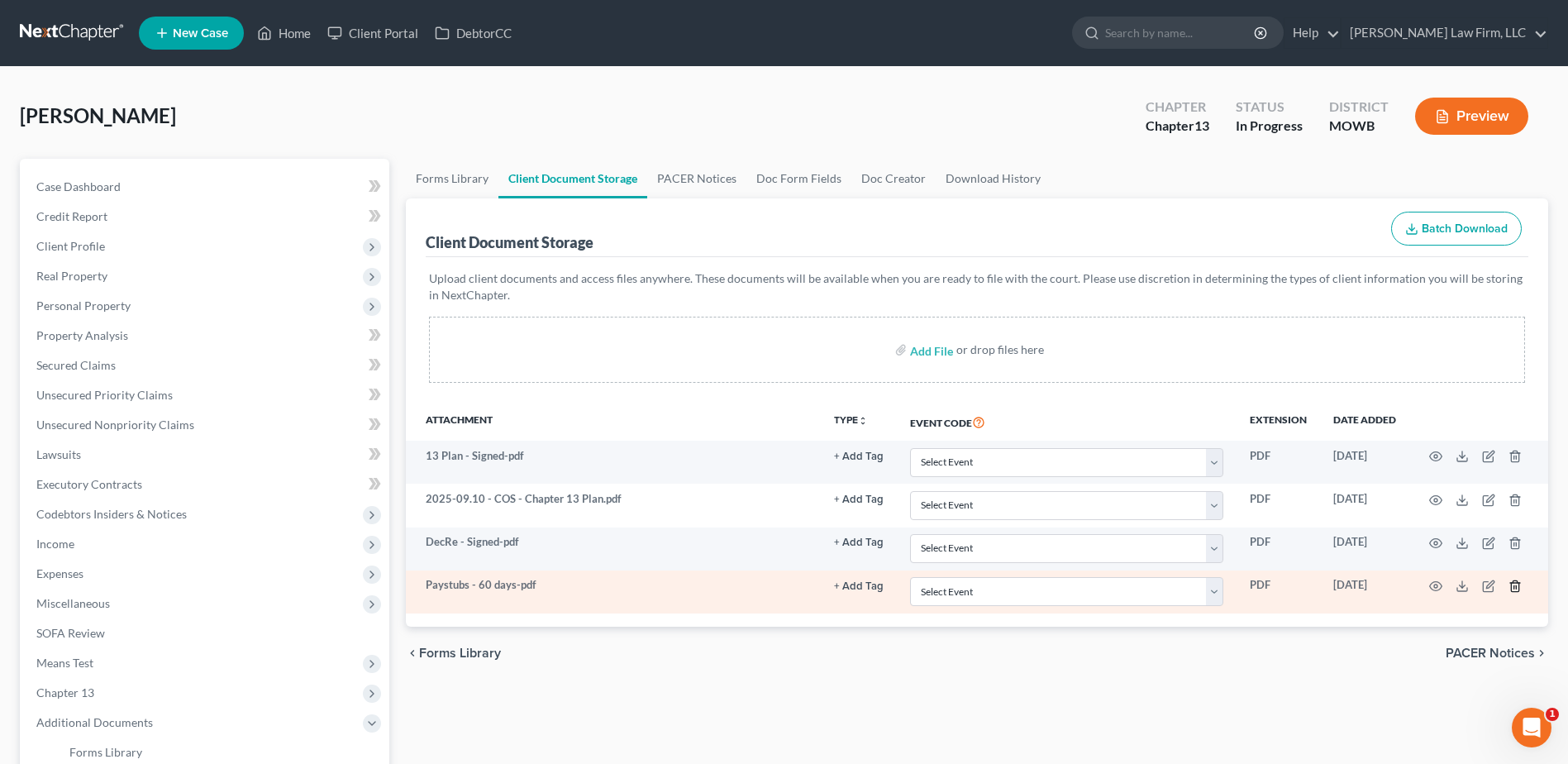
click at [1517, 585] on icon "button" at bounding box center [1515, 586] width 13 height 13
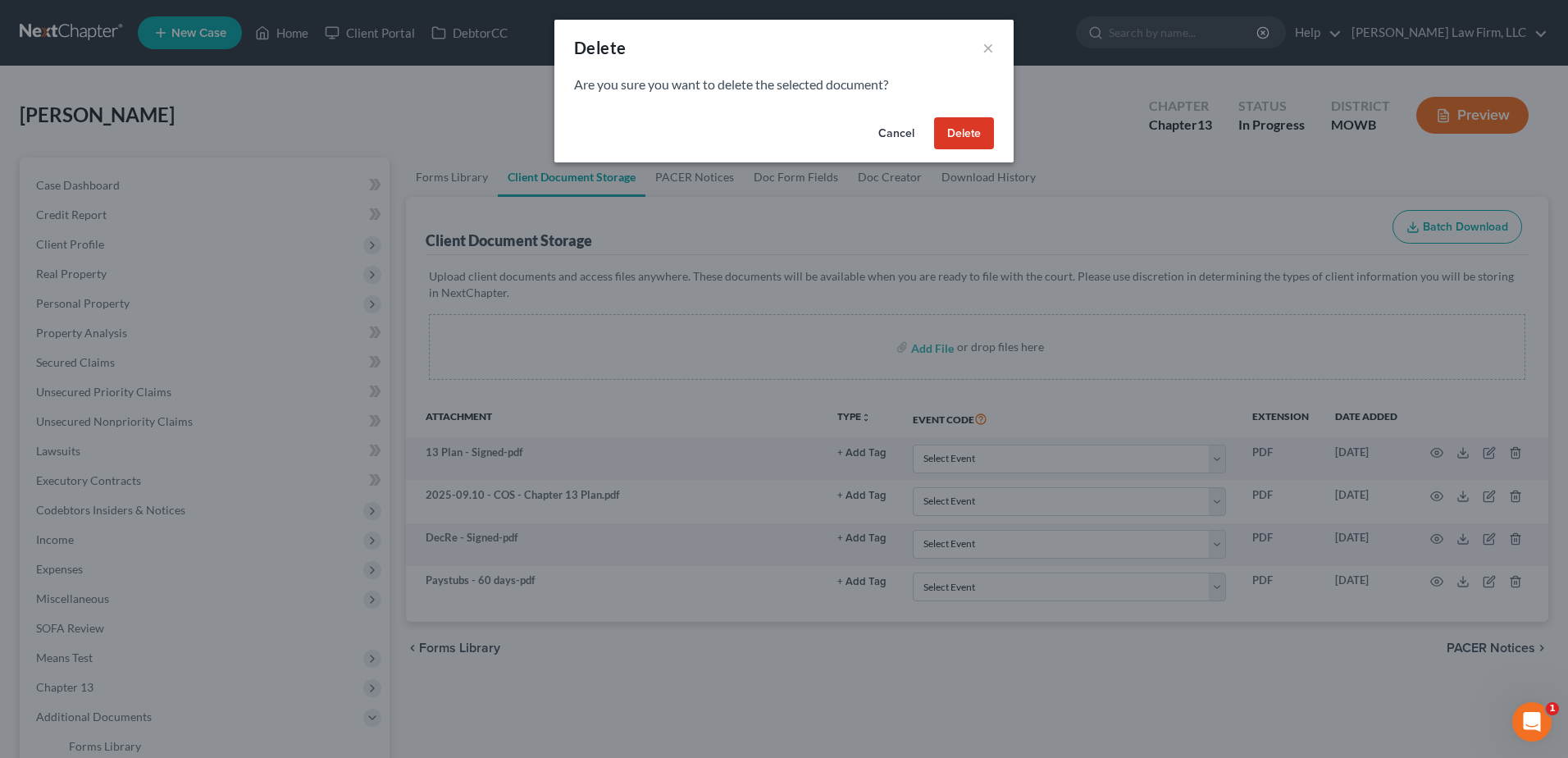
click at [970, 131] on button "Delete" at bounding box center [964, 134] width 60 height 32
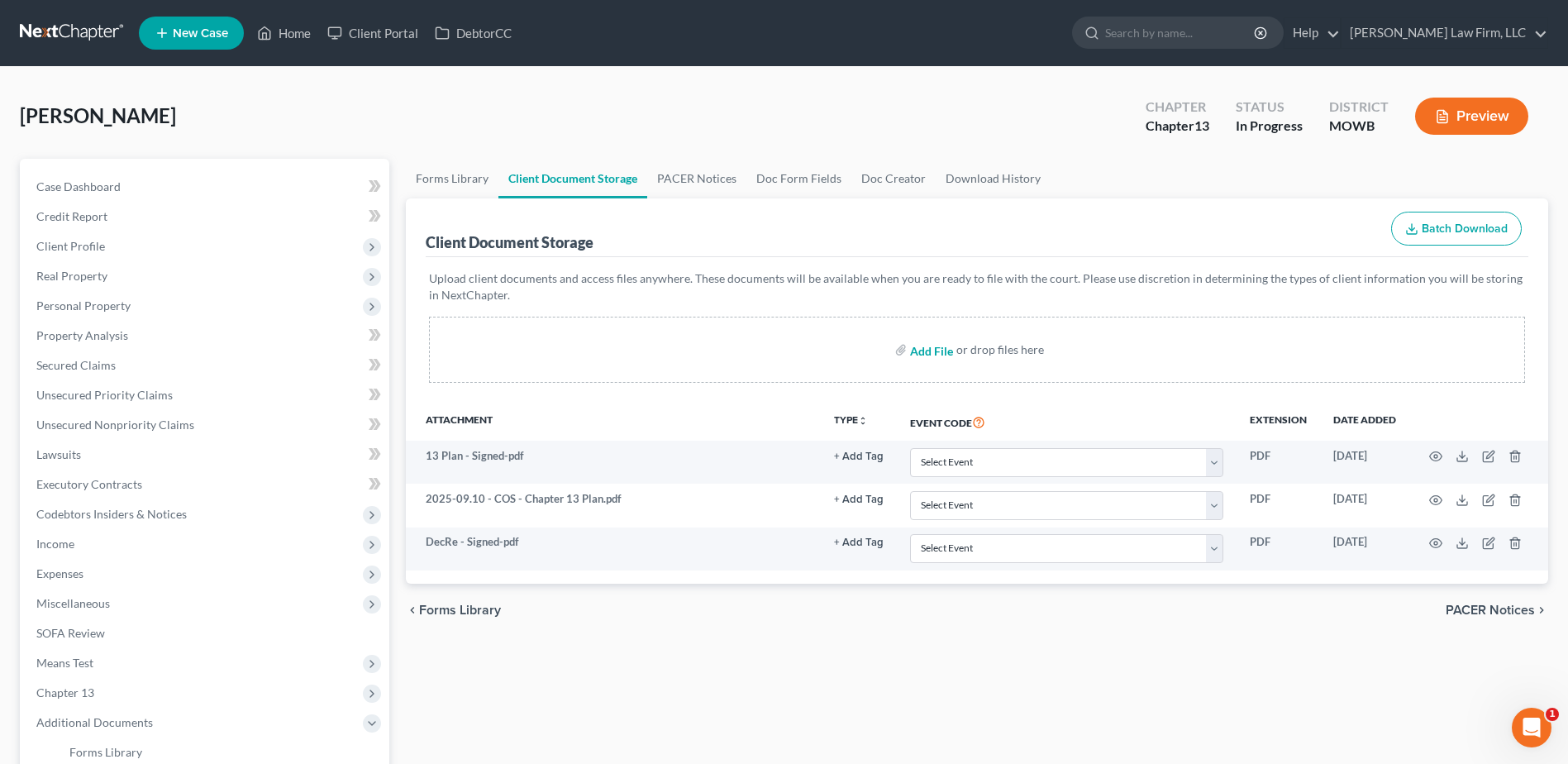
click at [931, 350] on input "file" at bounding box center [930, 349] width 39 height 30
type input "C:\fakepath\Paystubs - 60 days_Redacted.pdf"
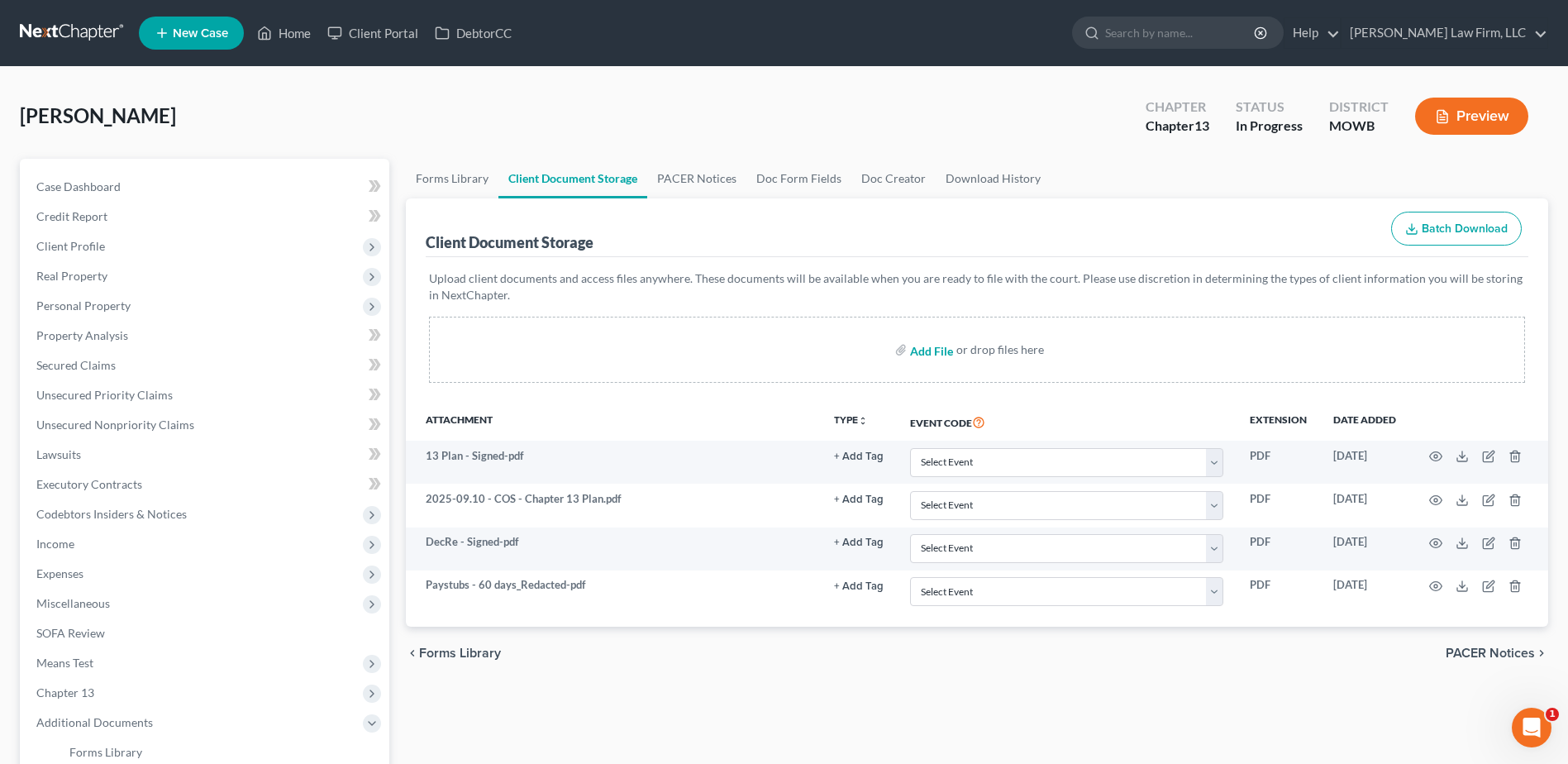
click at [932, 357] on input "file" at bounding box center [930, 349] width 39 height 30
type input "C:\fakepath\2025.08.18 ~ Rights and Responsibilites.pdf"
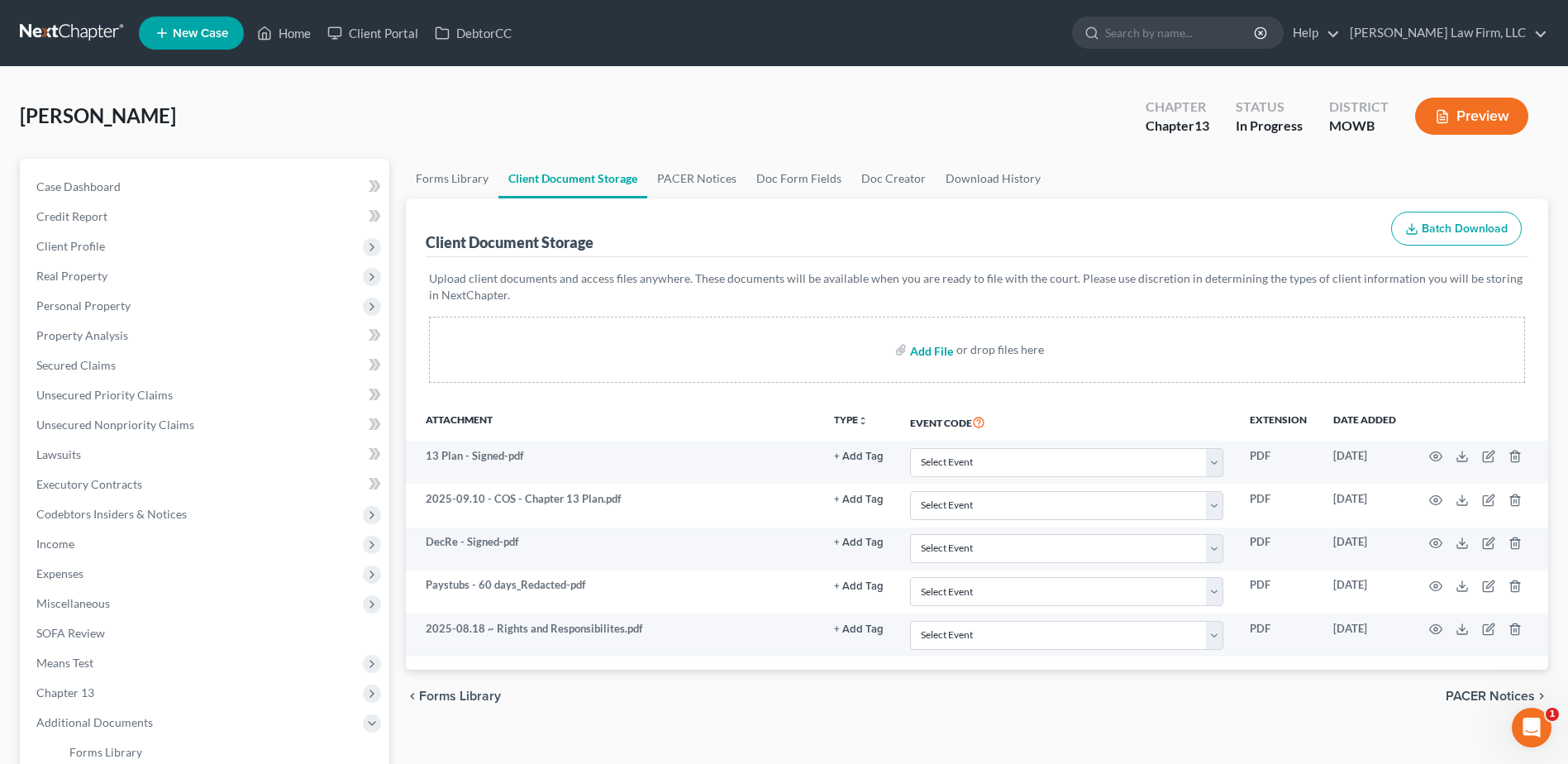
click at [923, 356] on input "file" at bounding box center [930, 349] width 39 height 30
type input "C:\fakepath\2025.08.28 - CCC Certificate.pdf"
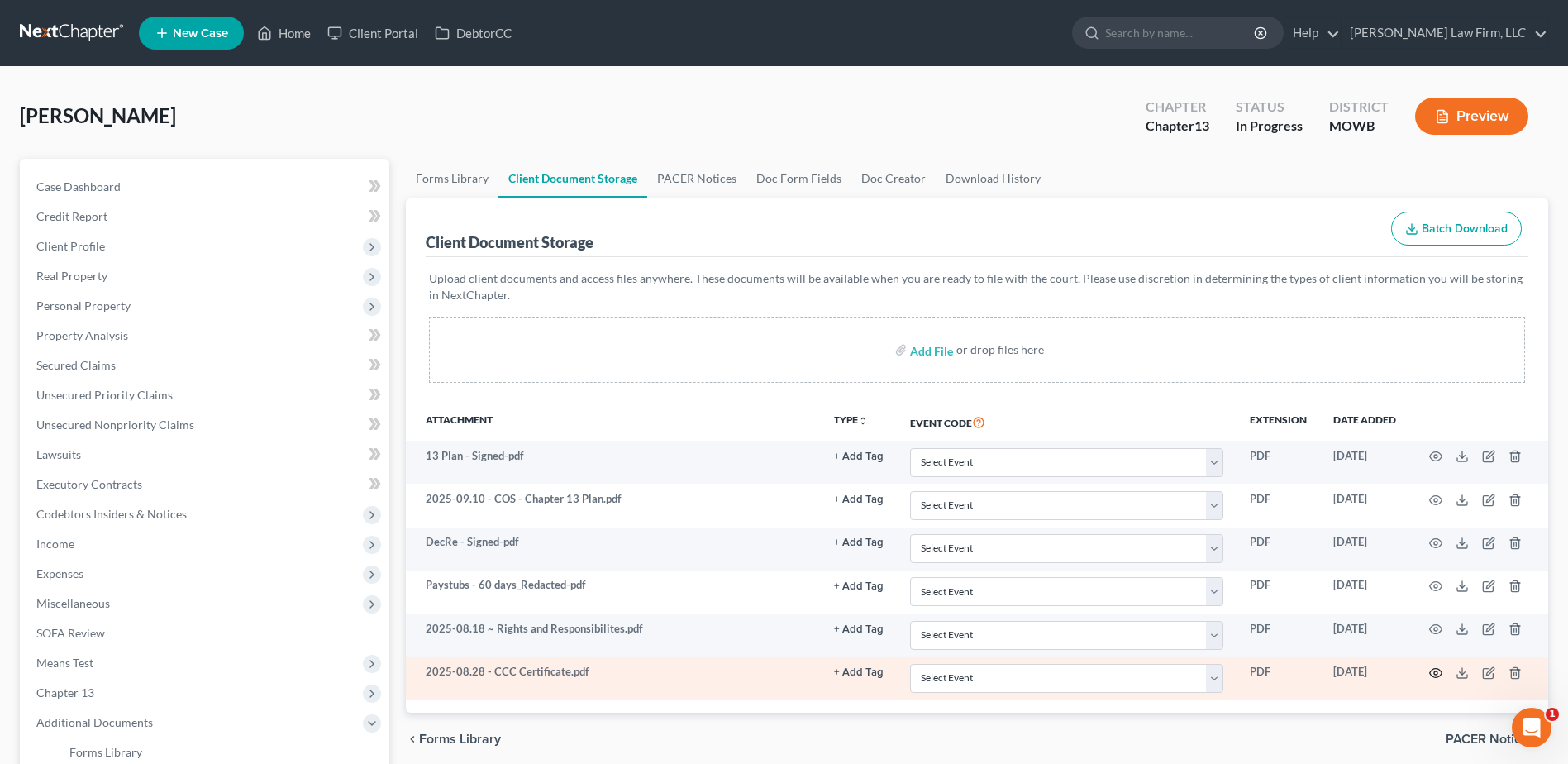
click at [1438, 673] on icon "button" at bounding box center [1436, 673] width 13 height 13
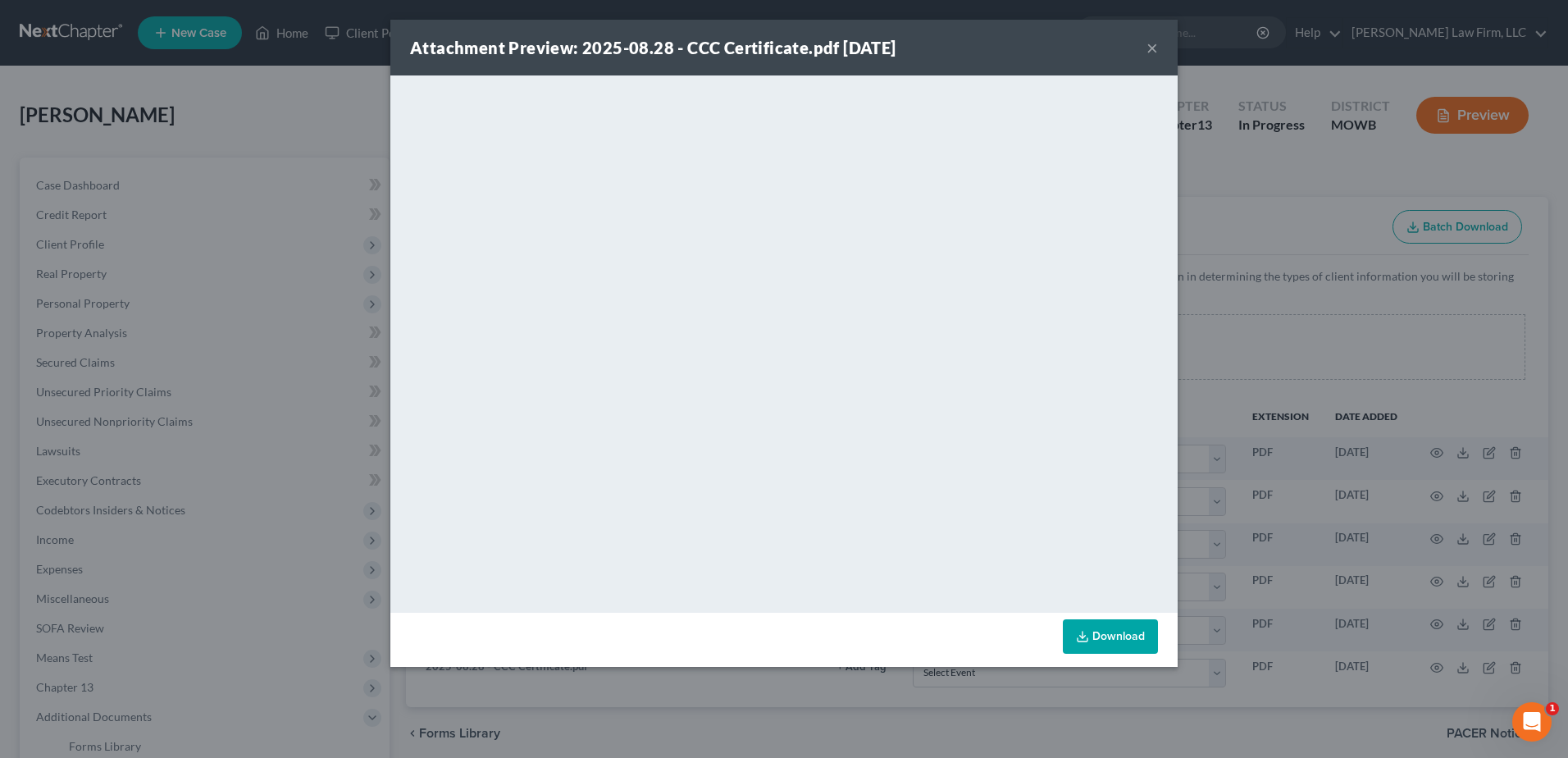
click at [1155, 48] on button "×" at bounding box center [1153, 48] width 11 height 20
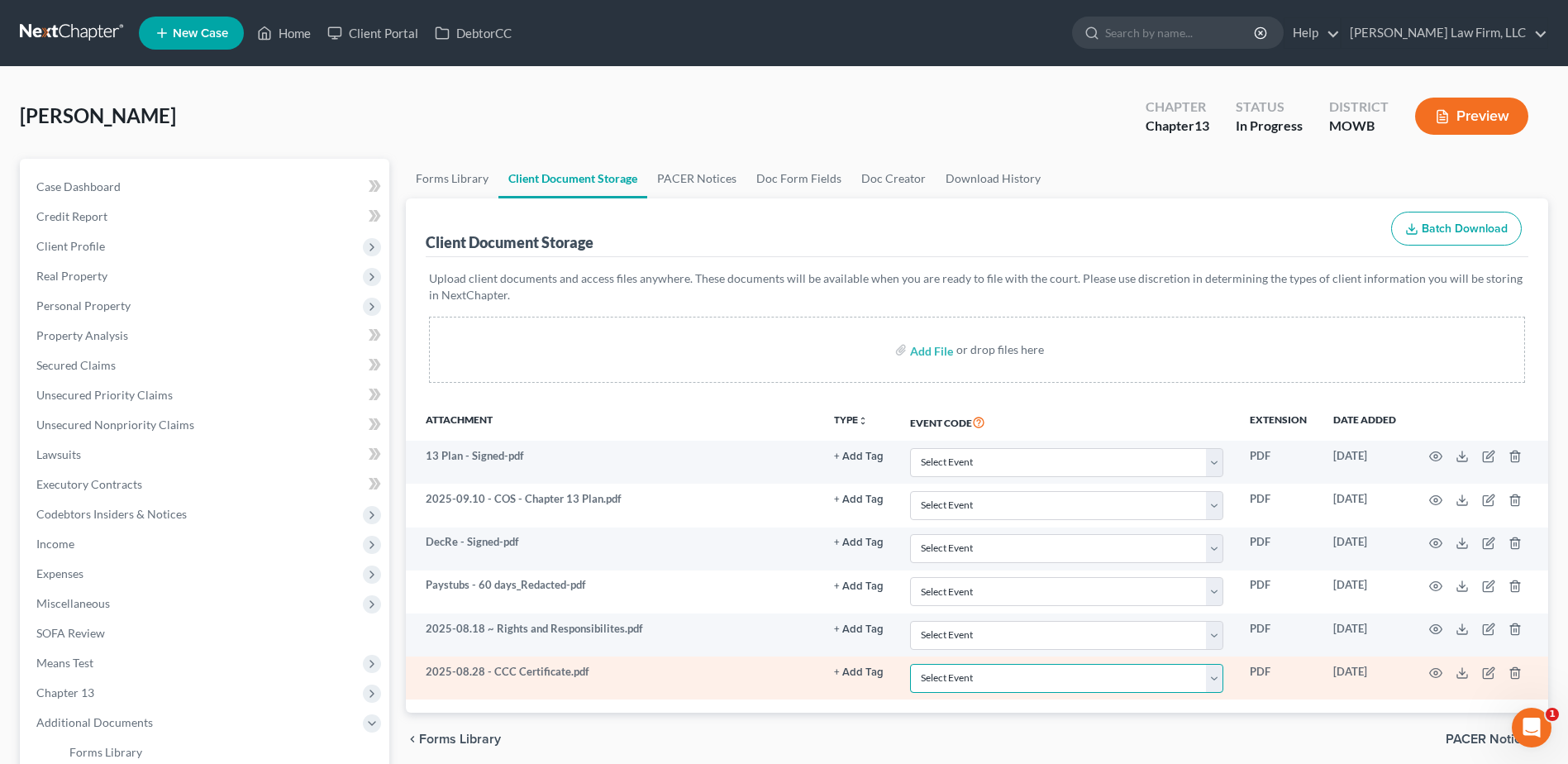
click at [1140, 675] on select "Select Event 20 Largest Unsecured Creditors Affidavit re: NO Tax Returns Amende…" at bounding box center [1067, 678] width 313 height 29
select select "5"
click at [911, 664] on select "Select Event 20 Largest Unsecured Creditors Affidavit re: NO Tax Returns Amende…" at bounding box center [1067, 678] width 313 height 29
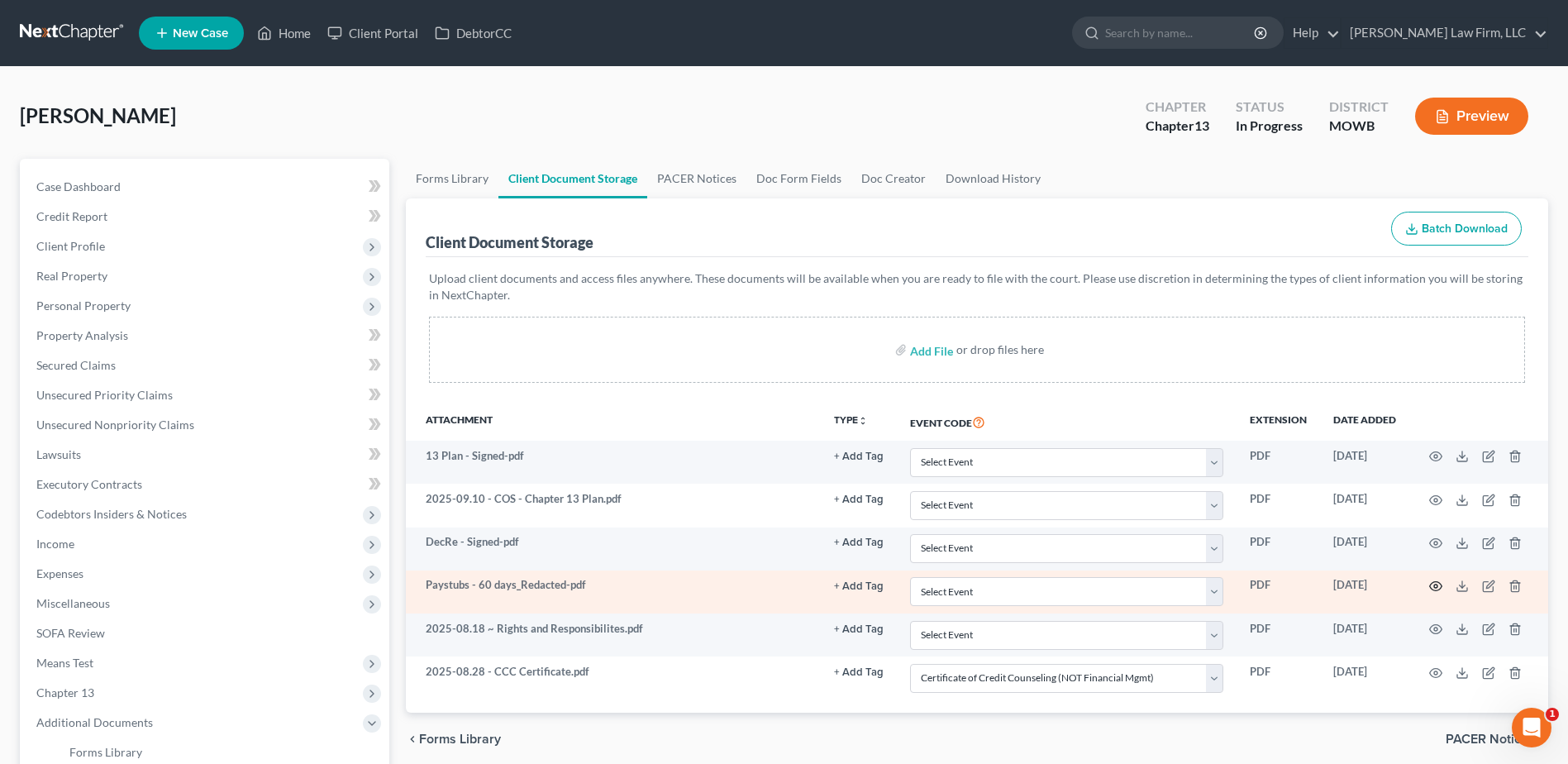
click at [1440, 587] on icon "button" at bounding box center [1436, 586] width 13 height 13
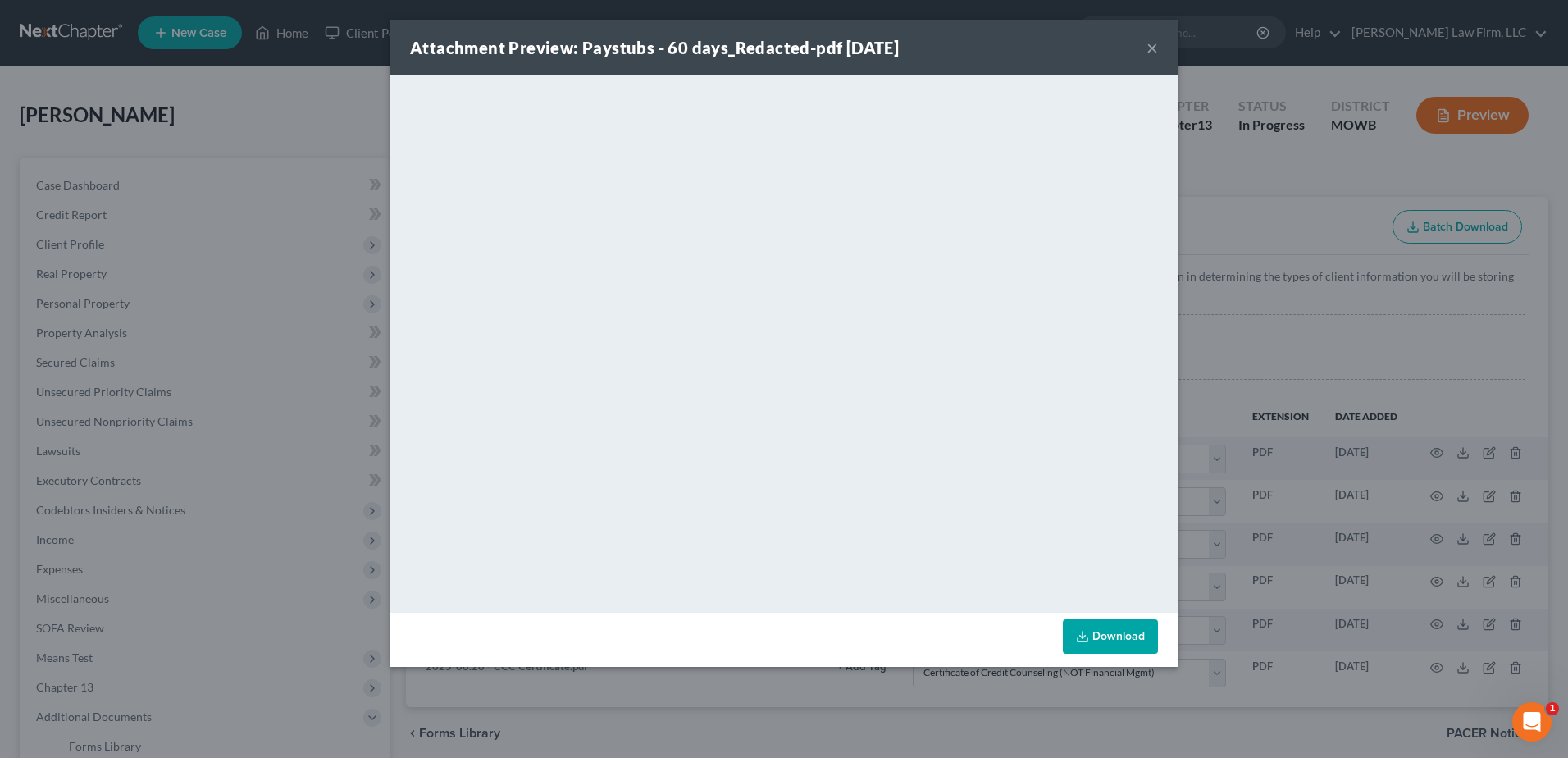
click at [1147, 44] on button "×" at bounding box center [1153, 48] width 11 height 20
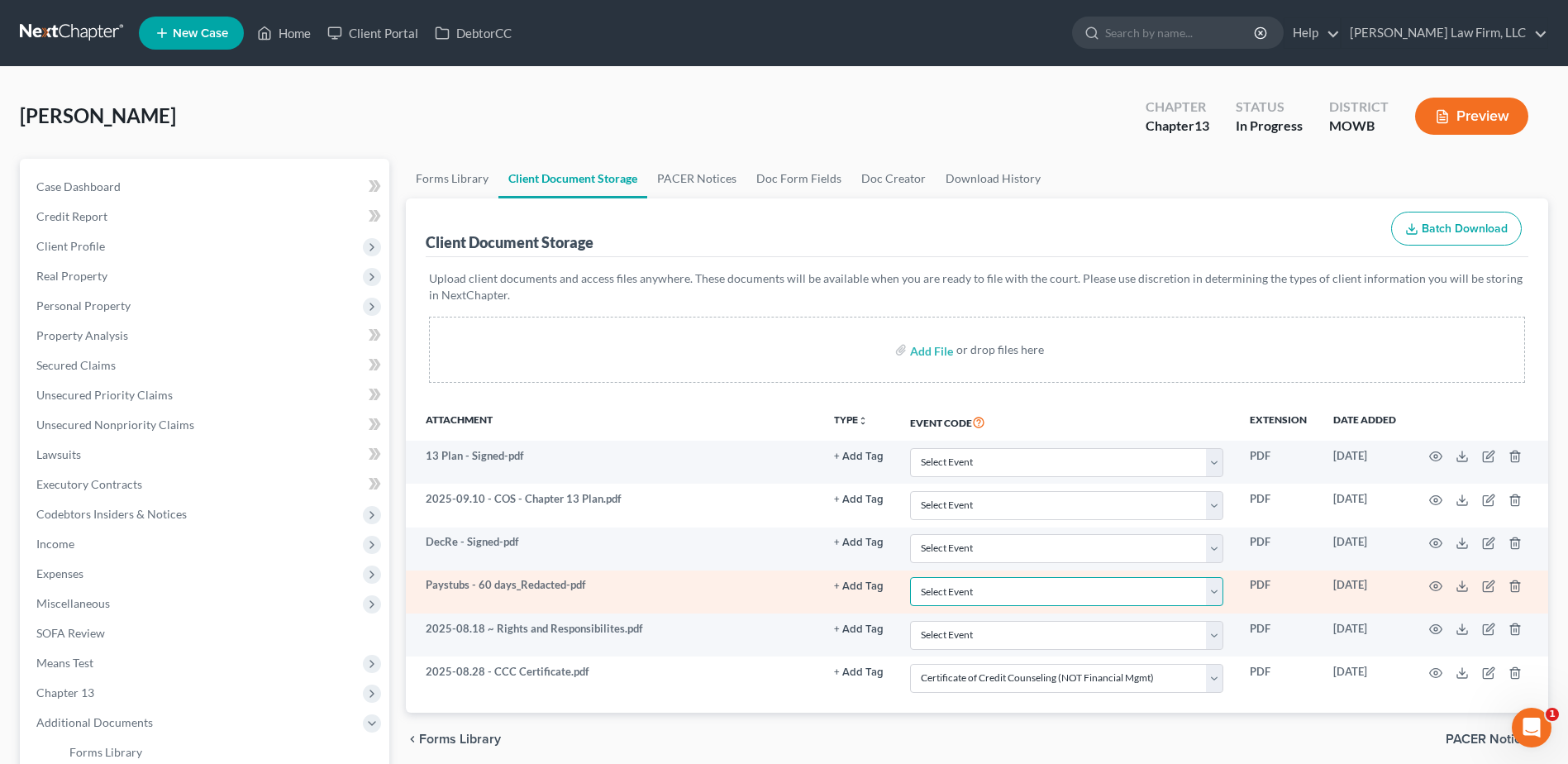
click at [1217, 593] on select "Select Event 20 Largest Unsecured Creditors Affidavit re: NO Tax Returns Amende…" at bounding box center [1067, 591] width 313 height 29
select select "21"
click at [911, 576] on select "Select Event 20 Largest Unsecured Creditors Affidavit re: NO Tax Returns Amende…" at bounding box center [1067, 591] width 313 height 29
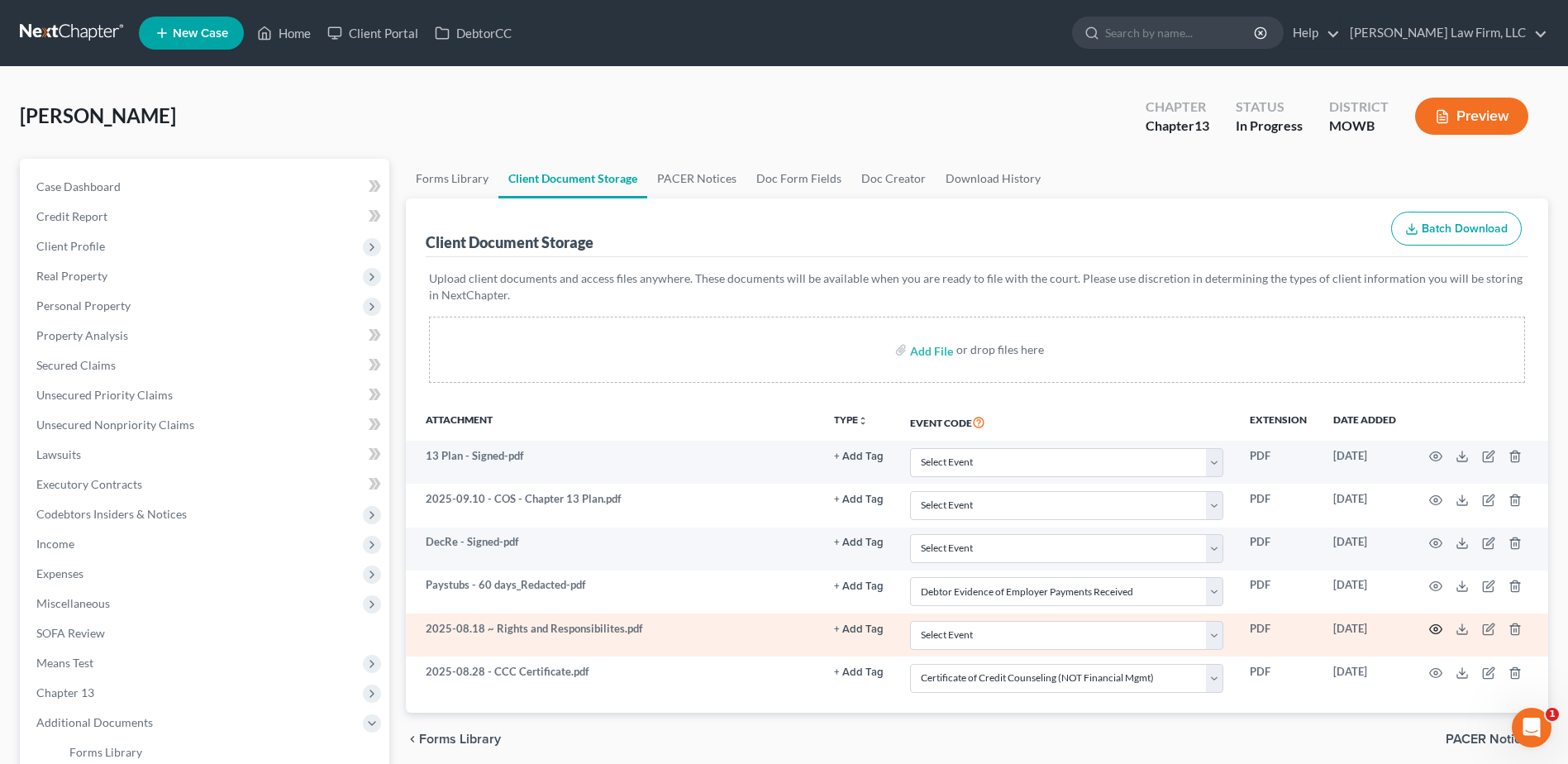
click at [1440, 623] on icon "button" at bounding box center [1436, 629] width 13 height 13
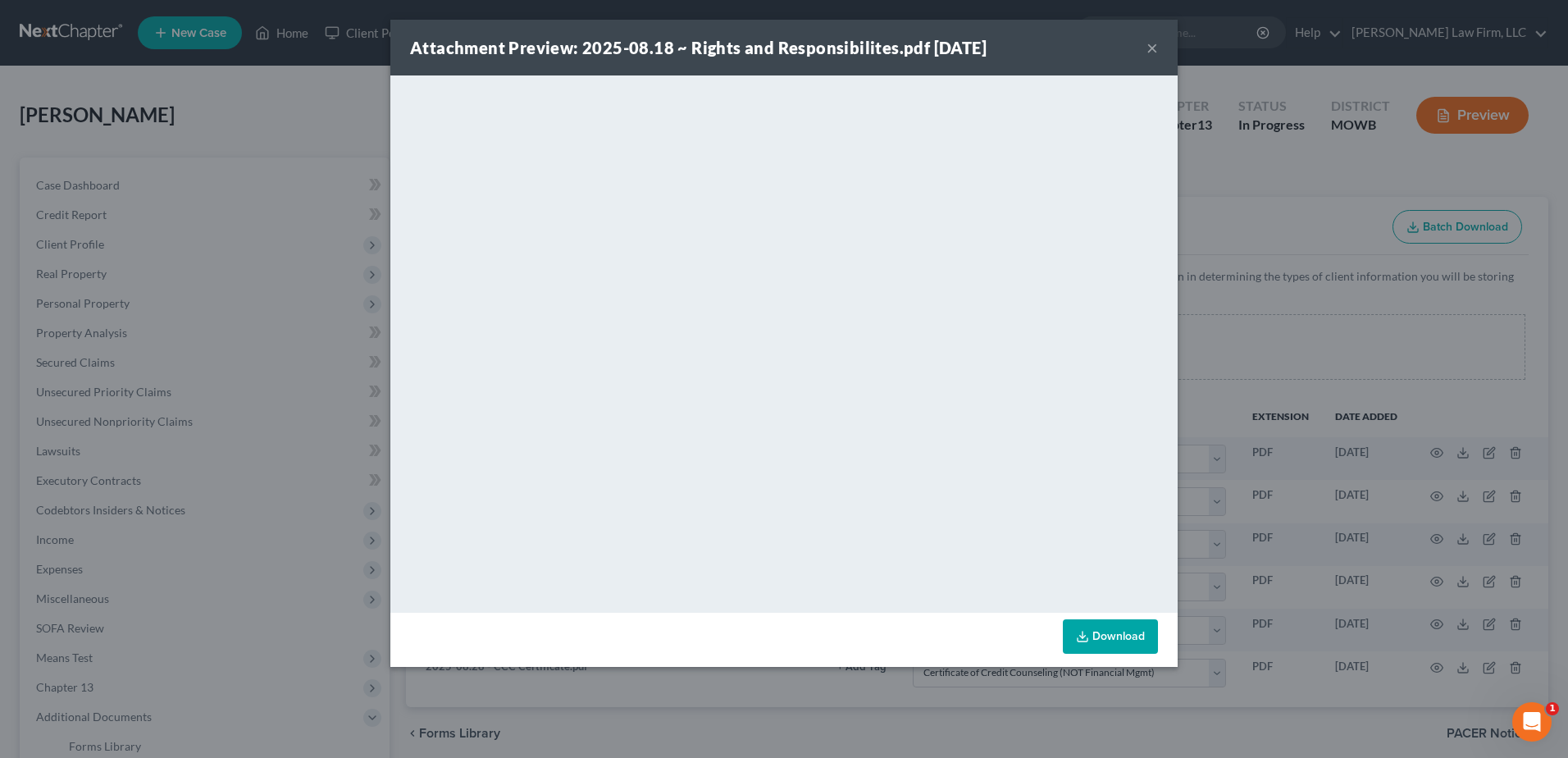
click at [1146, 44] on div "Attachment Preview: 2025-08.18 ~ Rights and Responsibilites.pdf 09/10/2025 ×" at bounding box center [784, 48] width 787 height 55
click at [1150, 48] on button "×" at bounding box center [1153, 48] width 11 height 20
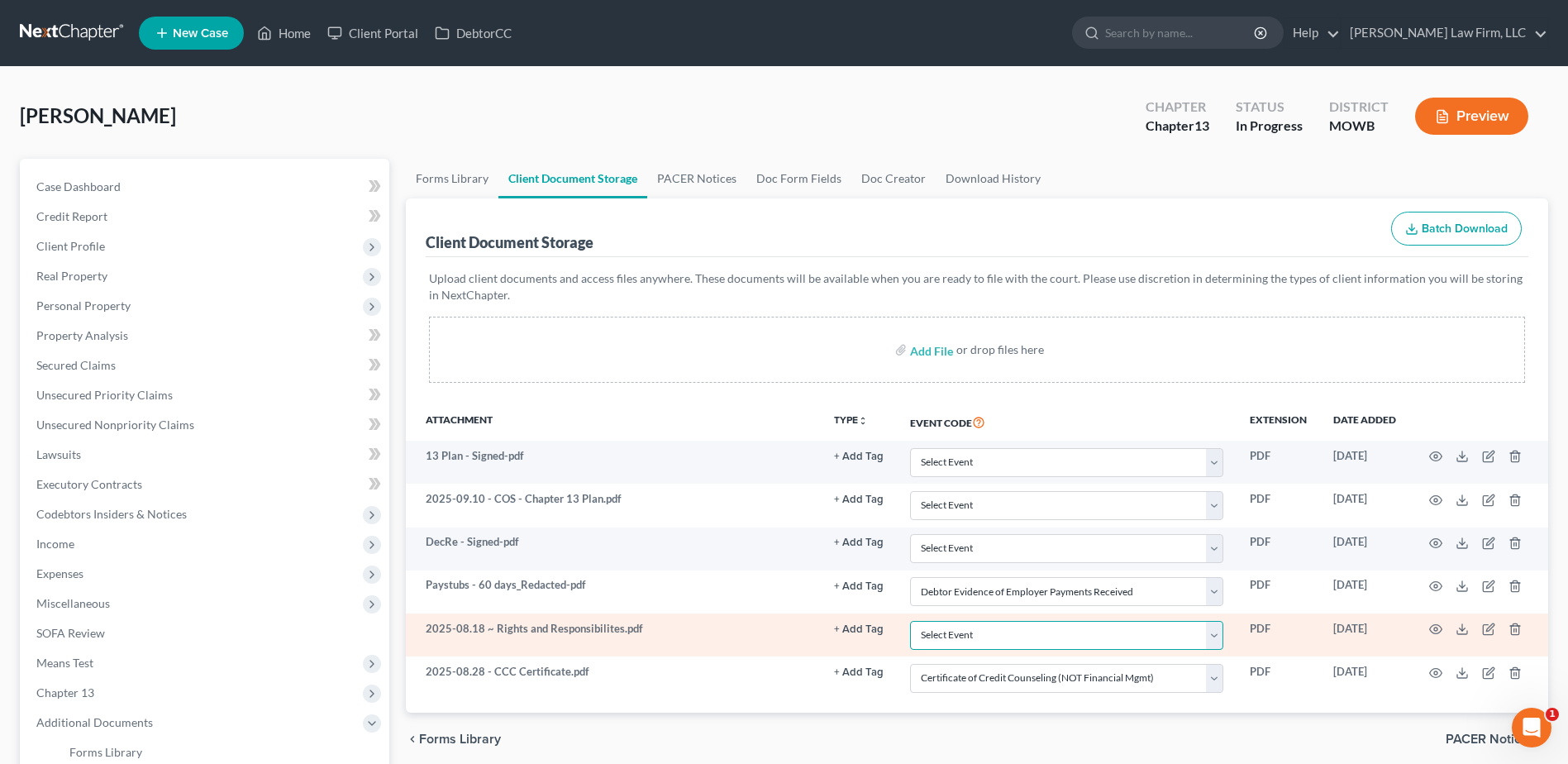
click at [1057, 636] on select "Select Event 20 Largest Unsecured Creditors Affidavit re: NO Tax Returns Amende…" at bounding box center [1067, 635] width 313 height 29
select select "9"
click at [911, 621] on select "Select Event 20 Largest Unsecured Creditors Affidavit re: NO Tax Returns Amende…" at bounding box center [1067, 635] width 313 height 29
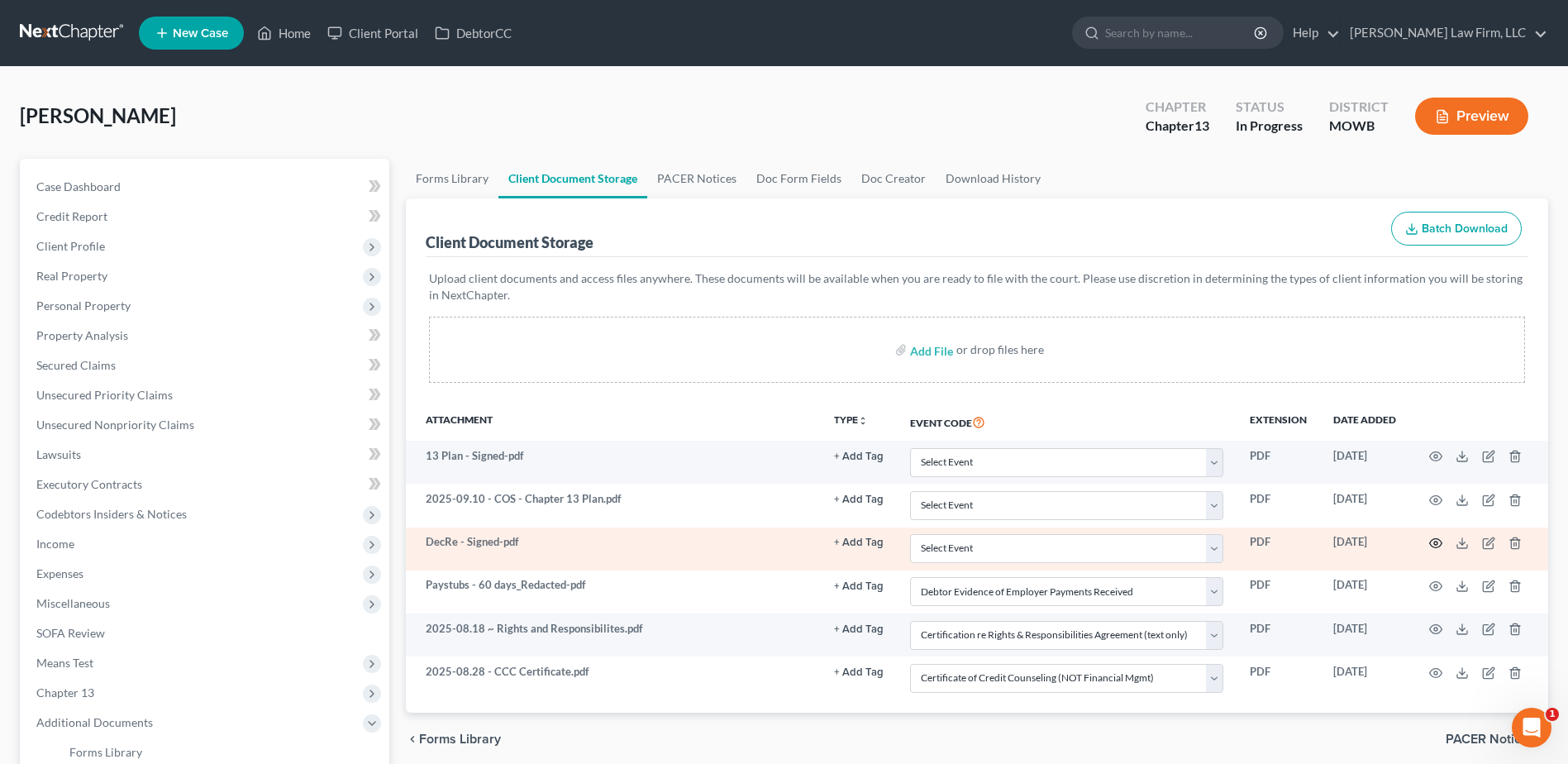
click at [1437, 548] on icon "button" at bounding box center [1436, 543] width 13 height 9
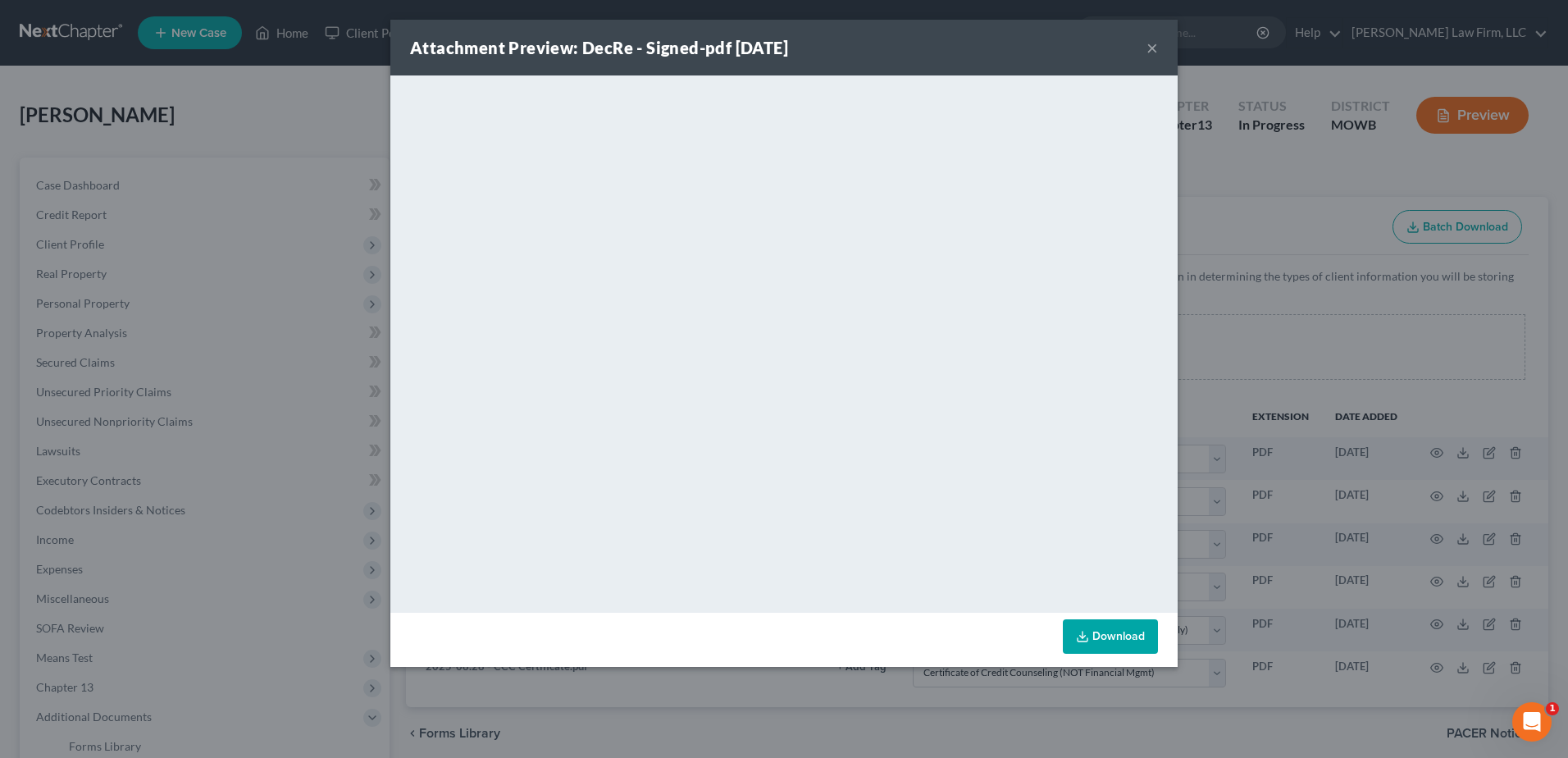
click at [1155, 50] on button "×" at bounding box center [1153, 48] width 11 height 20
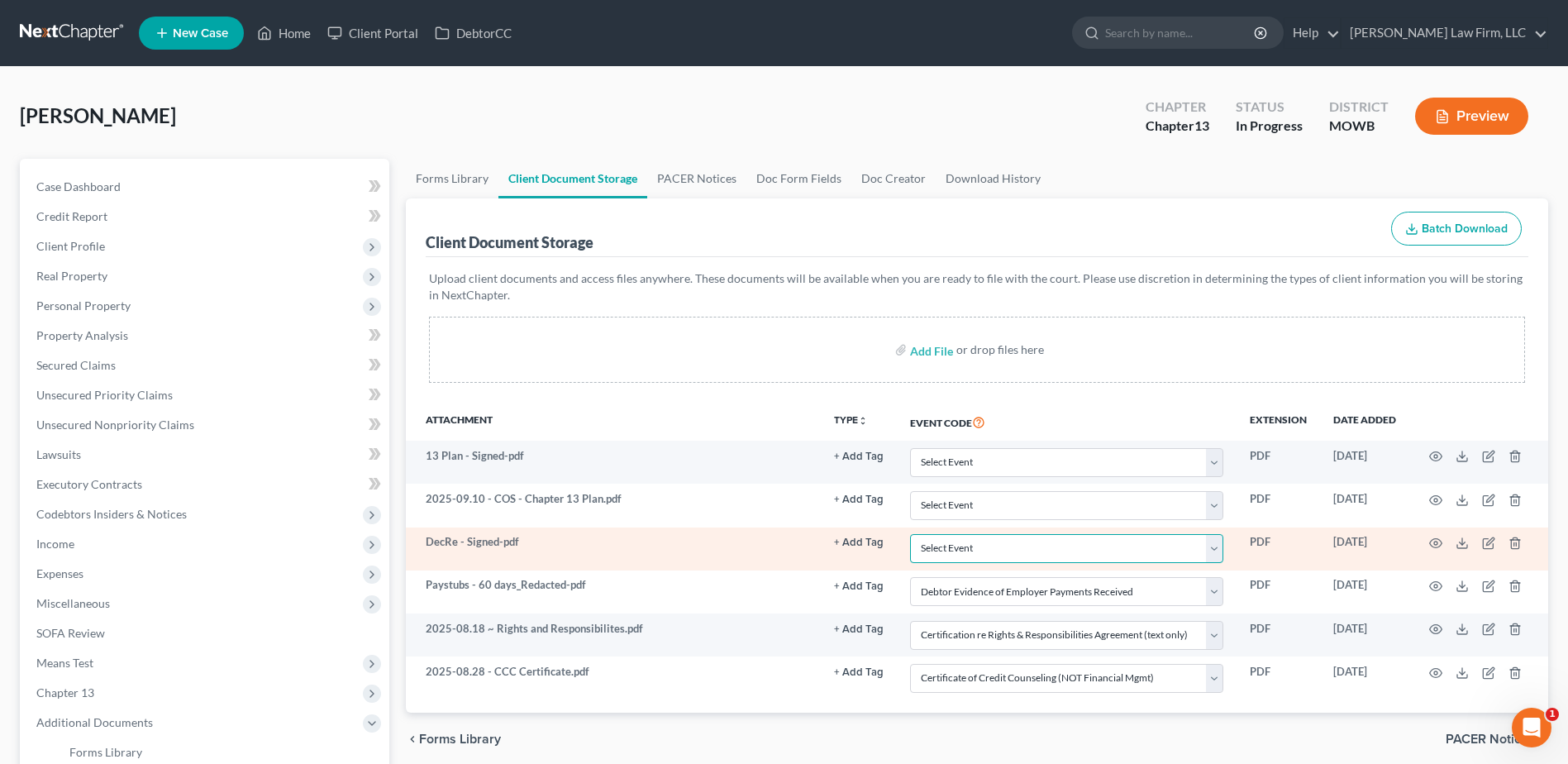
click at [1221, 543] on select "Select Event 20 Largest Unsecured Creditors Affidavit re: NO Tax Returns Amende…" at bounding box center [1067, 548] width 313 height 29
select select "24"
click at [911, 534] on select "Select Event 20 Largest Unsecured Creditors Affidavit re: NO Tax Returns Amende…" at bounding box center [1067, 548] width 313 height 29
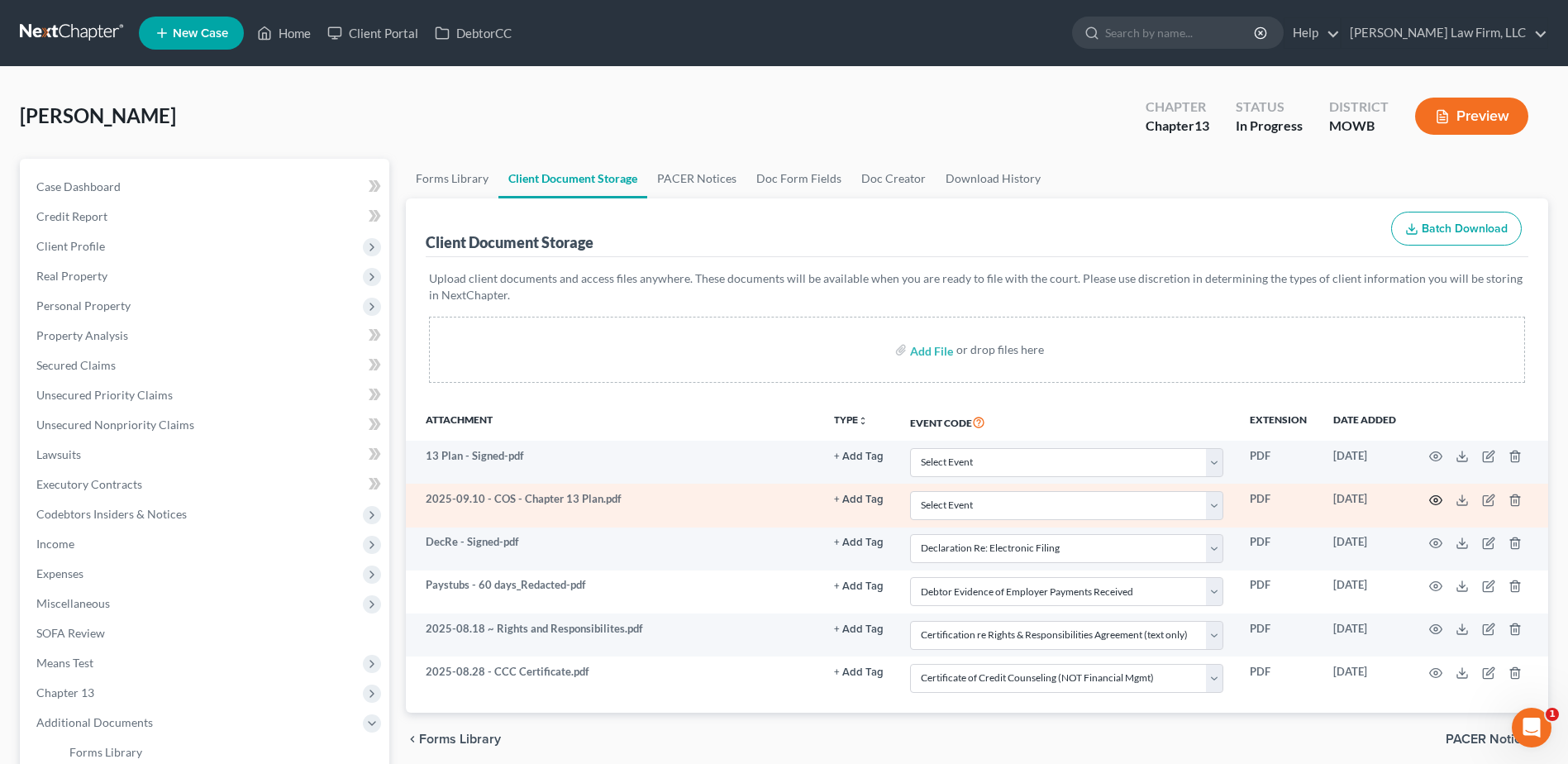
click at [1437, 500] on circle "button" at bounding box center [1435, 499] width 3 height 3
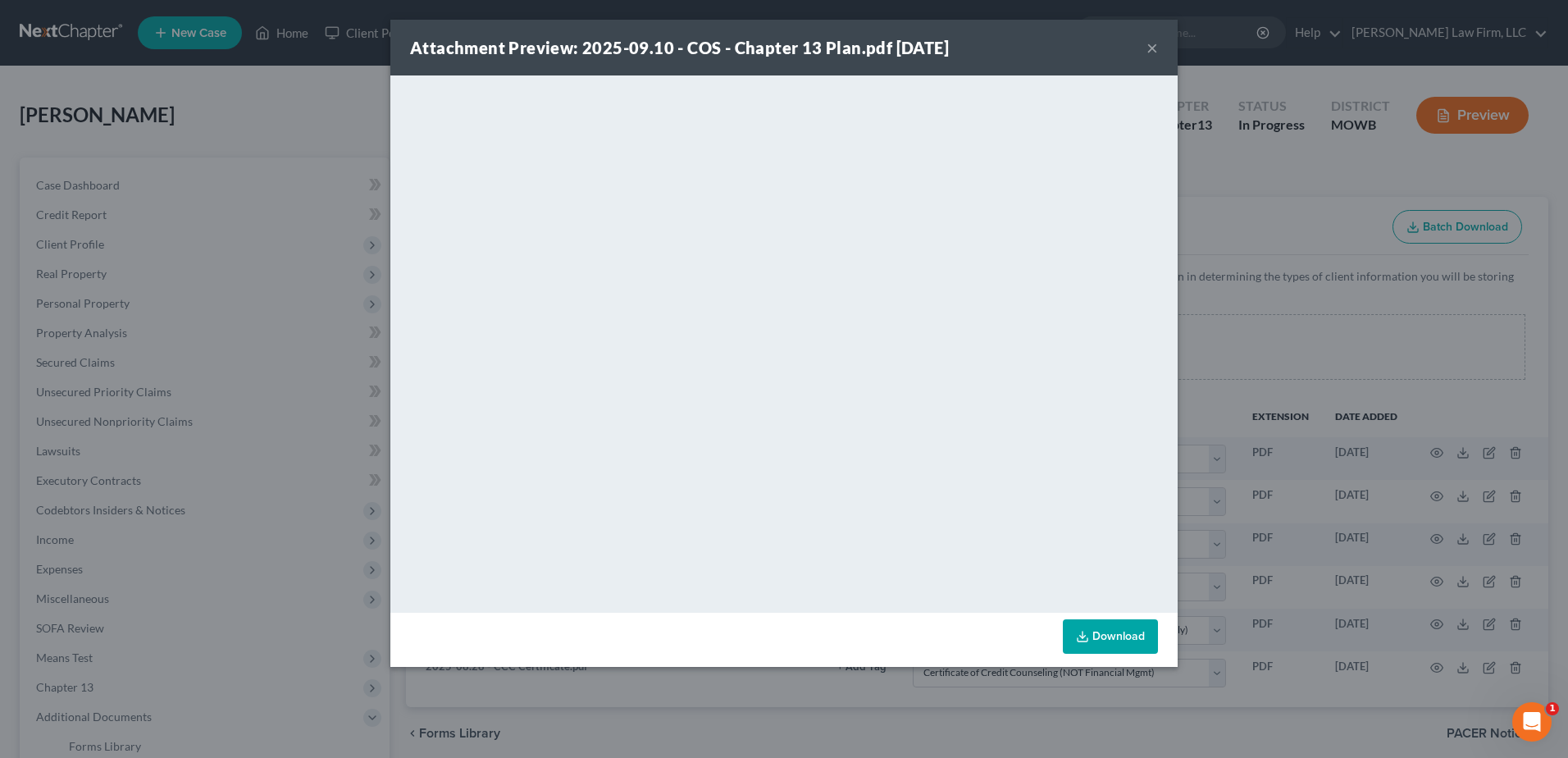
click at [1151, 50] on button "×" at bounding box center [1153, 48] width 11 height 20
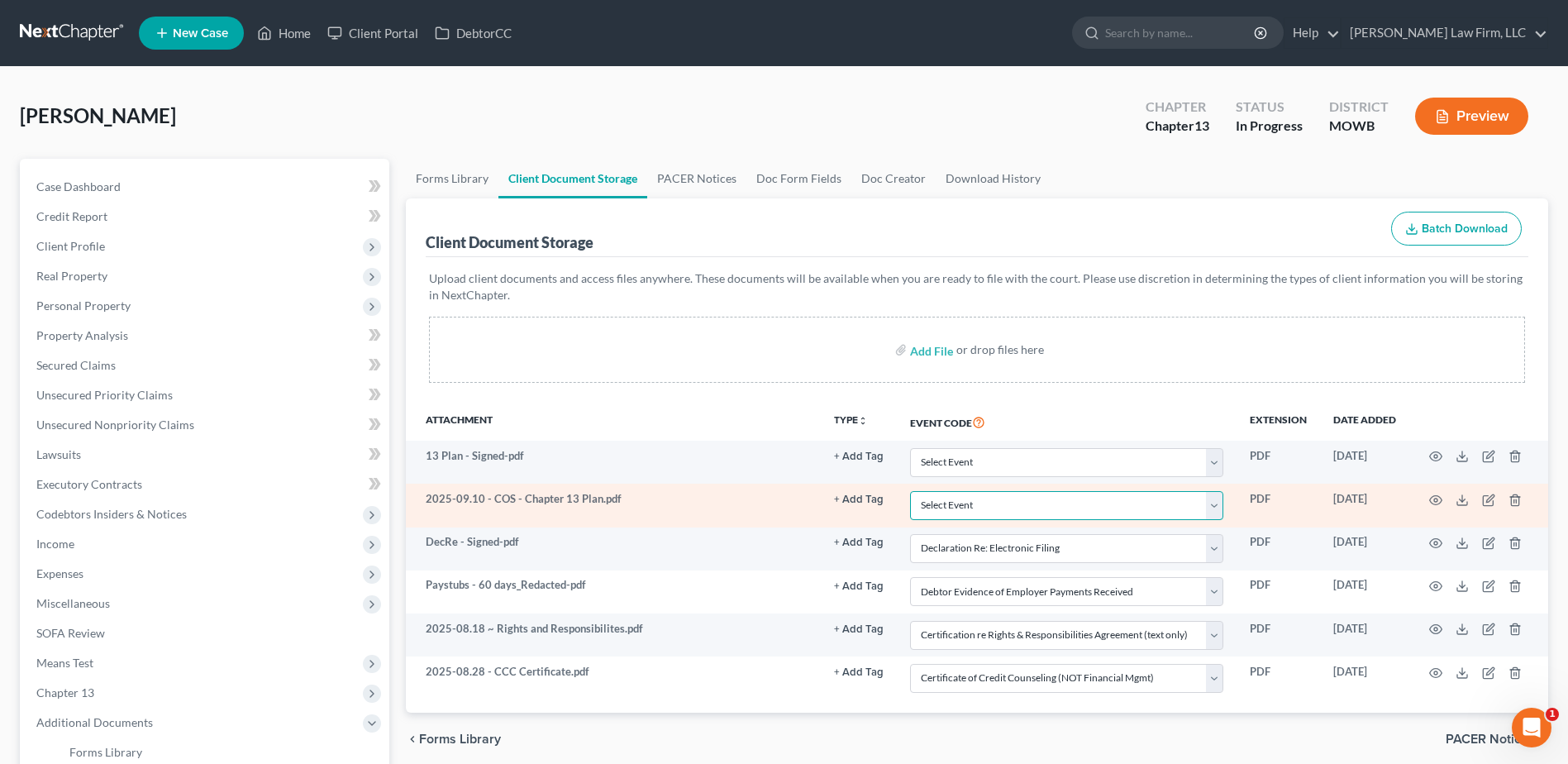
click at [1014, 508] on select "Select Event 20 Largest Unsecured Creditors Affidavit re: NO Tax Returns Amende…" at bounding box center [1067, 505] width 313 height 29
select select "7"
click at [911, 491] on select "Select Event 20 Largest Unsecured Creditors Affidavit re: NO Tax Returns Amende…" at bounding box center [1067, 505] width 313 height 29
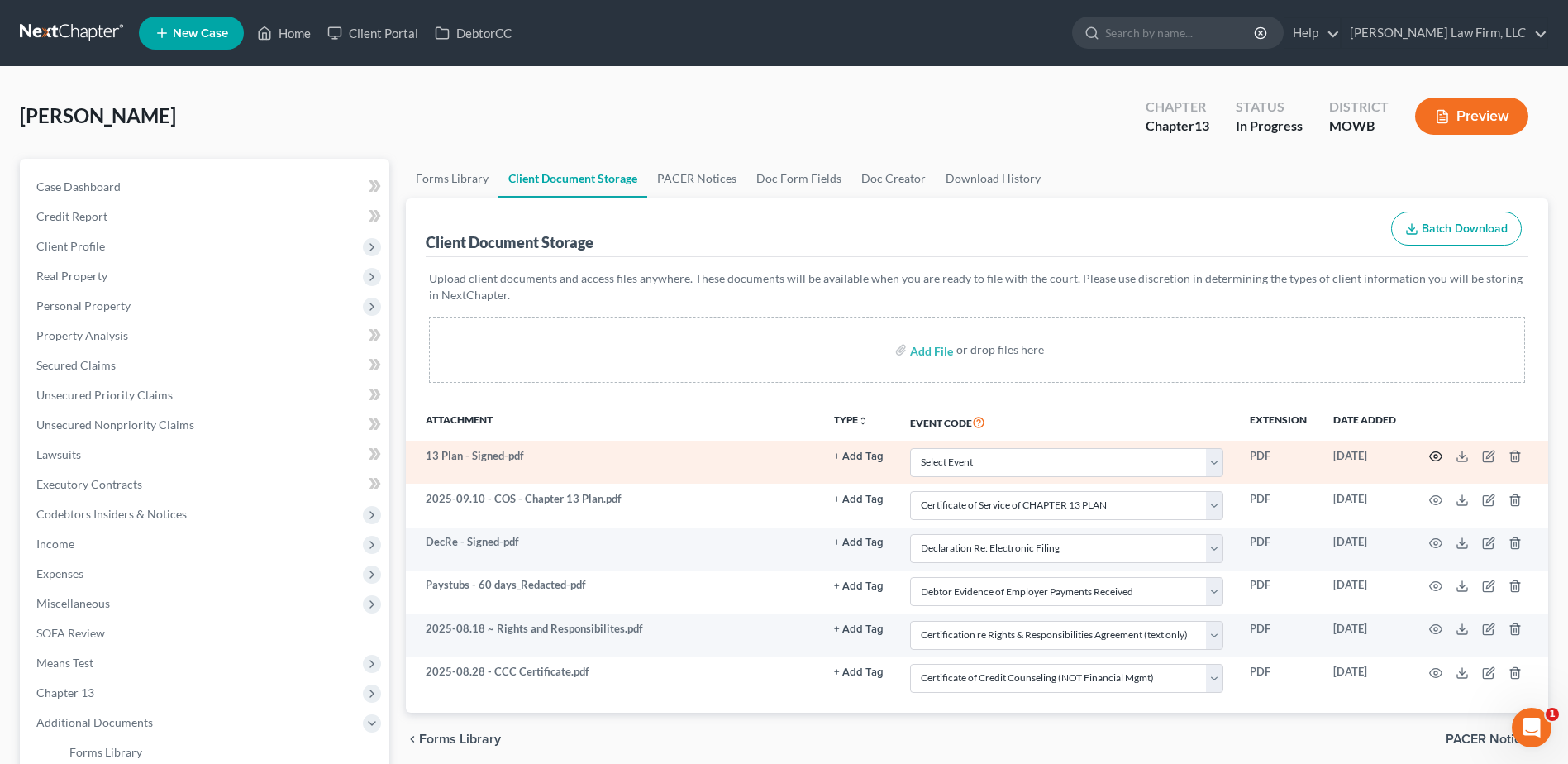
click at [1434, 457] on circle "button" at bounding box center [1435, 455] width 3 height 3
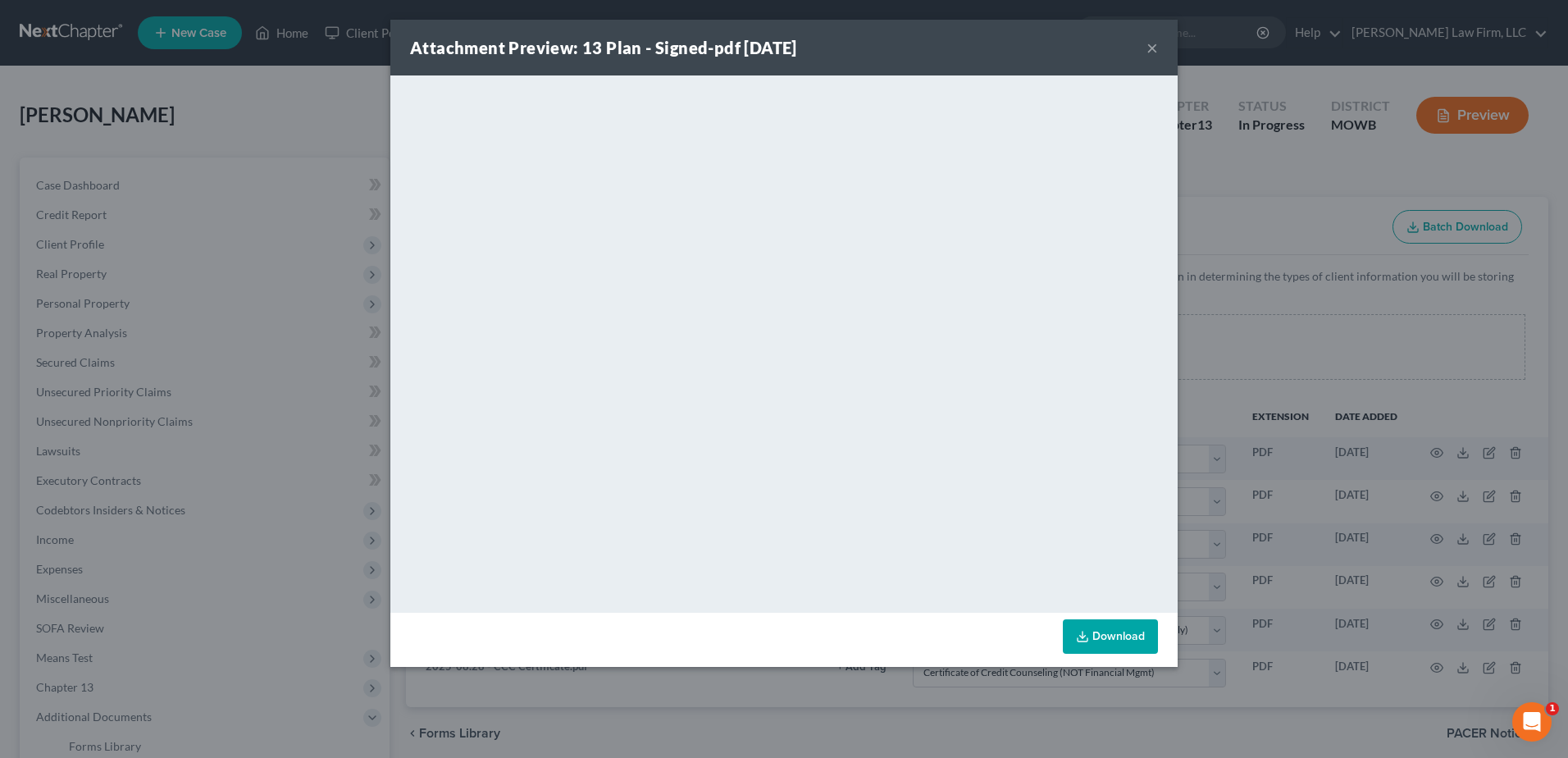
click at [1153, 45] on button "×" at bounding box center [1153, 48] width 11 height 20
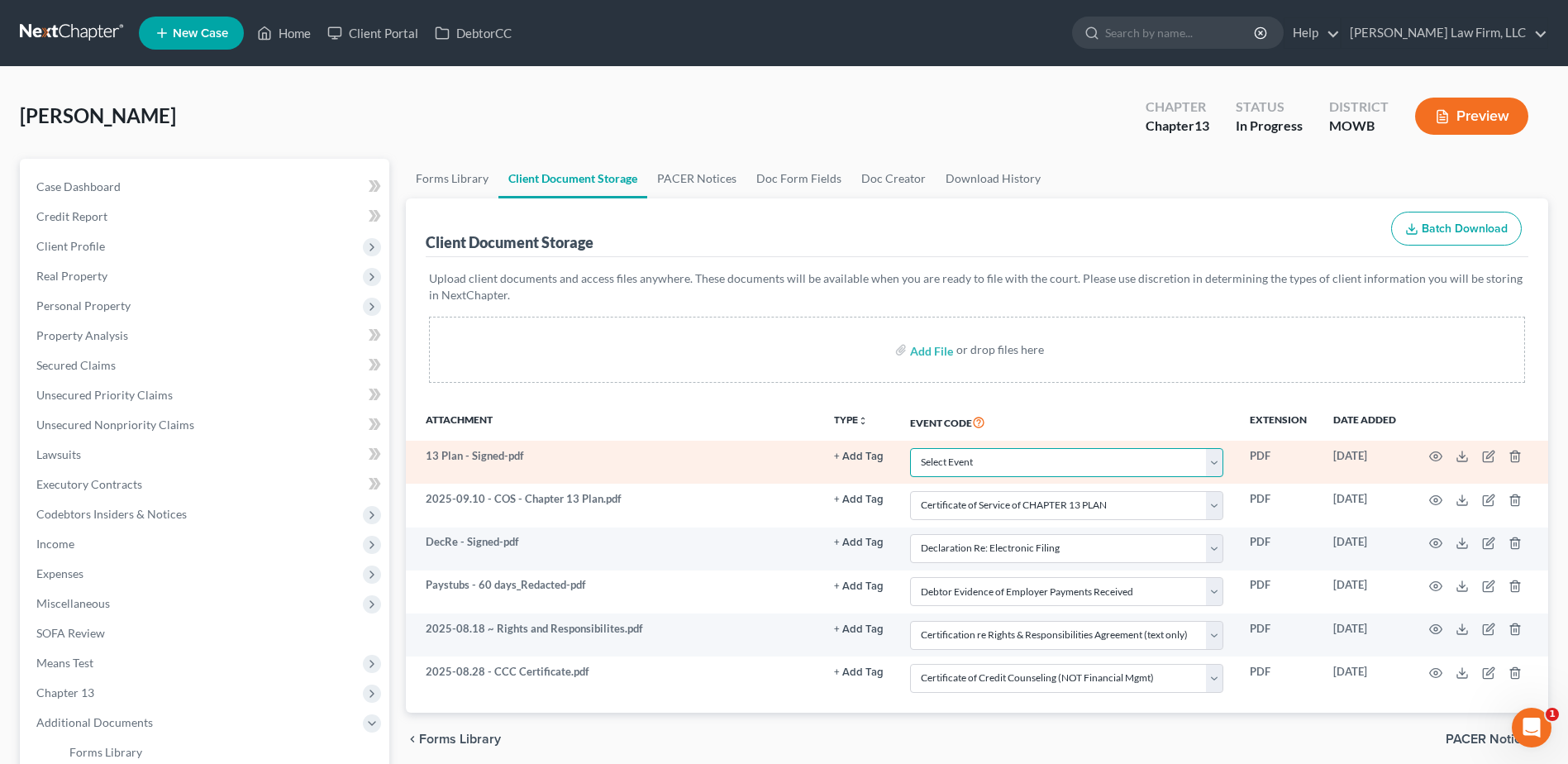
click at [1017, 468] on select "Select Event 20 Largest Unsecured Creditors Affidavit re: NO Tax Returns Amende…" at bounding box center [1067, 462] width 313 height 29
select select "18"
click at [911, 447] on select "Select Event 20 Largest Unsecured Creditors Affidavit re: NO Tax Returns Amende…" at bounding box center [1067, 462] width 313 height 29
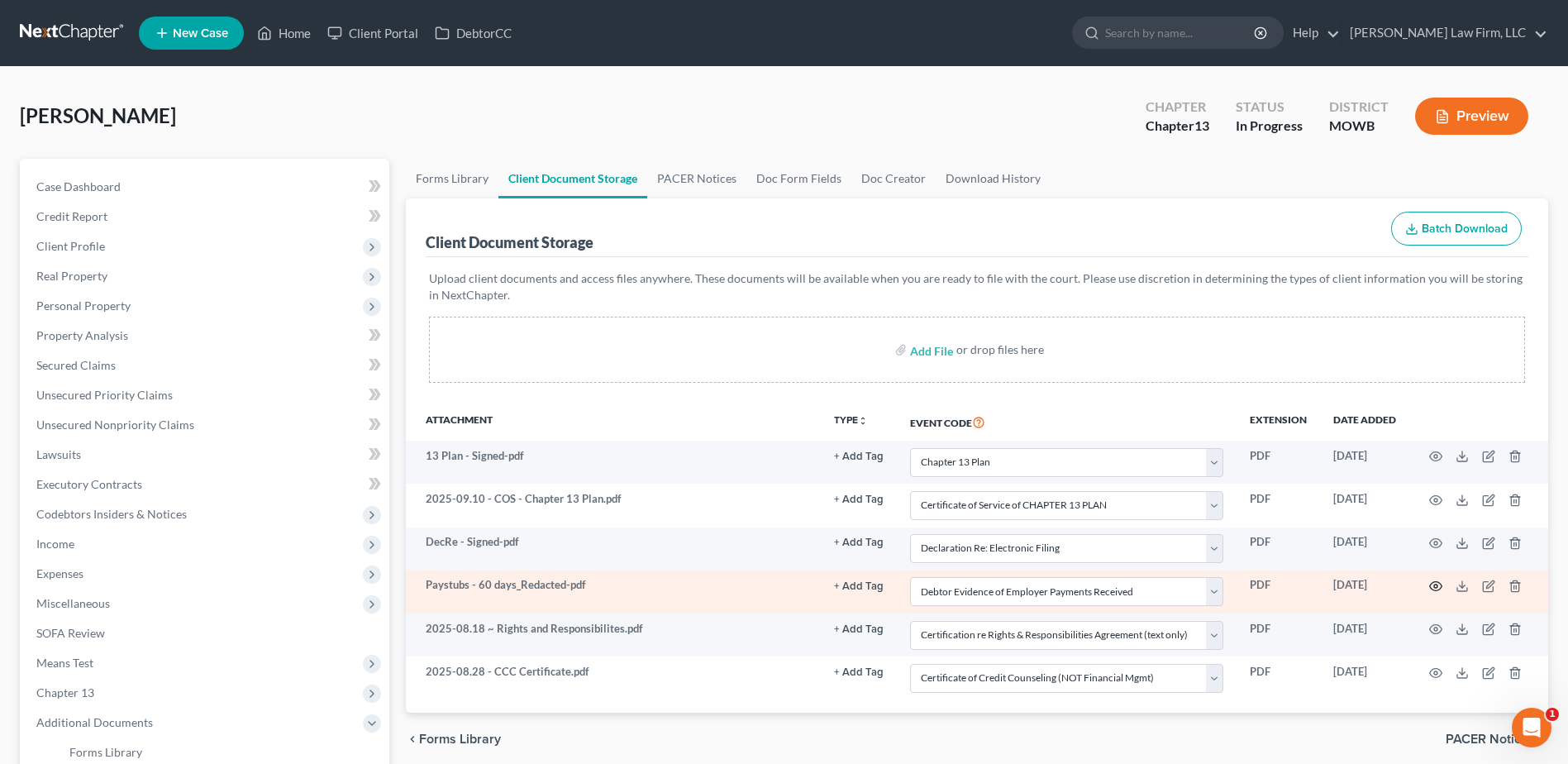
click at [1431, 582] on icon "button" at bounding box center [1436, 586] width 13 height 13
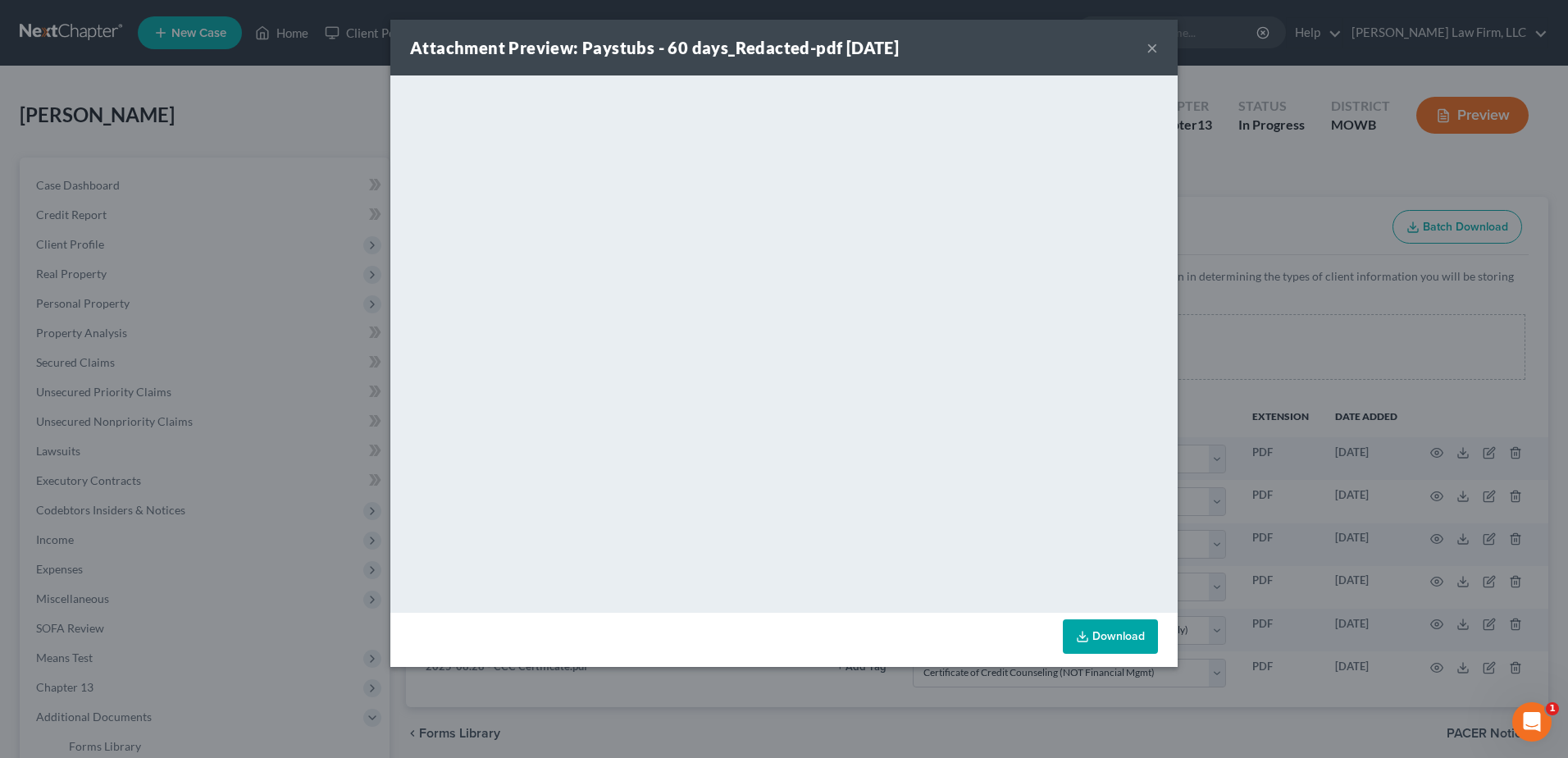
click at [1157, 47] on button "×" at bounding box center [1153, 48] width 11 height 20
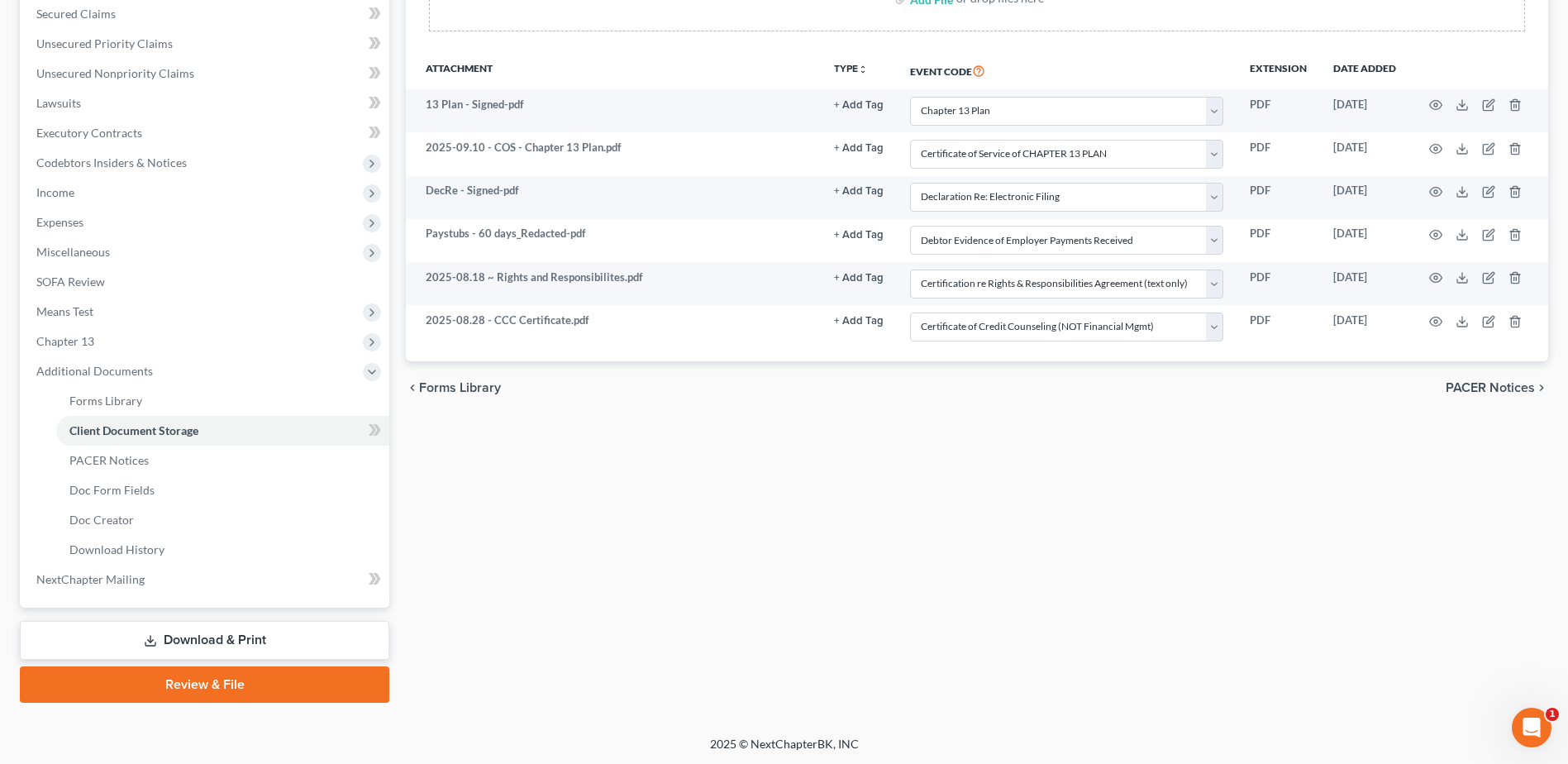
scroll to position [353, 0]
drag, startPoint x: 236, startPoint y: 683, endPoint x: 240, endPoint y: 663, distance: 20.4
click at [236, 683] on link "Review & File" at bounding box center [205, 682] width 370 height 37
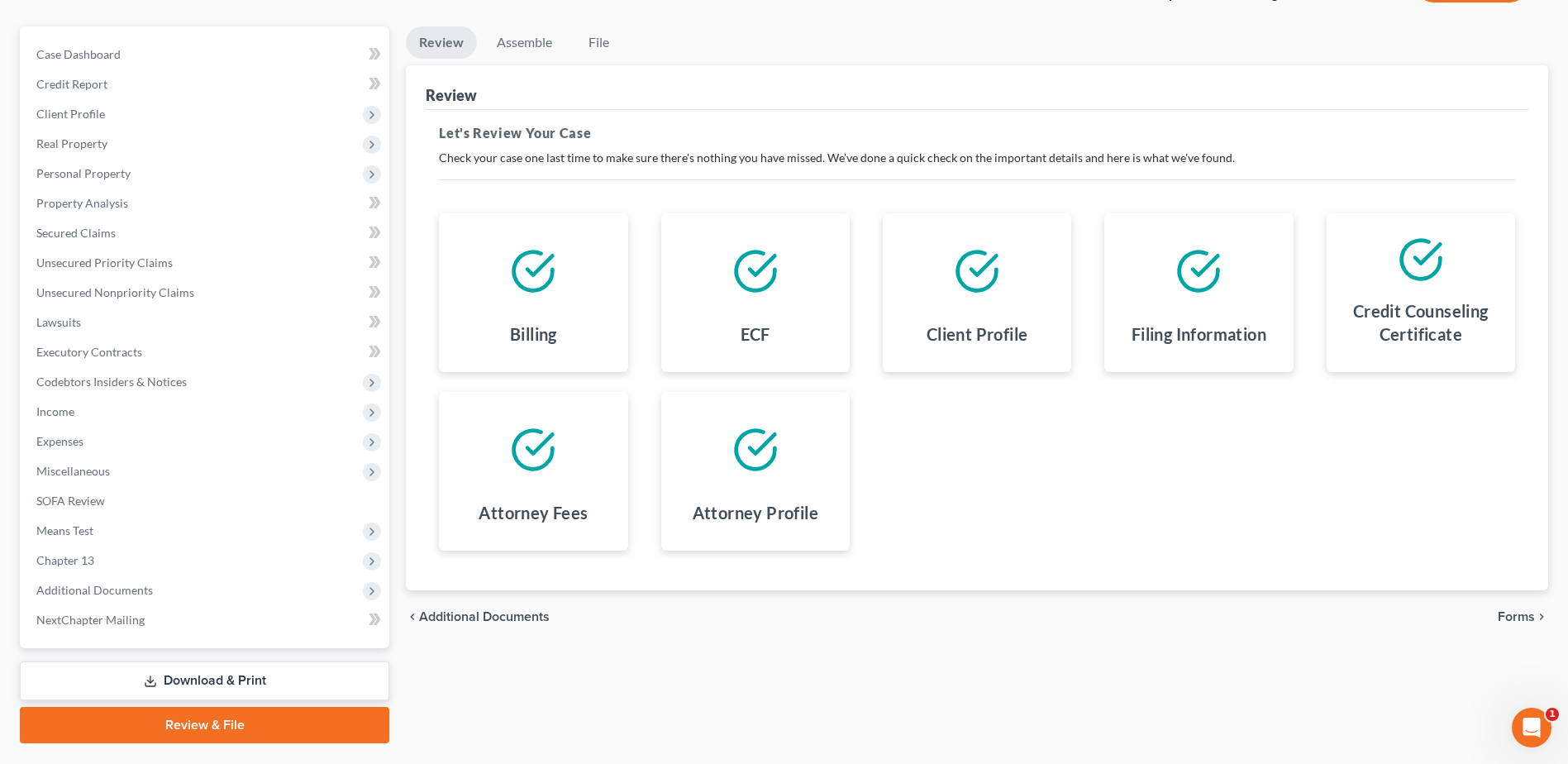
scroll to position [144, 0]
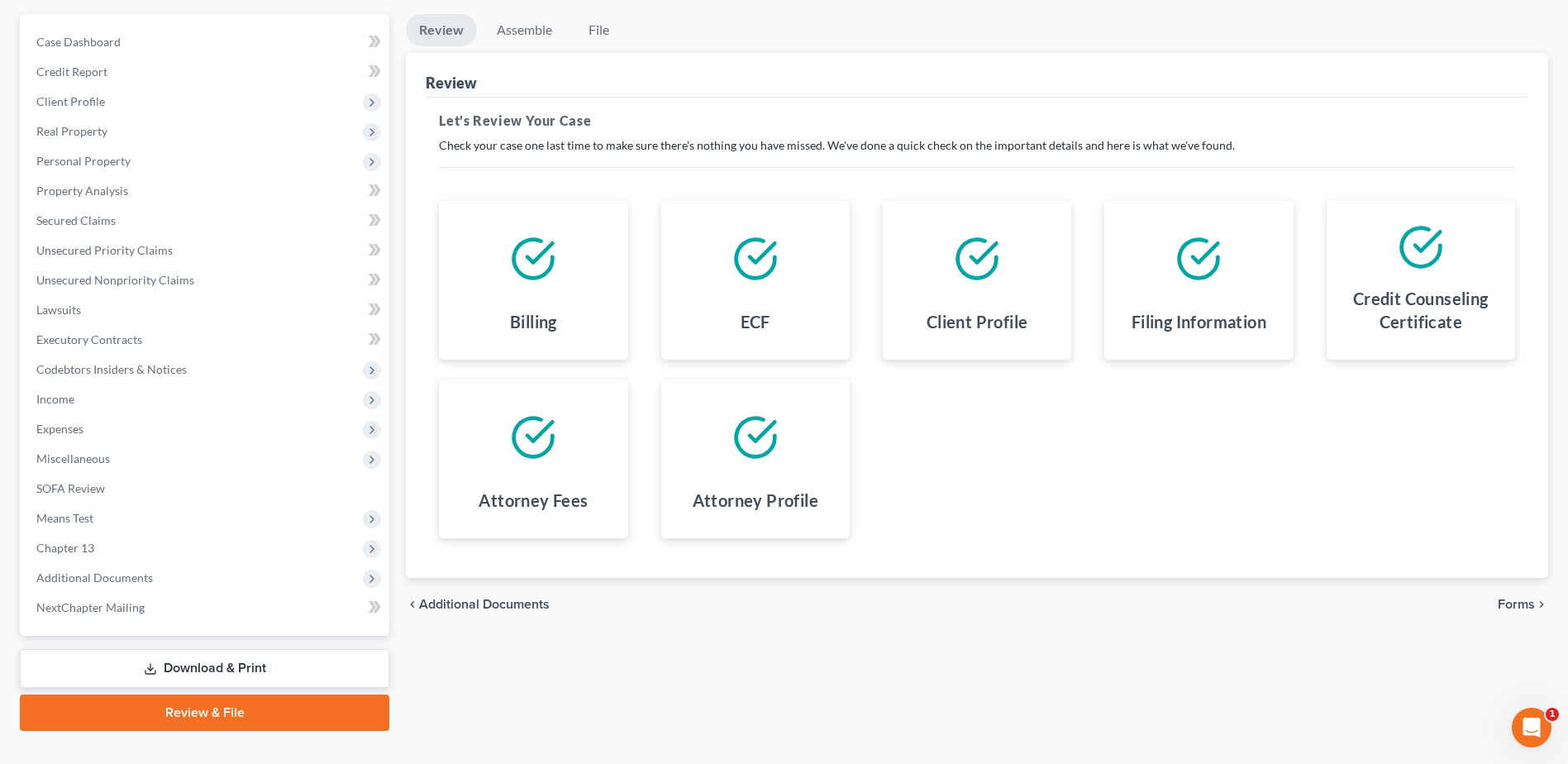
click at [1519, 606] on span "Forms" at bounding box center [1516, 604] width 38 height 13
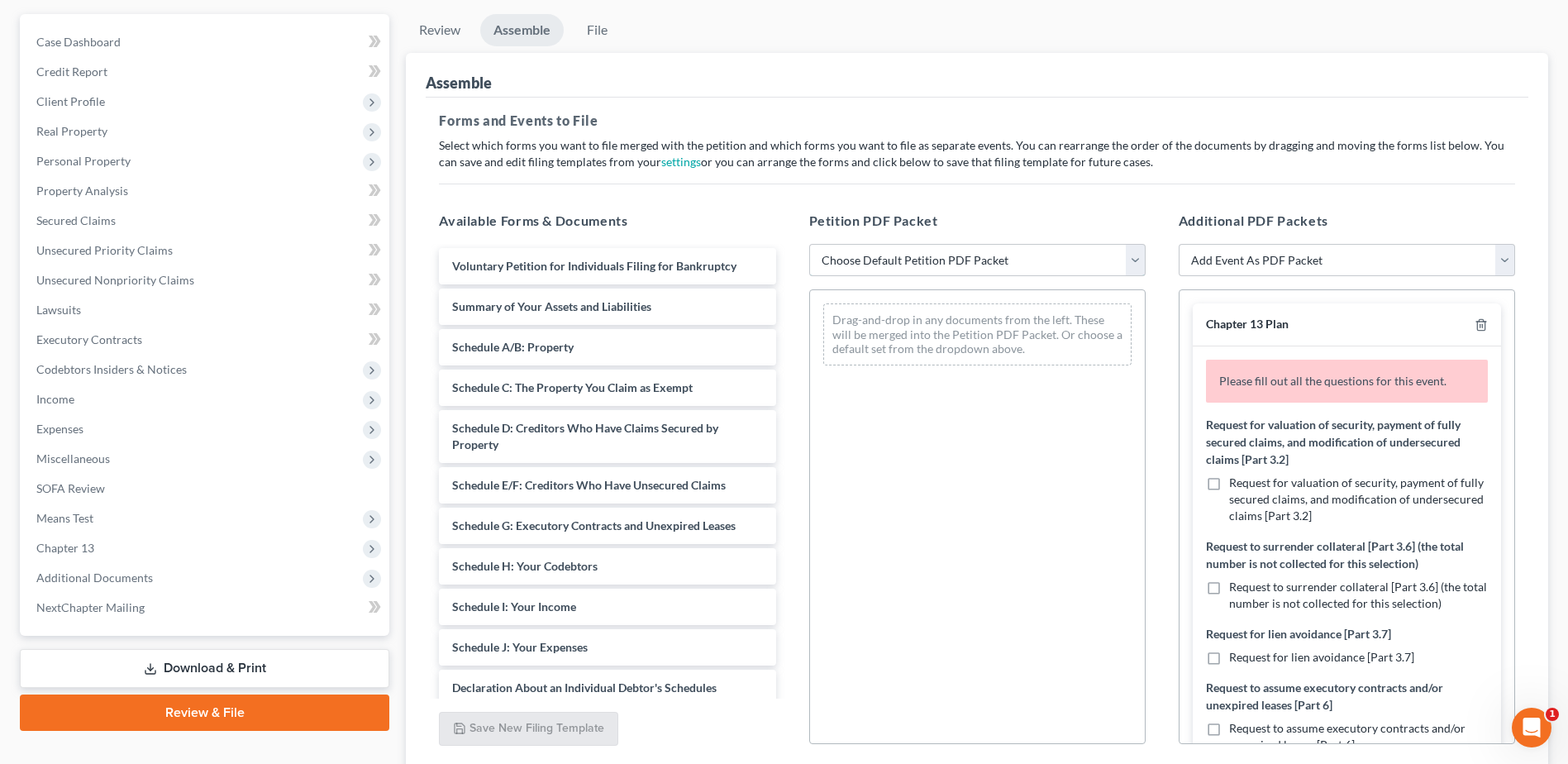
drag, startPoint x: 1136, startPoint y: 259, endPoint x: 1121, endPoint y: 260, distance: 15.0
click at [1136, 259] on select "Choose Default Petition PDF Packet Complete Bankruptcy Petition (all forms and …" at bounding box center [978, 260] width 337 height 33
select select "0"
click at [810, 243] on select "Choose Default Petition PDF Packet Complete Bankruptcy Petition (all forms and …" at bounding box center [978, 260] width 337 height 33
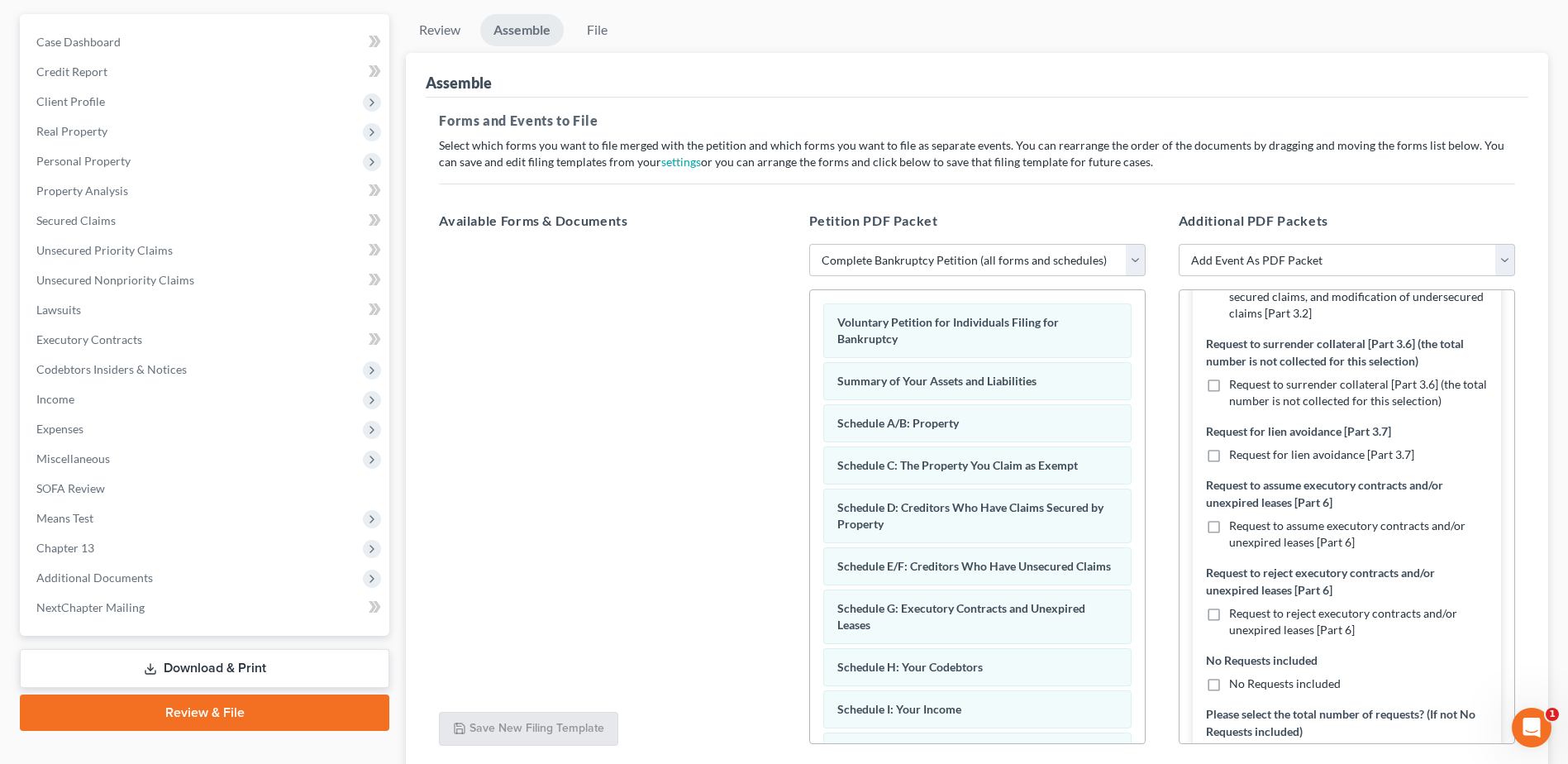
scroll to position [227, 0]
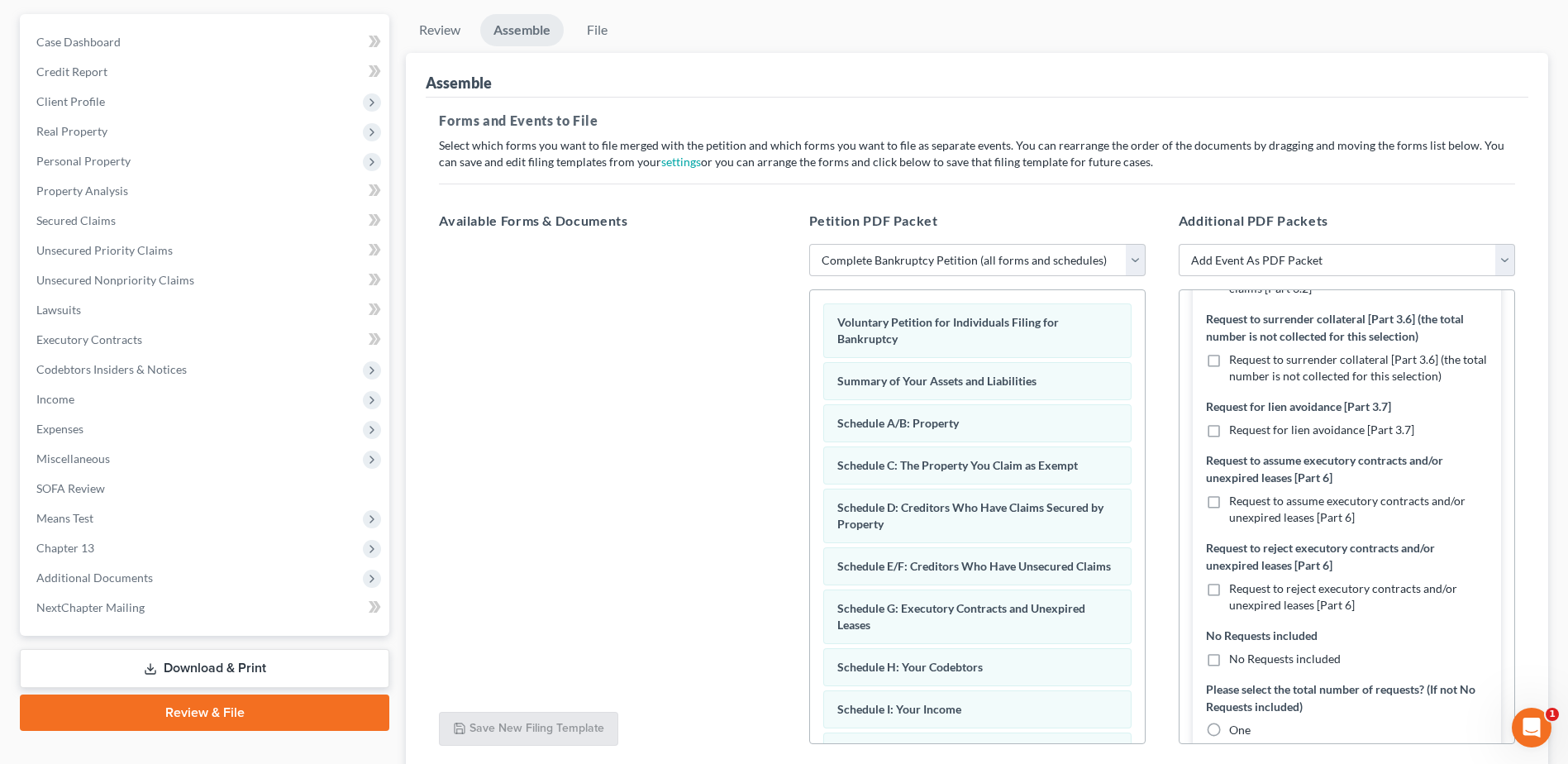
click at [1229, 661] on label "No Requests included" at bounding box center [1285, 658] width 112 height 16
click at [1236, 661] on input "No Requests included" at bounding box center [1241, 655] width 11 height 11
checkbox input "true"
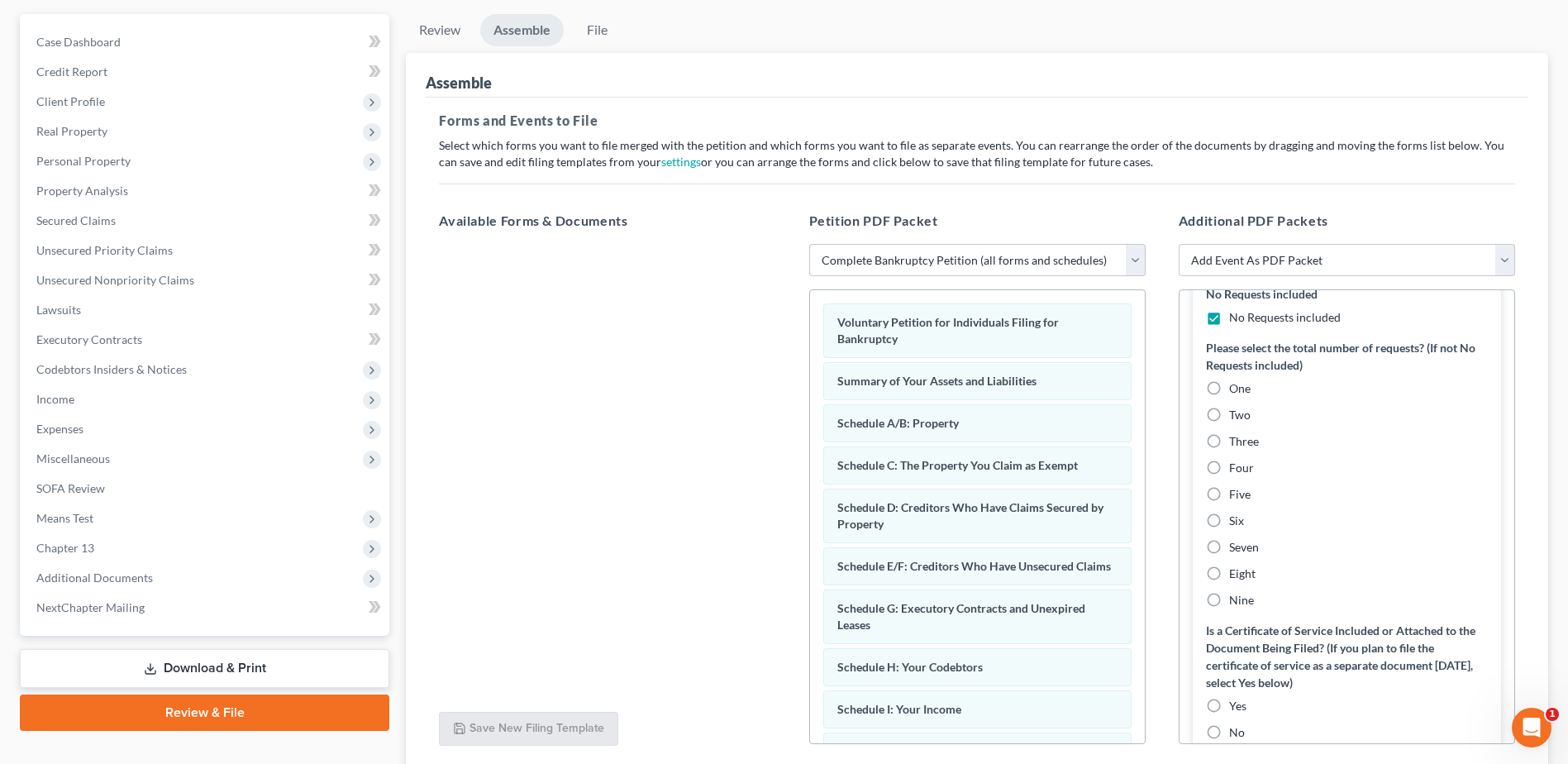
scroll to position [723, 0]
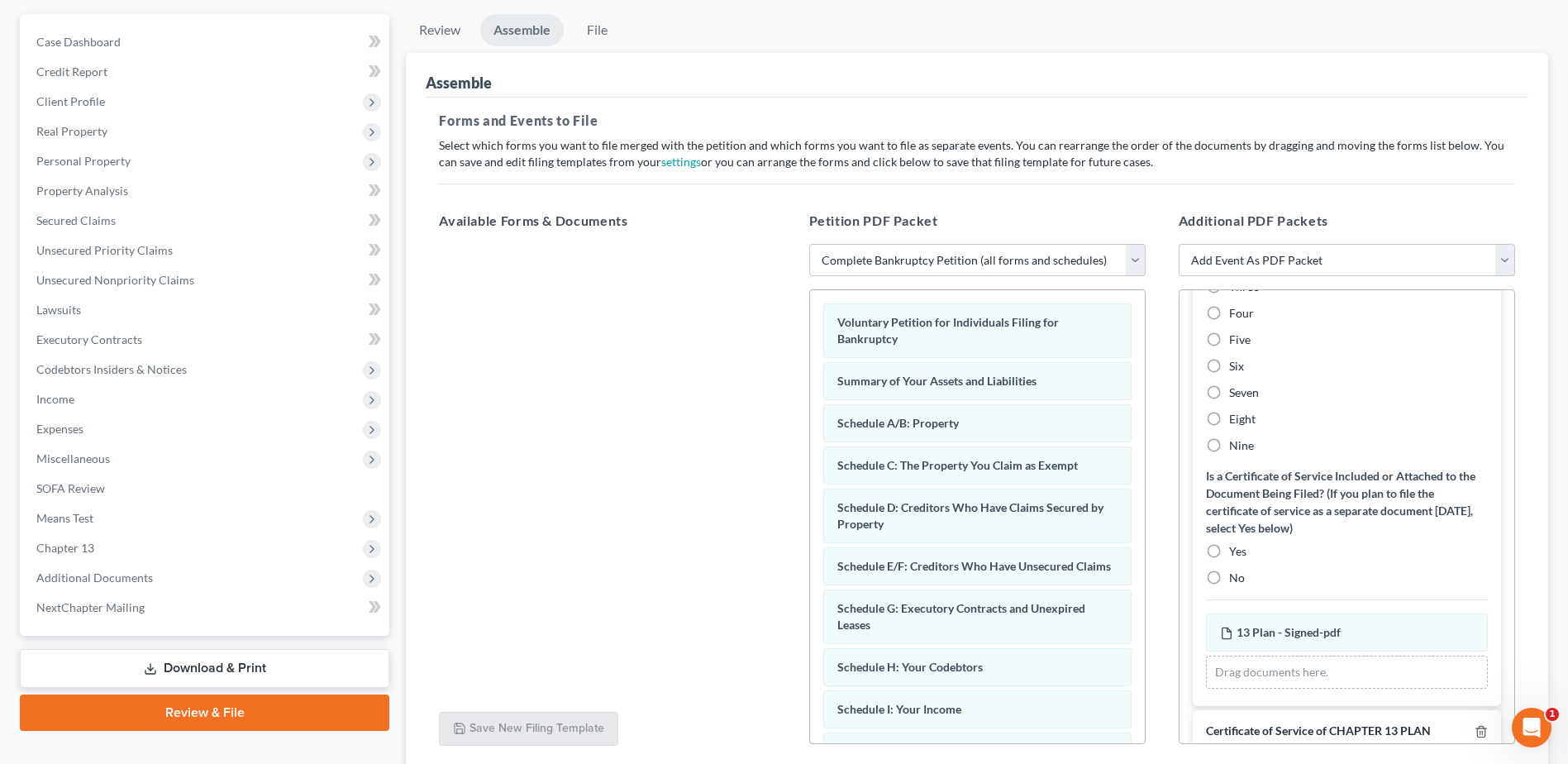
click at [1229, 547] on label "Yes" at bounding box center [1238, 550] width 17 height 16
click at [1236, 547] on input "Yes" at bounding box center [1241, 548] width 11 height 11
radio input "true"
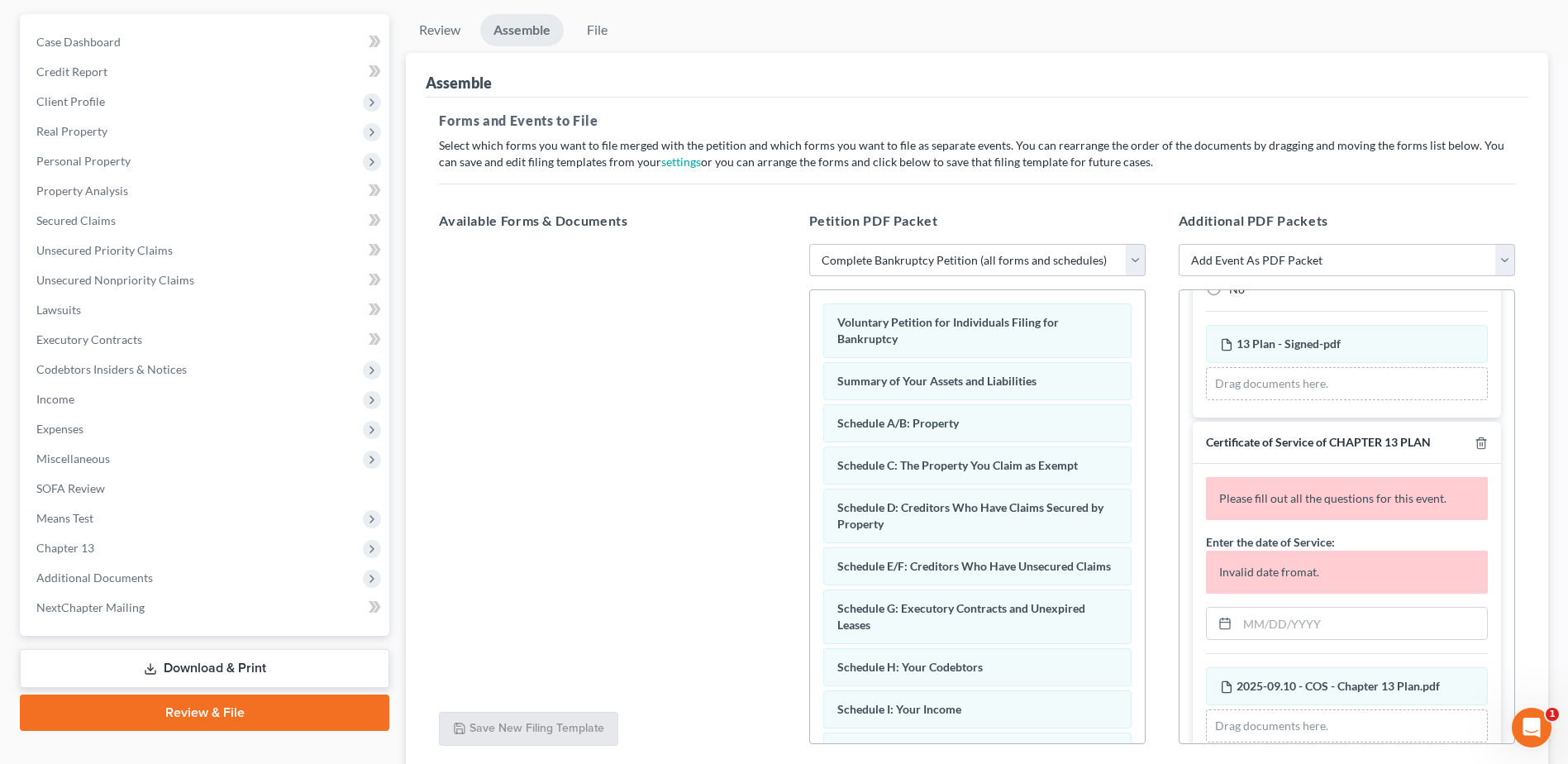
scroll to position [956, 0]
click at [1351, 619] on input "text" at bounding box center [1362, 622] width 249 height 32
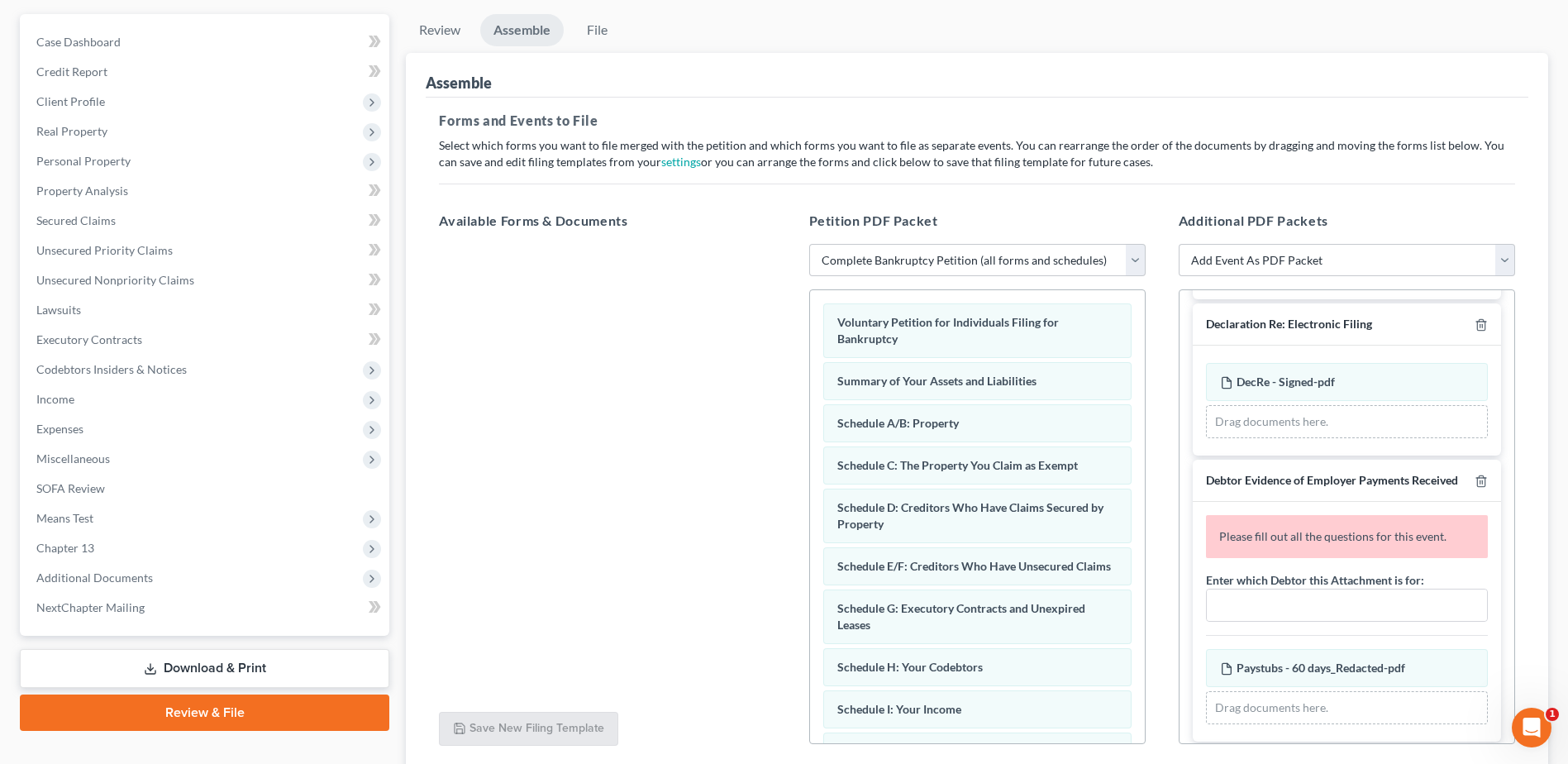
scroll to position [1308, 0]
type input "[DATE]"
click at [1351, 617] on input "text" at bounding box center [1347, 600] width 280 height 32
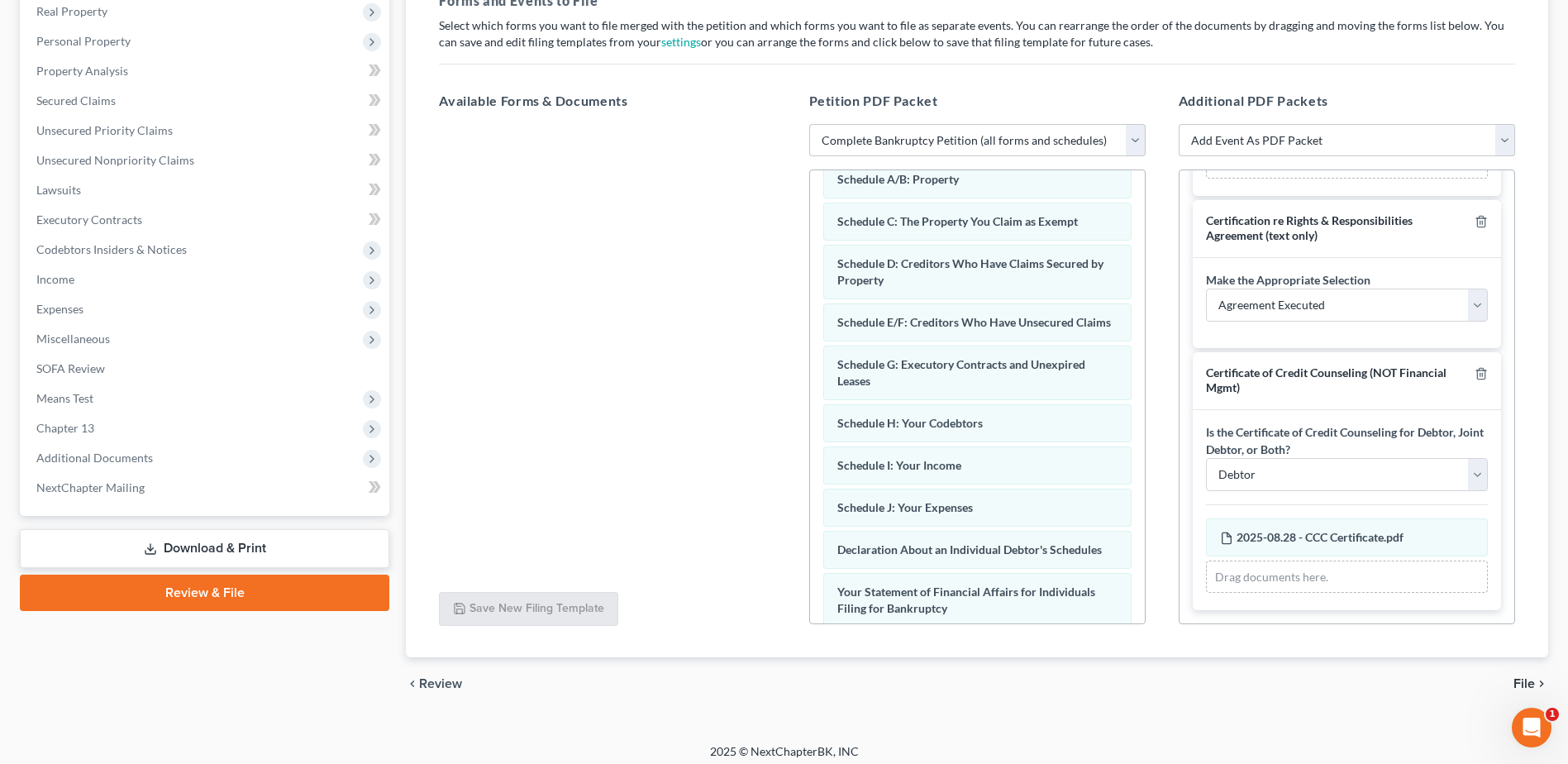
scroll to position [273, 0]
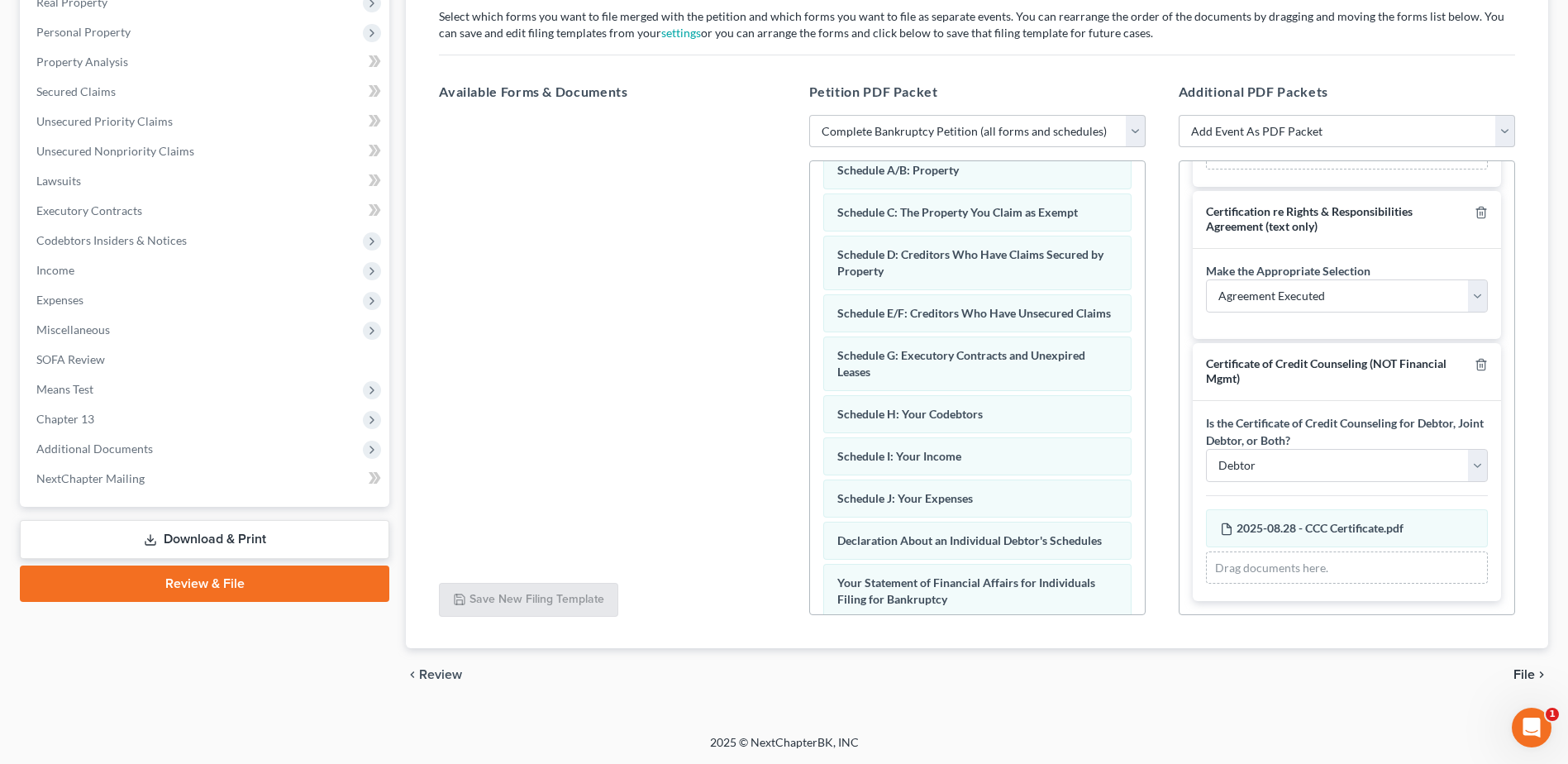
type input "James Arnold Erickson"
click at [1529, 676] on span "File" at bounding box center [1525, 675] width 21 height 13
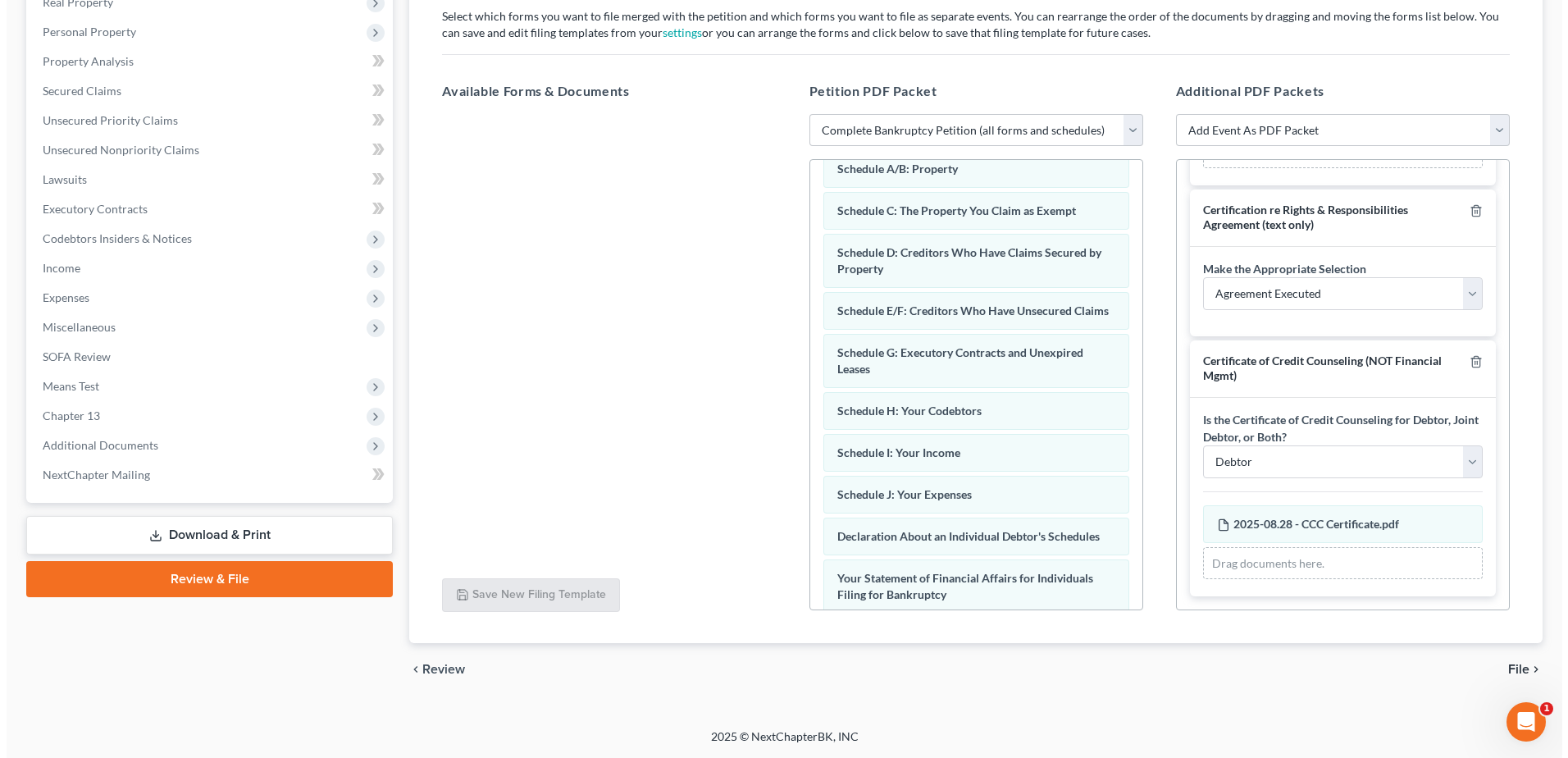
scroll to position [173, 0]
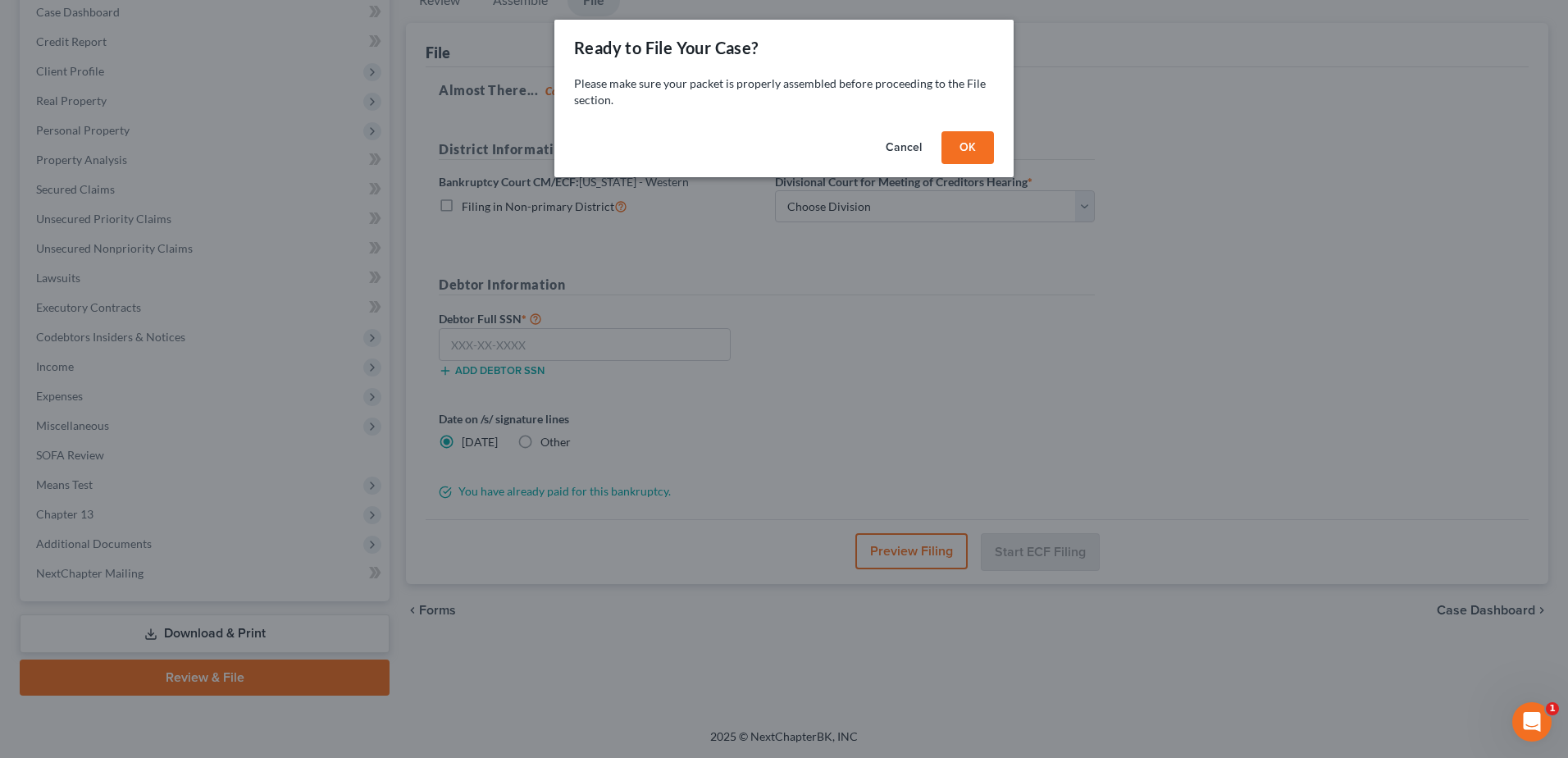
click at [964, 142] on button "OK" at bounding box center [967, 147] width 53 height 32
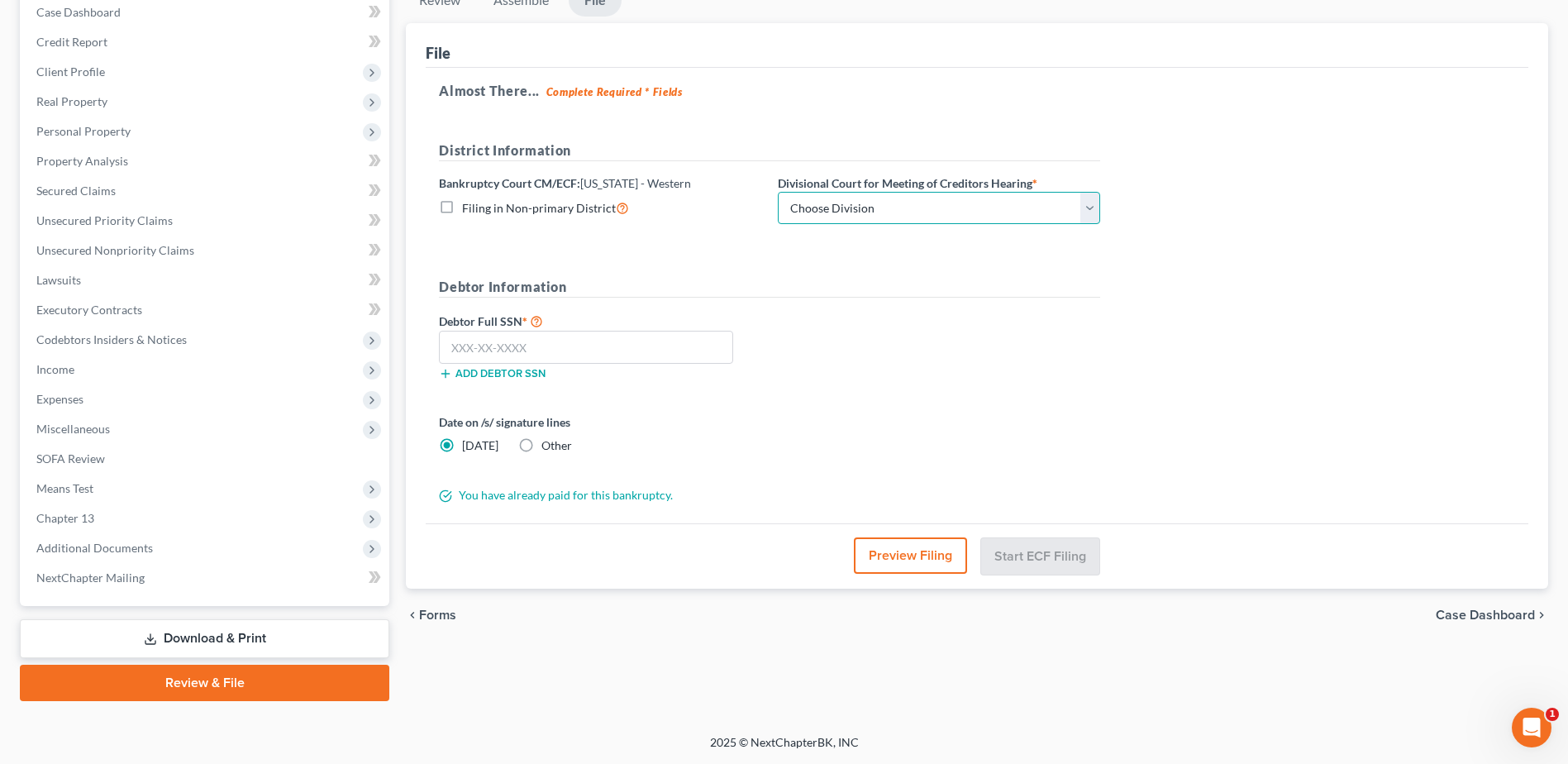
click at [915, 214] on select "Choose Division Central Southern Southwestern St. Joseph Western" at bounding box center [938, 208] width 322 height 33
select select "4"
click at [778, 191] on select "Choose Division Central Southern Southwestern St. Joseph Western" at bounding box center [938, 208] width 322 height 33
click at [598, 349] on input "text" at bounding box center [586, 347] width 295 height 33
click at [485, 347] on input "text" at bounding box center [586, 347] width 295 height 33
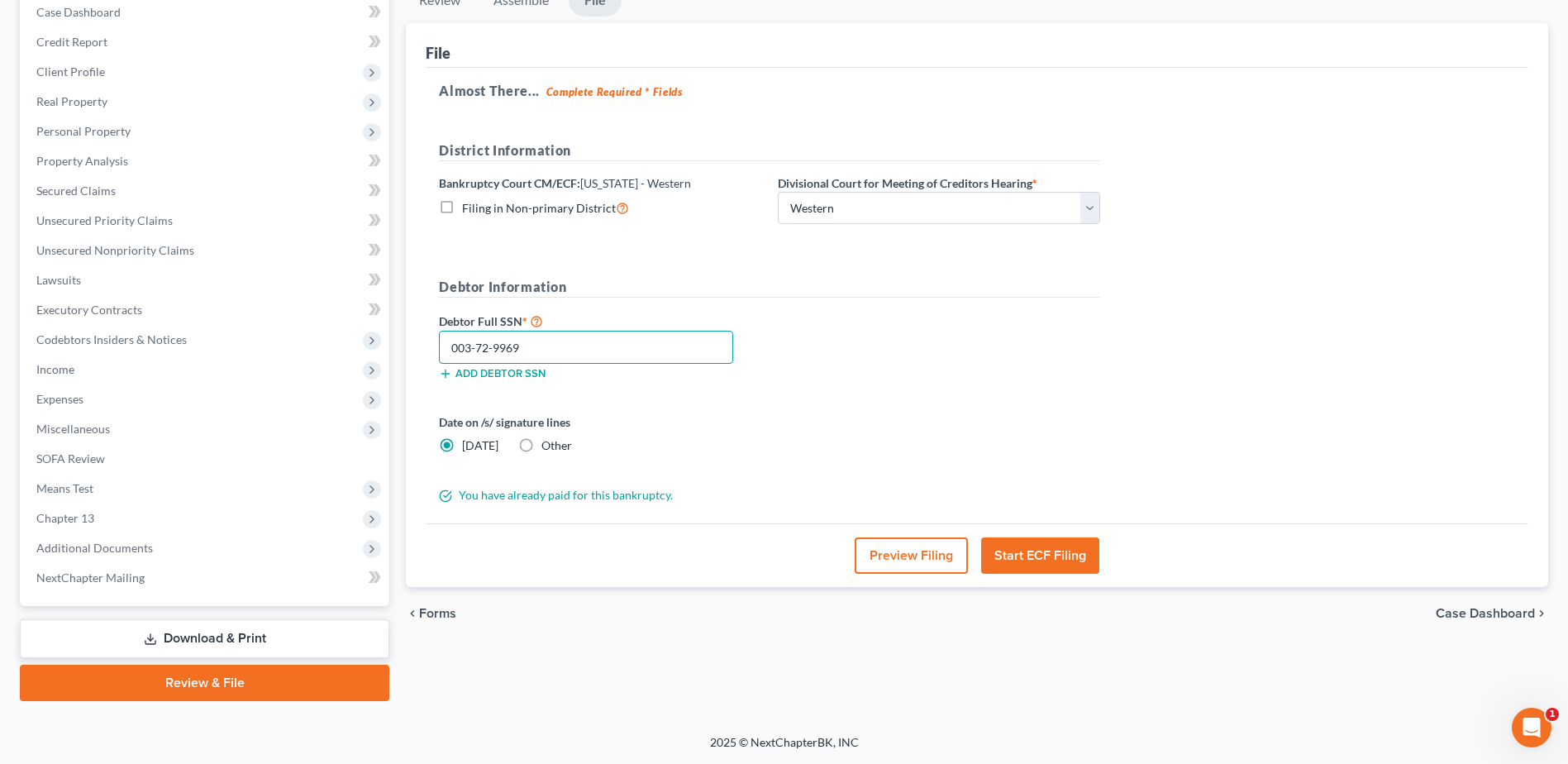
type input "003-72-9969"
click at [923, 551] on button "Preview Filing" at bounding box center [912, 555] width 114 height 37
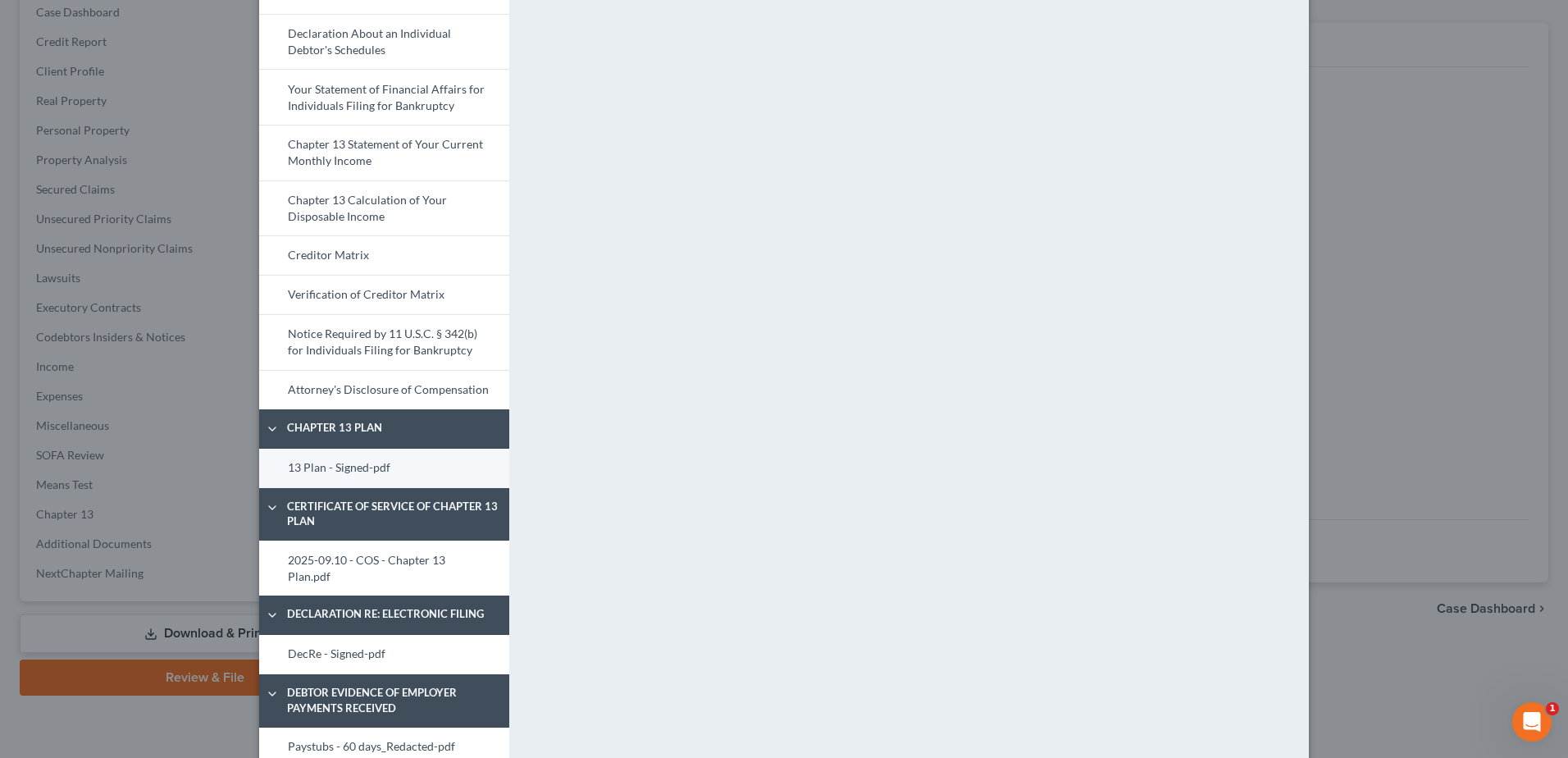
click at [367, 472] on link "13 Plan - Signed-pdf" at bounding box center [384, 468] width 250 height 39
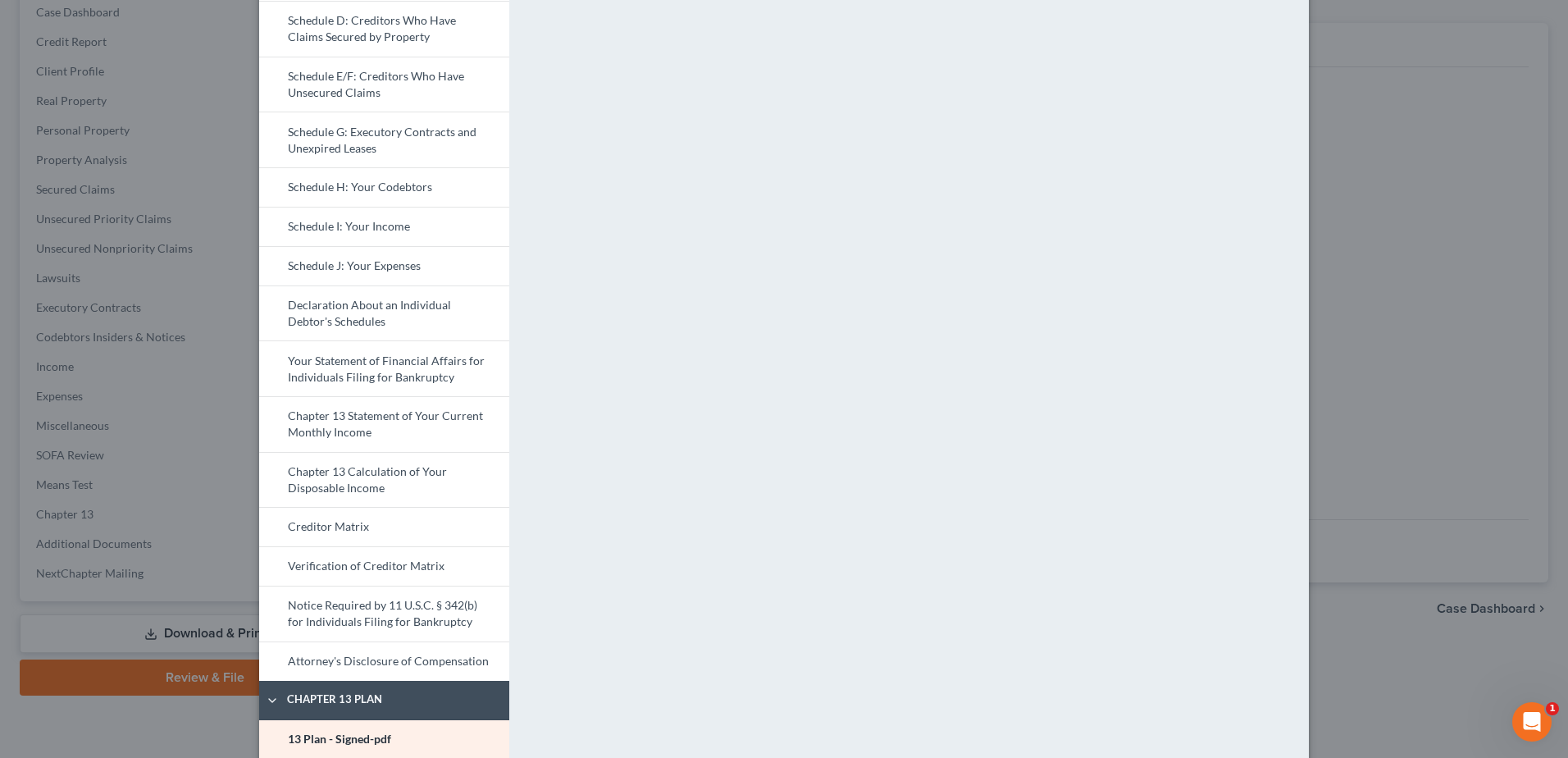
scroll to position [656, 0]
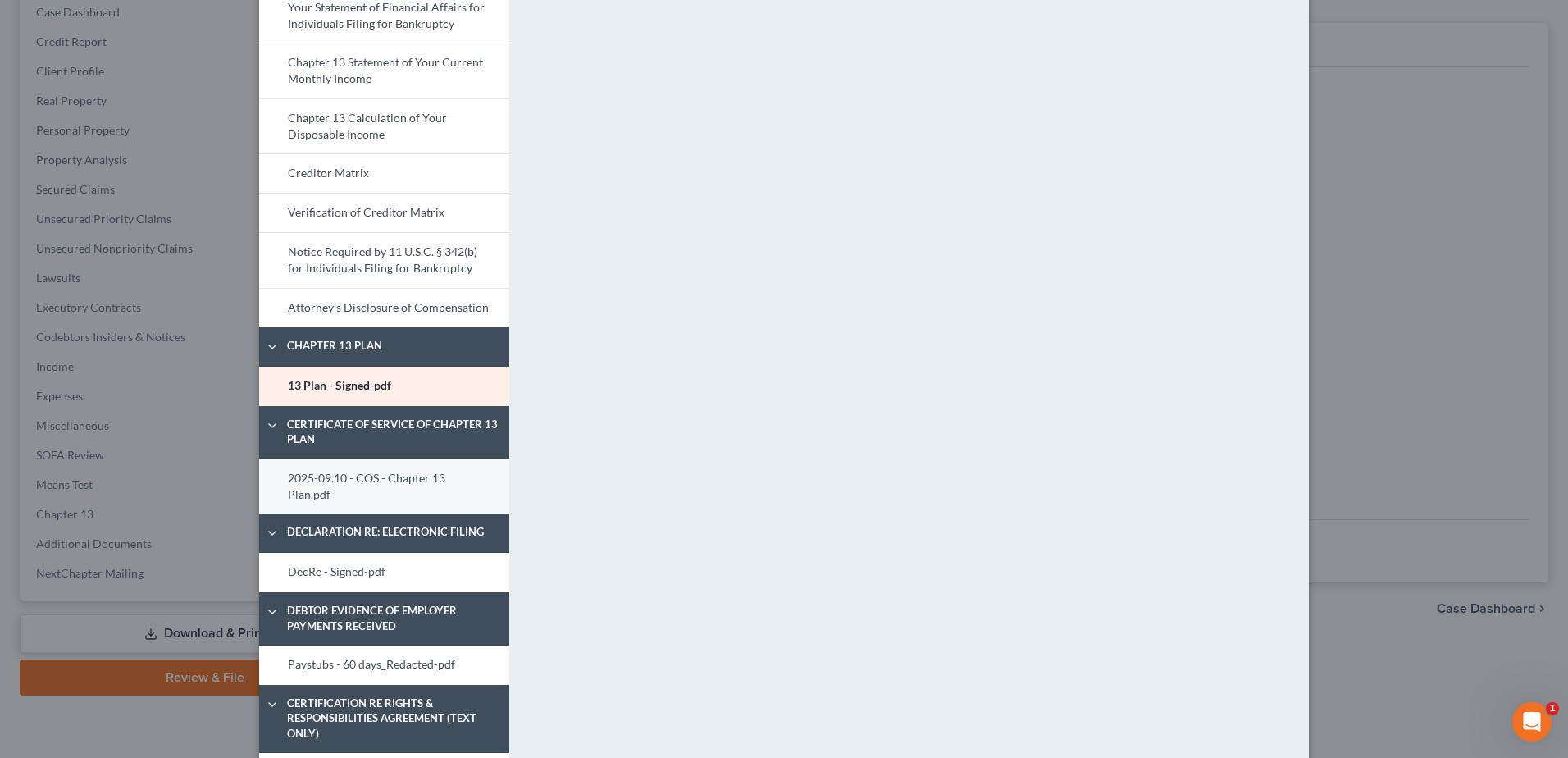
click at [442, 480] on link "2025-09.10 - COS - Chapter 13 Plan.pdf" at bounding box center [384, 486] width 250 height 55
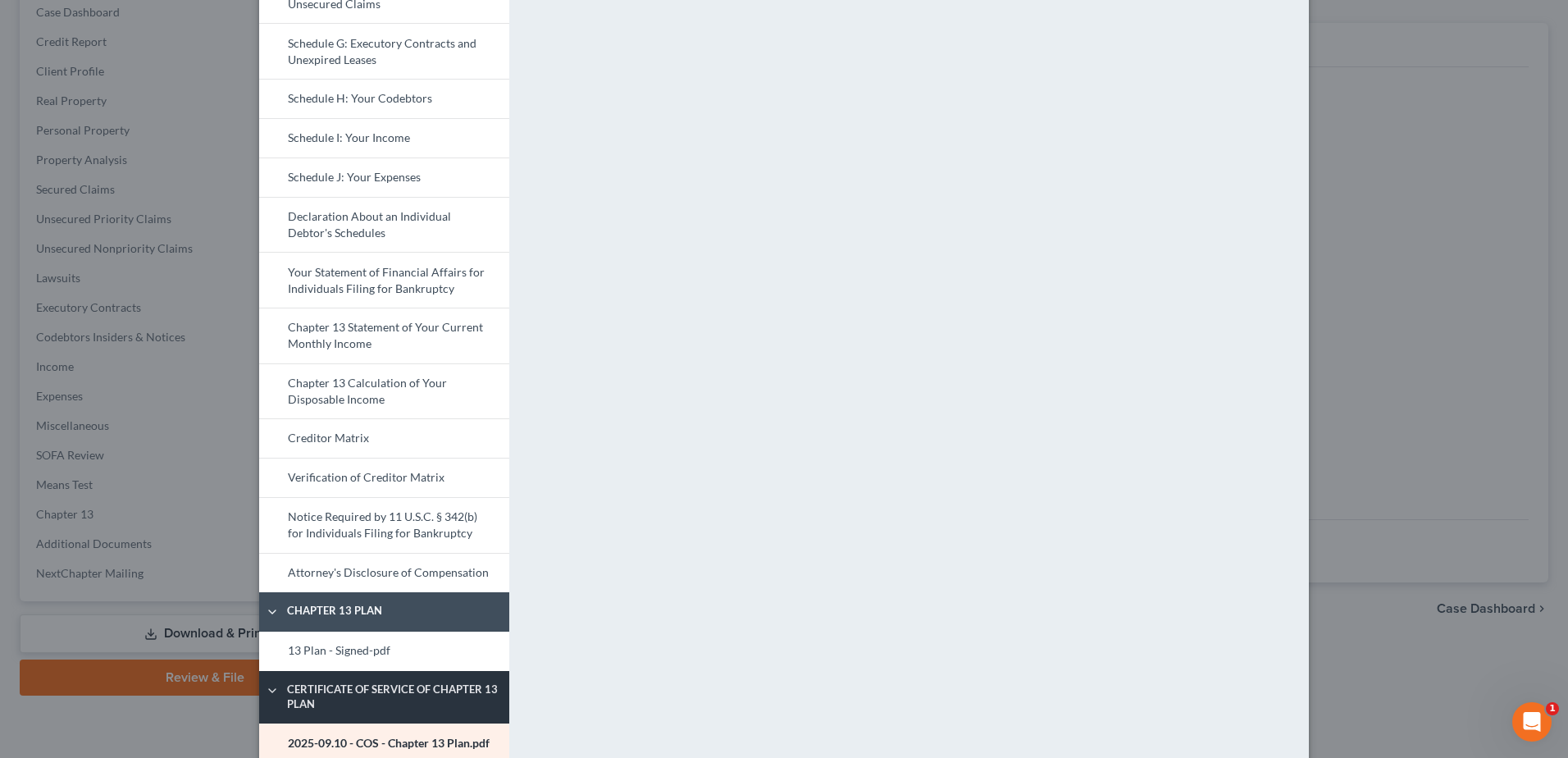
scroll to position [615, 0]
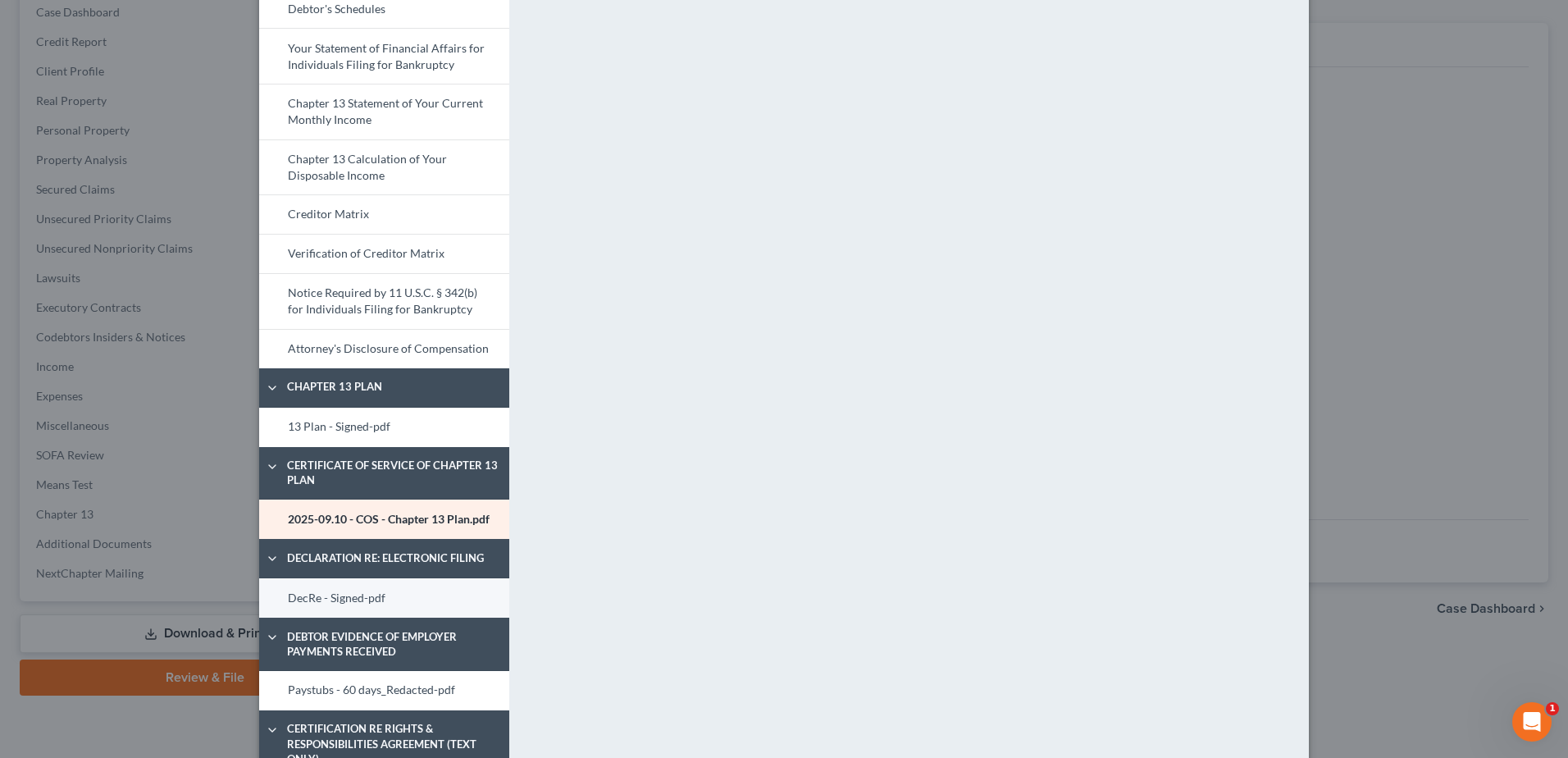
click at [377, 597] on link "DecRe - Signed-pdf" at bounding box center [384, 597] width 250 height 39
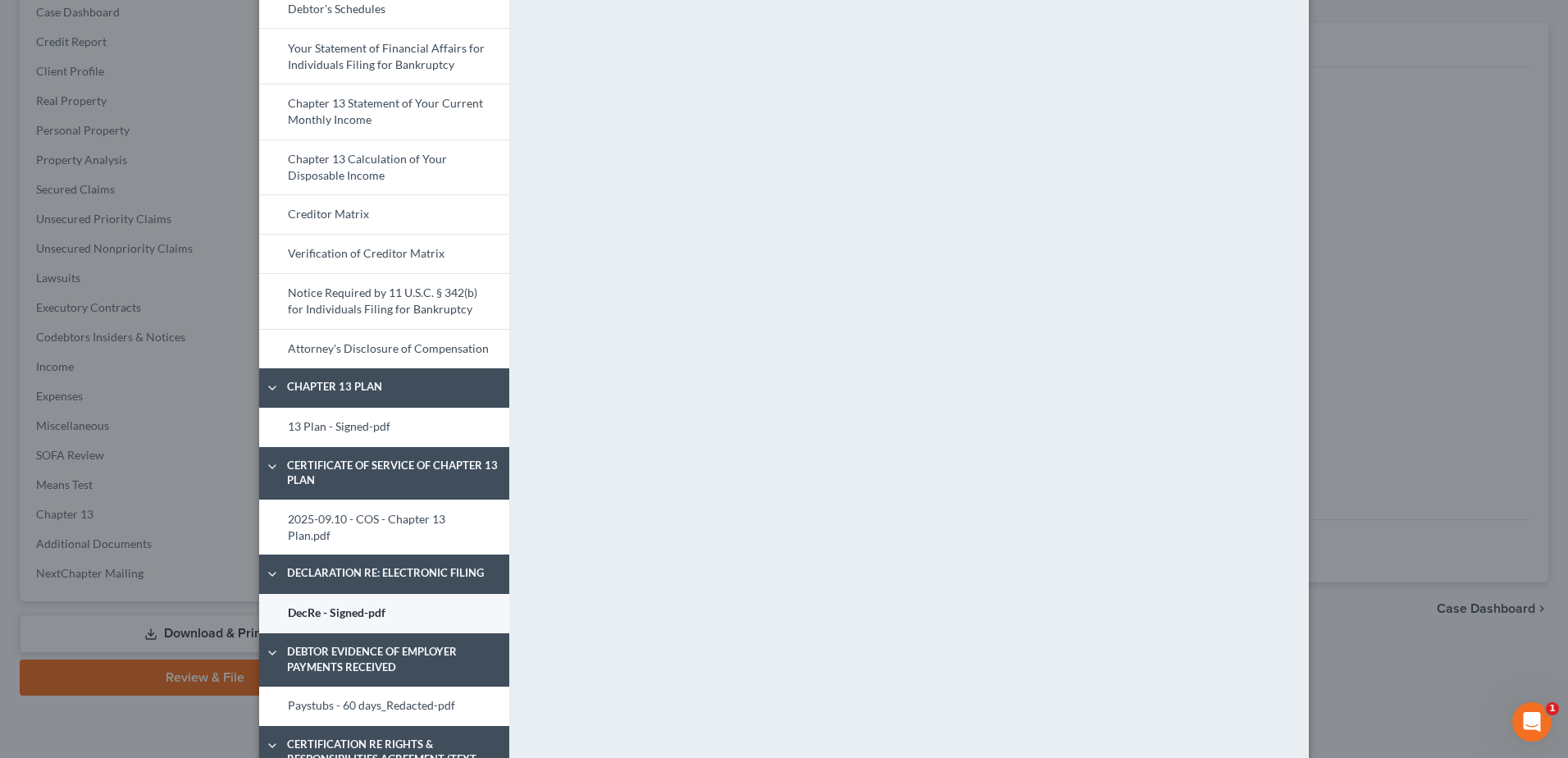
click at [400, 594] on link "DecRe - Signed-pdf" at bounding box center [384, 613] width 250 height 39
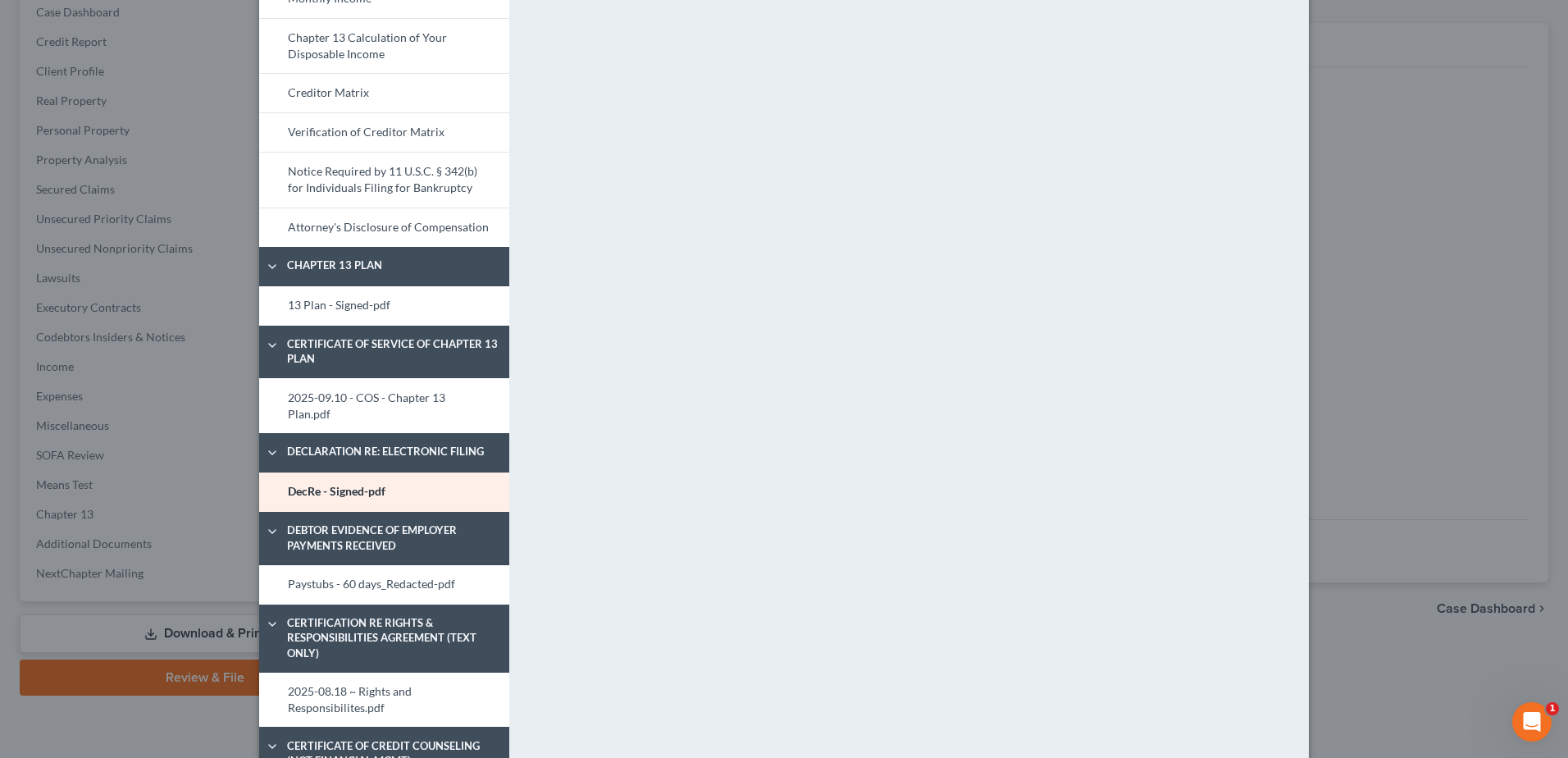
scroll to position [758, 0]
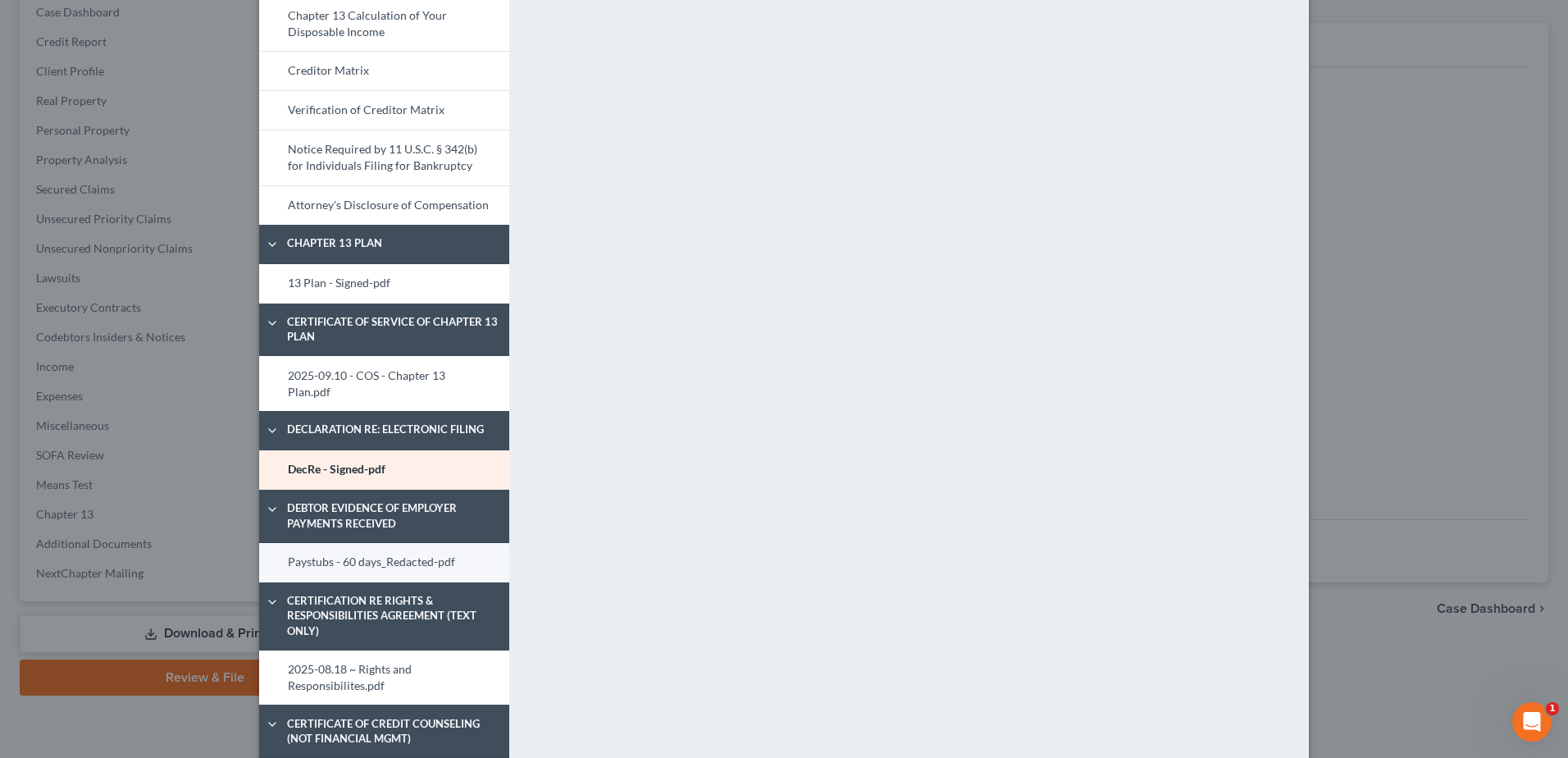
click at [317, 543] on link "Paystubs - 60 days_Redacted-pdf" at bounding box center [384, 562] width 250 height 39
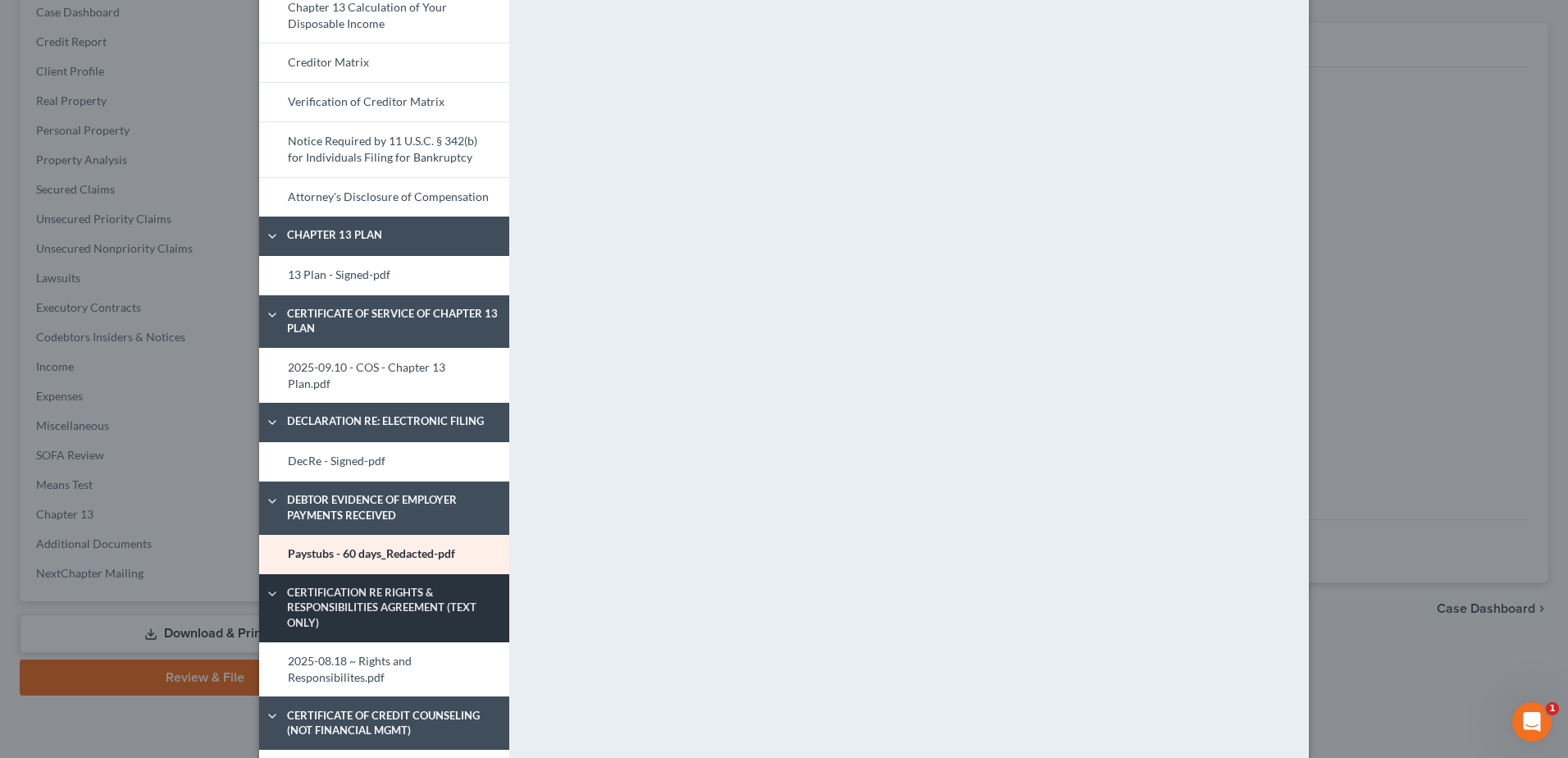
scroll to position [799, 0]
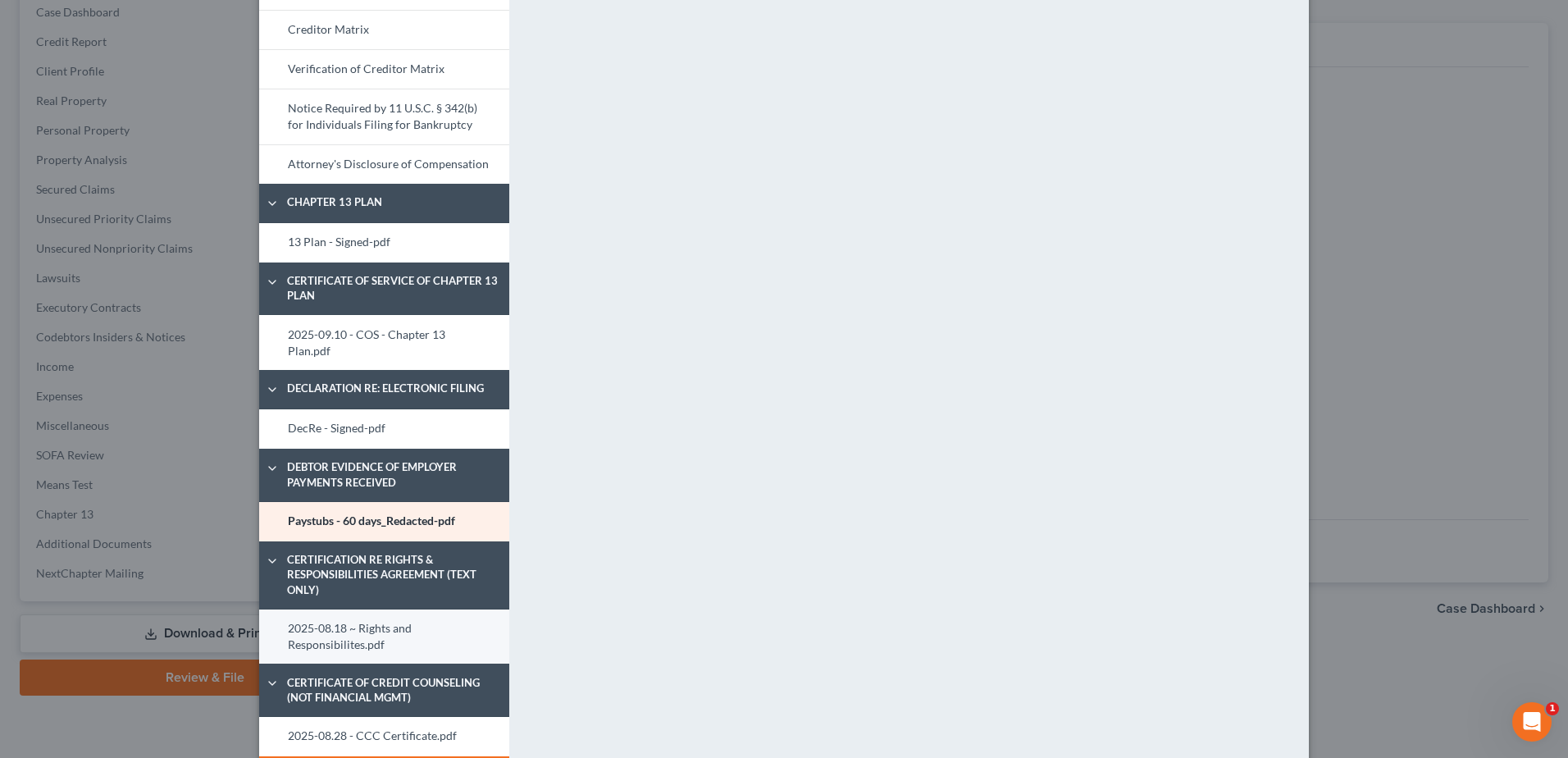
click at [372, 611] on link "2025-08.18 ~ Rights and Responsibilites.pdf" at bounding box center [384, 637] width 250 height 55
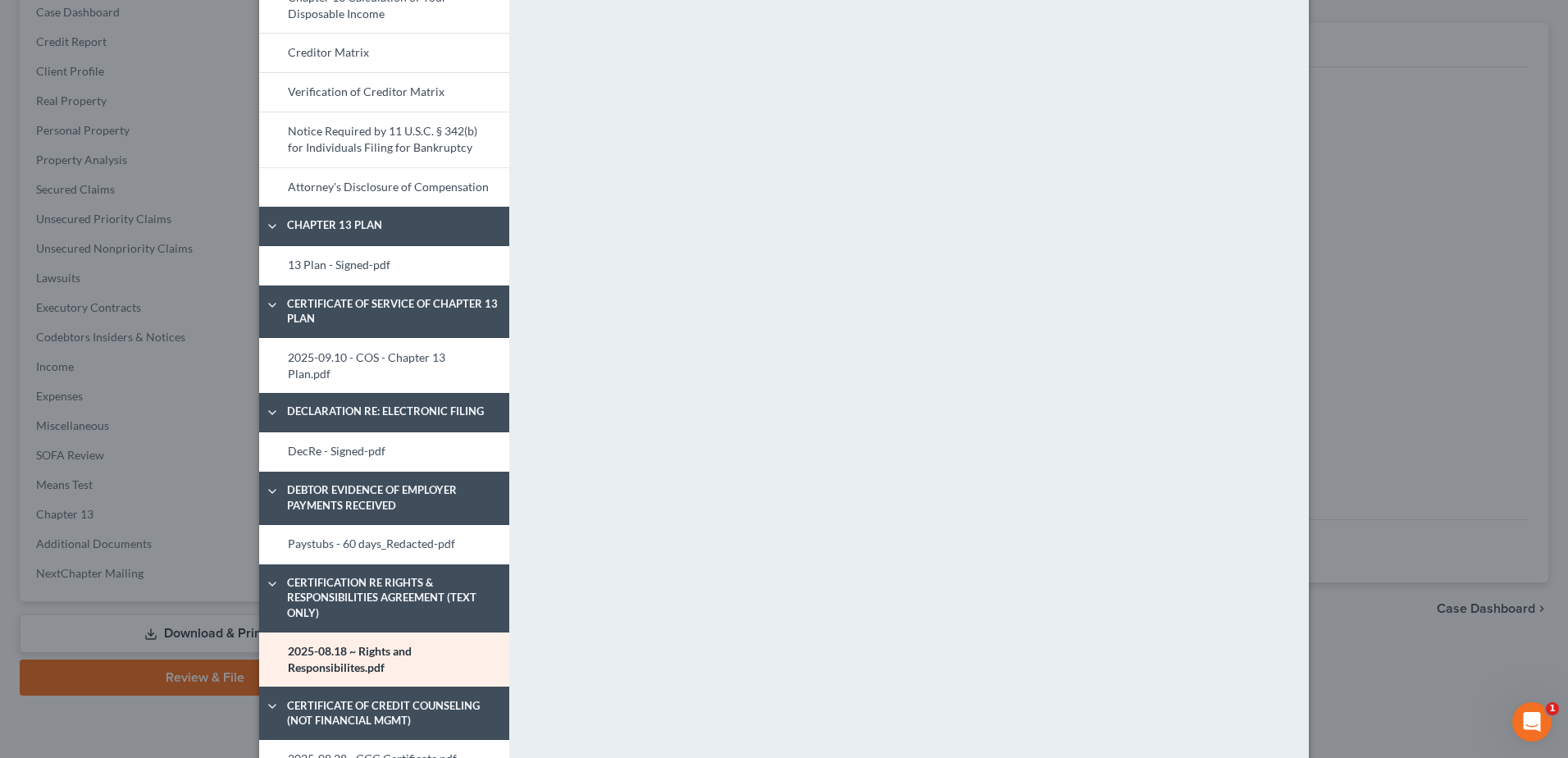
scroll to position [839, 0]
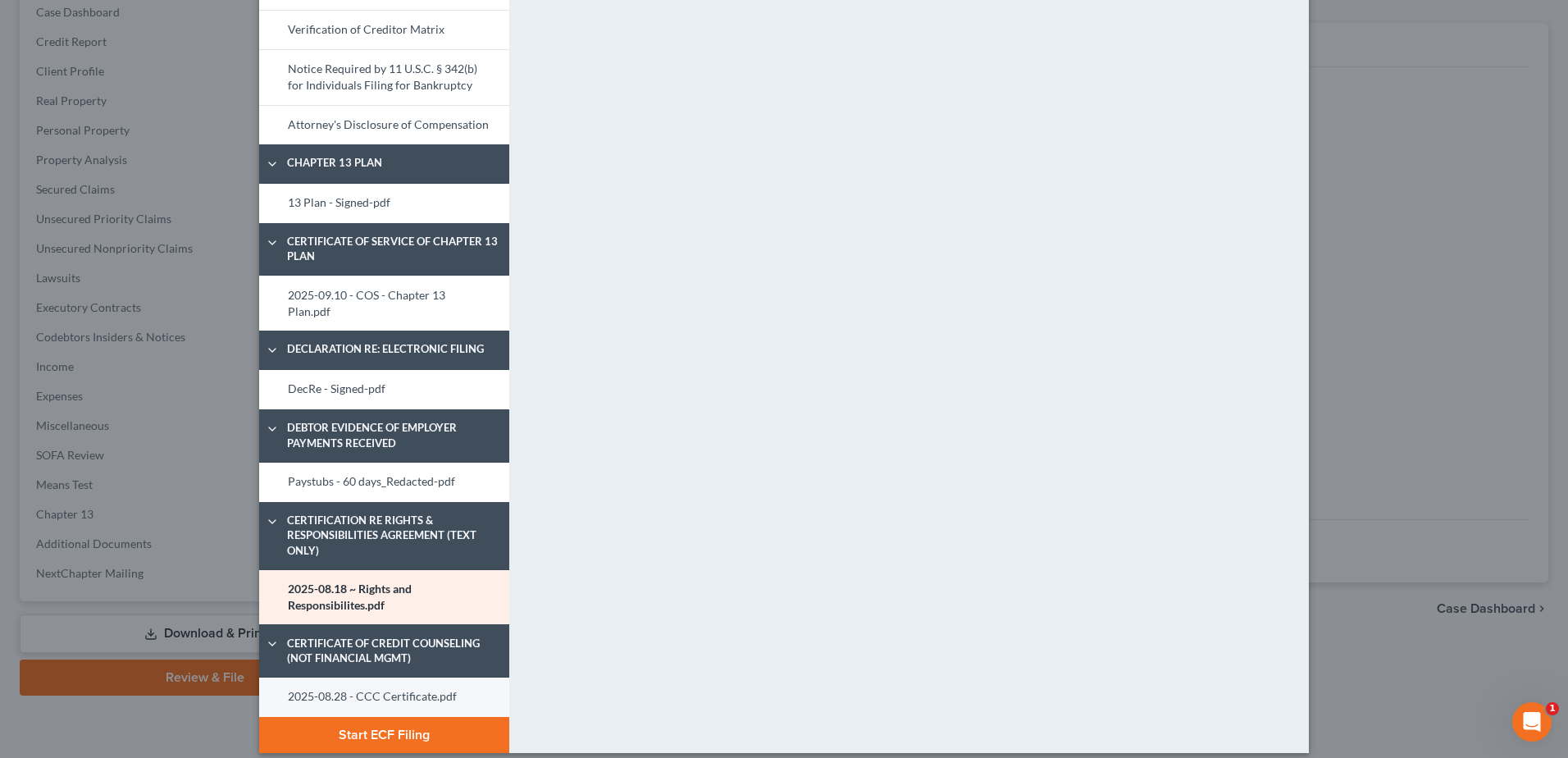
click at [430, 677] on link "2025-08.28 - CCC Certificate.pdf" at bounding box center [384, 696] width 250 height 39
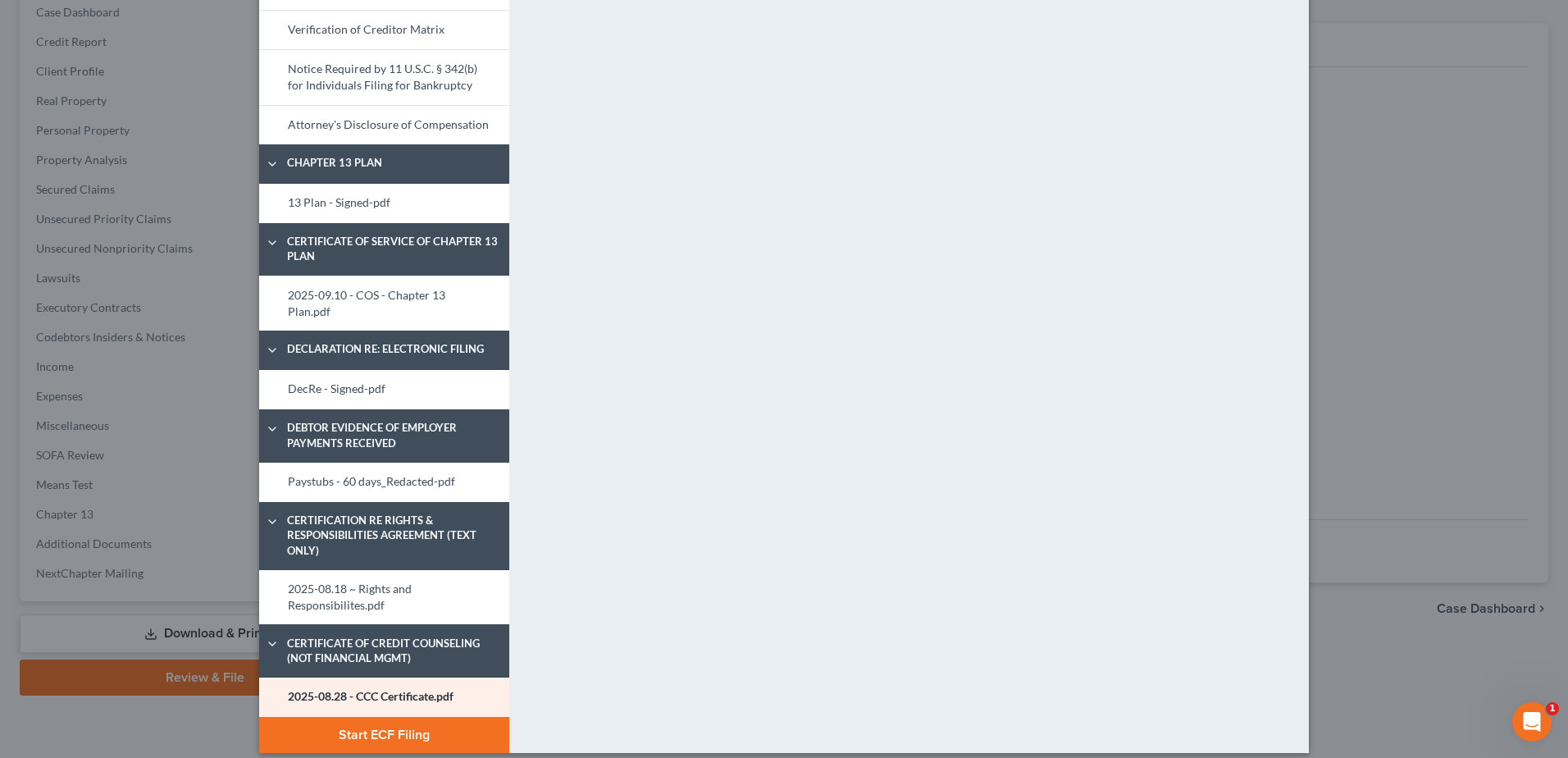
click at [385, 728] on button "Start ECF Filing" at bounding box center [384, 735] width 250 height 36
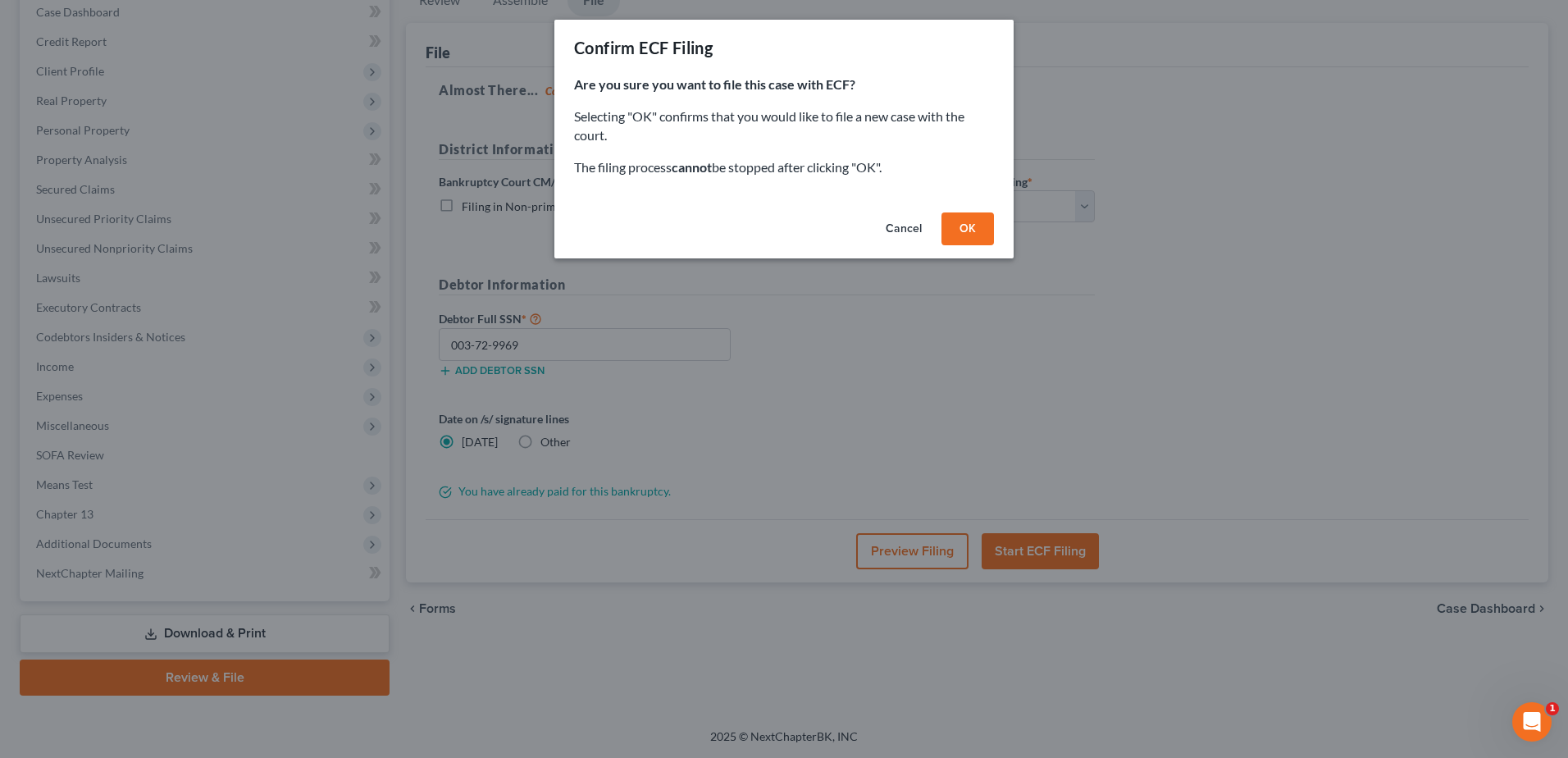
click at [965, 236] on button "OK" at bounding box center [967, 228] width 53 height 32
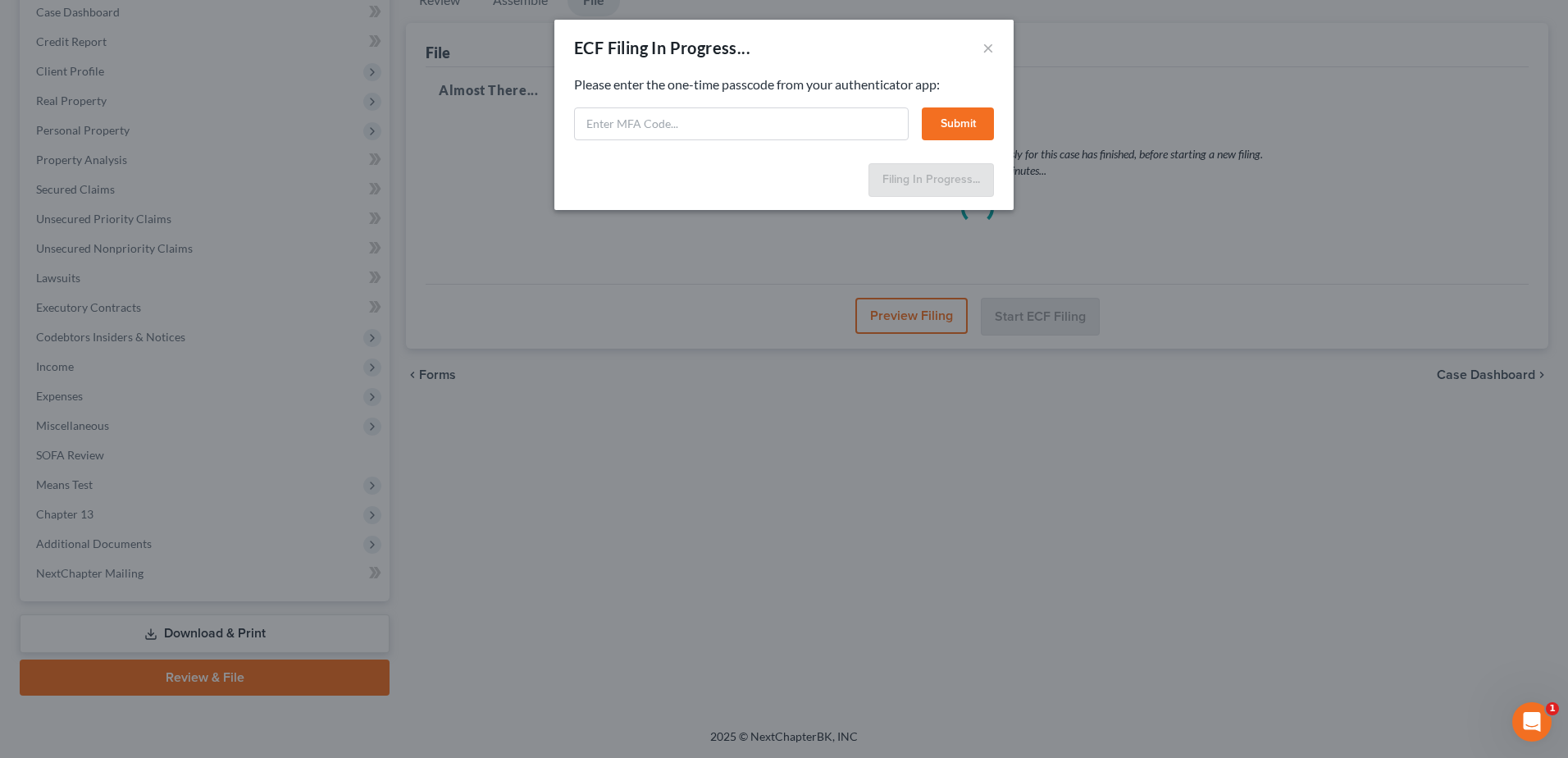
click at [689, 105] on div "Please enter the one-time passcode from your authenticator app: Submit" at bounding box center [784, 108] width 420 height 65
click at [664, 131] on input "text" at bounding box center [741, 124] width 334 height 32
type input "720779"
click at [952, 125] on button "Submit" at bounding box center [958, 124] width 73 height 32
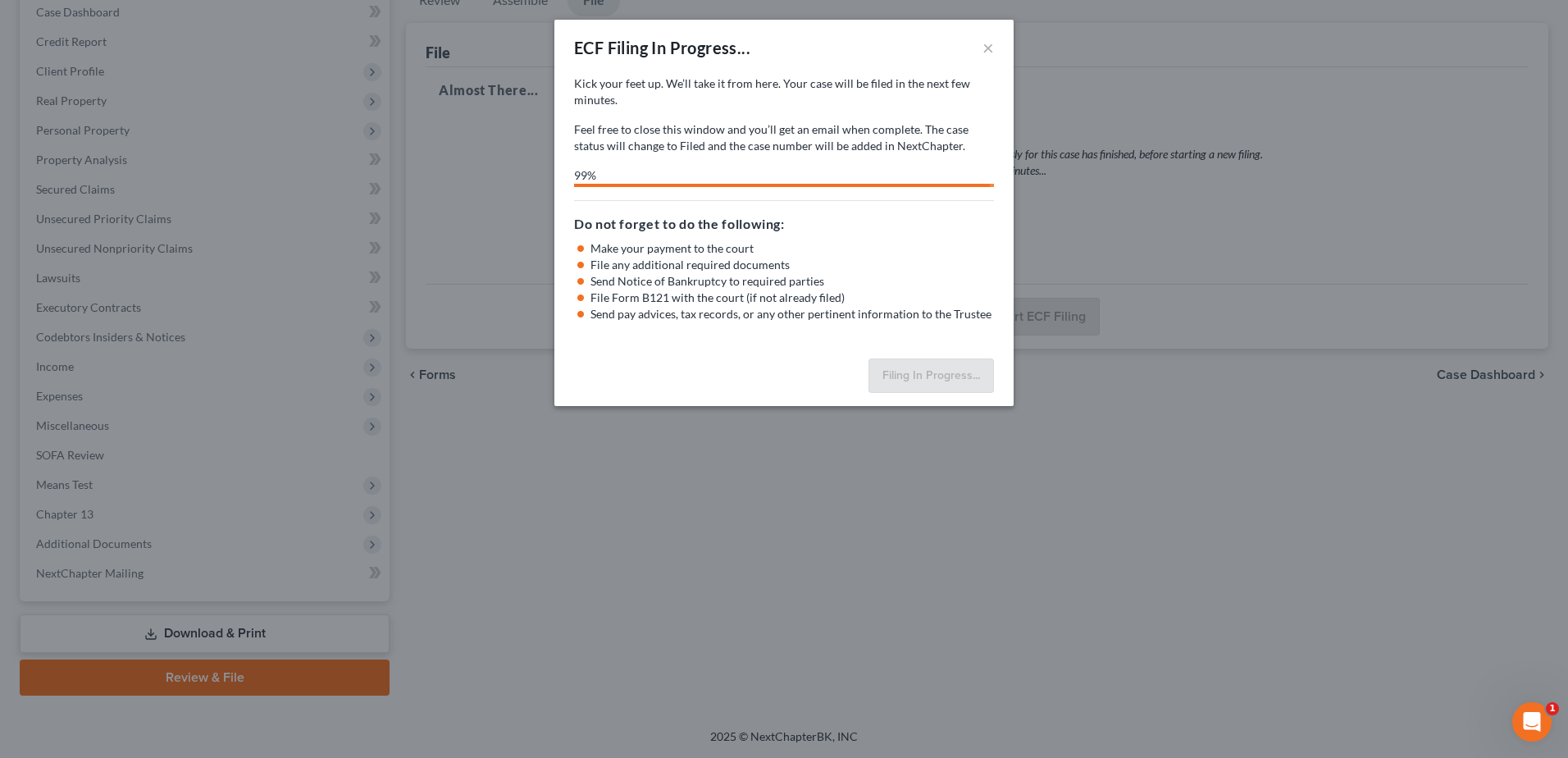
click at [966, 626] on div "ECF Filing In Progress... × Kick your feet up. We’ll take it from here. Your ca…" at bounding box center [784, 379] width 1568 height 758
select select "4"
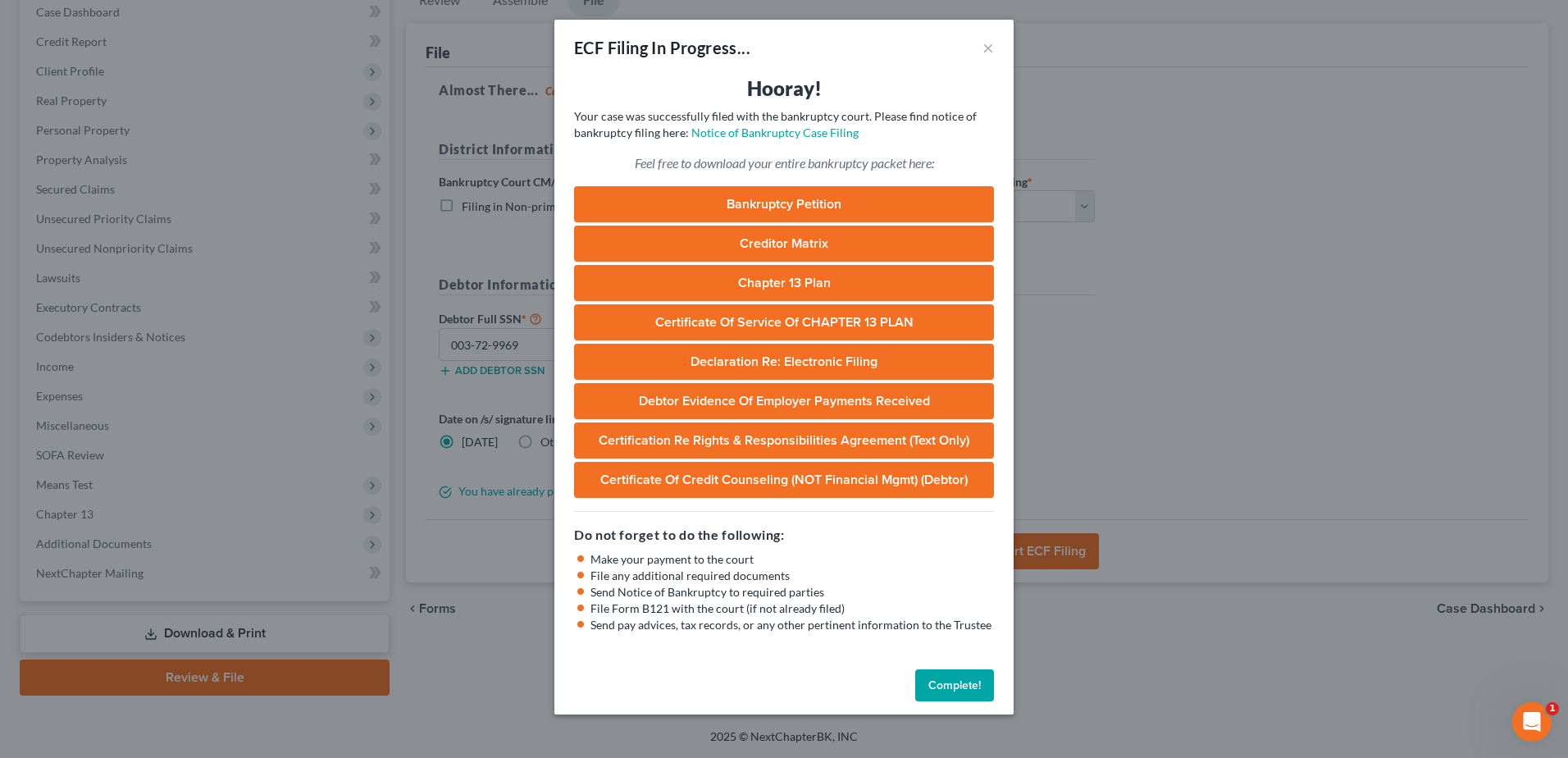
click at [962, 683] on button "Complete!" at bounding box center [954, 685] width 78 height 32
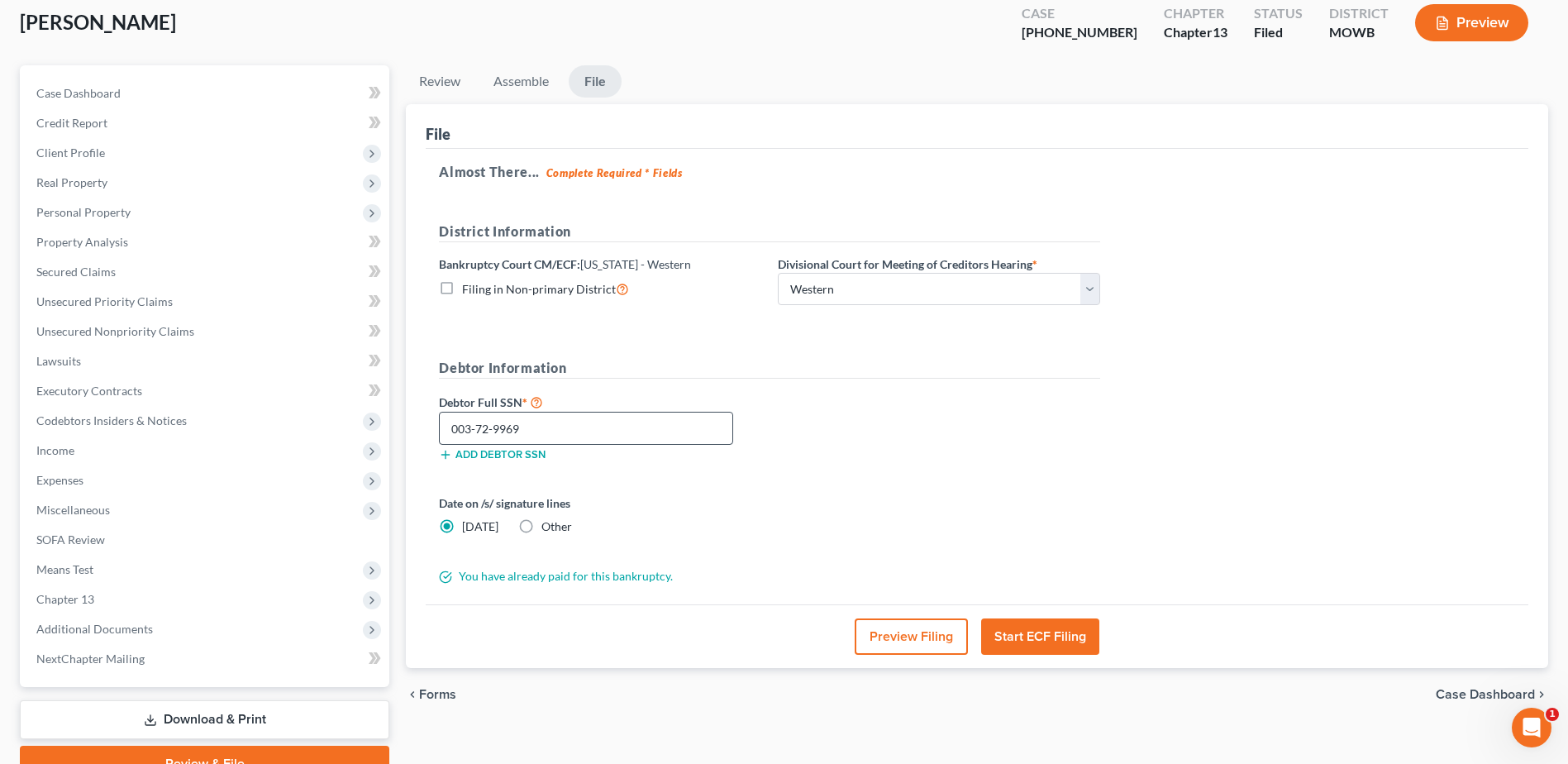
scroll to position [0, 0]
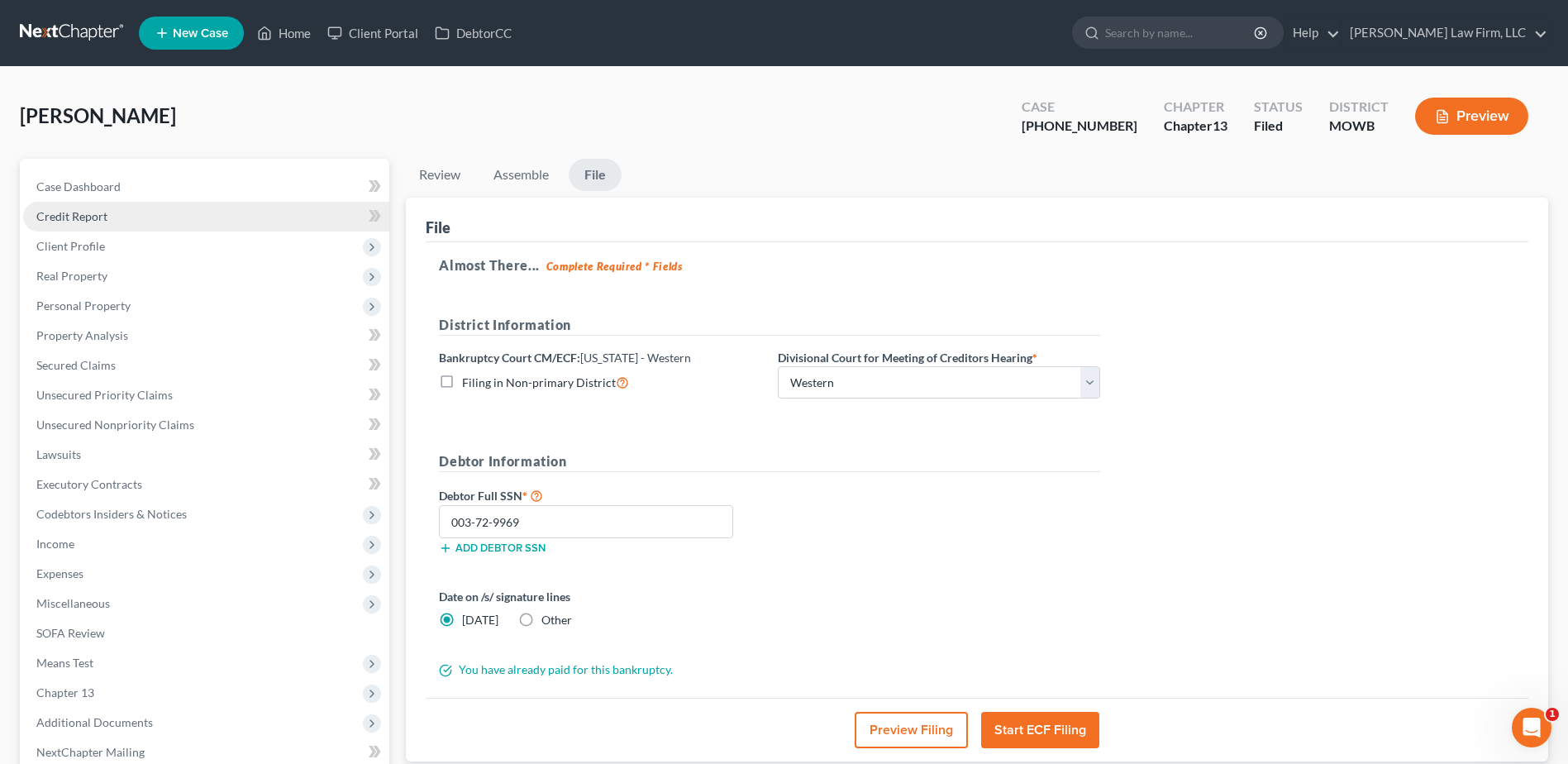
click at [84, 220] on span "Credit Report" at bounding box center [72, 216] width 71 height 14
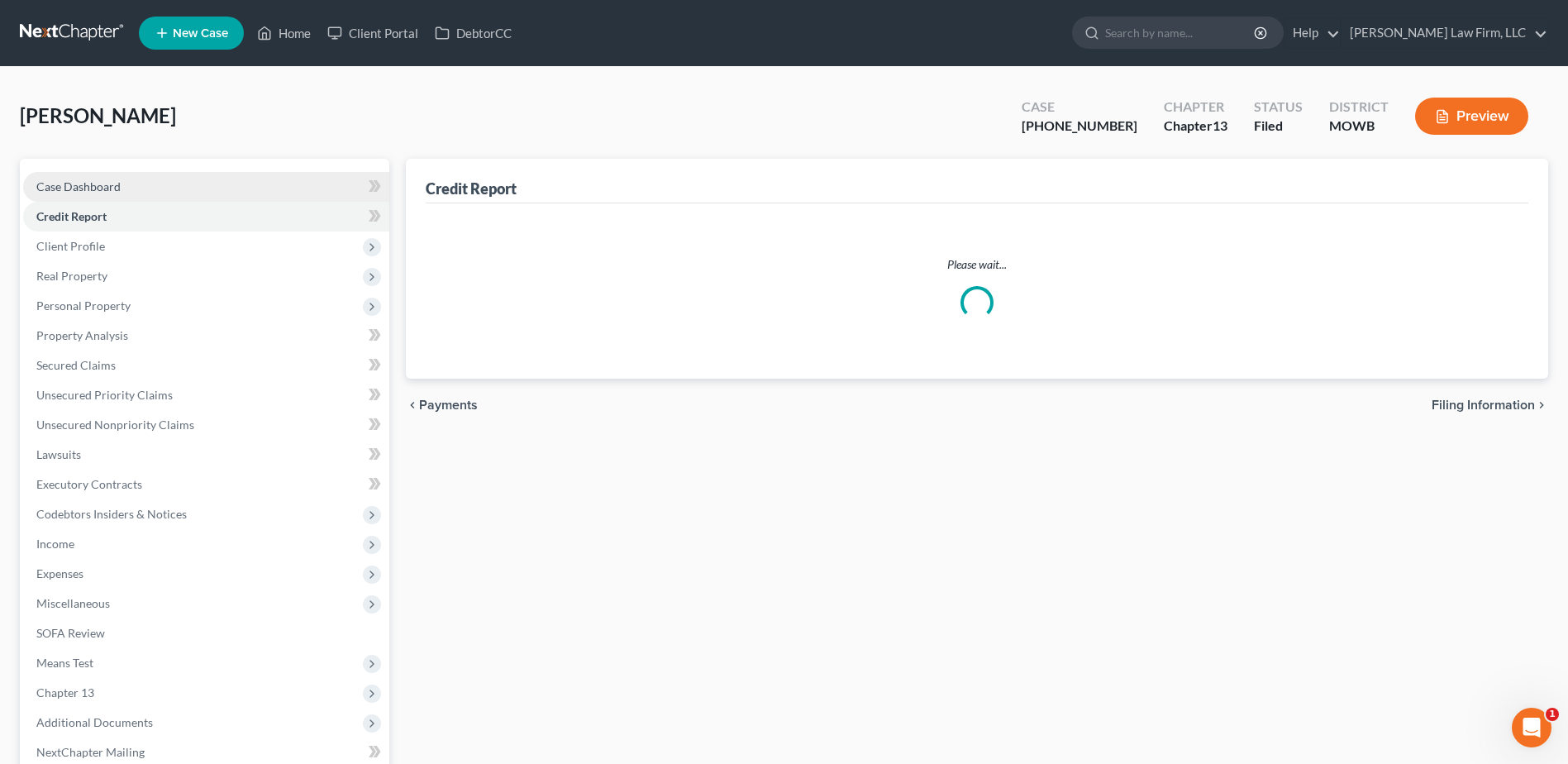
click at [80, 186] on span "Case Dashboard" at bounding box center [79, 186] width 85 height 14
select select "0"
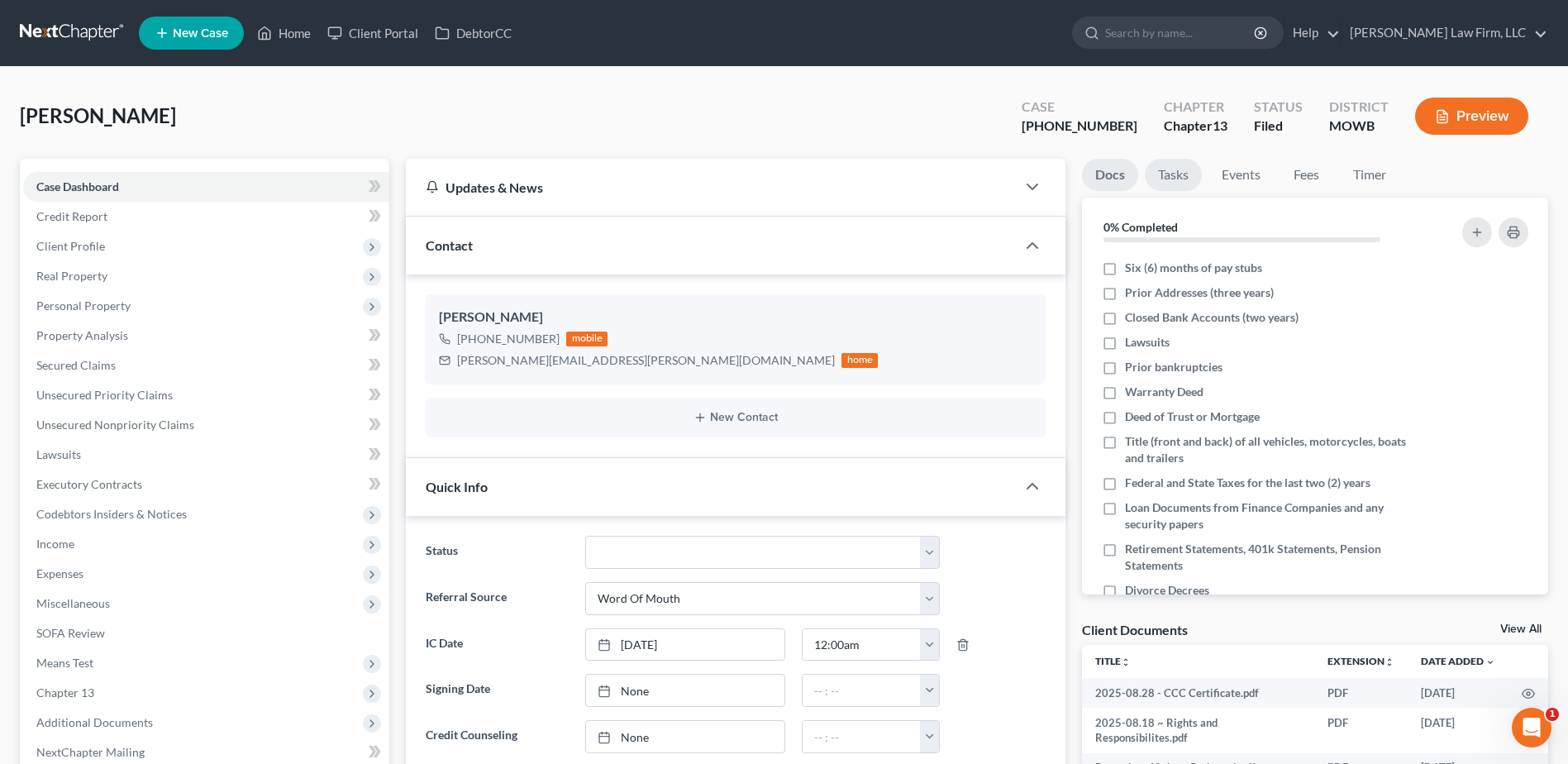
click at [1169, 178] on link "Tasks" at bounding box center [1172, 174] width 57 height 32
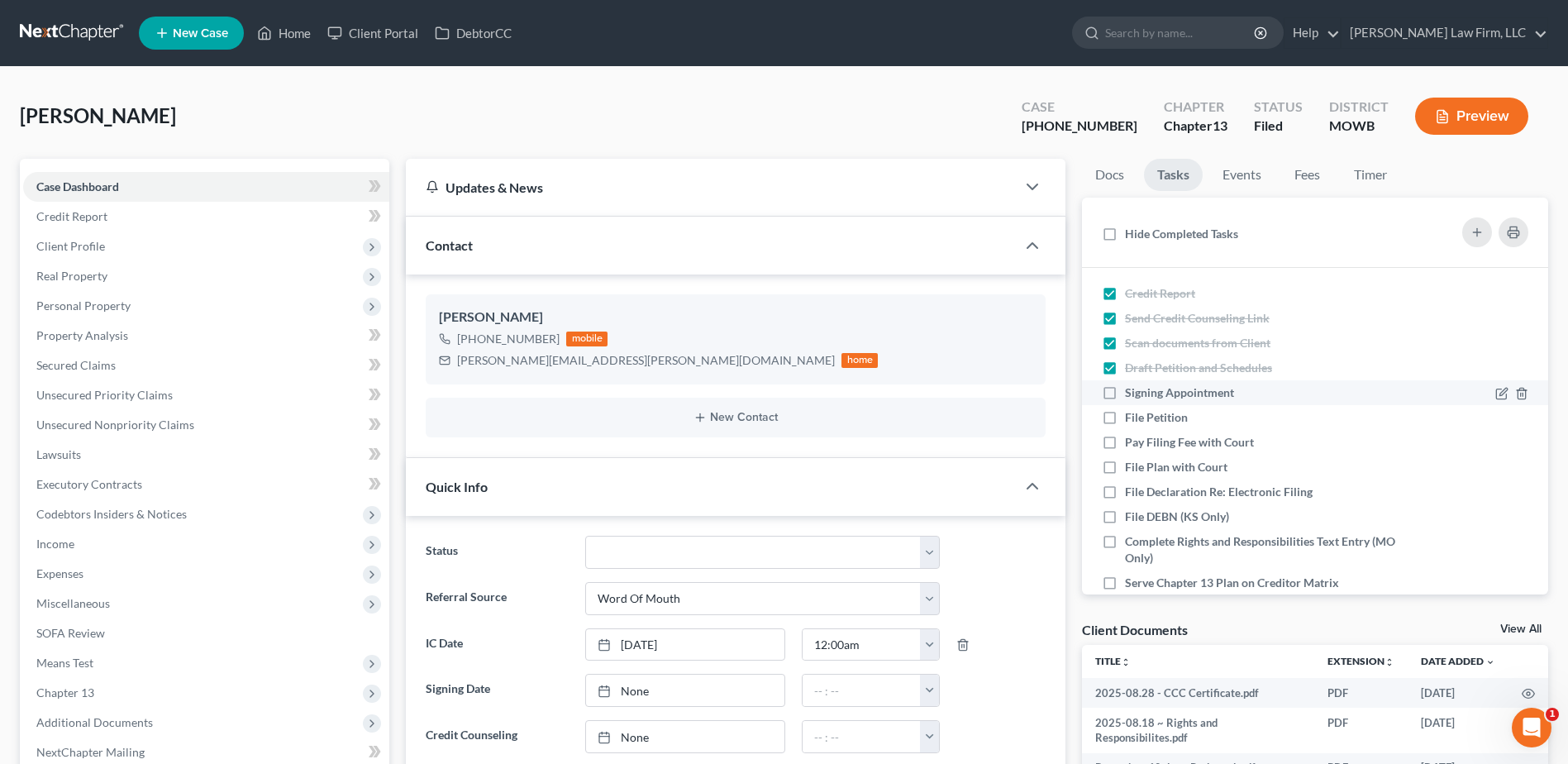
click at [1125, 395] on label "Signing Appointment" at bounding box center [1186, 392] width 122 height 16
click at [1132, 395] on input "Signing Appointment" at bounding box center [1137, 389] width 11 height 11
checkbox input "true"
click at [1125, 417] on label "File Petition" at bounding box center [1163, 417] width 76 height 16
click at [1132, 417] on input "File Petition" at bounding box center [1137, 414] width 11 height 11
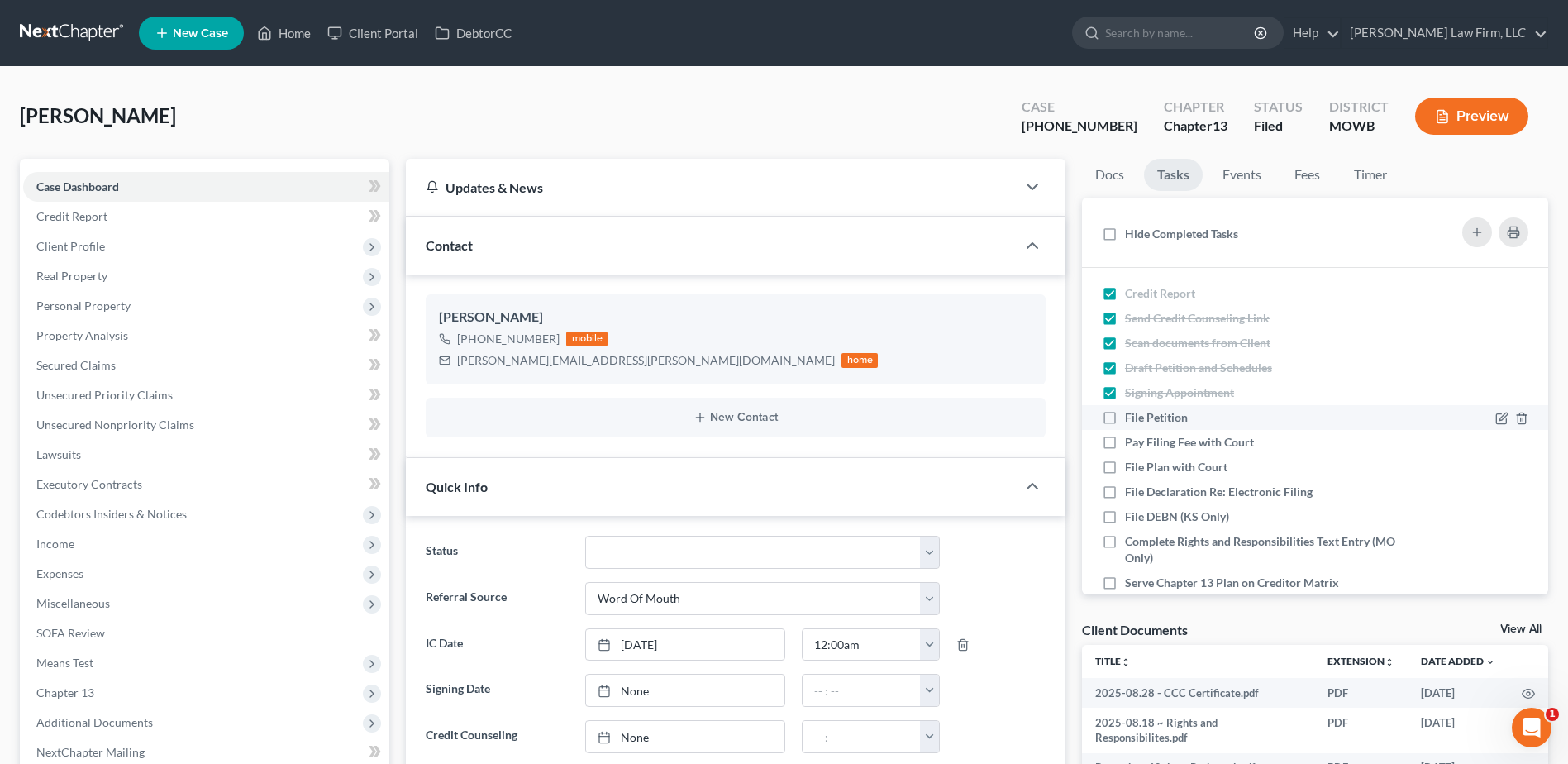
checkbox input "true"
click at [1125, 442] on label "Pay Filing Fee with Court" at bounding box center [1196, 442] width 142 height 16
click at [1132, 442] on input "Pay Filing Fee with Court" at bounding box center [1137, 439] width 11 height 11
checkbox input "true"
click at [1125, 471] on label "File Plan with Court" at bounding box center [1183, 467] width 116 height 16
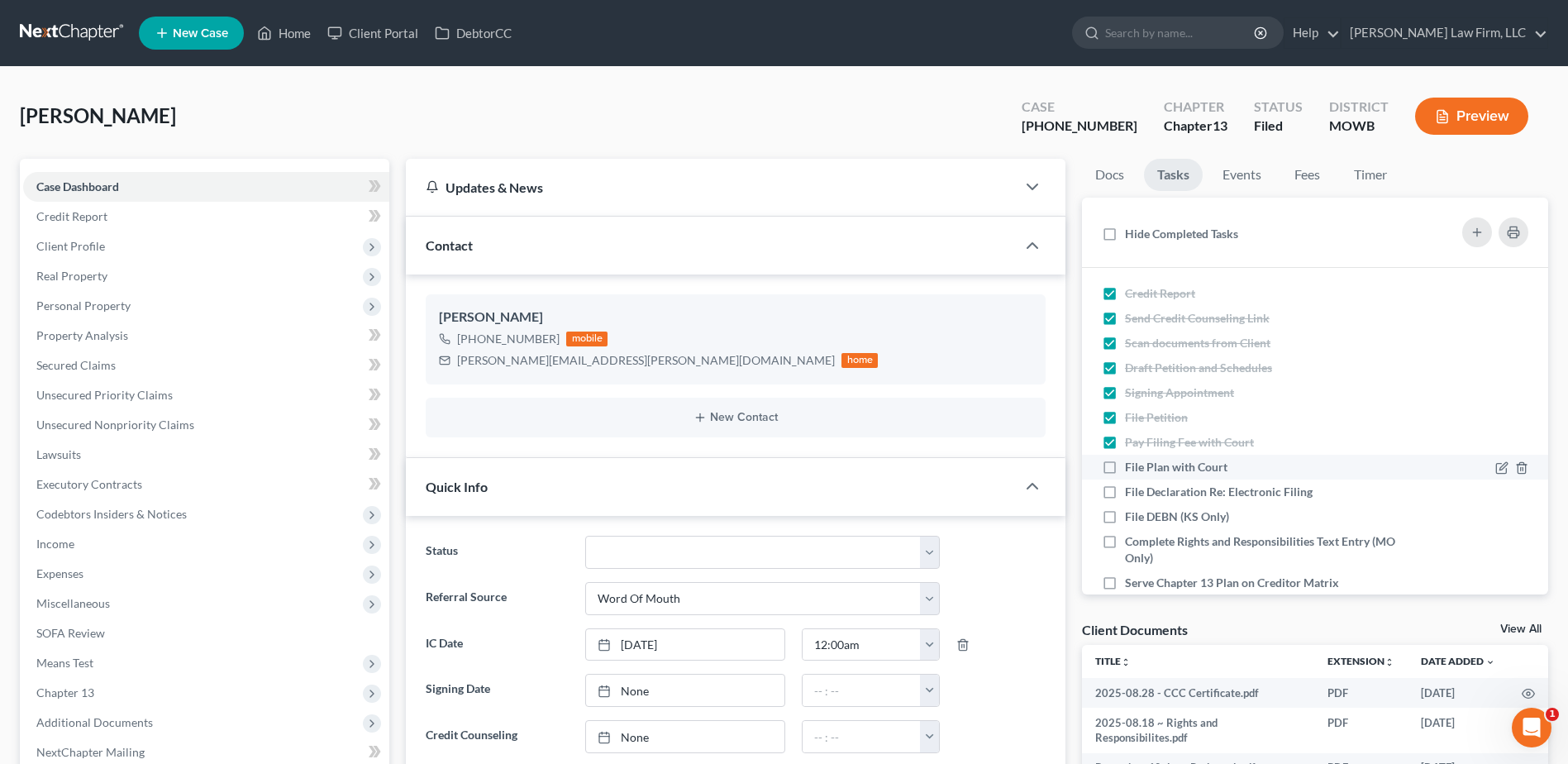
click at [1132, 470] on input "File Plan with Court" at bounding box center [1137, 464] width 11 height 11
checkbox input "true"
click at [1125, 489] on label "File Declaration Re: Electronic Filing" at bounding box center [1225, 491] width 201 height 16
click at [1132, 489] on input "File Declaration Re: Electronic Filing" at bounding box center [1137, 488] width 11 height 11
checkbox input "true"
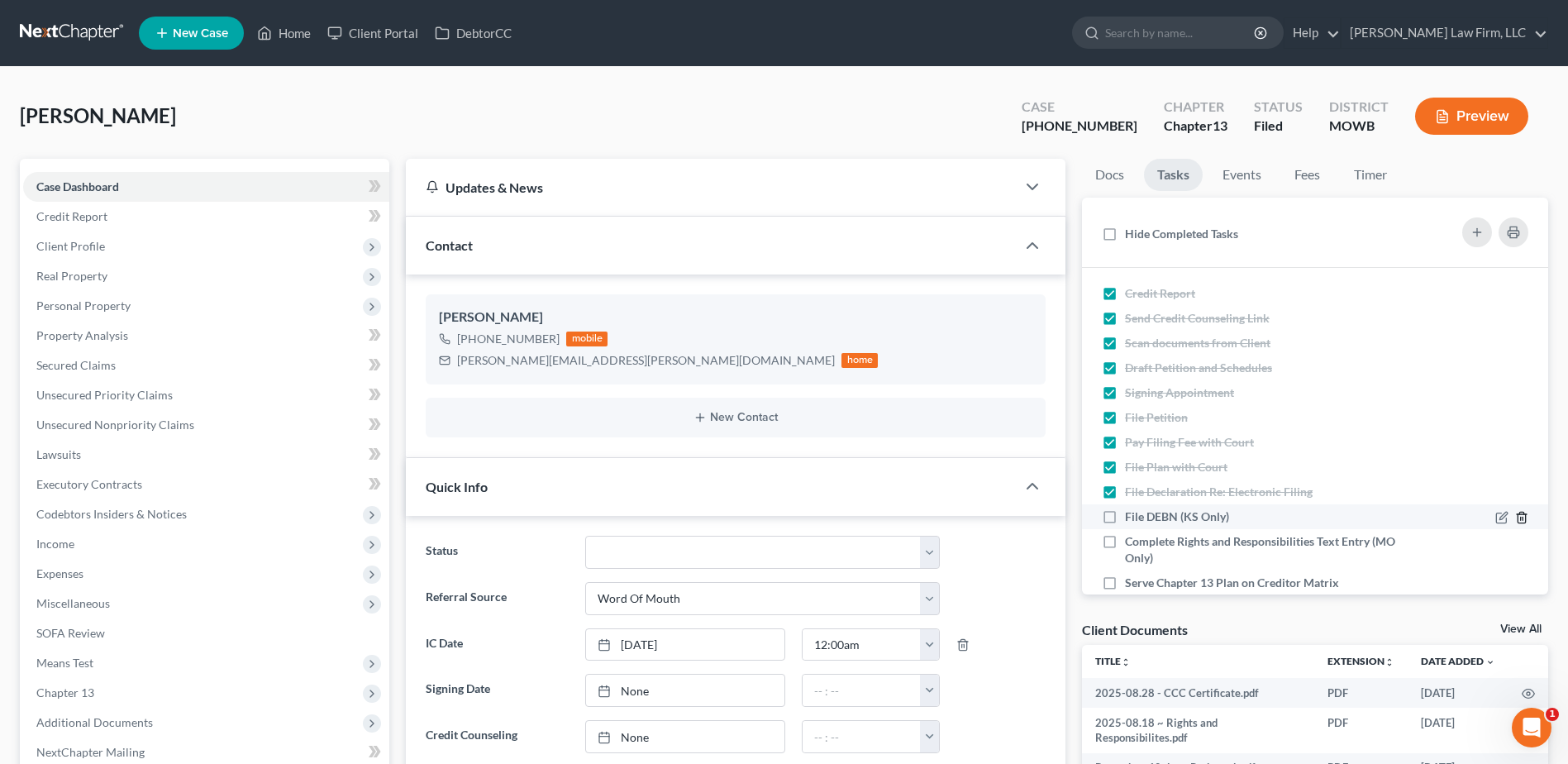
click at [1515, 513] on icon "button" at bounding box center [1522, 518] width 13 height 13
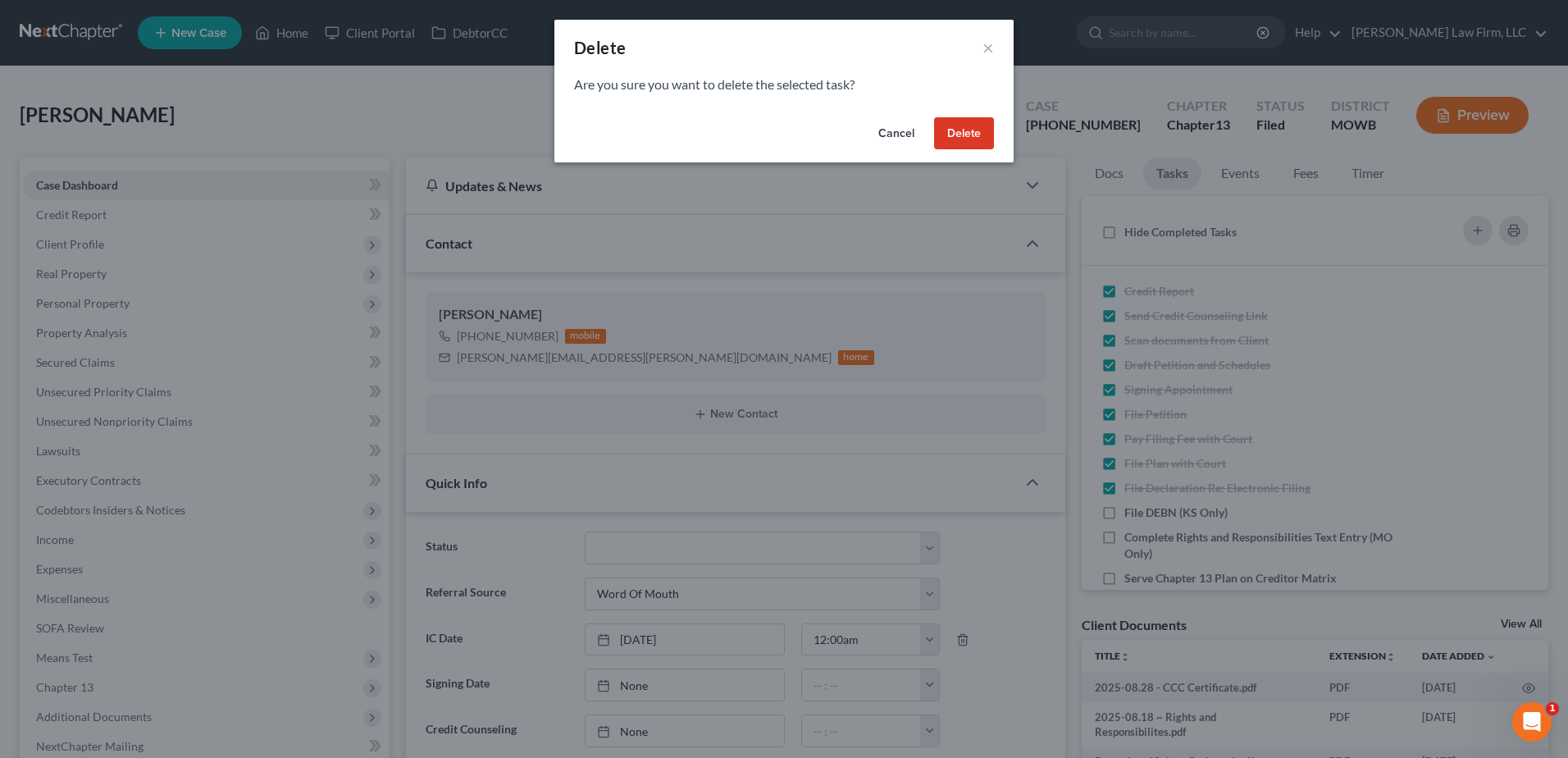
click at [973, 135] on button "Delete" at bounding box center [964, 134] width 60 height 32
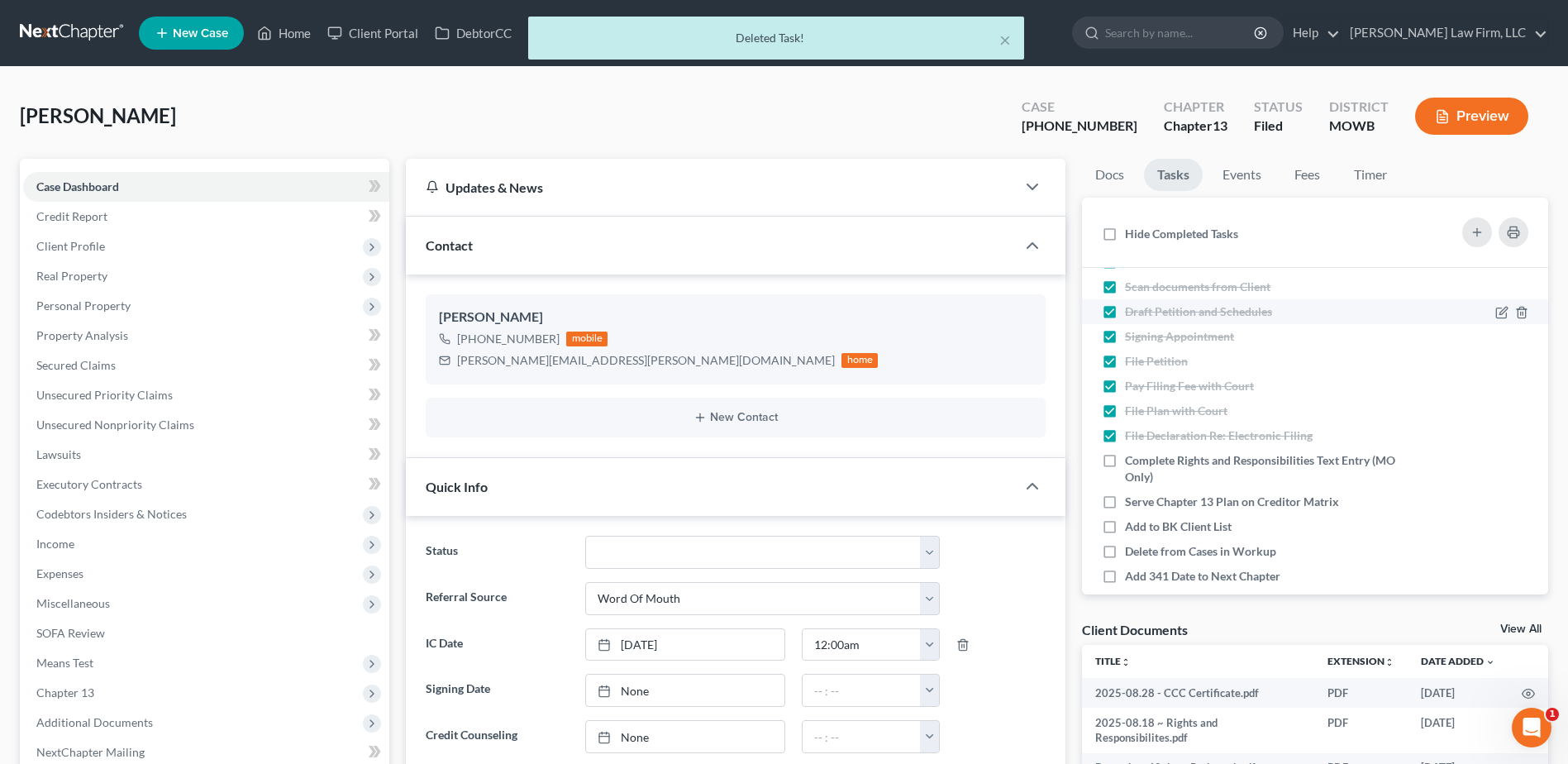
scroll to position [166, 0]
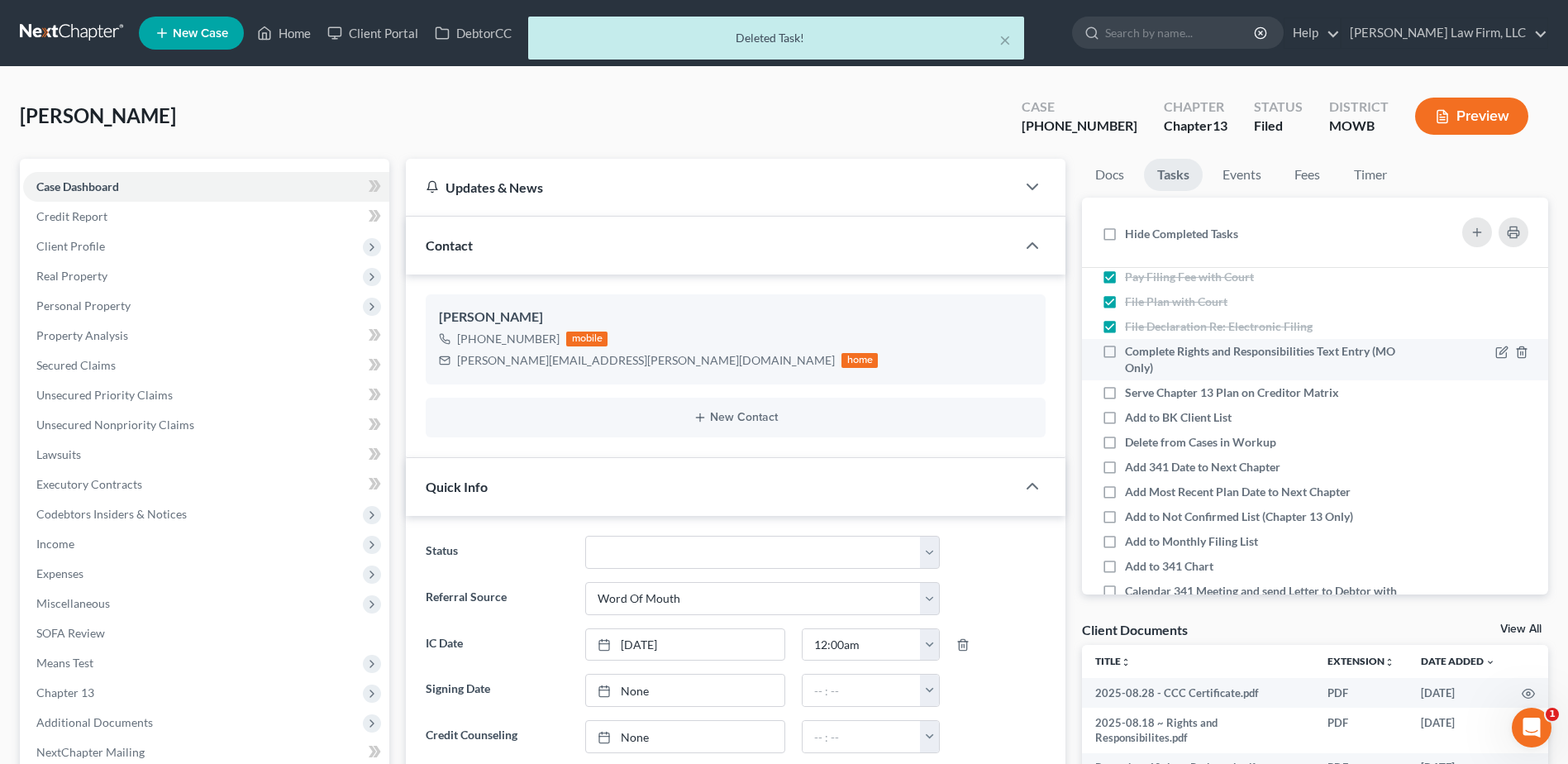
click at [1125, 348] on label "Complete Rights and Responsibilities Text Entry (MO Only)" at bounding box center [1261, 359] width 272 height 33
click at [1132, 348] on input "Complete Rights and Responsibilities Text Entry (MO Only)" at bounding box center [1137, 347] width 11 height 11
checkbox input "true"
click at [1125, 386] on label "Serve Chapter 13 Plan on Creditor Matrix" at bounding box center [1239, 392] width 227 height 16
click at [1132, 386] on input "Serve Chapter 13 Plan on Creditor Matrix" at bounding box center [1137, 389] width 11 height 11
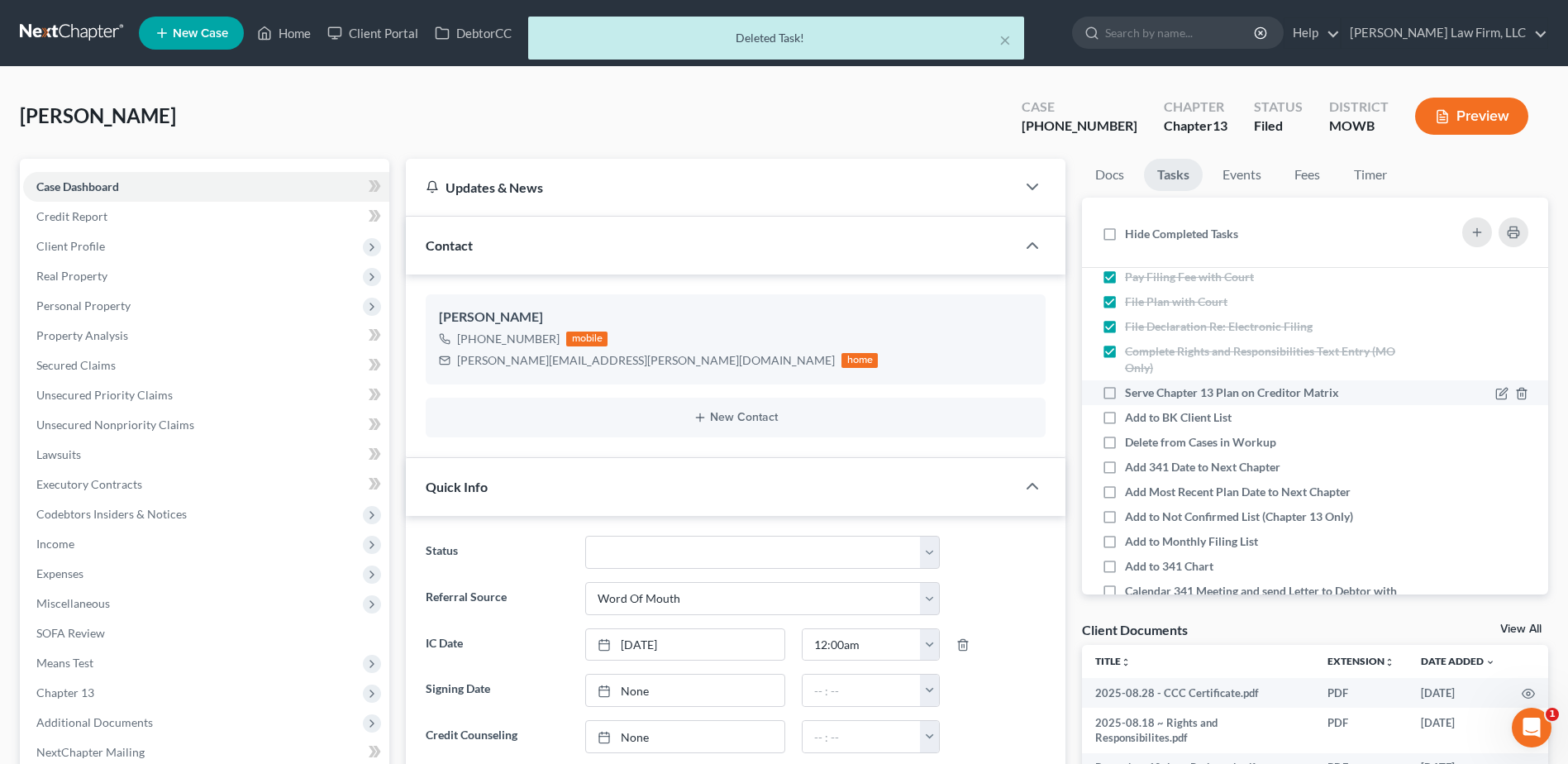
checkbox input "true"
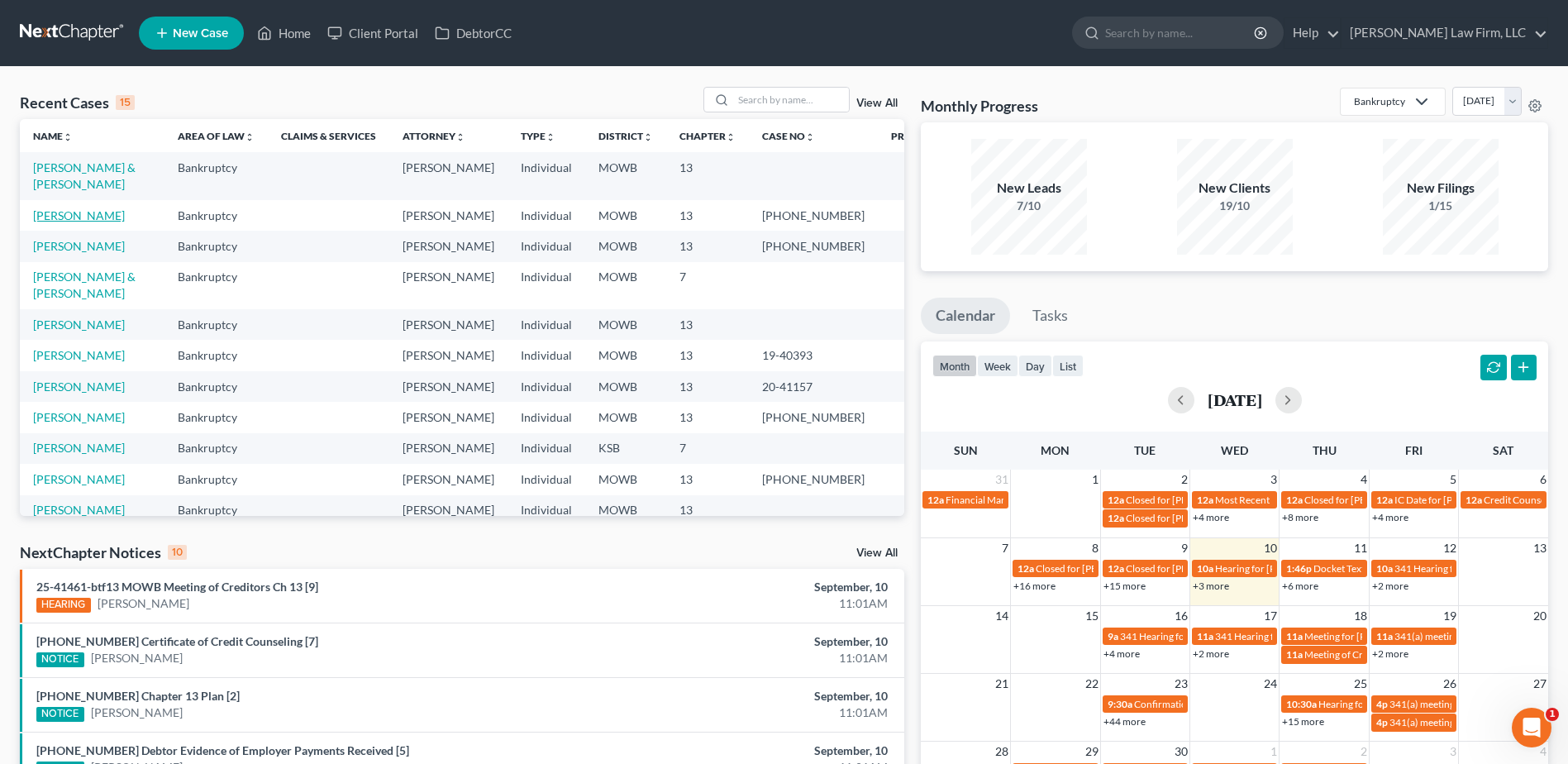
click at [90, 219] on link "[PERSON_NAME]" at bounding box center [78, 215] width 91 height 14
select select "0"
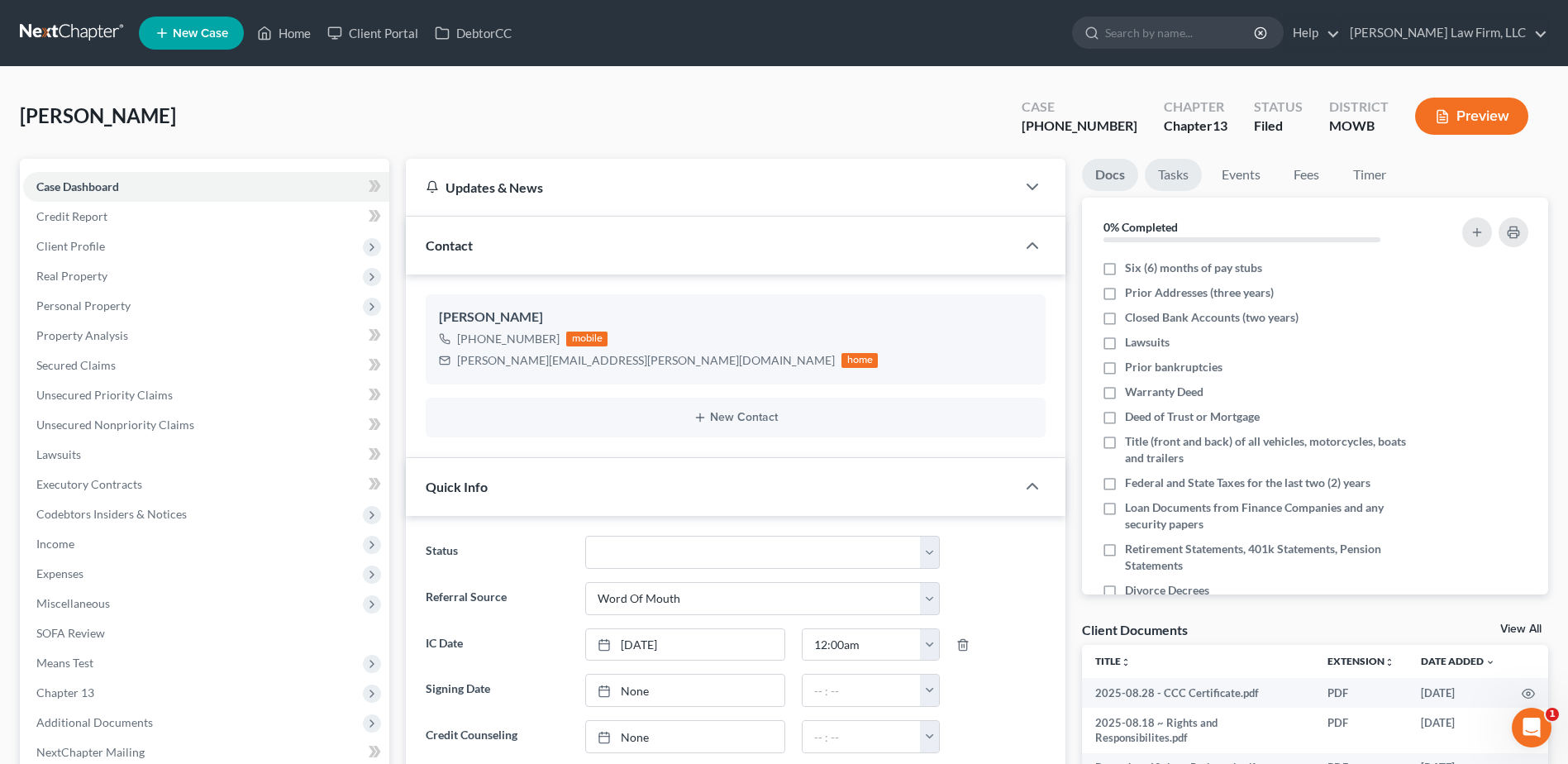
click at [1191, 170] on link "Tasks" at bounding box center [1172, 174] width 57 height 32
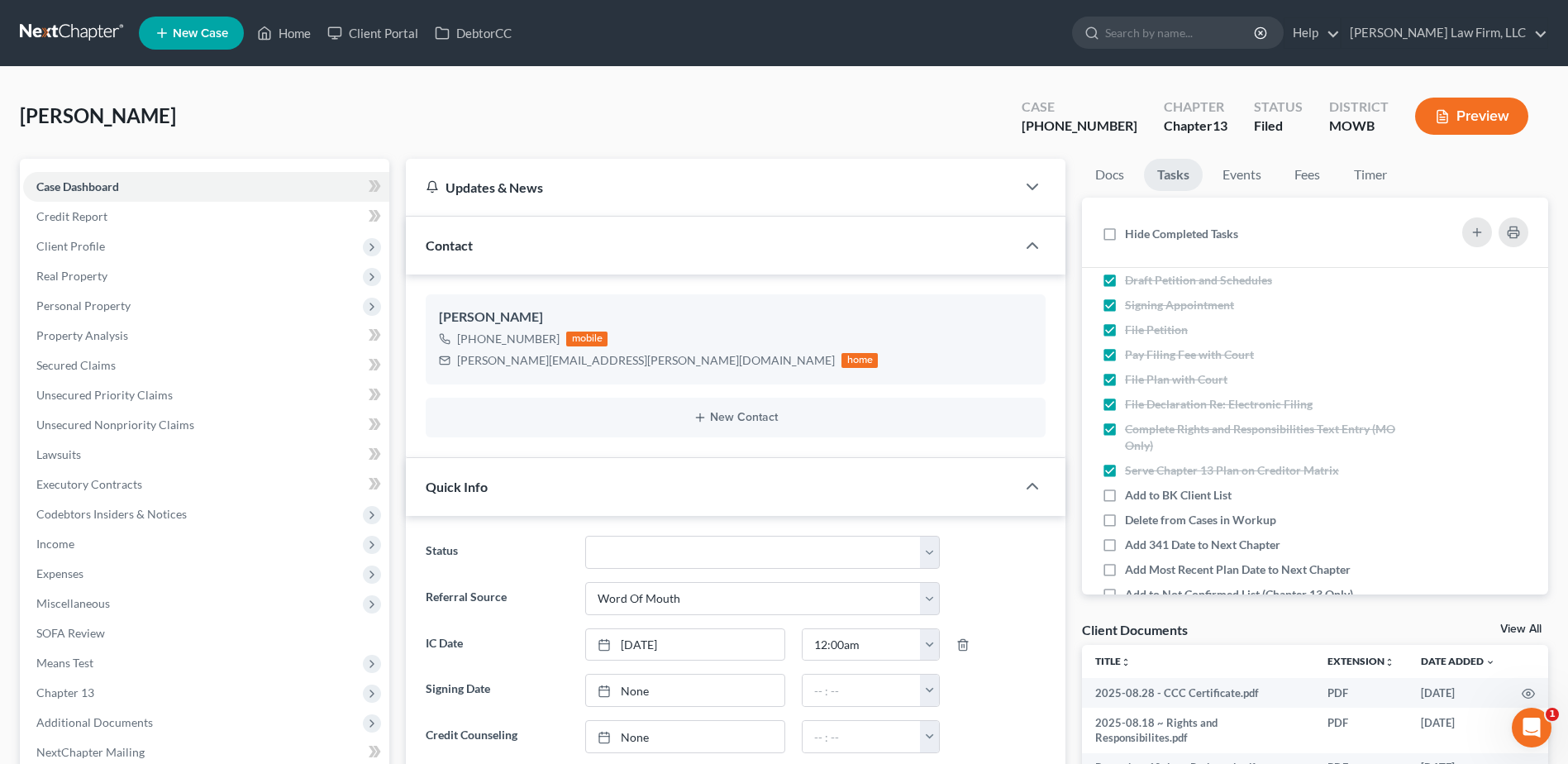
scroll to position [227, 0]
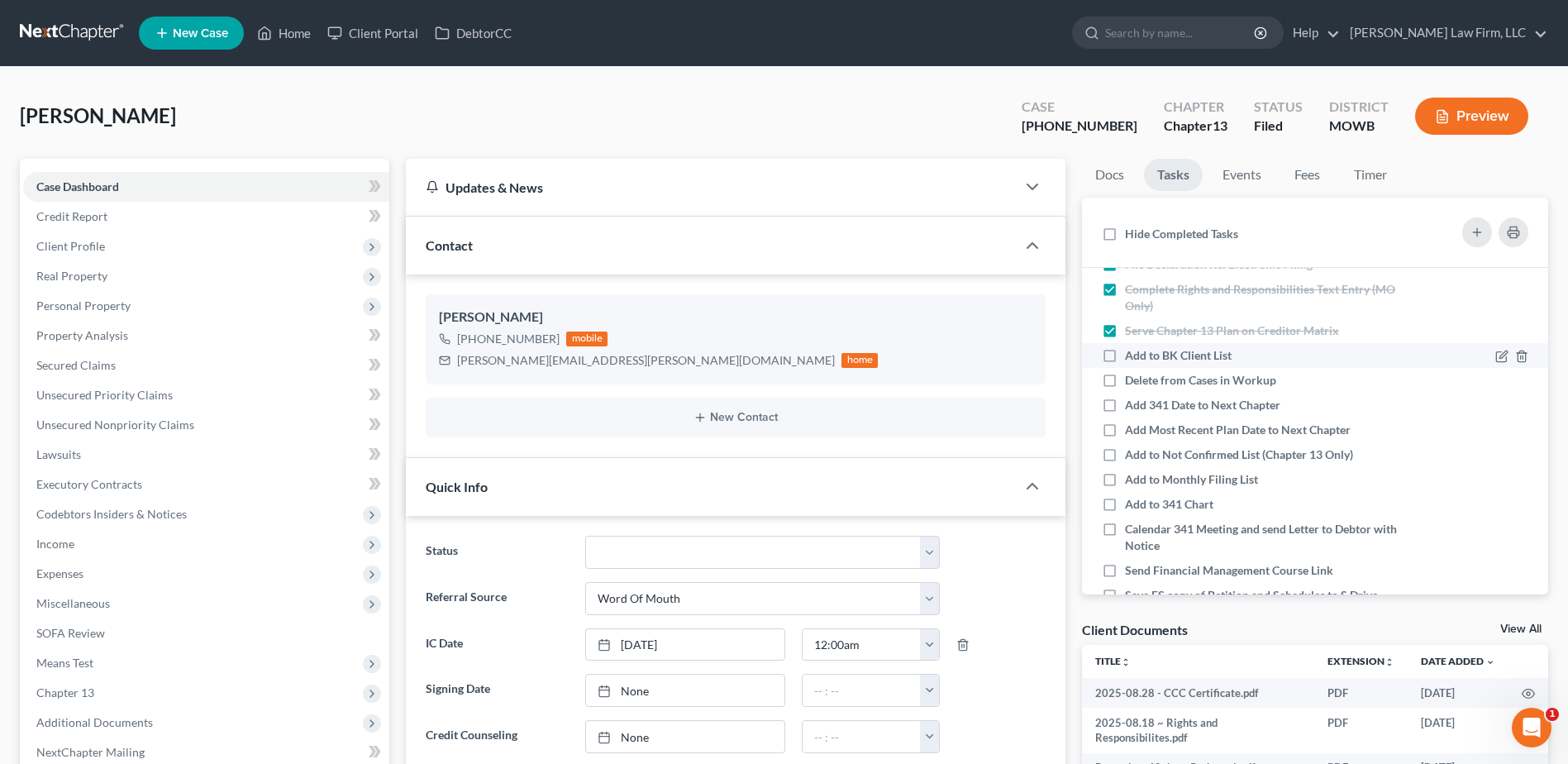
click at [1125, 354] on label "Add to BK Client List" at bounding box center [1185, 355] width 120 height 16
click at [1132, 354] on input "Add to BK Client List" at bounding box center [1137, 352] width 11 height 11
checkbox input "true"
click at [1125, 375] on label "Delete from Cases in Workup" at bounding box center [1207, 379] width 165 height 16
click at [1132, 375] on input "Delete from Cases in Workup" at bounding box center [1137, 376] width 11 height 11
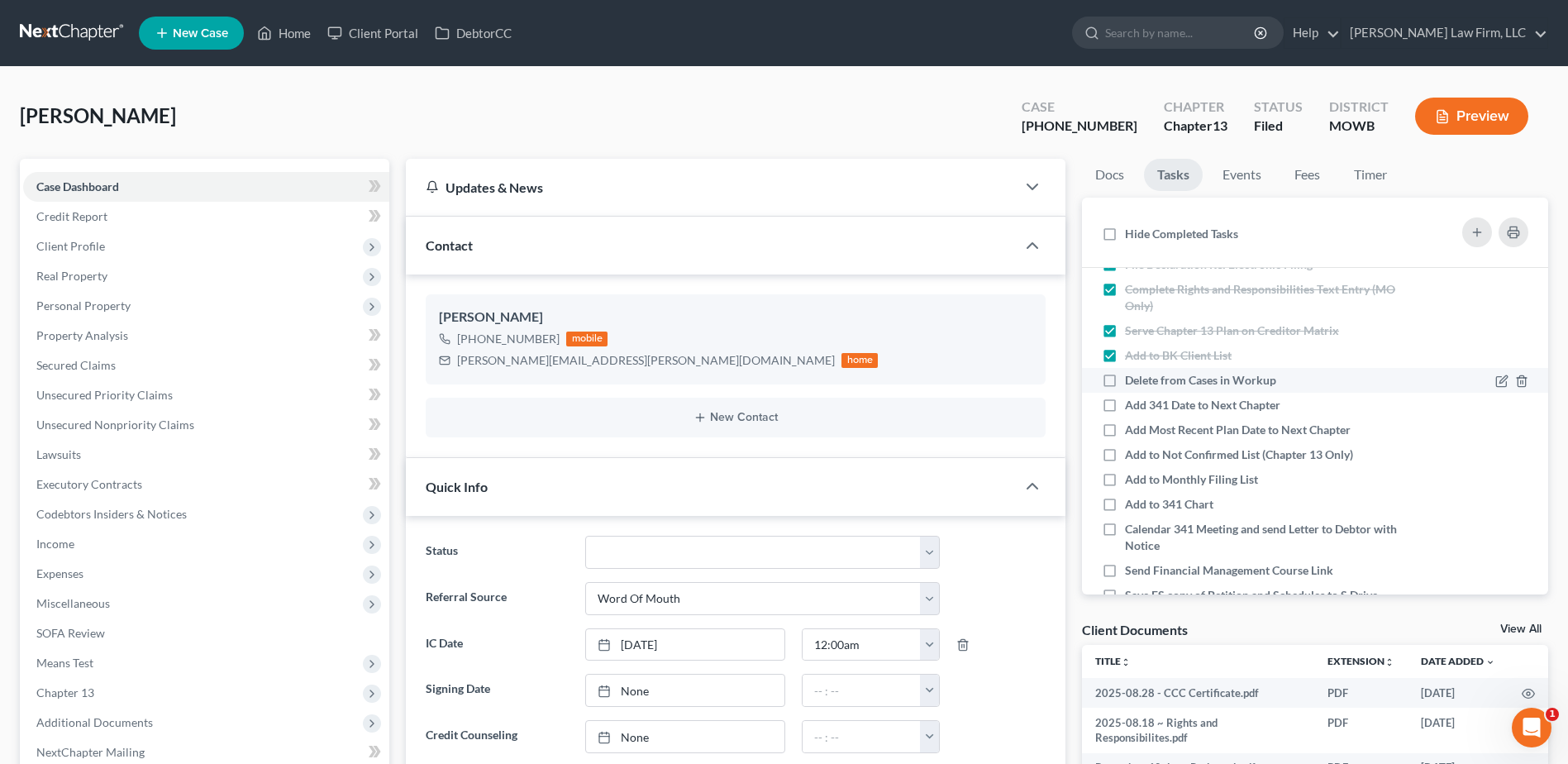
checkbox input "true"
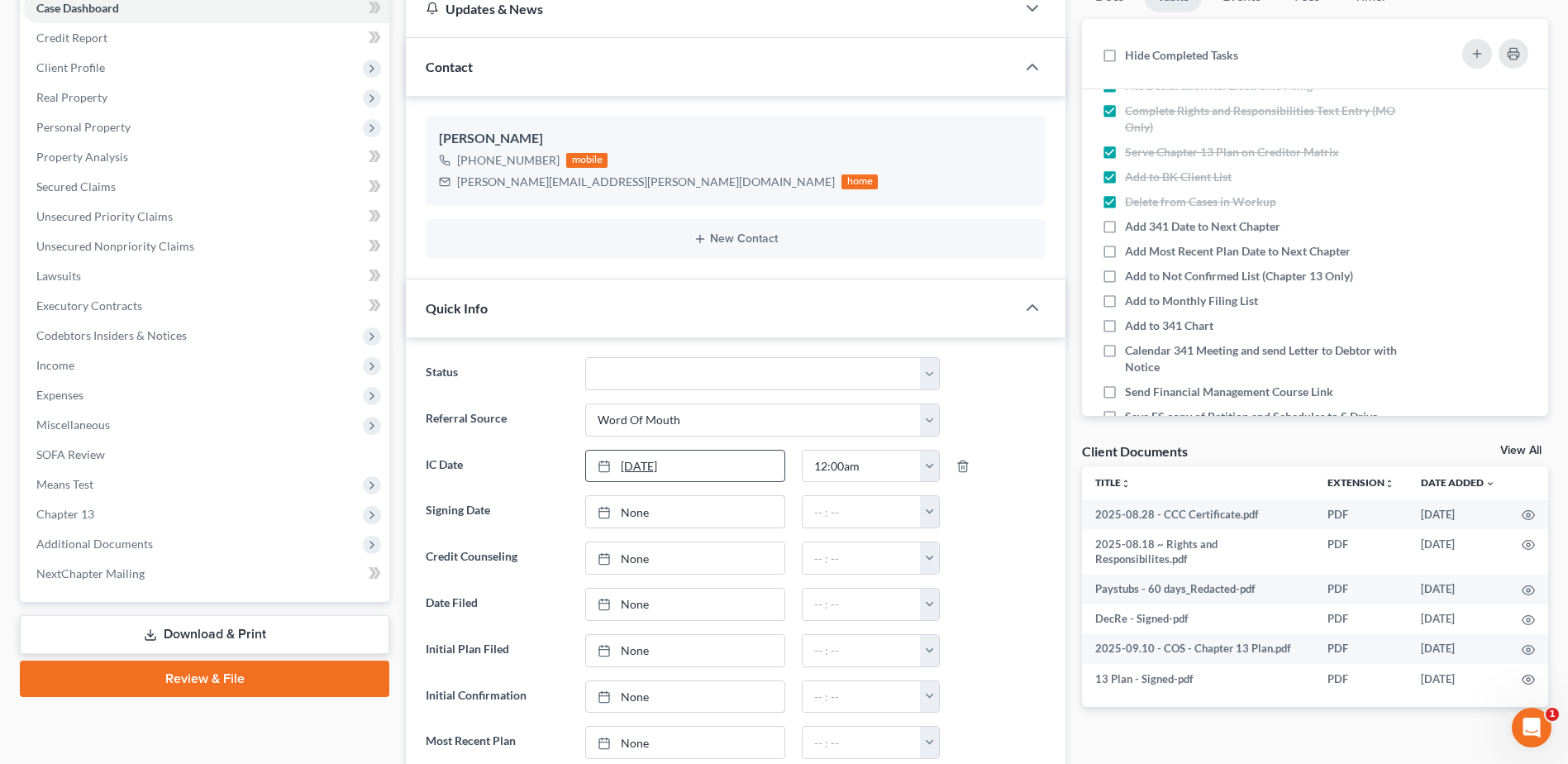
scroll to position [186, 0]
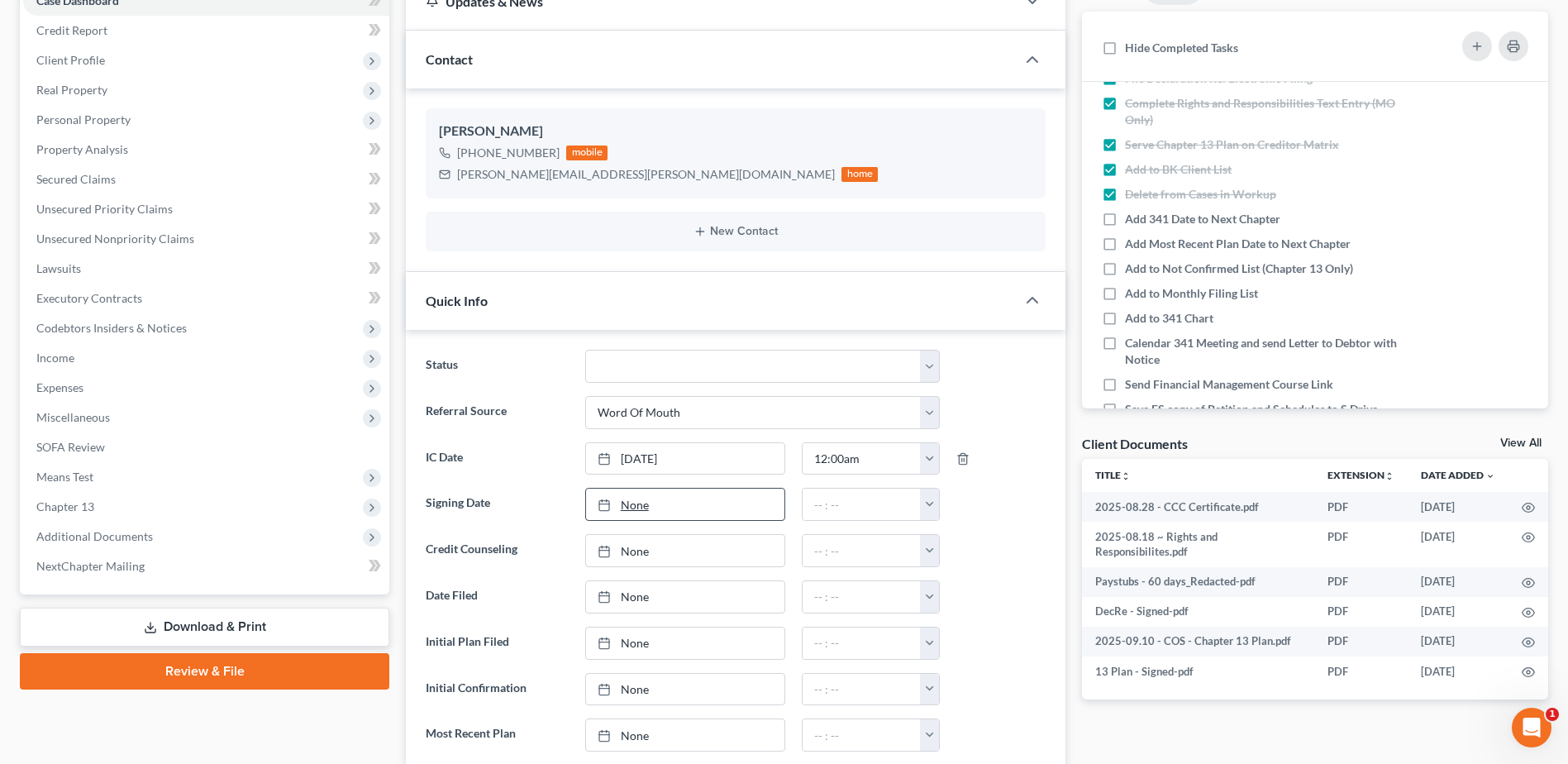
click at [625, 506] on link "None" at bounding box center [685, 504] width 198 height 32
type input "[DATE]"
click at [929, 506] on button "button" at bounding box center [930, 504] width 19 height 32
click at [952, 535] on link "12:00am" at bounding box center [966, 540] width 92 height 28
type input "12:00am"
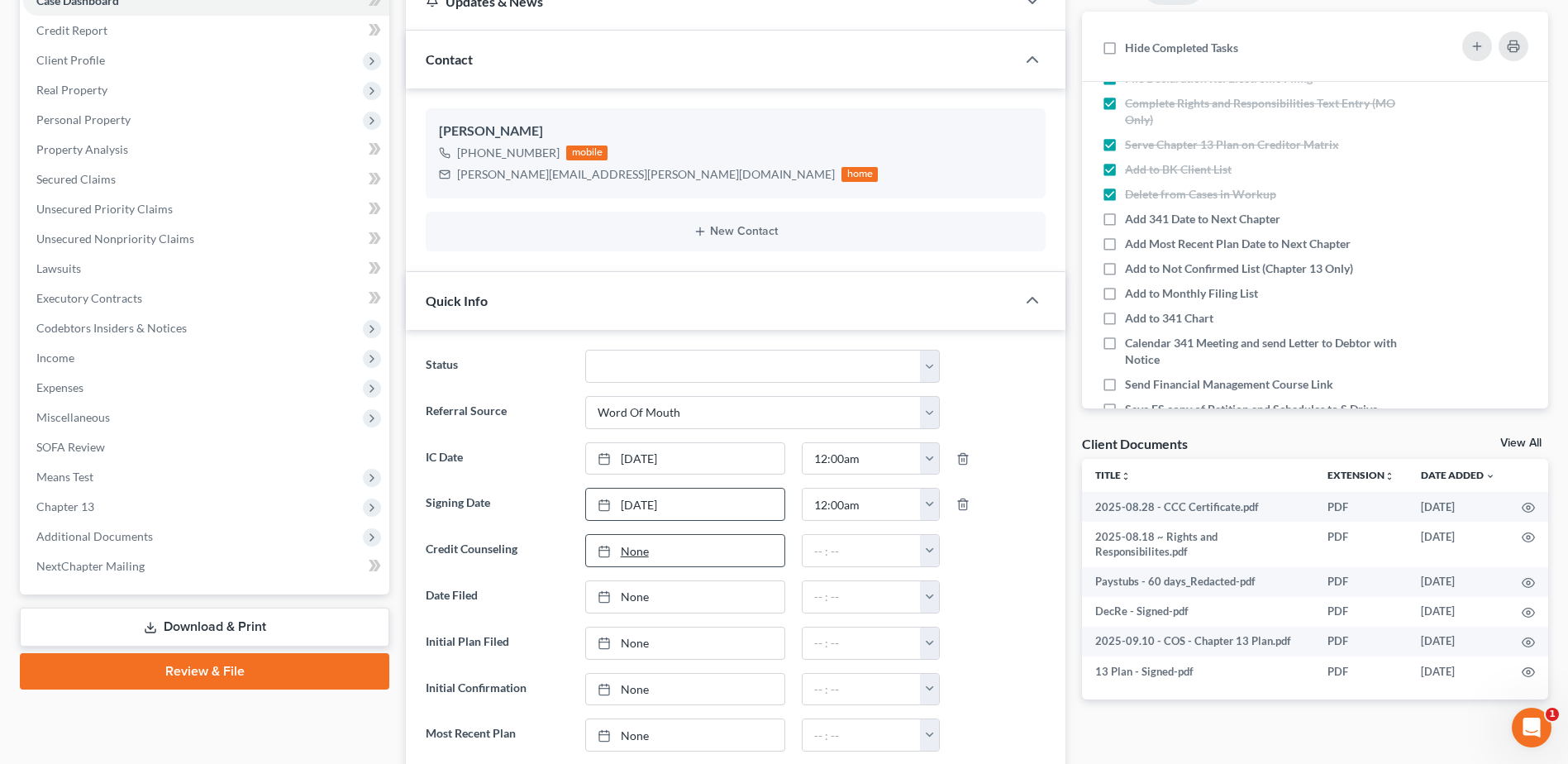
click at [631, 552] on link "None" at bounding box center [685, 550] width 198 height 32
type input "[DATE]"
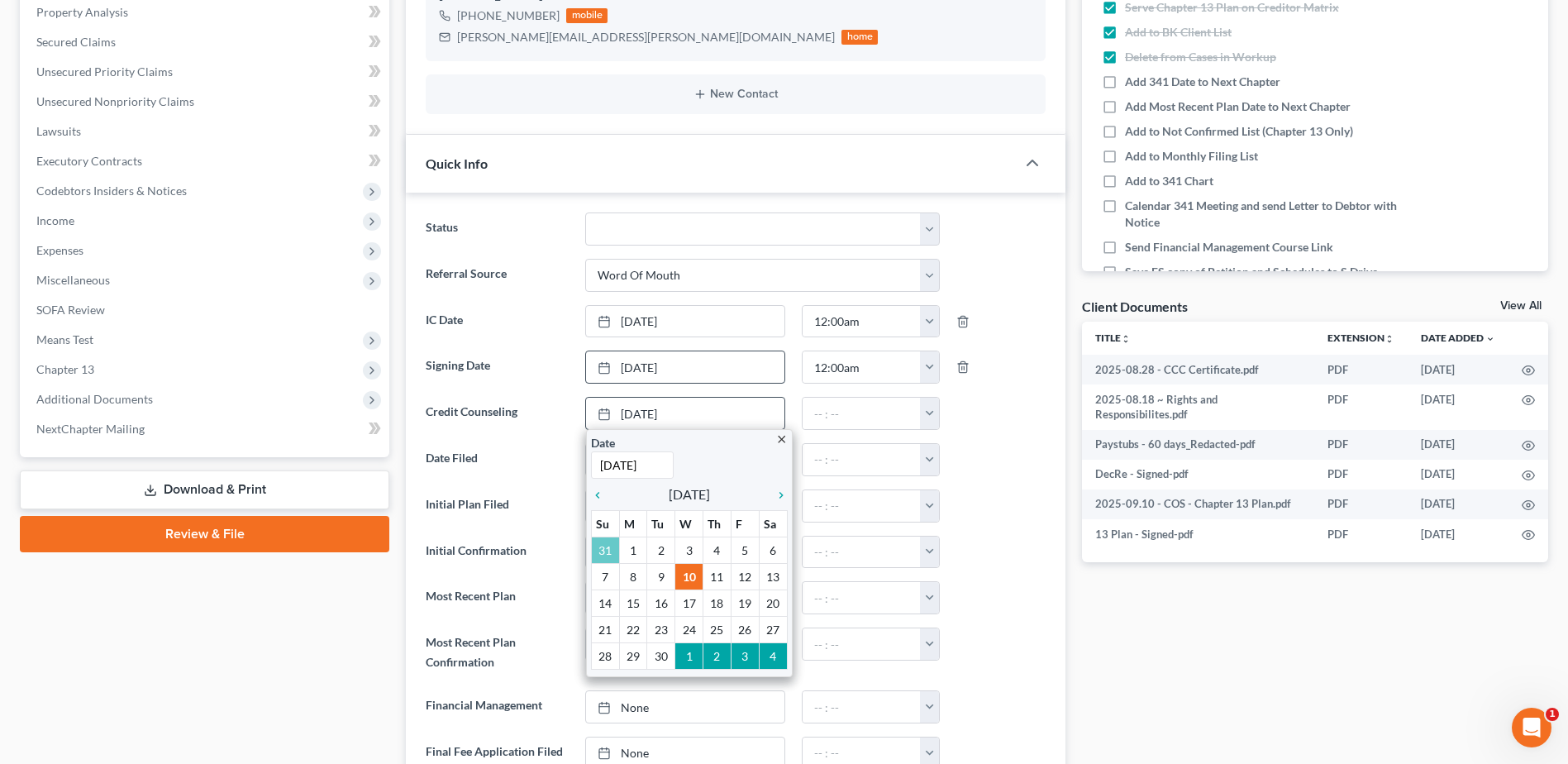
scroll to position [331, 0]
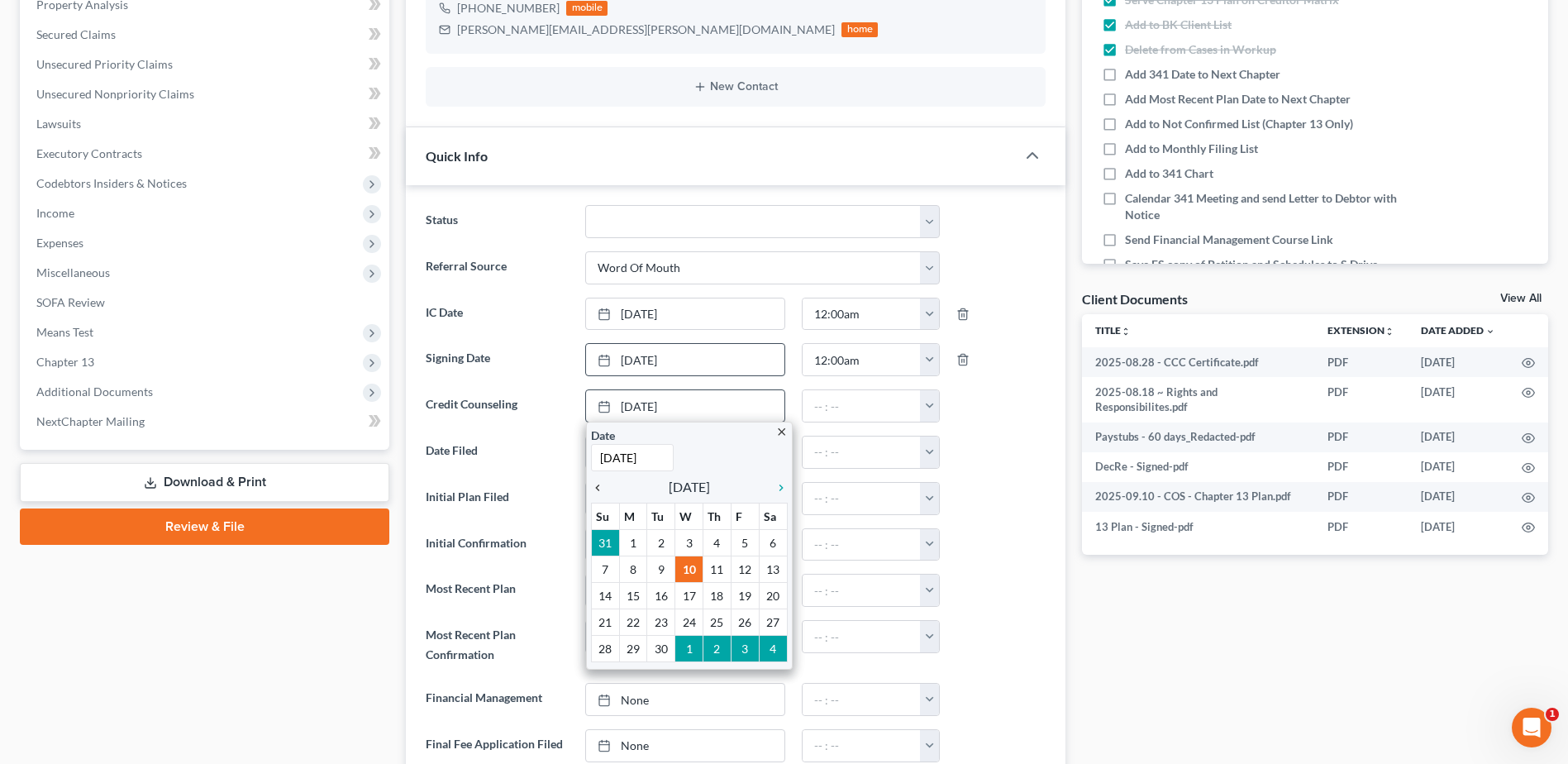
click at [597, 495] on link "chevron_left" at bounding box center [602, 487] width 21 height 20
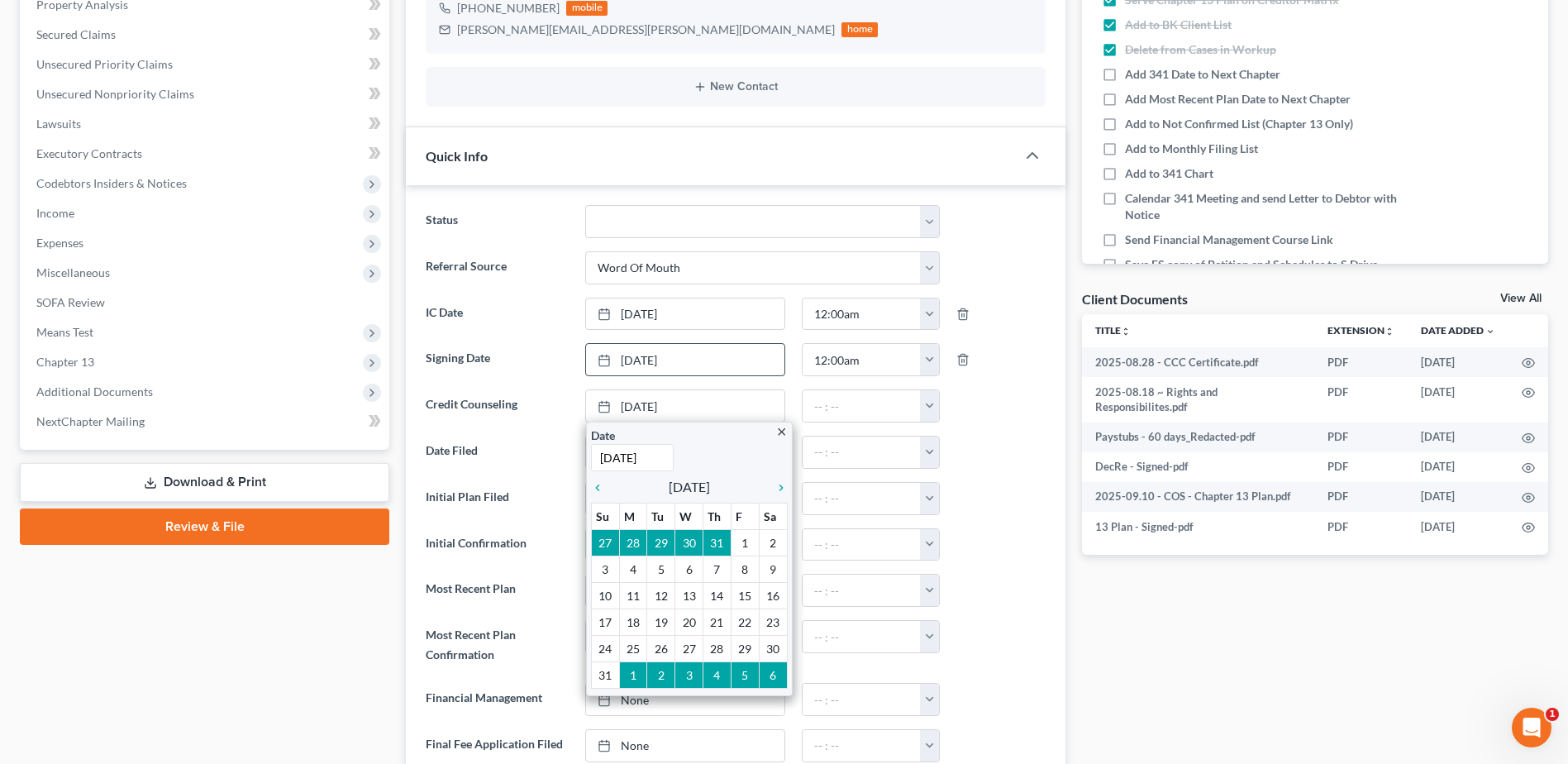
drag, startPoint x: 725, startPoint y: 647, endPoint x: 791, endPoint y: 597, distance: 82.8
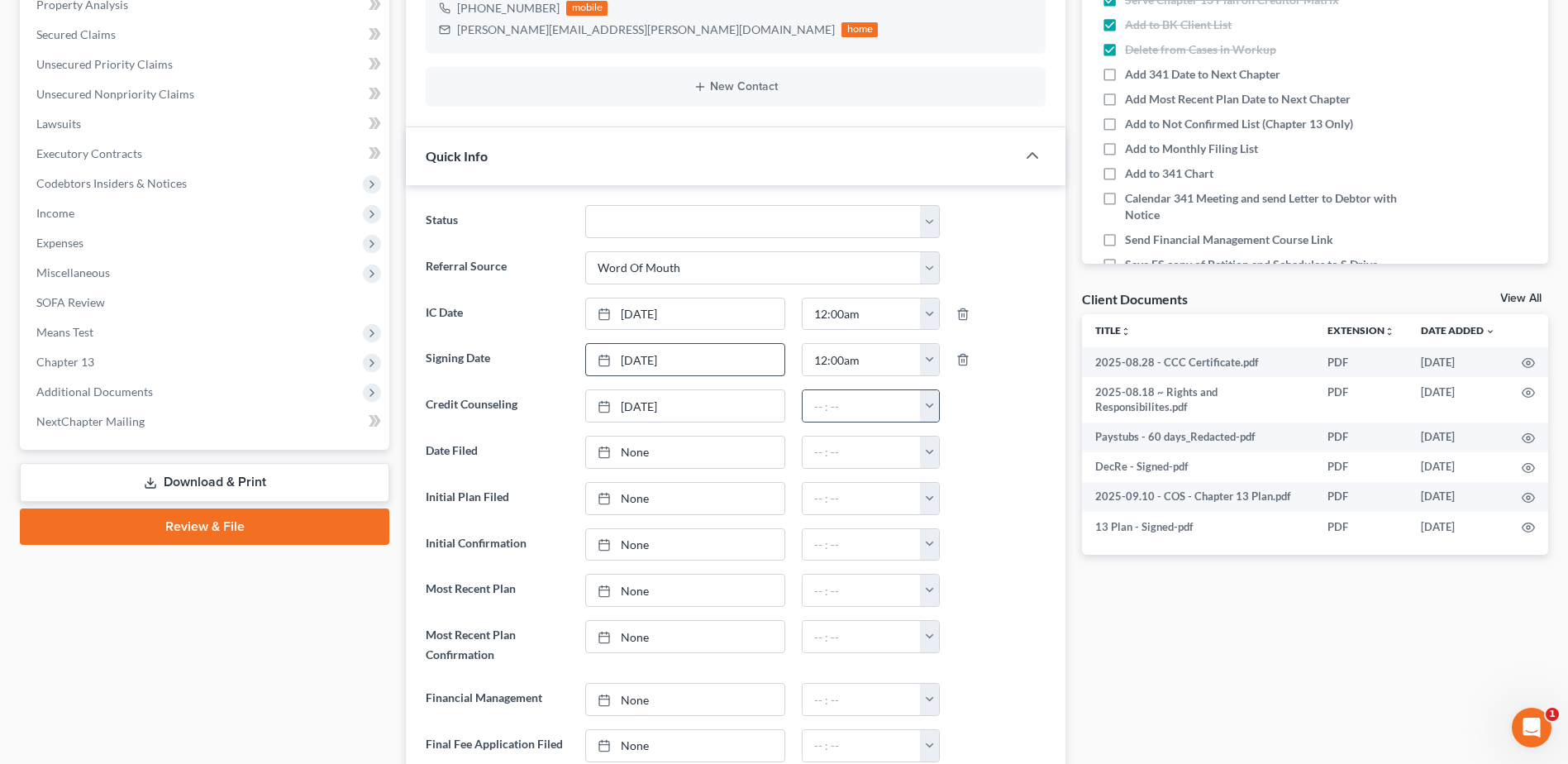
click at [928, 398] on button "button" at bounding box center [930, 405] width 19 height 32
click at [951, 438] on link "12:00am" at bounding box center [966, 442] width 92 height 28
type input "12:00am"
click at [636, 447] on link "None" at bounding box center [685, 451] width 198 height 32
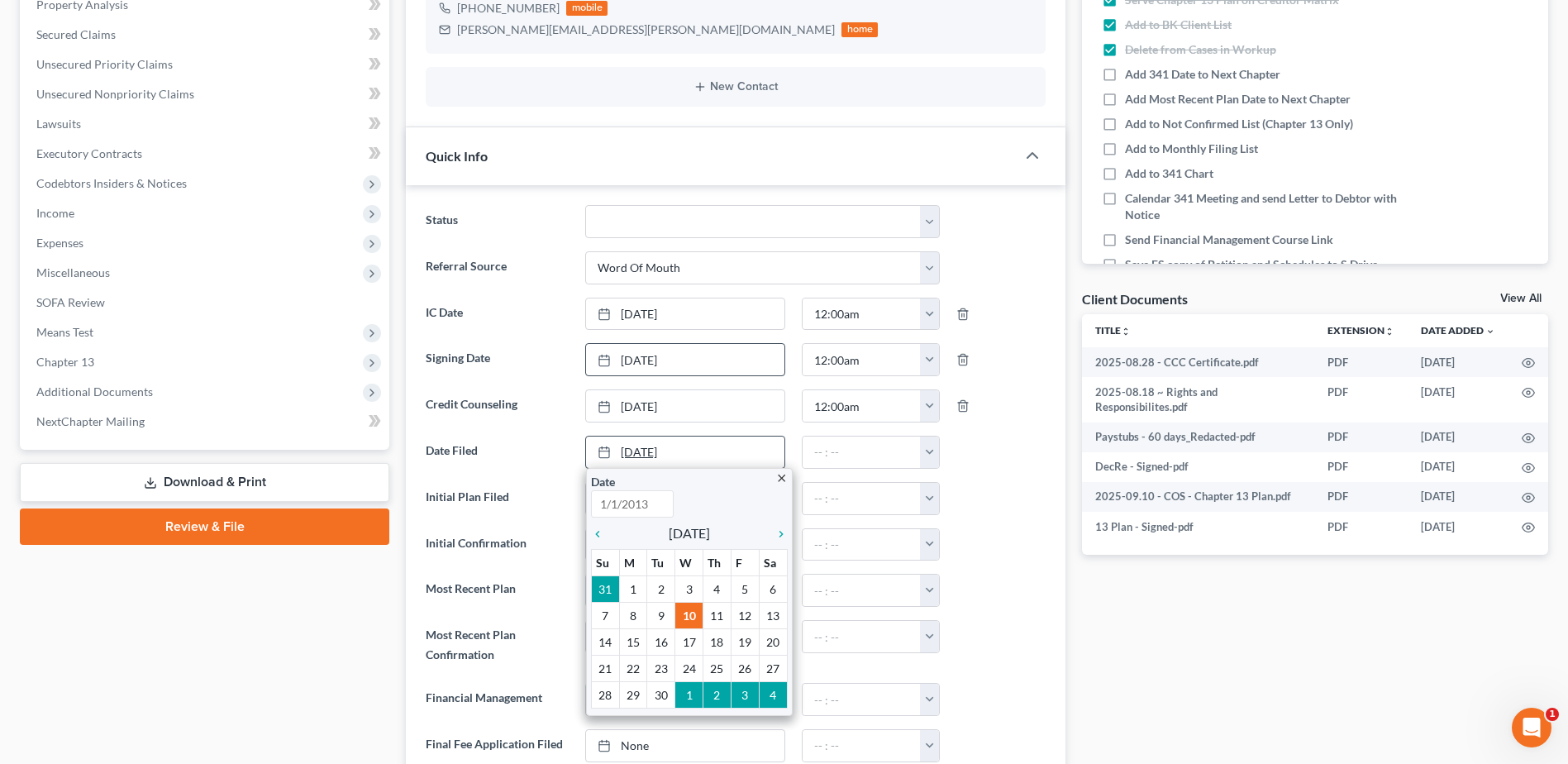
type input "[DATE]"
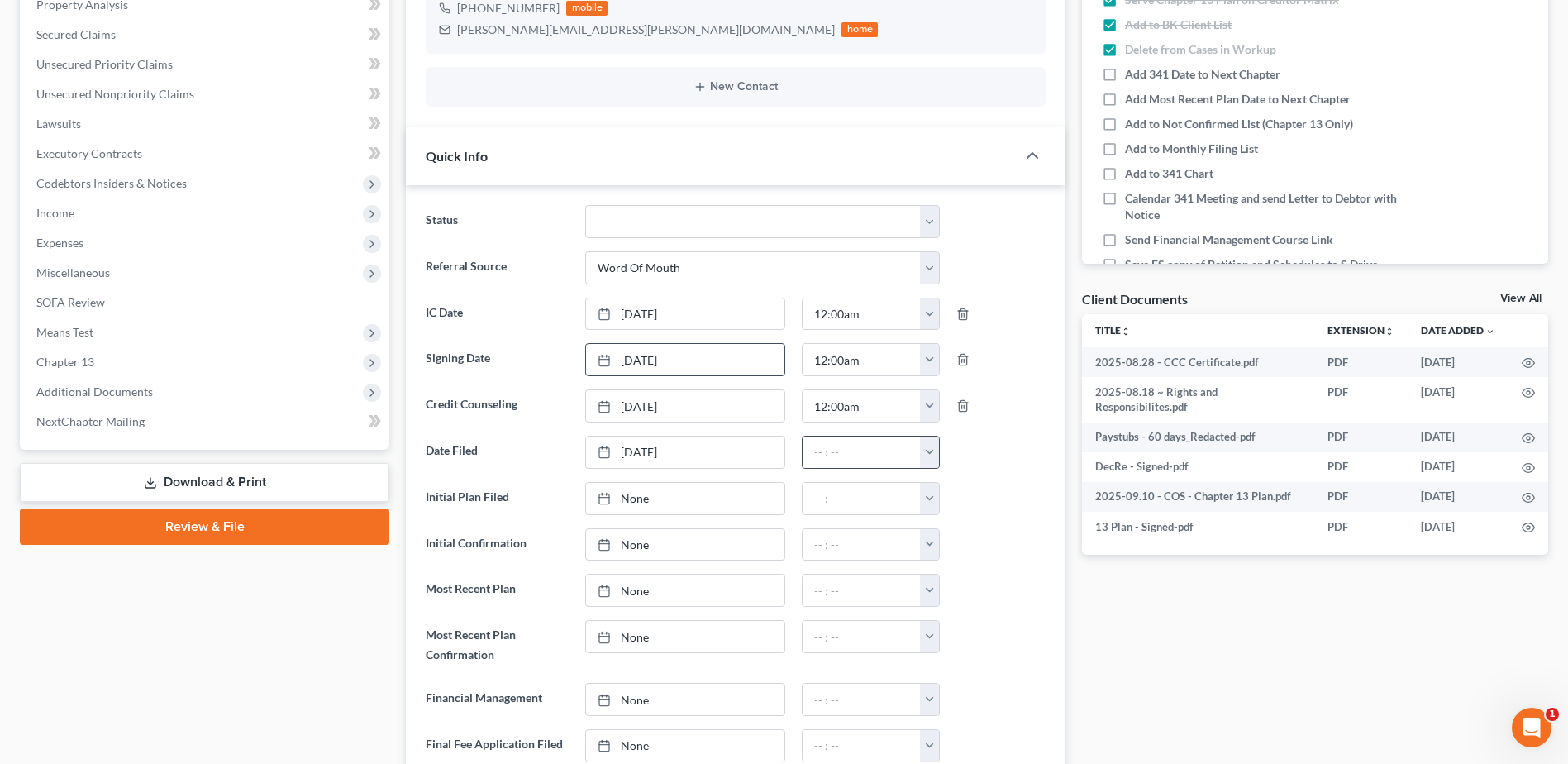
click at [928, 451] on button "button" at bounding box center [930, 451] width 19 height 32
click at [944, 477] on link "12:00am" at bounding box center [966, 488] width 92 height 28
type input "12:00am"
click at [630, 498] on link "None" at bounding box center [685, 498] width 198 height 32
type input "[DATE]"
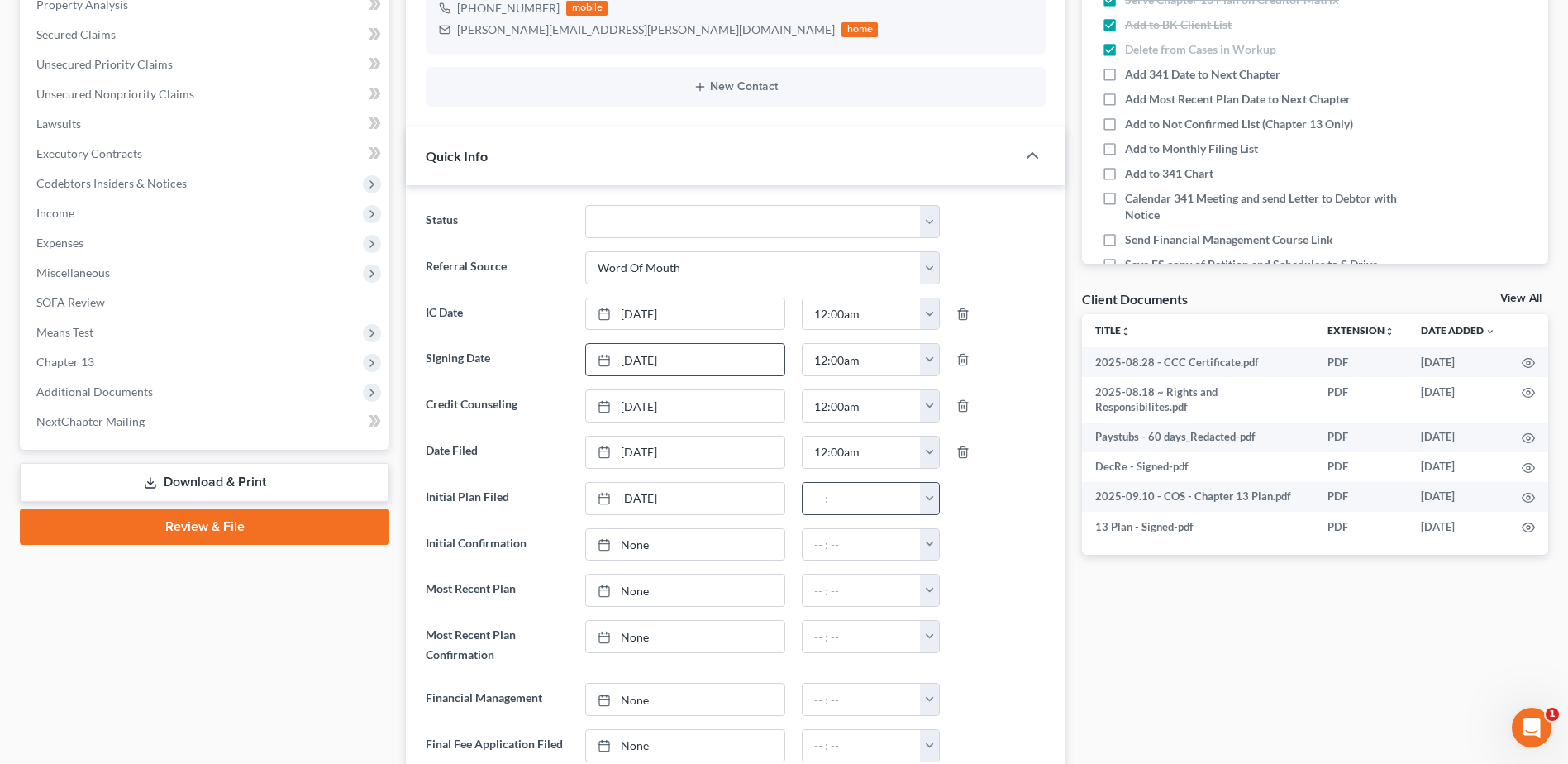
click at [933, 508] on button "button" at bounding box center [930, 498] width 19 height 32
click at [944, 525] on link "12:00am" at bounding box center [966, 534] width 92 height 28
type input "12:00am"
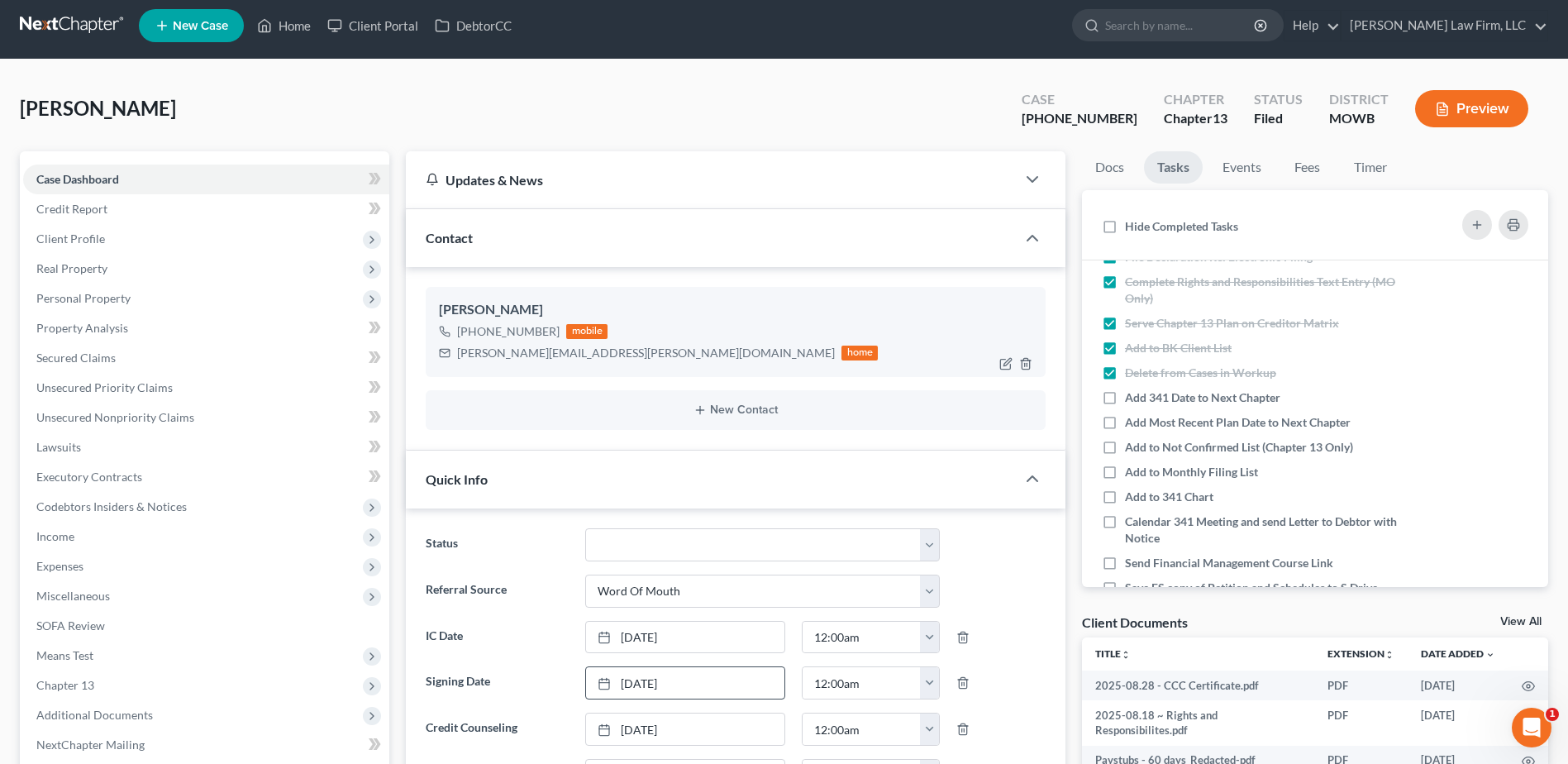
scroll to position [0, 0]
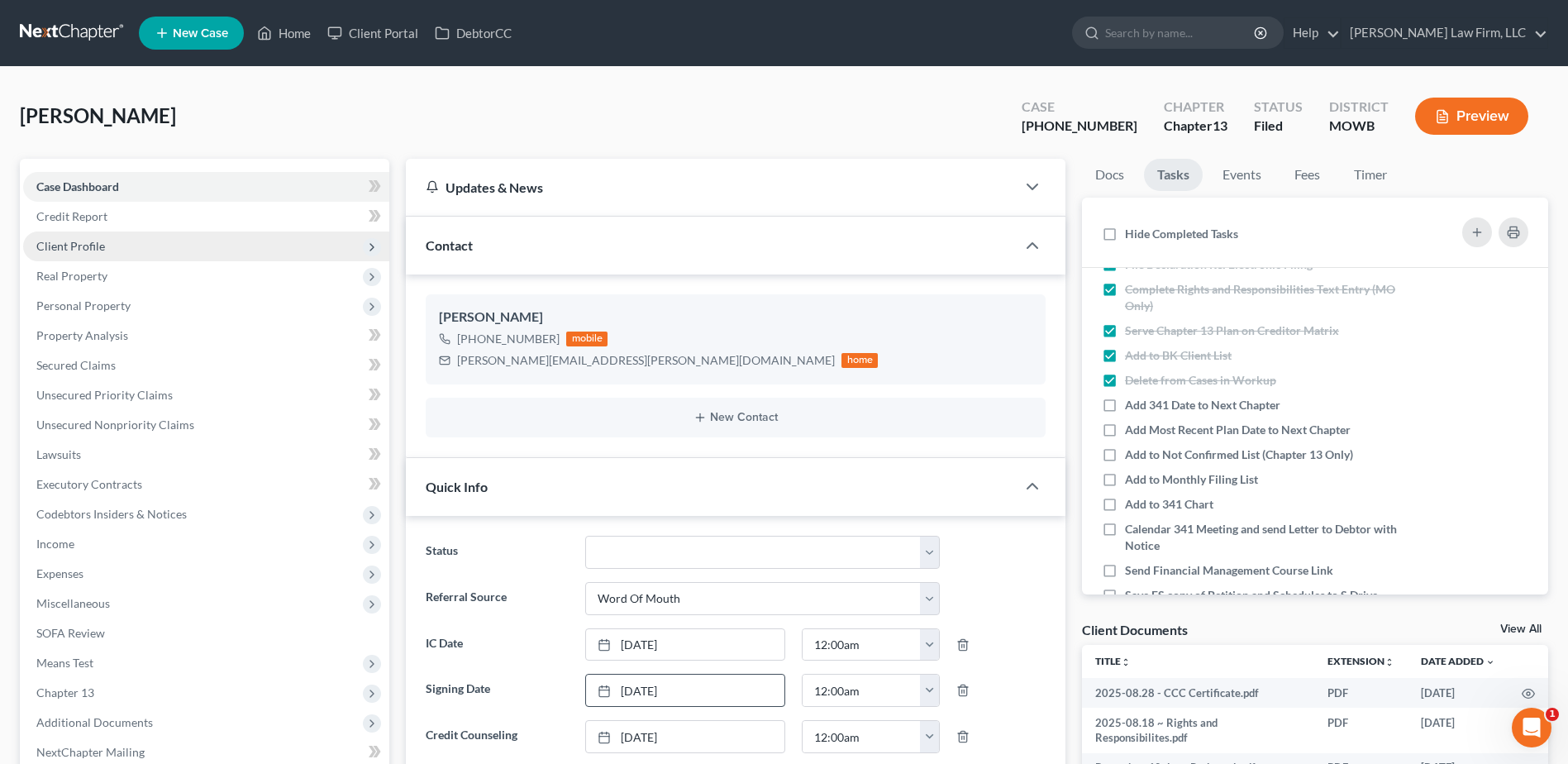
click at [72, 245] on span "Client Profile" at bounding box center [70, 245] width 68 height 14
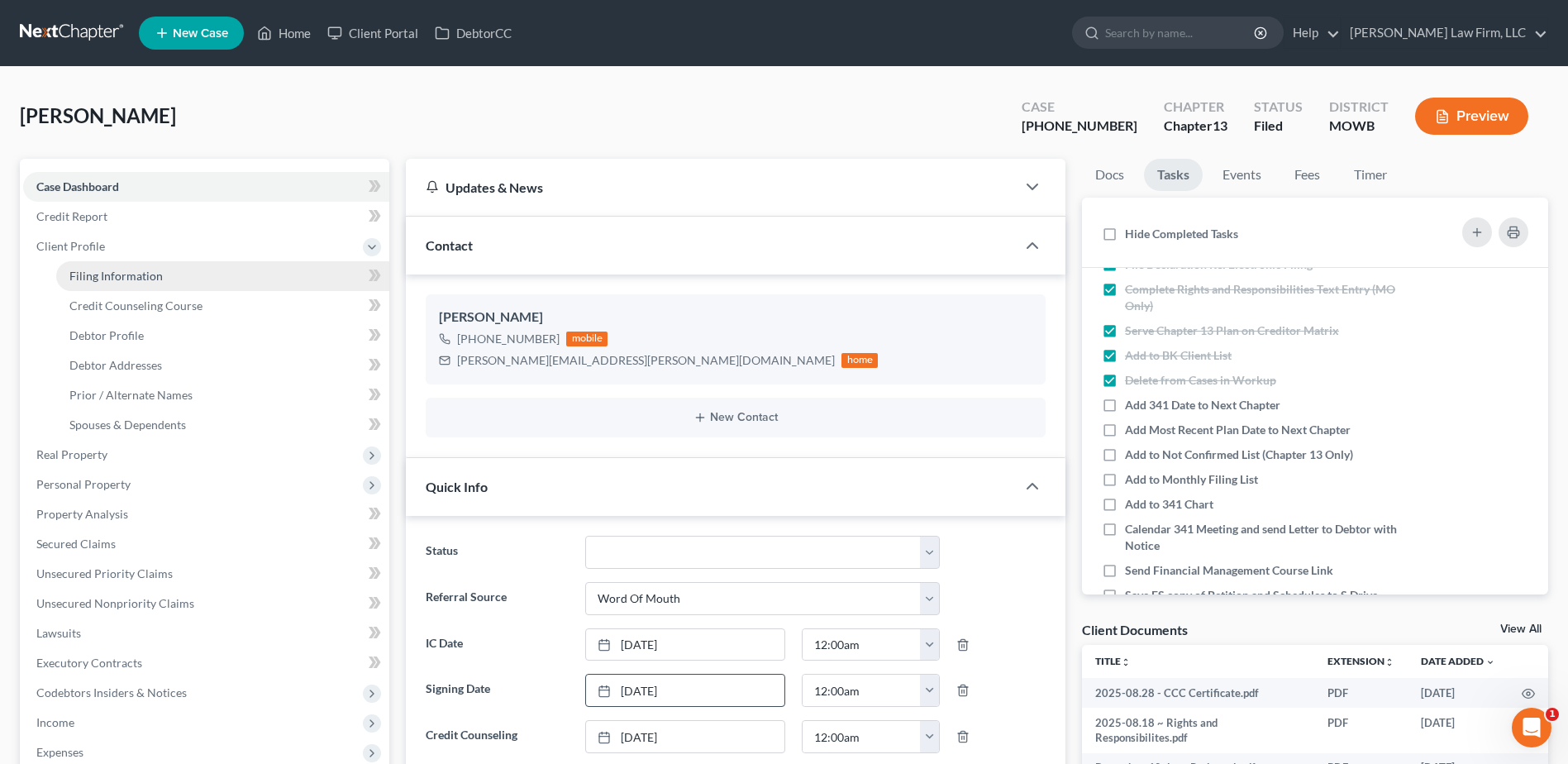
click at [88, 273] on span "Filing Information" at bounding box center [116, 275] width 93 height 14
select select "1"
select select "0"
select select "3"
select select "26"
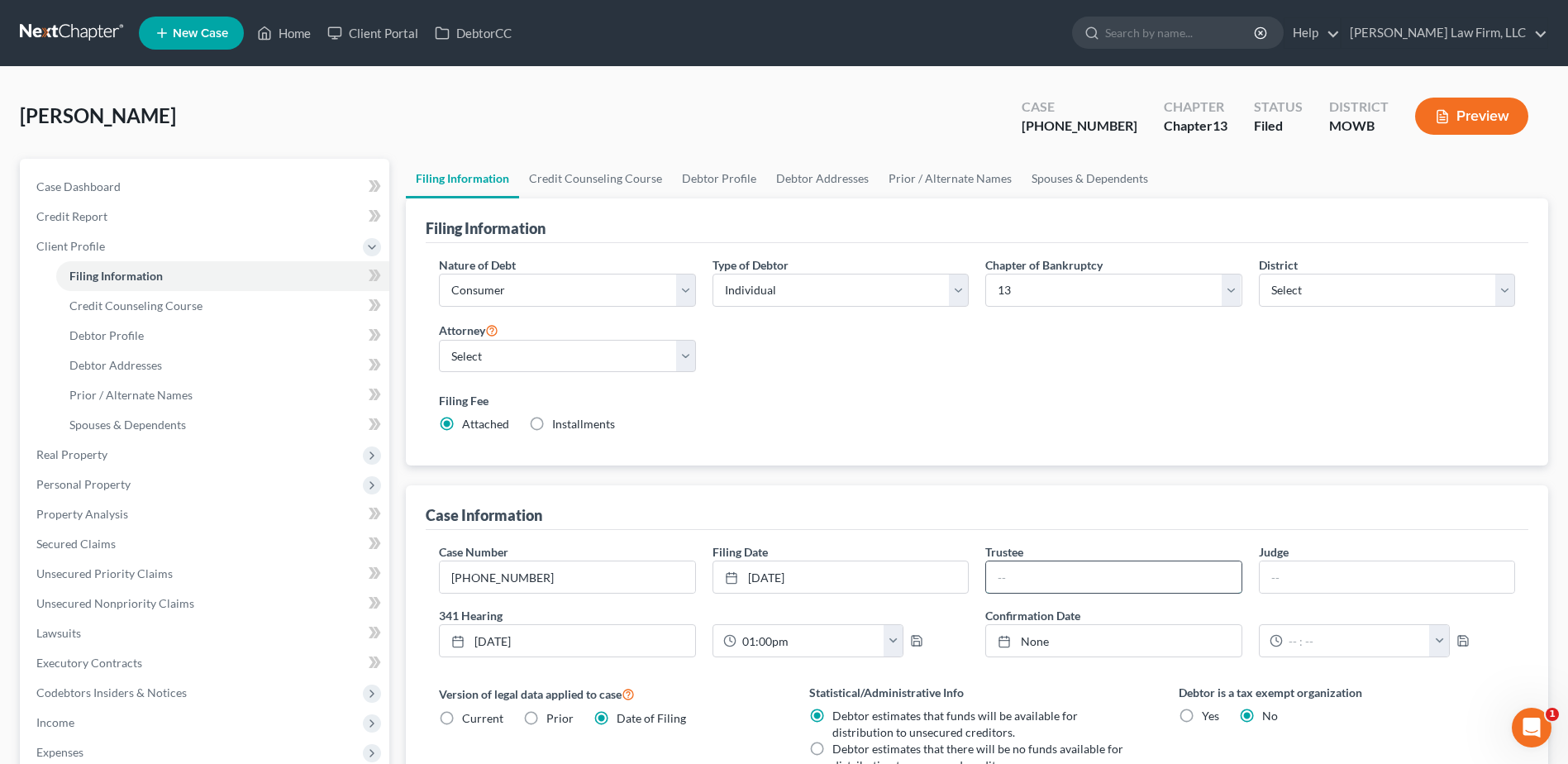
click at [1036, 579] on input "text" at bounding box center [1114, 576] width 255 height 32
type input "[PERSON_NAME]"
click at [1303, 573] on input "text" at bounding box center [1387, 576] width 255 height 32
type input "[PERSON_NAME]"
click at [964, 463] on div "Nature of Debt Select Business Consumer Other Nature of Business Select Clearin…" at bounding box center [977, 354] width 1103 height 223
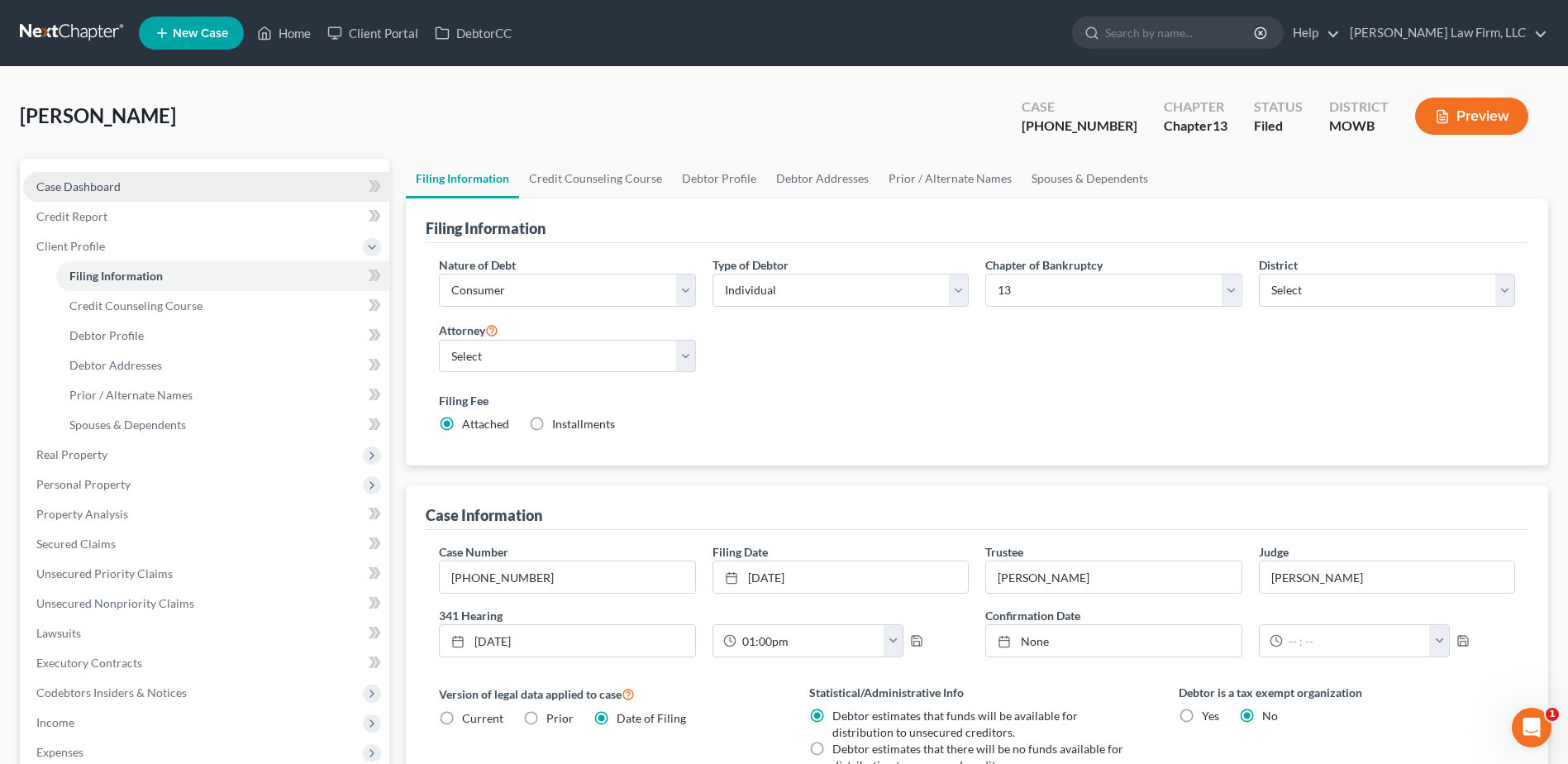
click at [88, 179] on span "Case Dashboard" at bounding box center [79, 186] width 85 height 14
select select "0"
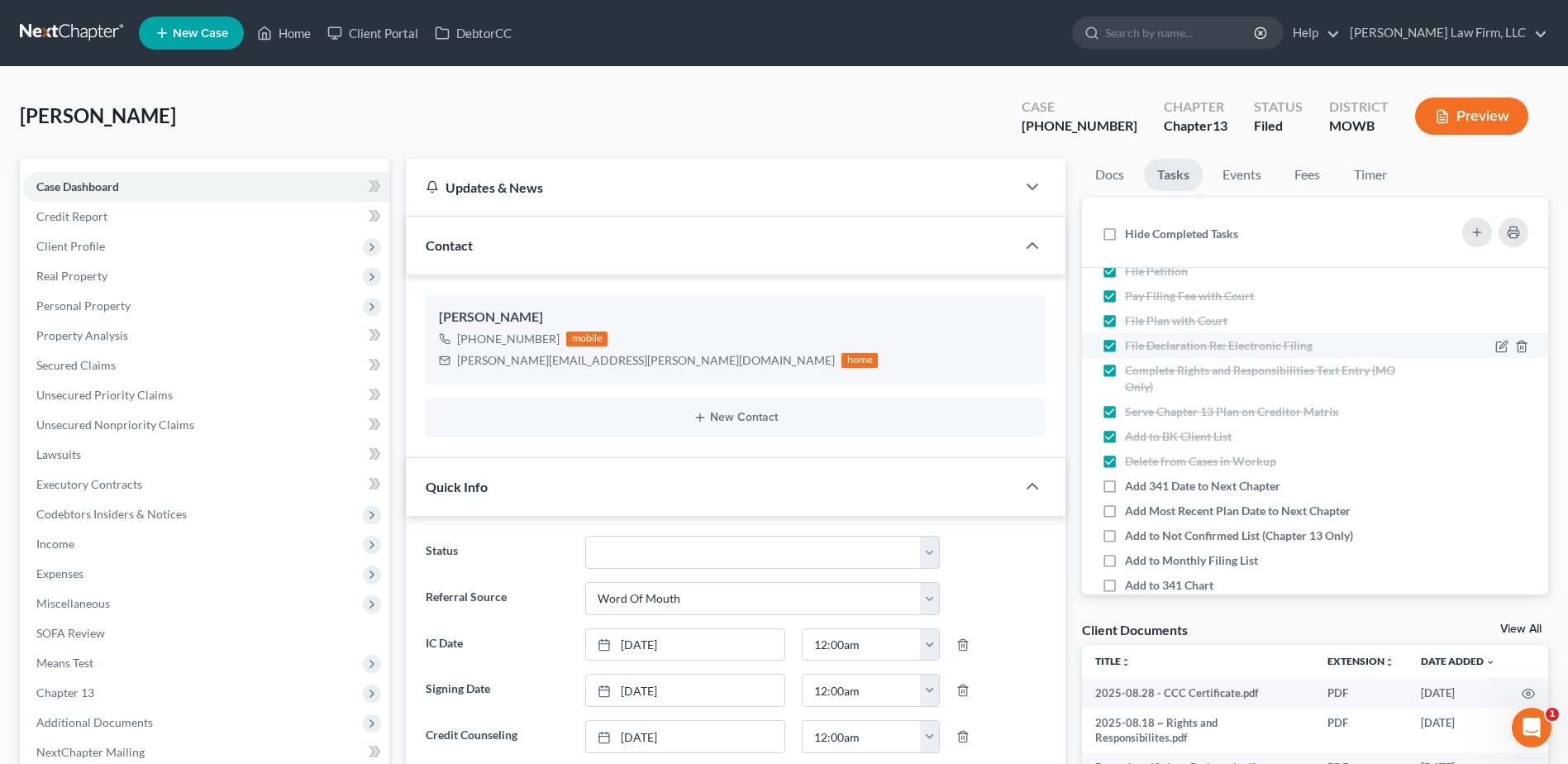
scroll to position [268, 0]
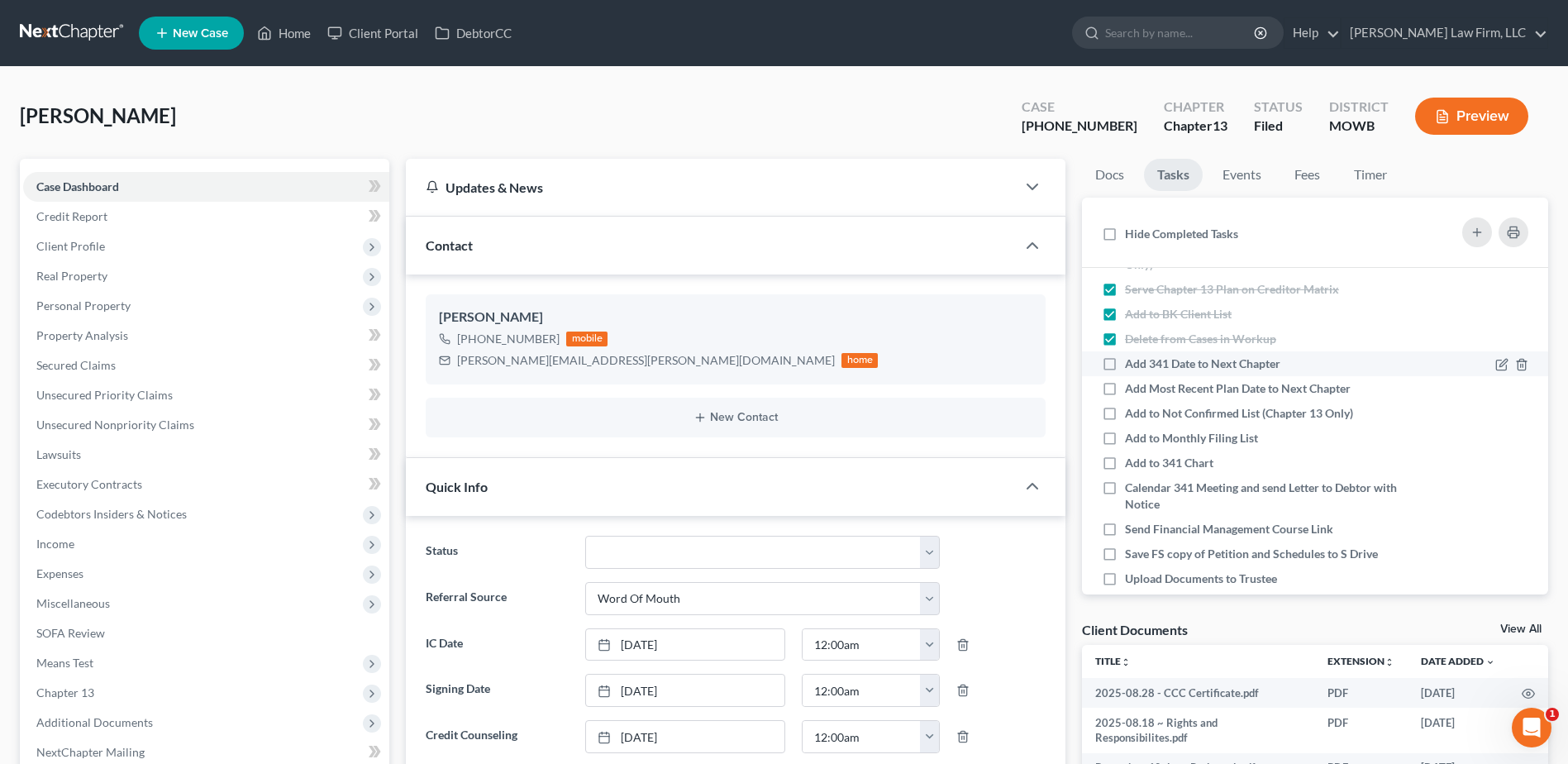
click at [1125, 362] on label "Add 341 Date to Next Chapter" at bounding box center [1209, 363] width 168 height 16
click at [1132, 362] on input "Add 341 Date to Next Chapter" at bounding box center [1137, 360] width 11 height 11
checkbox input "true"
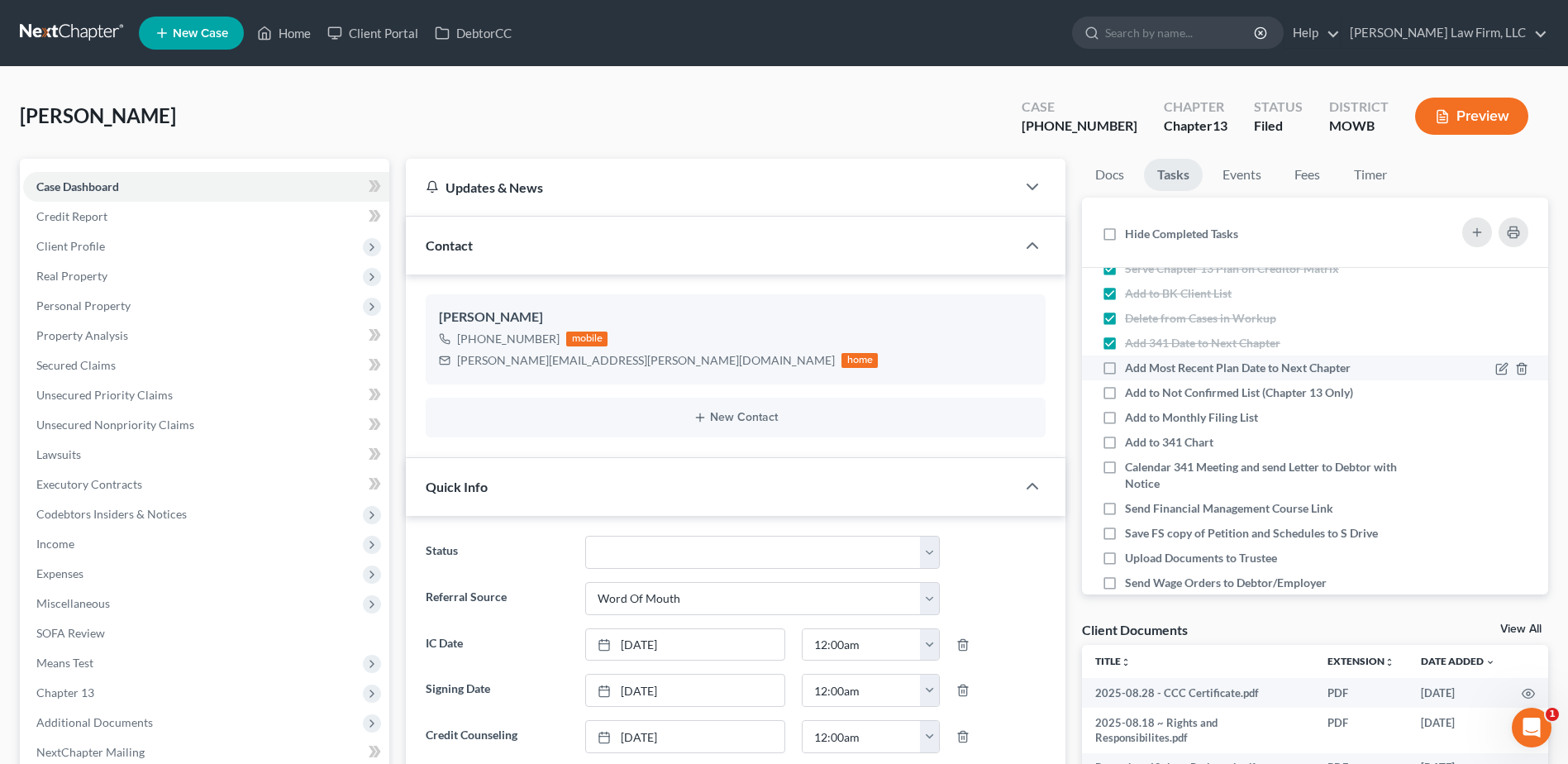
click at [1125, 370] on label "Add Most Recent Plan Date to Next Chapter" at bounding box center [1245, 368] width 239 height 16
click at [1132, 370] on input "Add Most Recent Plan Date to Next Chapter" at bounding box center [1137, 365] width 11 height 11
checkbox input "true"
click at [1125, 397] on label "Add to Not Confirmed List (Chapter 13 Only)" at bounding box center [1246, 392] width 242 height 16
click at [1132, 395] on input "Add to Not Confirmed List (Chapter 13 Only)" at bounding box center [1137, 389] width 11 height 11
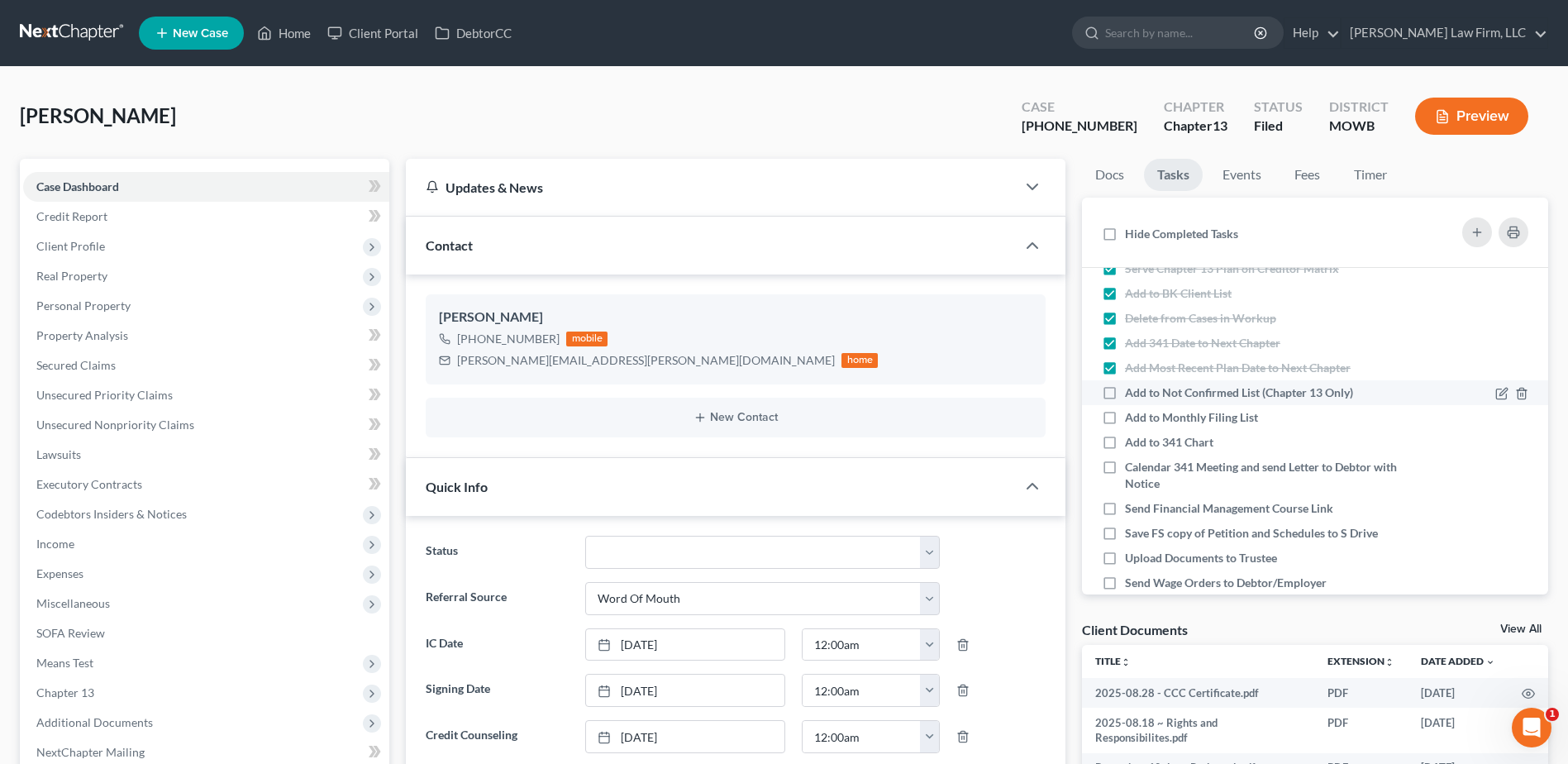
checkbox input "true"
click at [1125, 420] on label "Add to Monthly Filing List" at bounding box center [1198, 417] width 146 height 16
click at [1132, 420] on input "Add to Monthly Filing List" at bounding box center [1137, 414] width 11 height 11
checkbox input "true"
click at [1125, 441] on label "Add to 341 Chart" at bounding box center [1176, 442] width 102 height 16
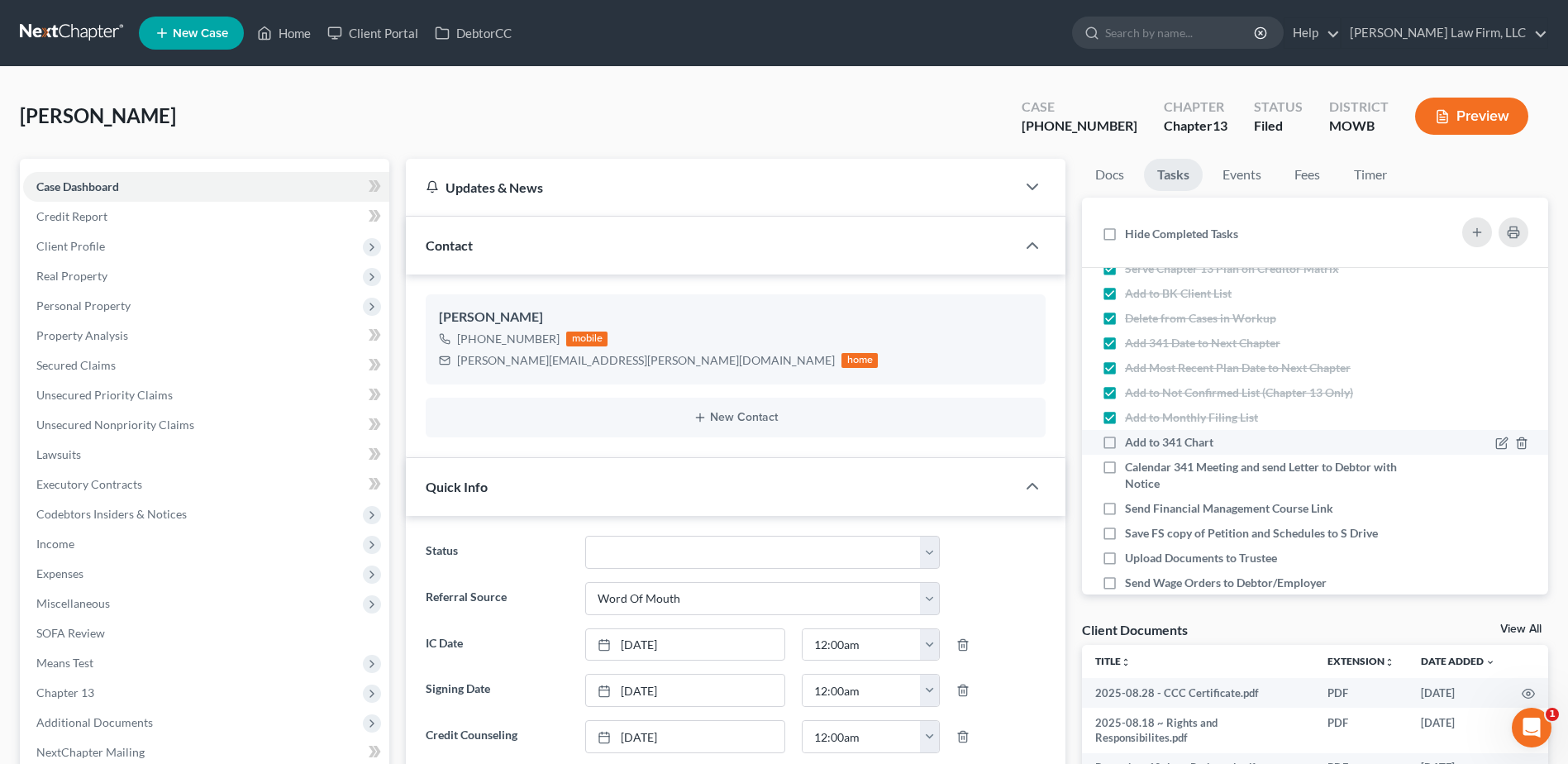
click at [1132, 441] on input "Add to 341 Chart" at bounding box center [1137, 439] width 11 height 11
checkbox input "true"
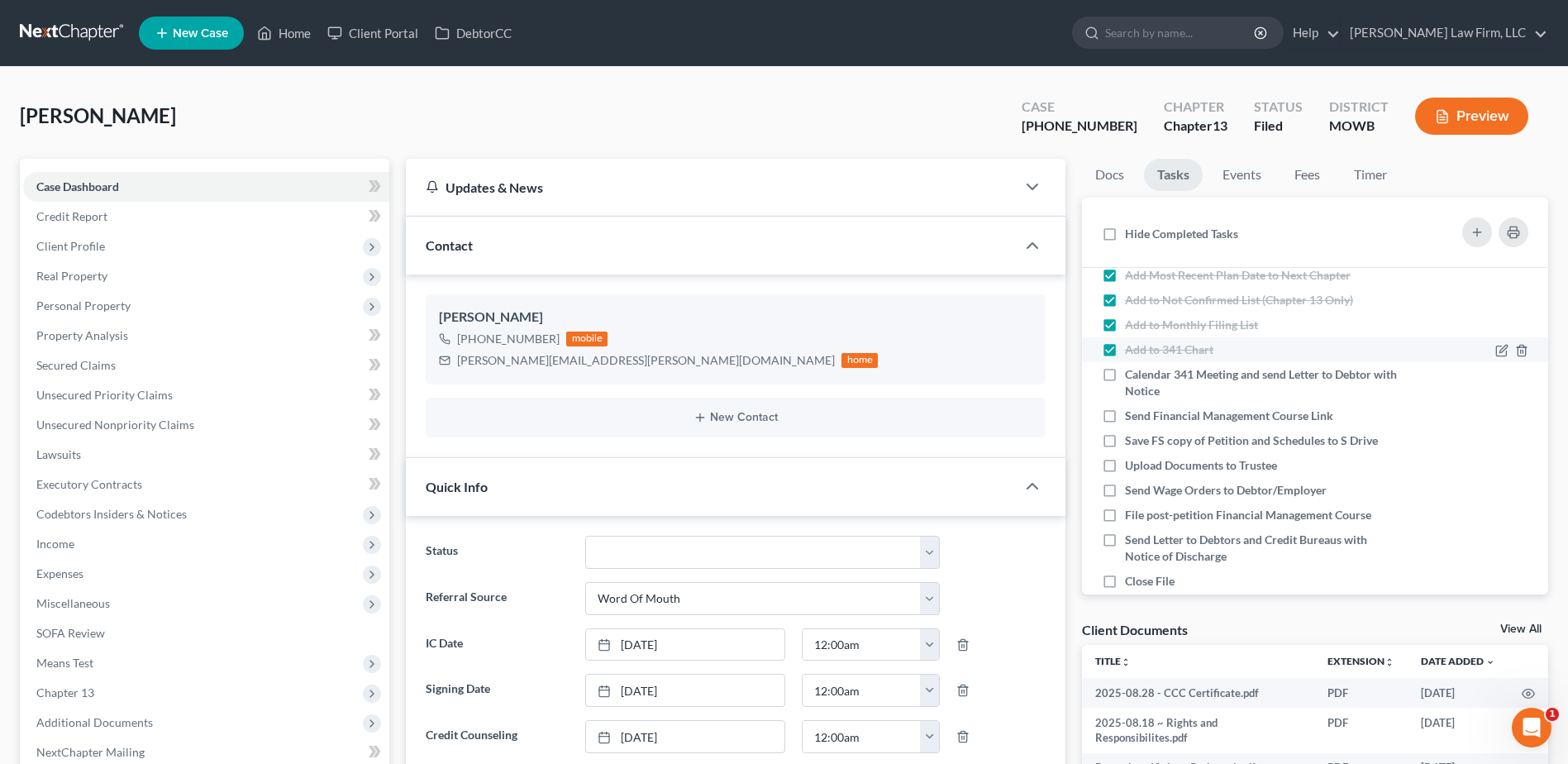
scroll to position [393, 0]
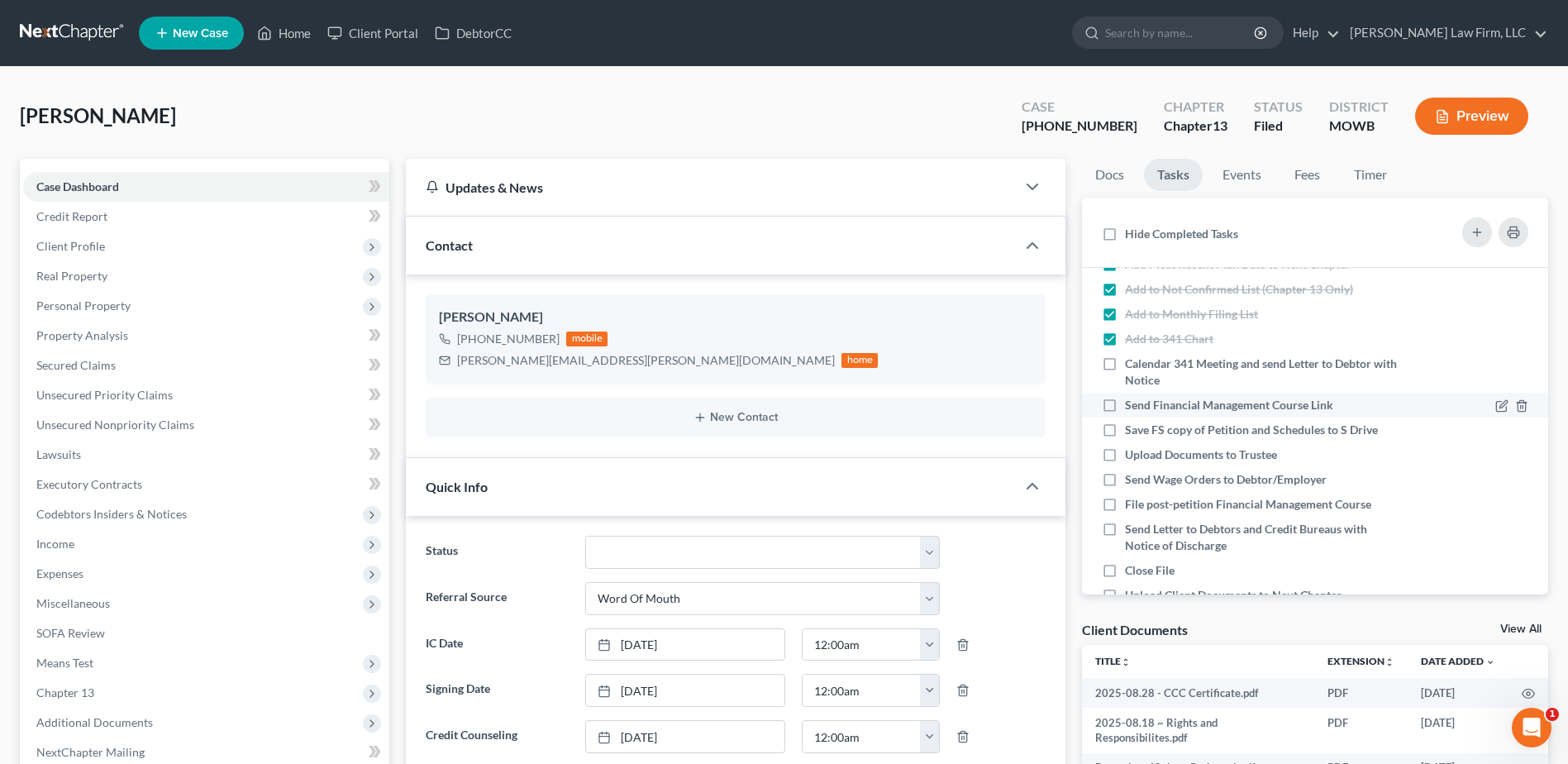
click at [1125, 401] on label "Send Financial Management Course Link" at bounding box center [1236, 404] width 221 height 16
click at [1132, 401] on input "Send Financial Management Course Link" at bounding box center [1137, 401] width 11 height 11
checkbox input "true"
click at [1125, 427] on label "Save FS copy of Petition and Schedules to S Drive" at bounding box center [1258, 429] width 267 height 16
click at [1132, 427] on input "Save FS copy of Petition and Schedules to S Drive" at bounding box center [1137, 426] width 11 height 11
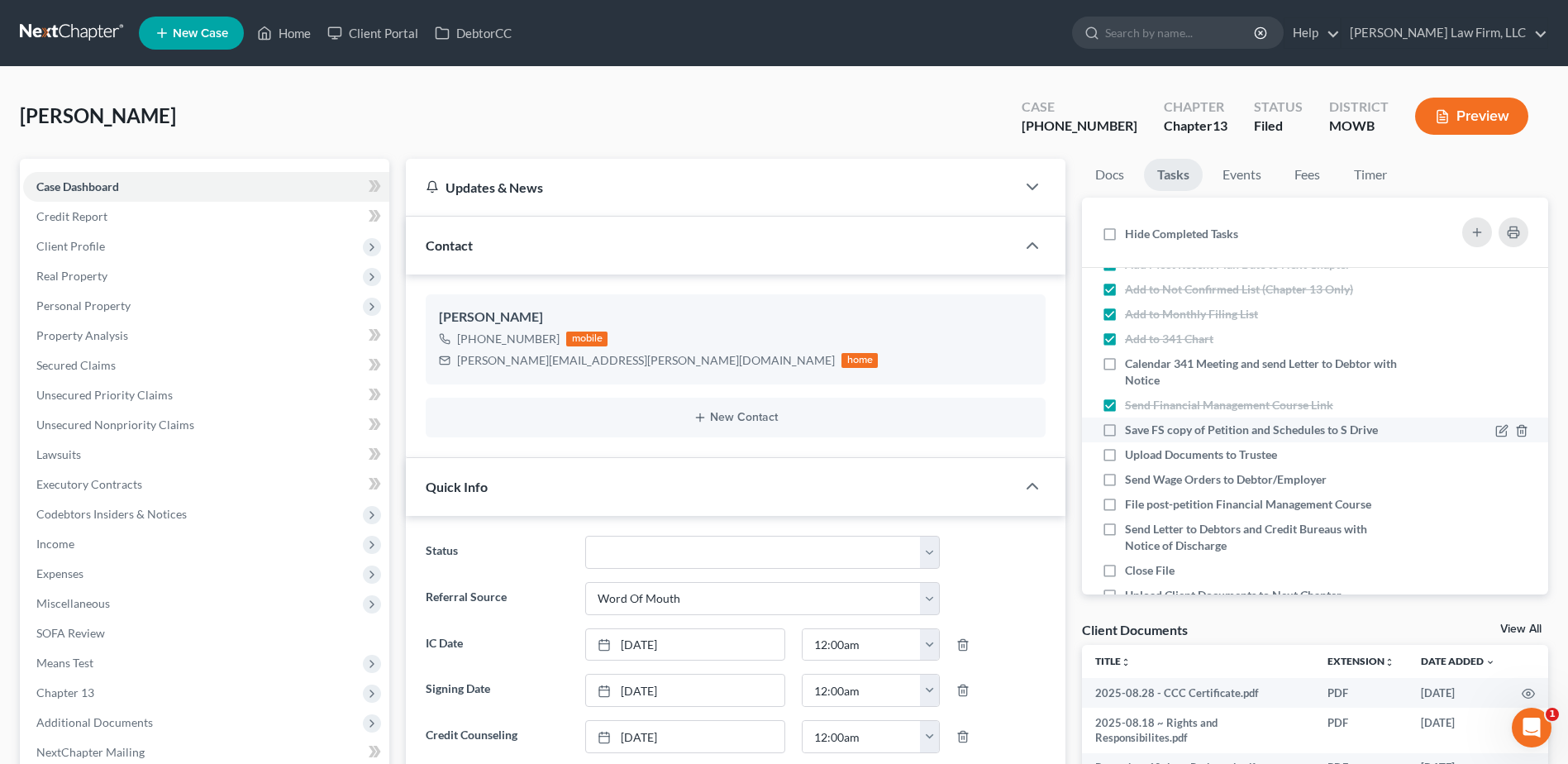
checkbox input "true"
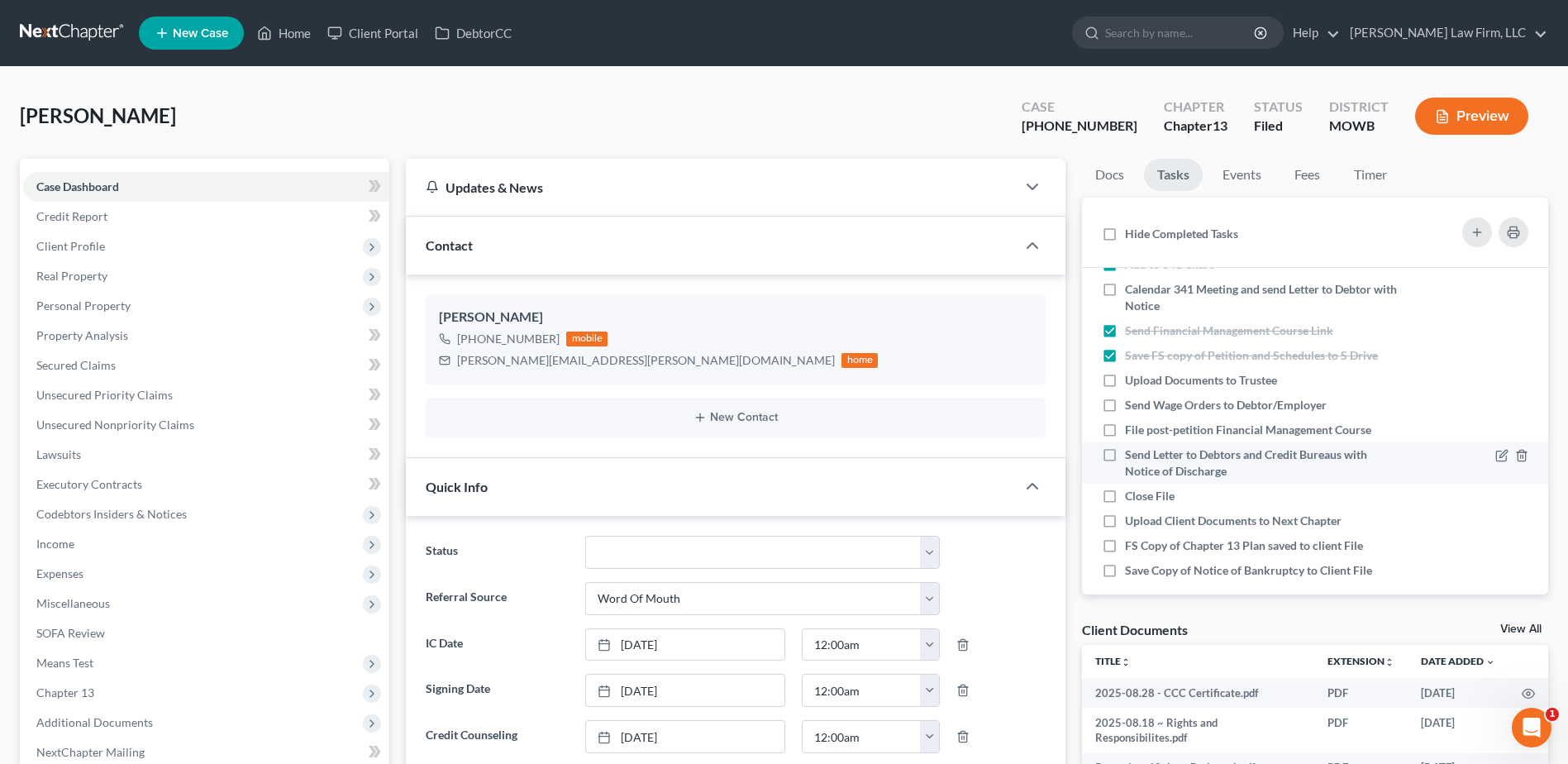
scroll to position [482, 0]
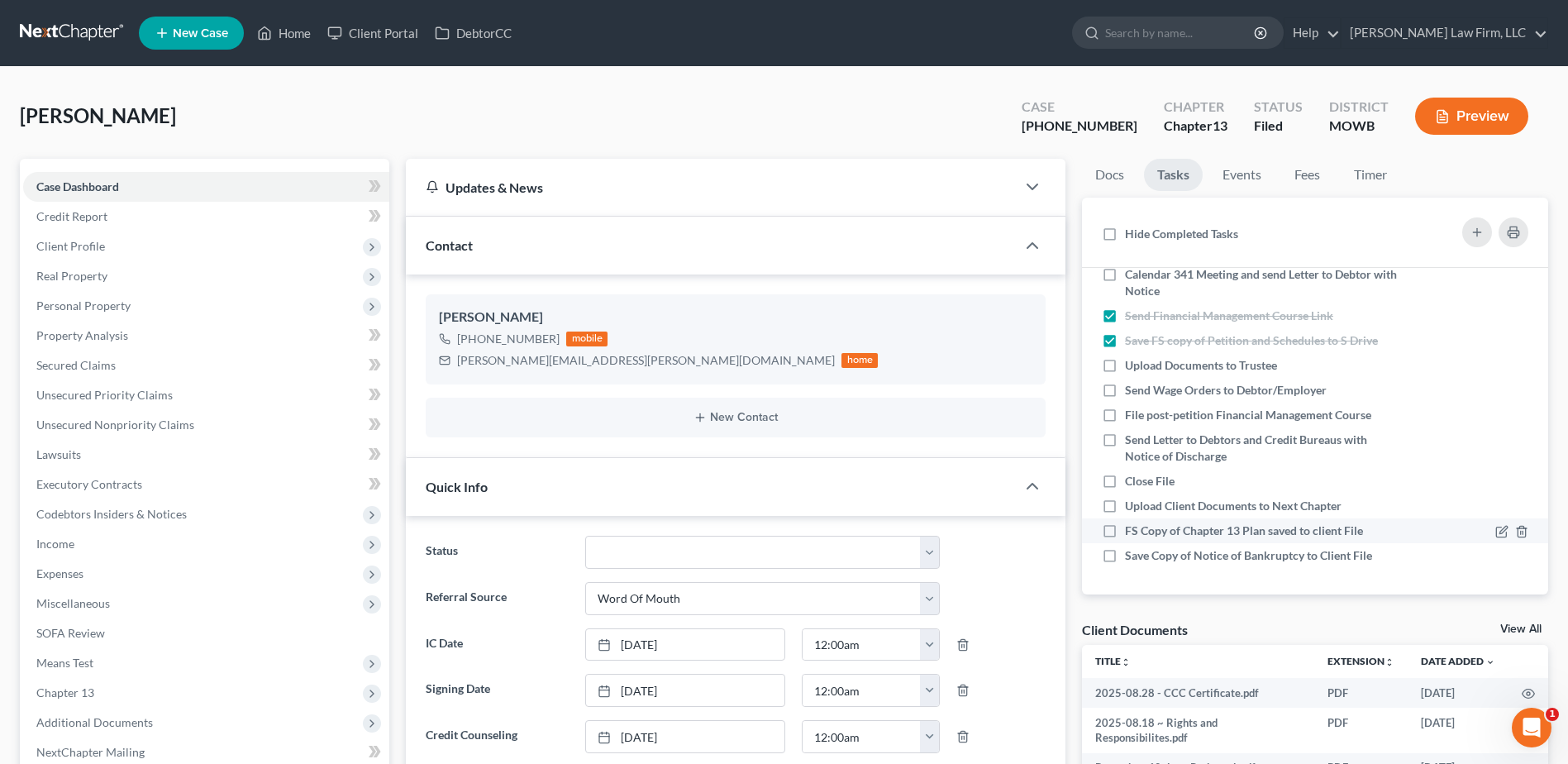
click at [1125, 532] on label "FS Copy of Chapter 13 Plan saved to client File" at bounding box center [1250, 530] width 251 height 16
click at [1132, 532] on input "FS Copy of Chapter 13 Plan saved to client File" at bounding box center [1137, 527] width 11 height 11
checkbox input "true"
click at [1125, 562] on label "Save Copy of Notice of Bankruptcy to Client File" at bounding box center [1255, 555] width 261 height 16
click at [1132, 558] on input "Save Copy of Notice of Bankruptcy to Client File" at bounding box center [1137, 552] width 11 height 11
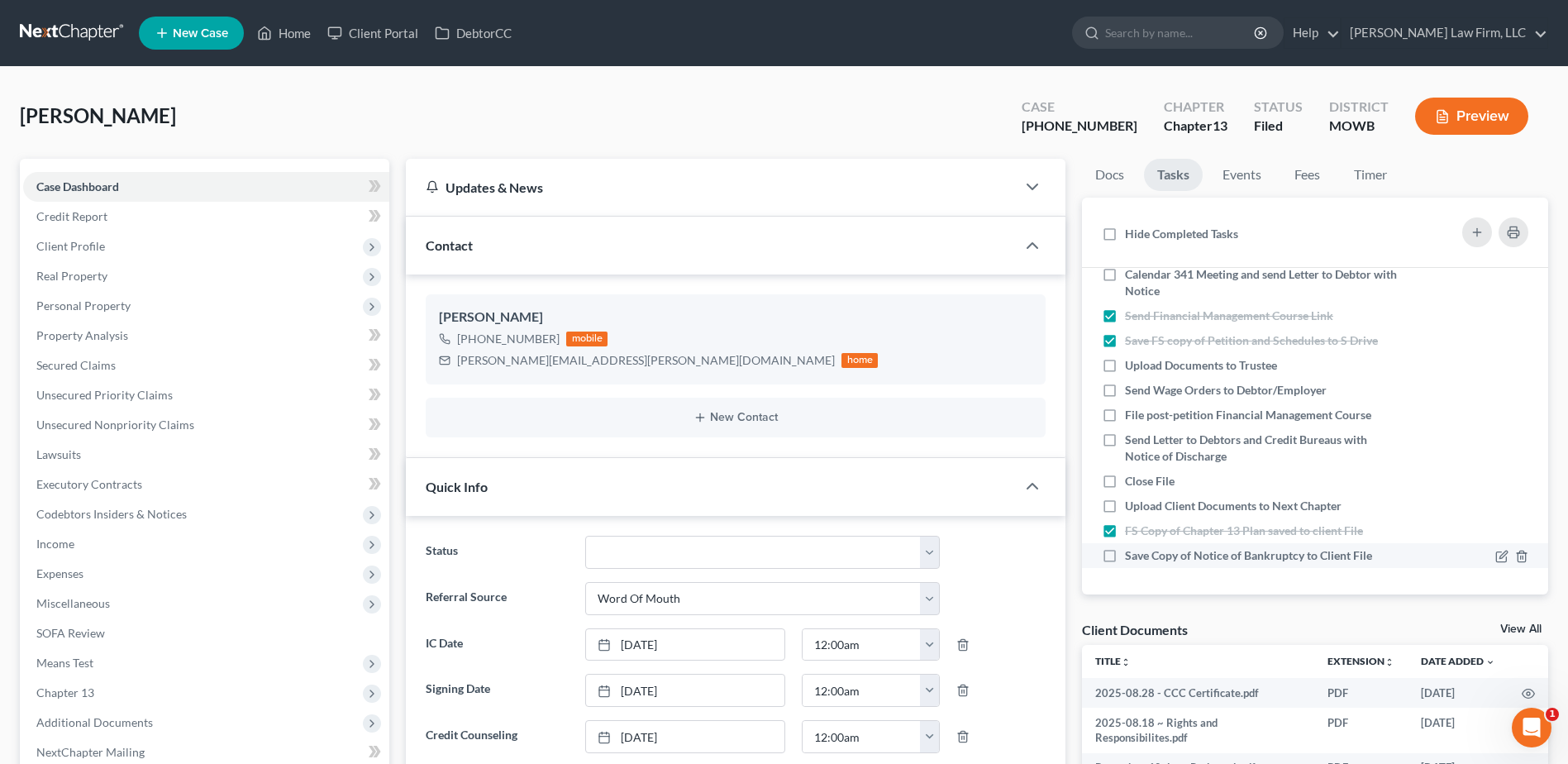
checkbox input "true"
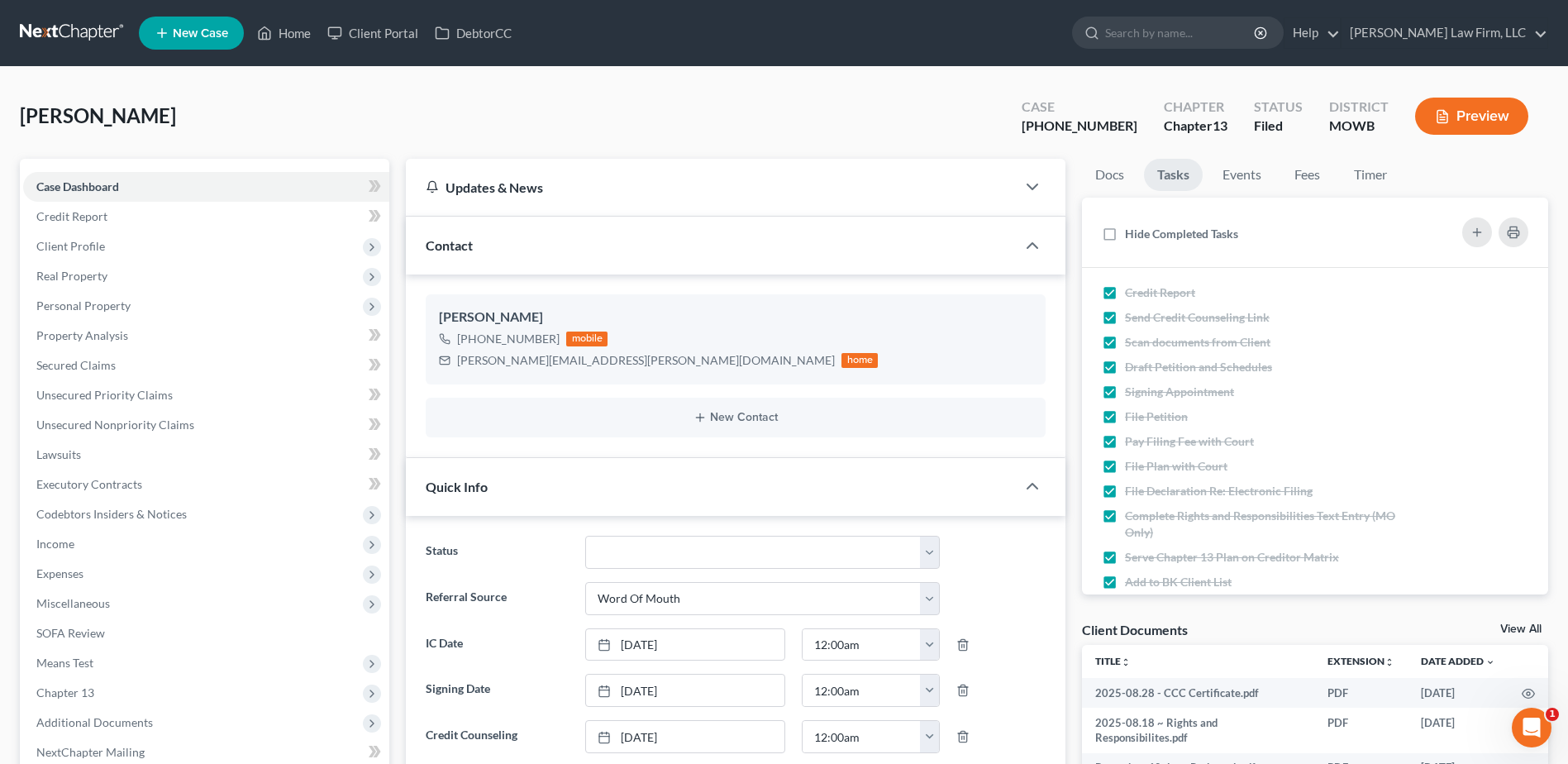
scroll to position [0, 0]
